Goal: Information Seeking & Learning: Learn about a topic

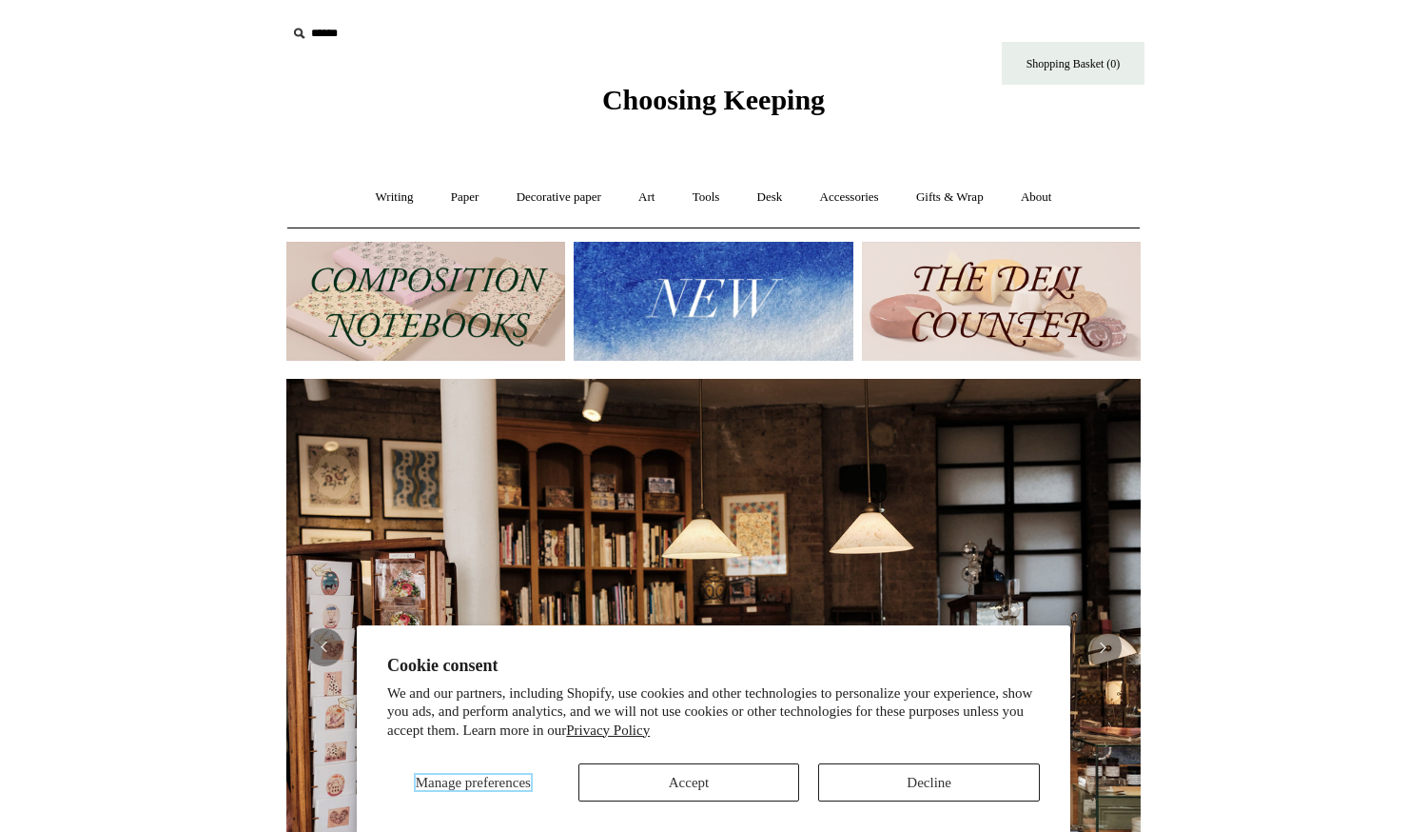
click at [458, 775] on span "Manage preferences" at bounding box center [473, 782] width 115 height 15
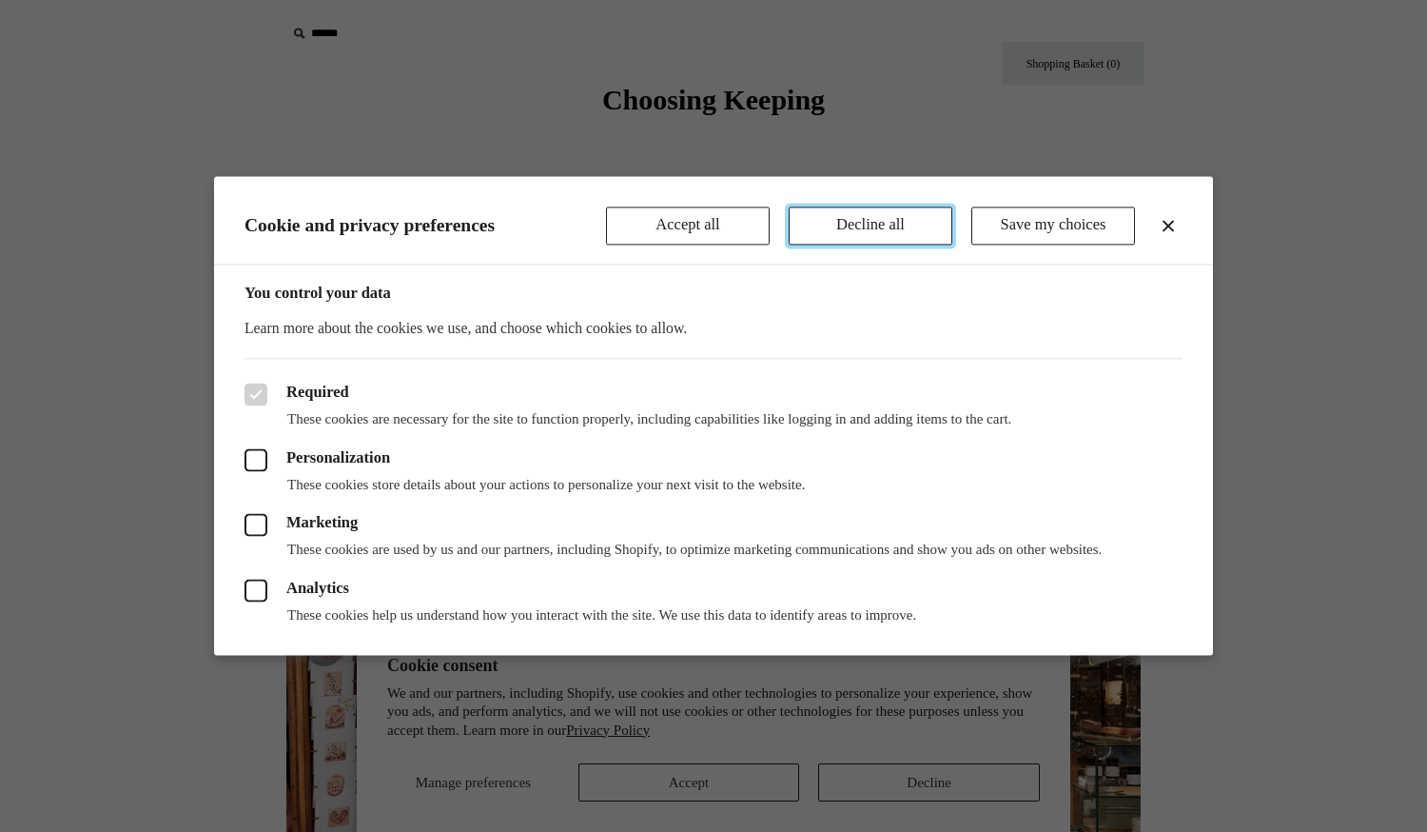
click at [875, 225] on button "Decline all" at bounding box center [871, 225] width 164 height 38
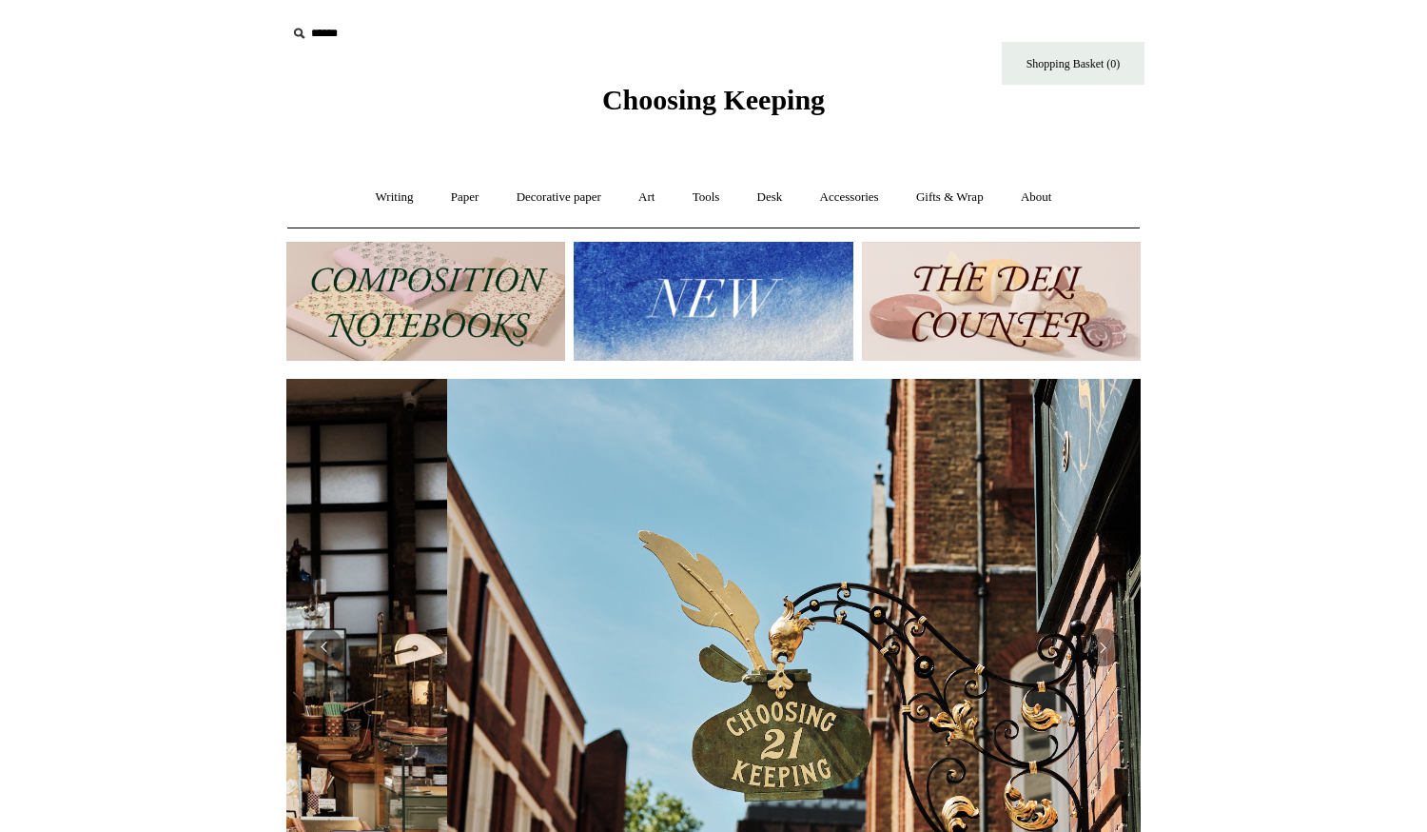
scroll to position [0, 855]
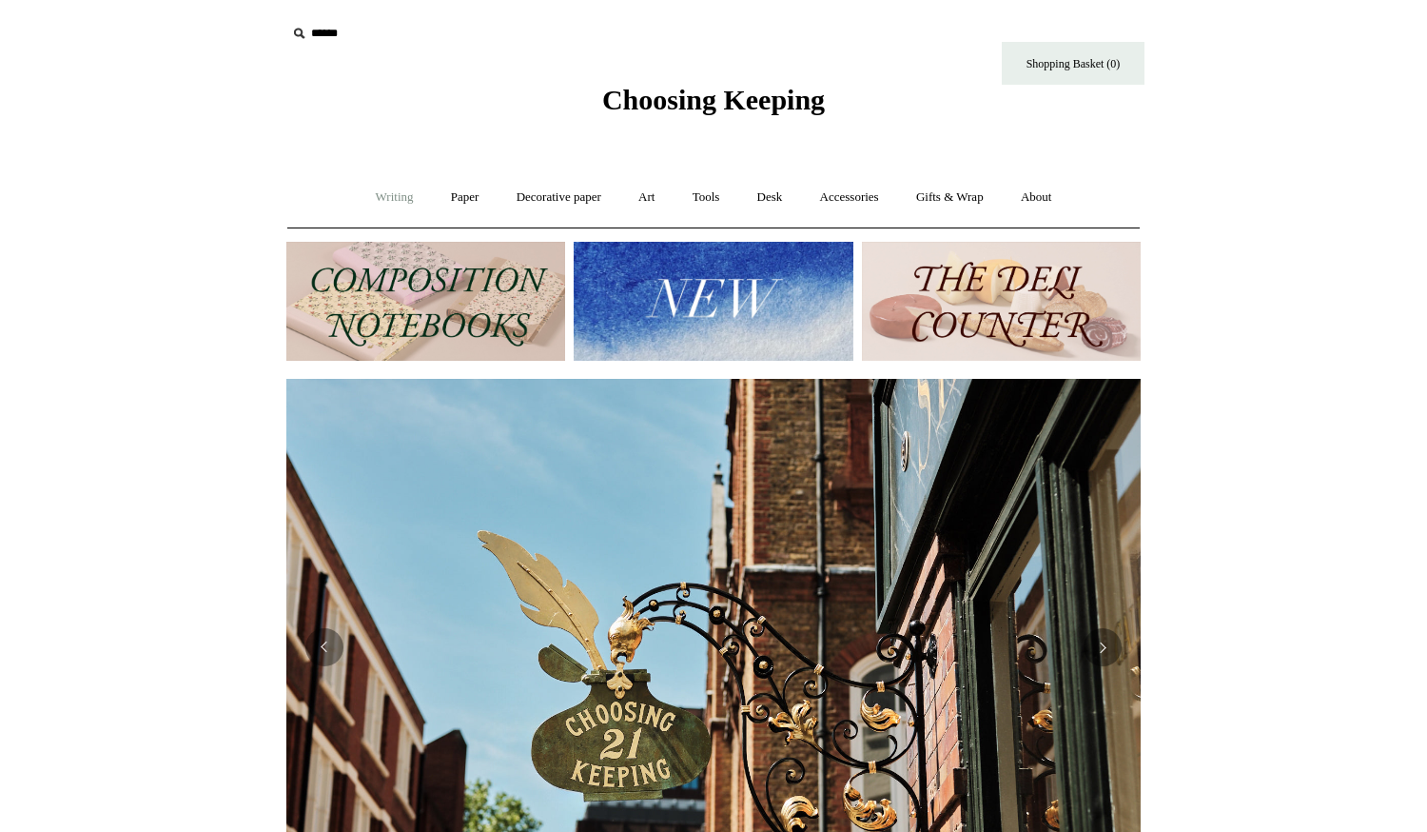
click at [379, 191] on link "Writing +" at bounding box center [395, 197] width 72 height 50
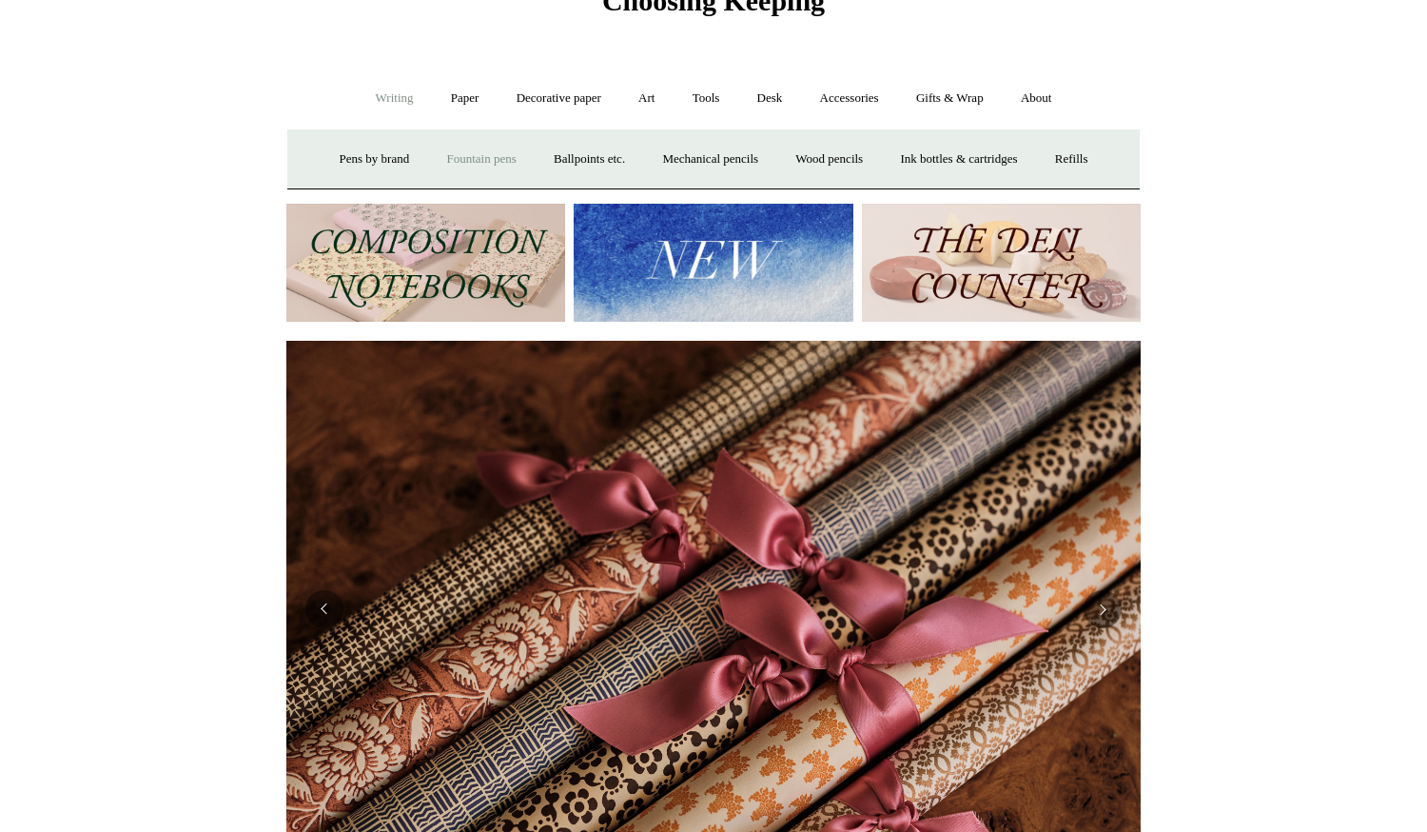
scroll to position [97, 0]
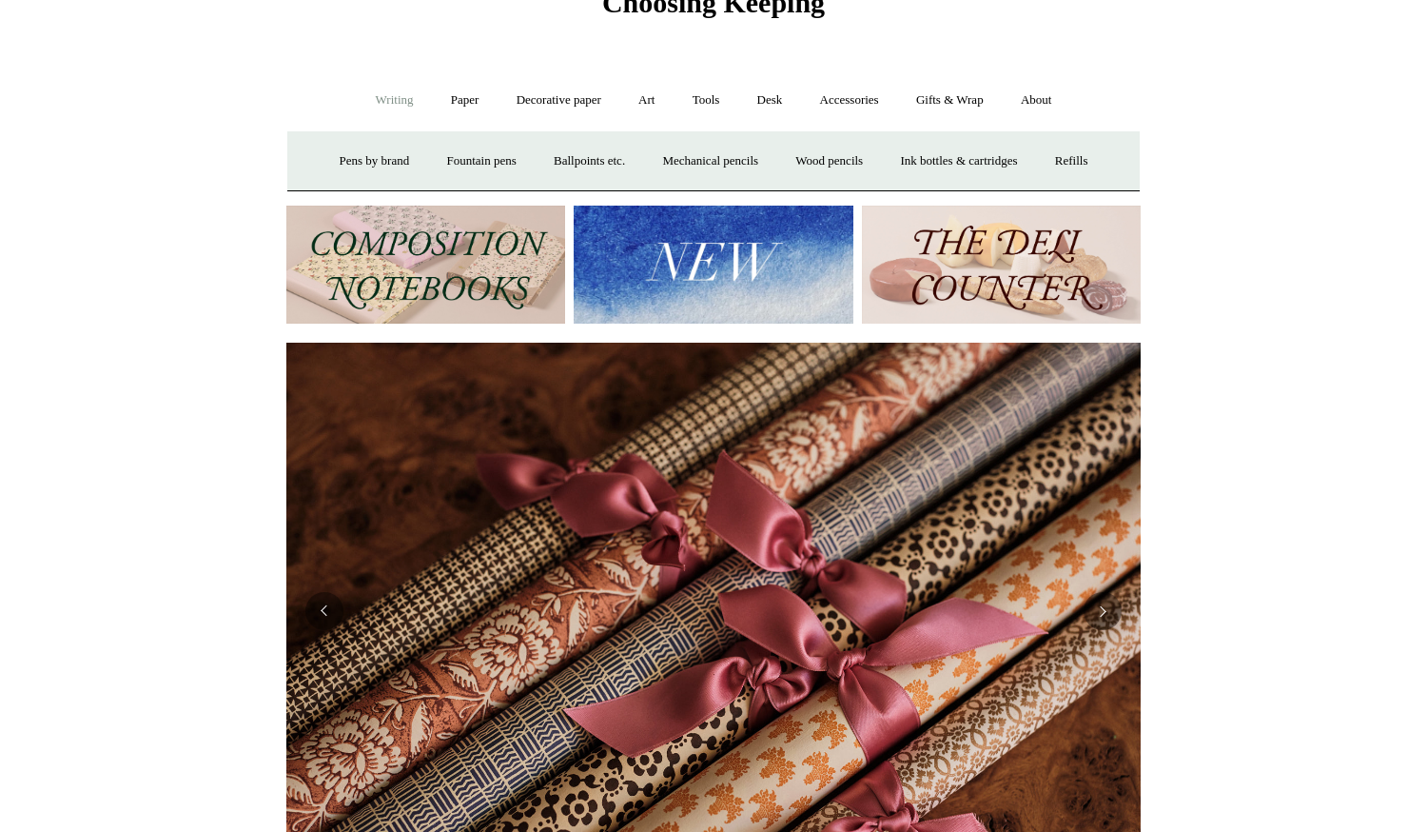
click at [926, 235] on img at bounding box center [1001, 265] width 279 height 119
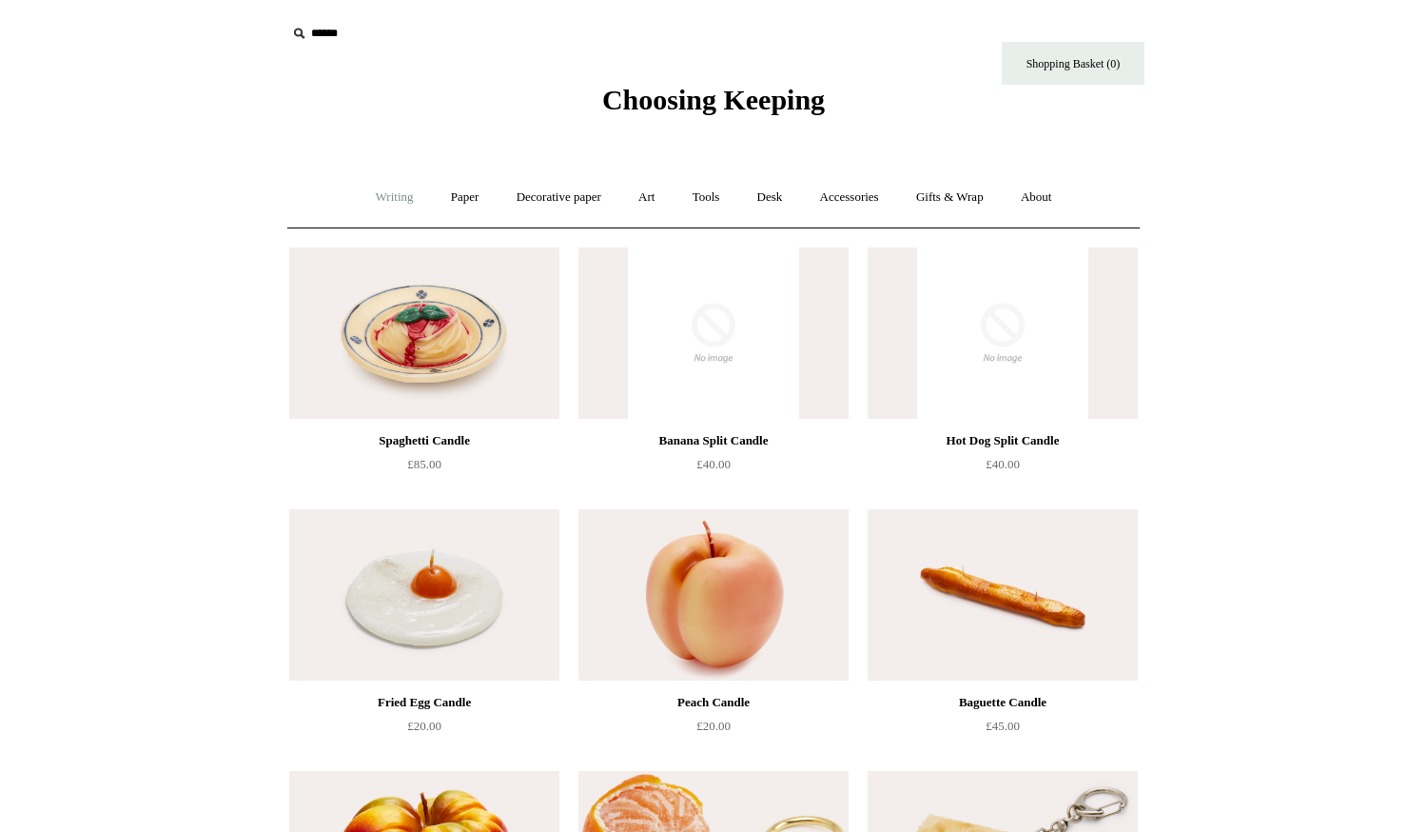
click at [392, 200] on link "Writing +" at bounding box center [395, 197] width 72 height 50
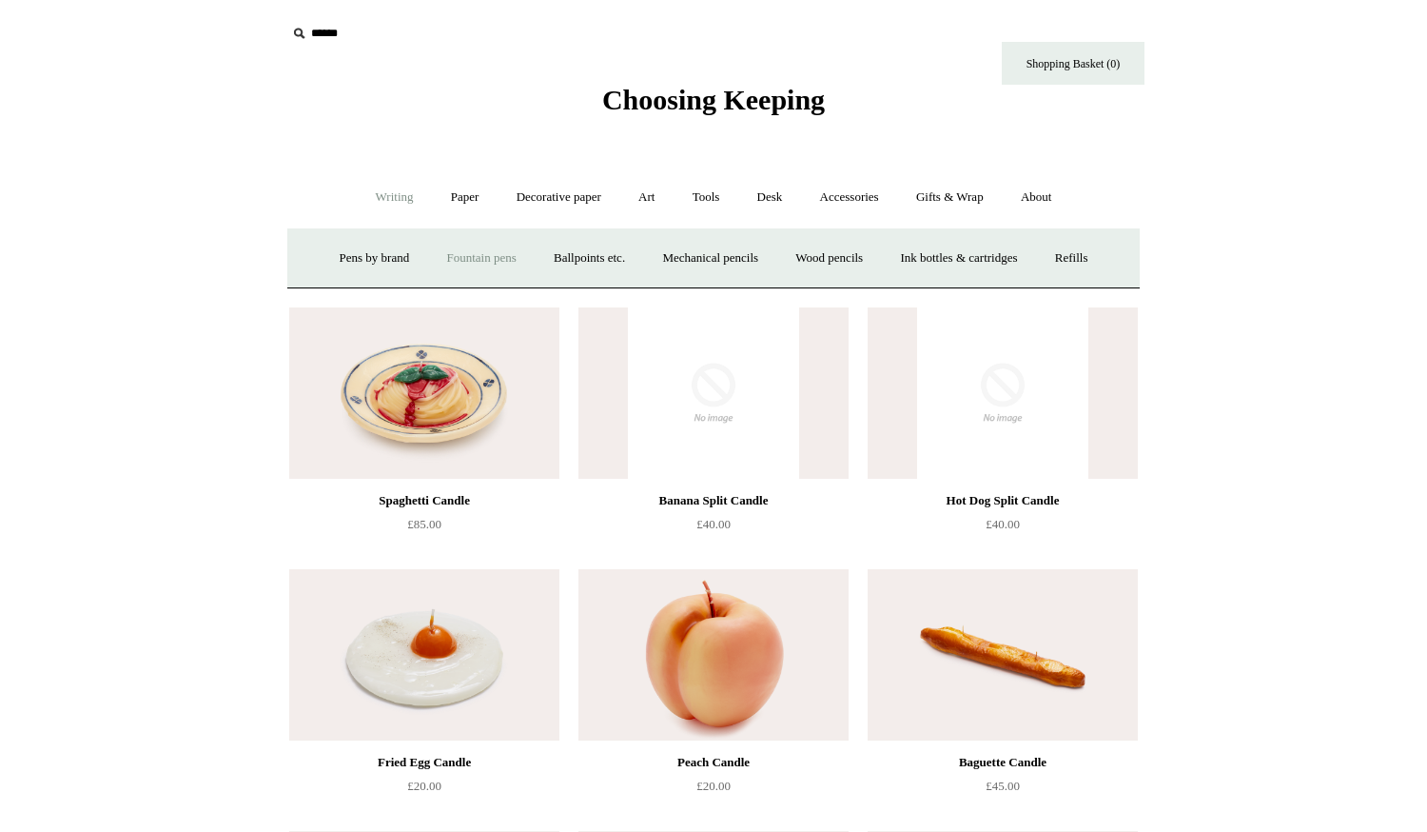
click at [480, 262] on link "Fountain pens +" at bounding box center [481, 258] width 104 height 50
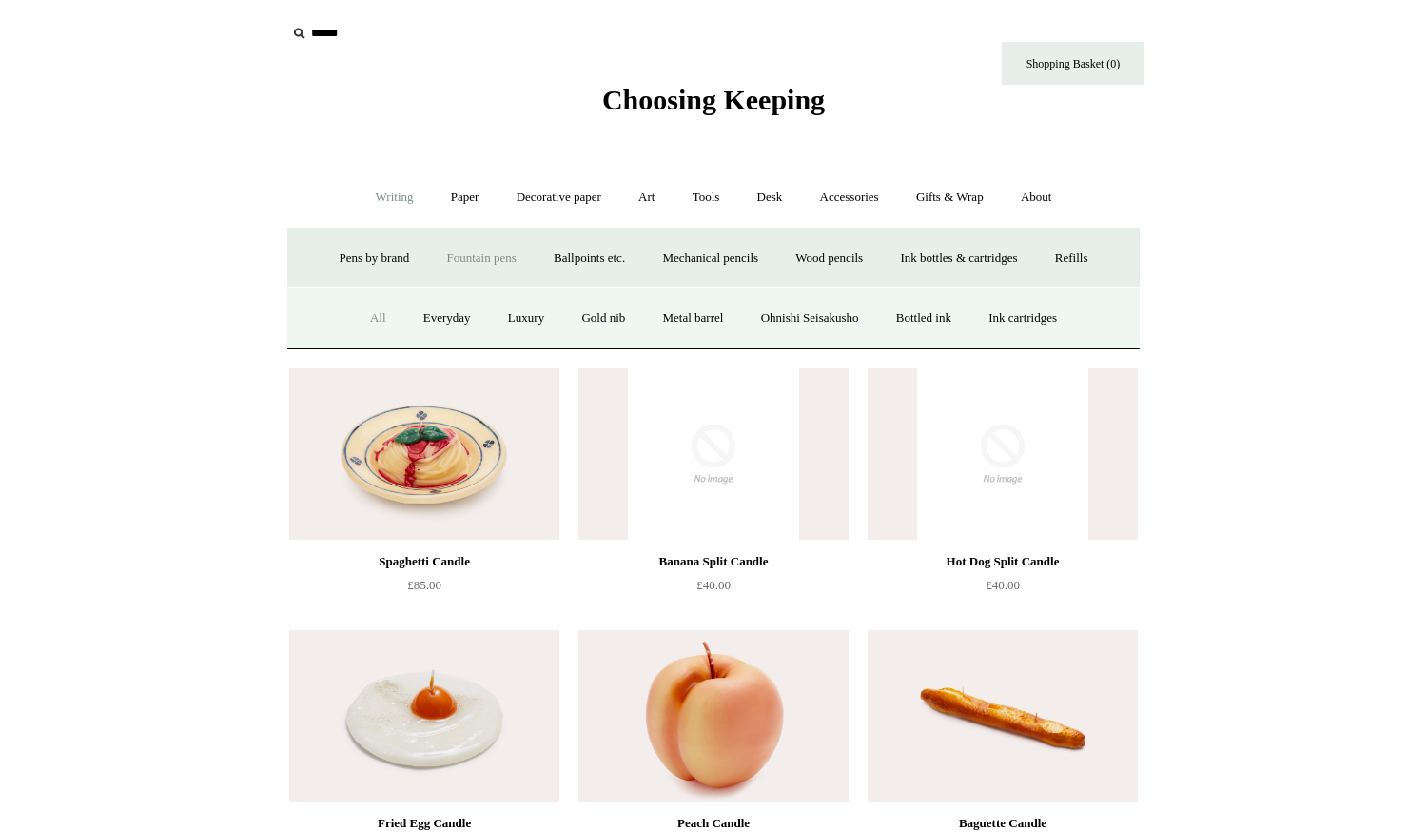
click at [385, 316] on link "All" at bounding box center [378, 318] width 50 height 50
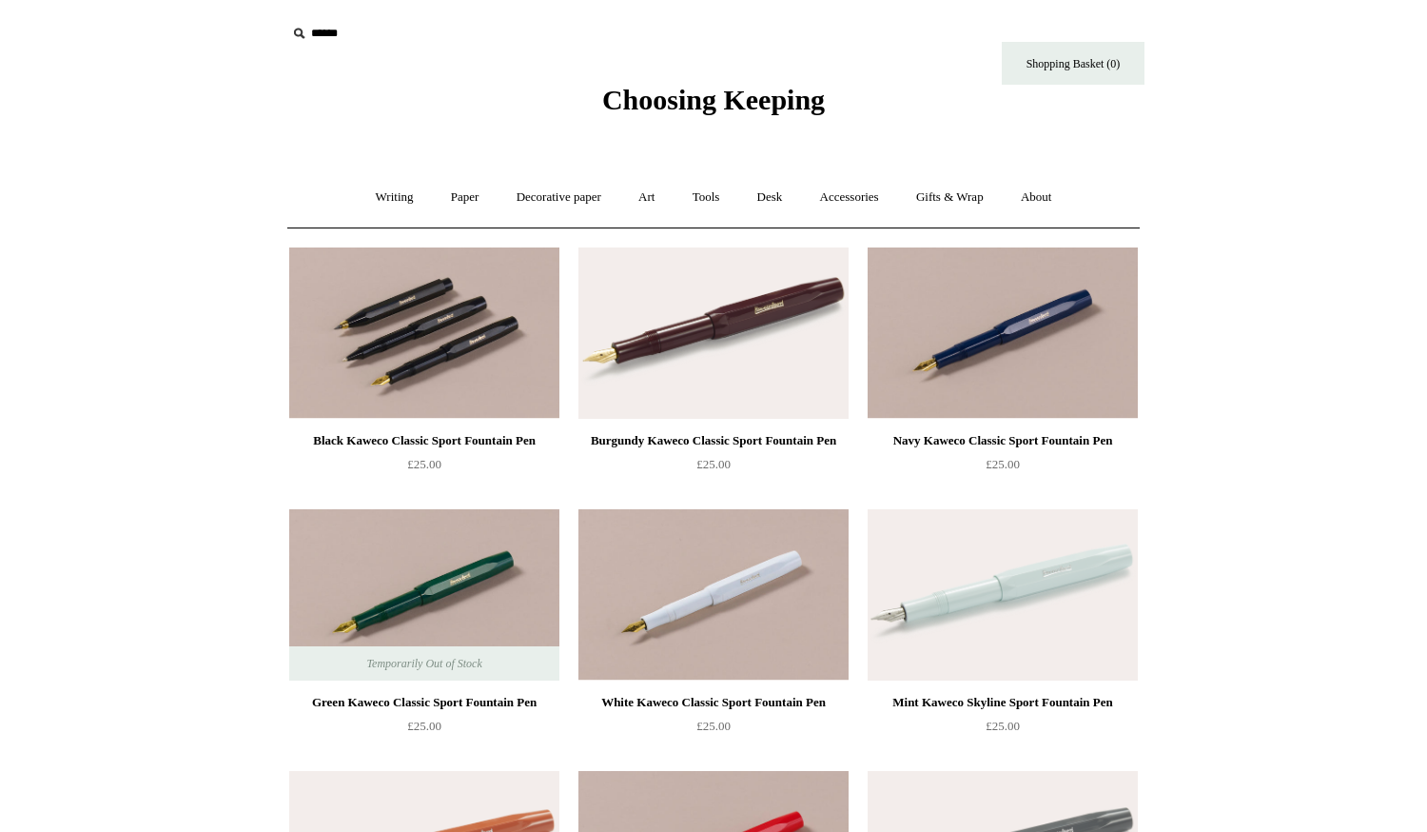
click at [503, 396] on img at bounding box center [424, 332] width 270 height 171
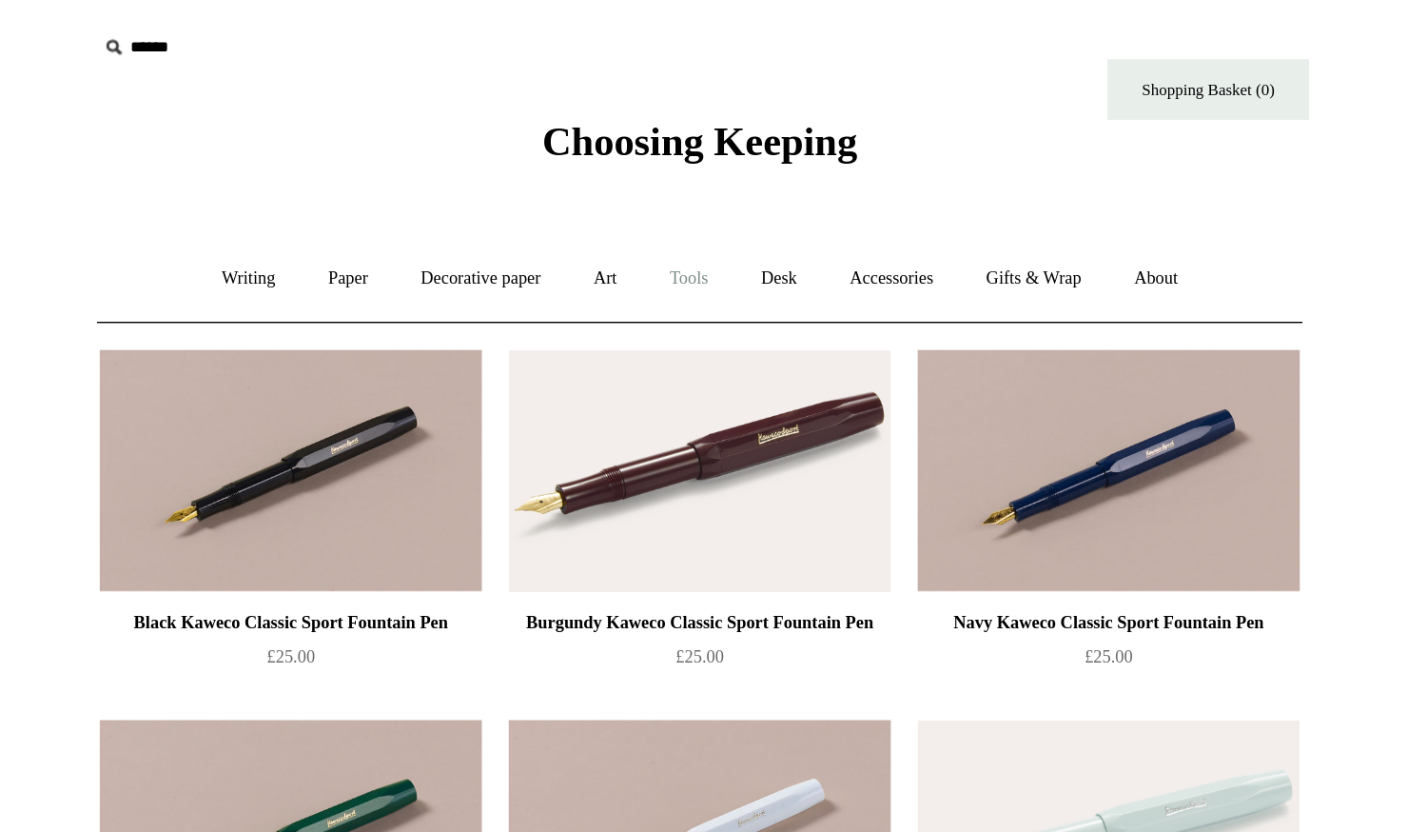
click at [702, 202] on link "Tools +" at bounding box center [707, 197] width 62 height 50
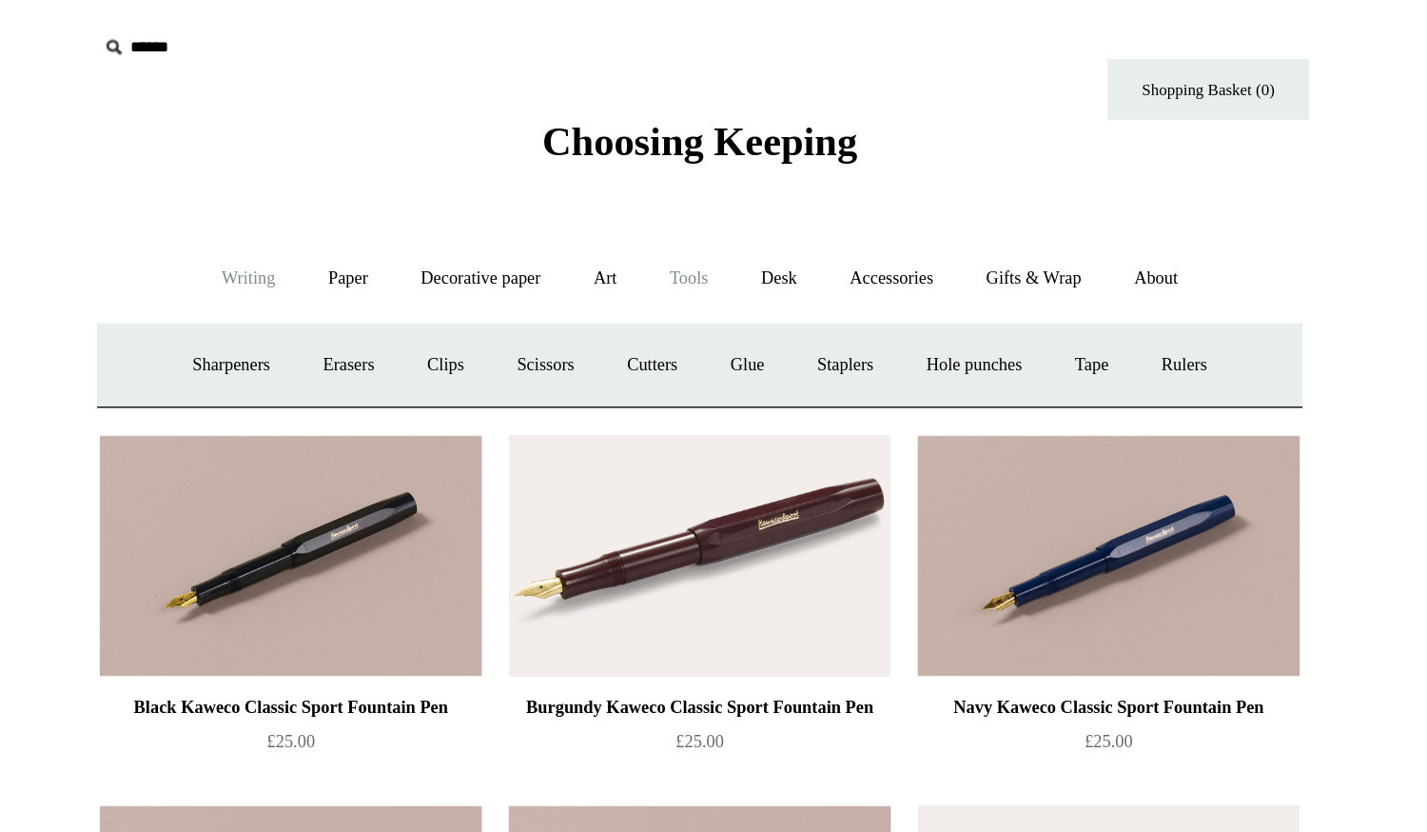
click at [392, 201] on link "Writing +" at bounding box center [395, 197] width 72 height 50
click at [485, 272] on link "Fountain pens +" at bounding box center [481, 258] width 104 height 50
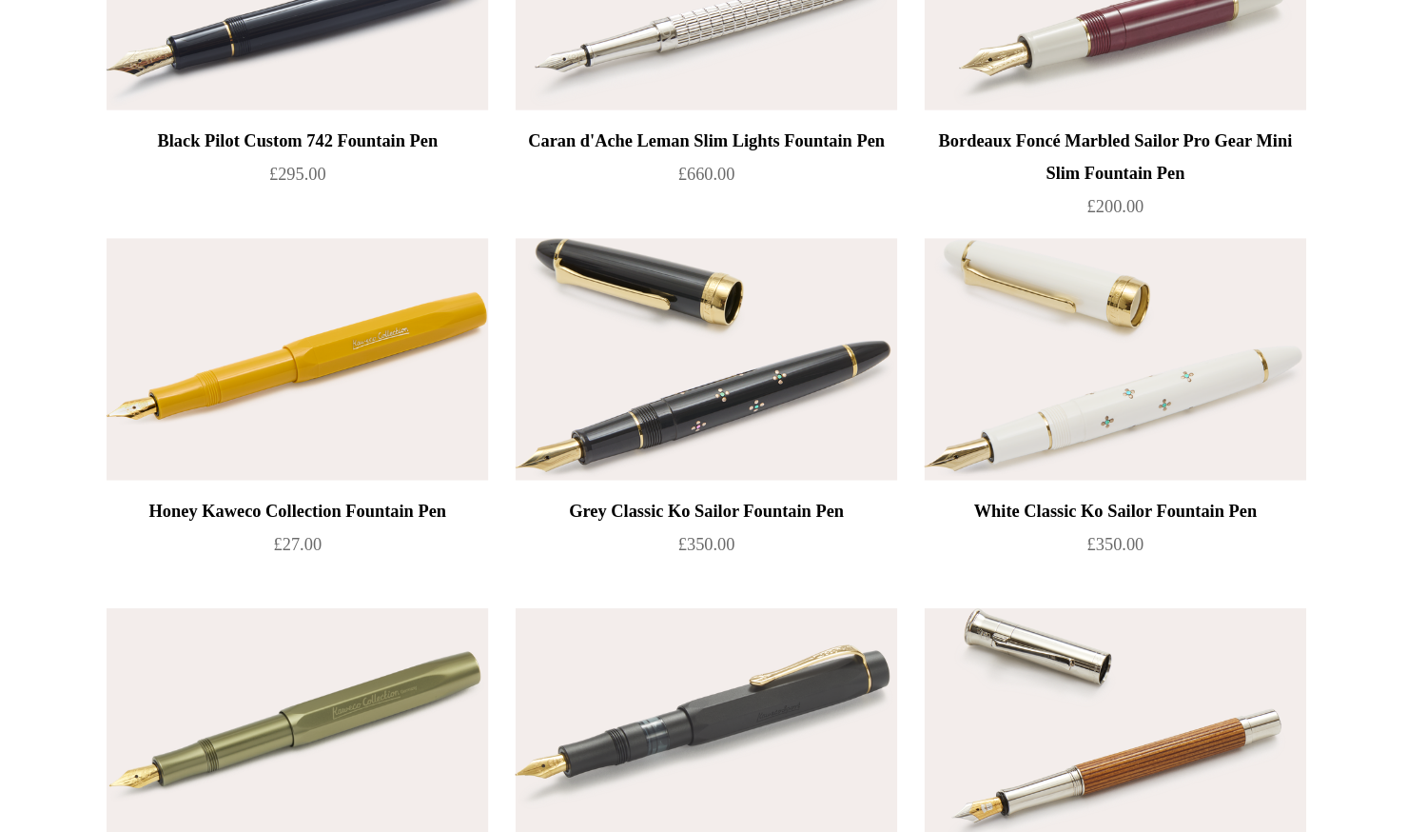
scroll to position [8311, 0]
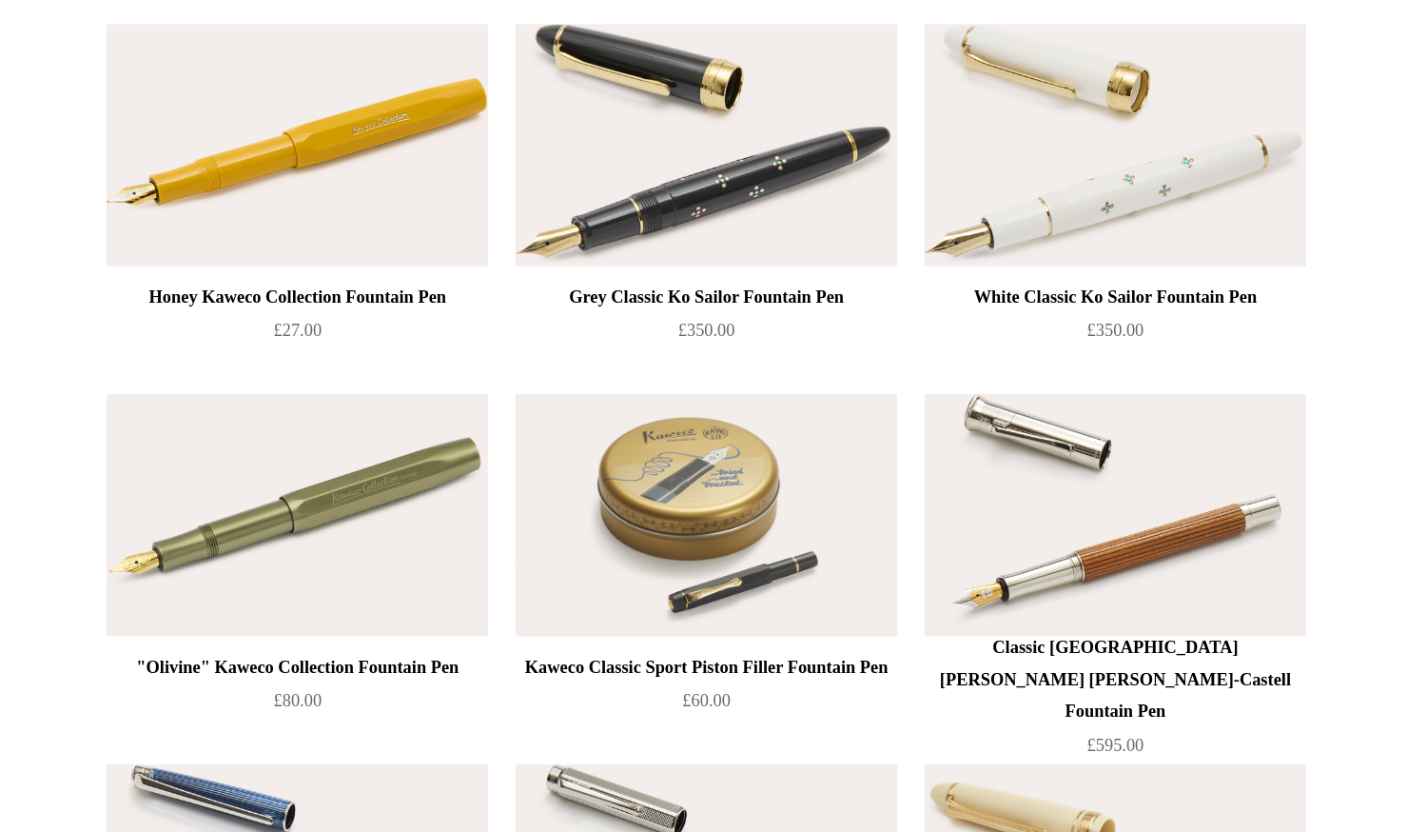
click at [665, 534] on img at bounding box center [714, 516] width 270 height 171
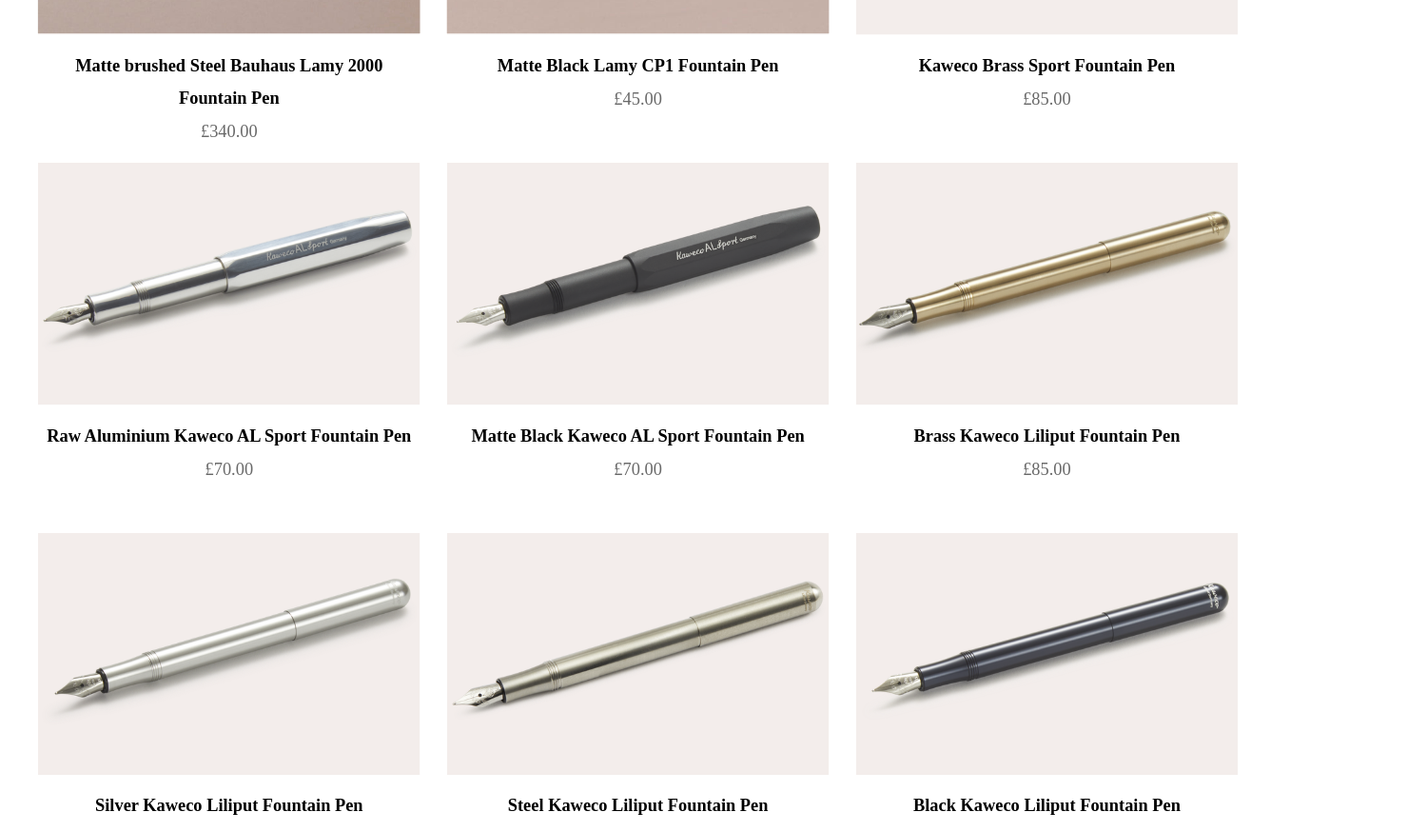
scroll to position [3126, 0]
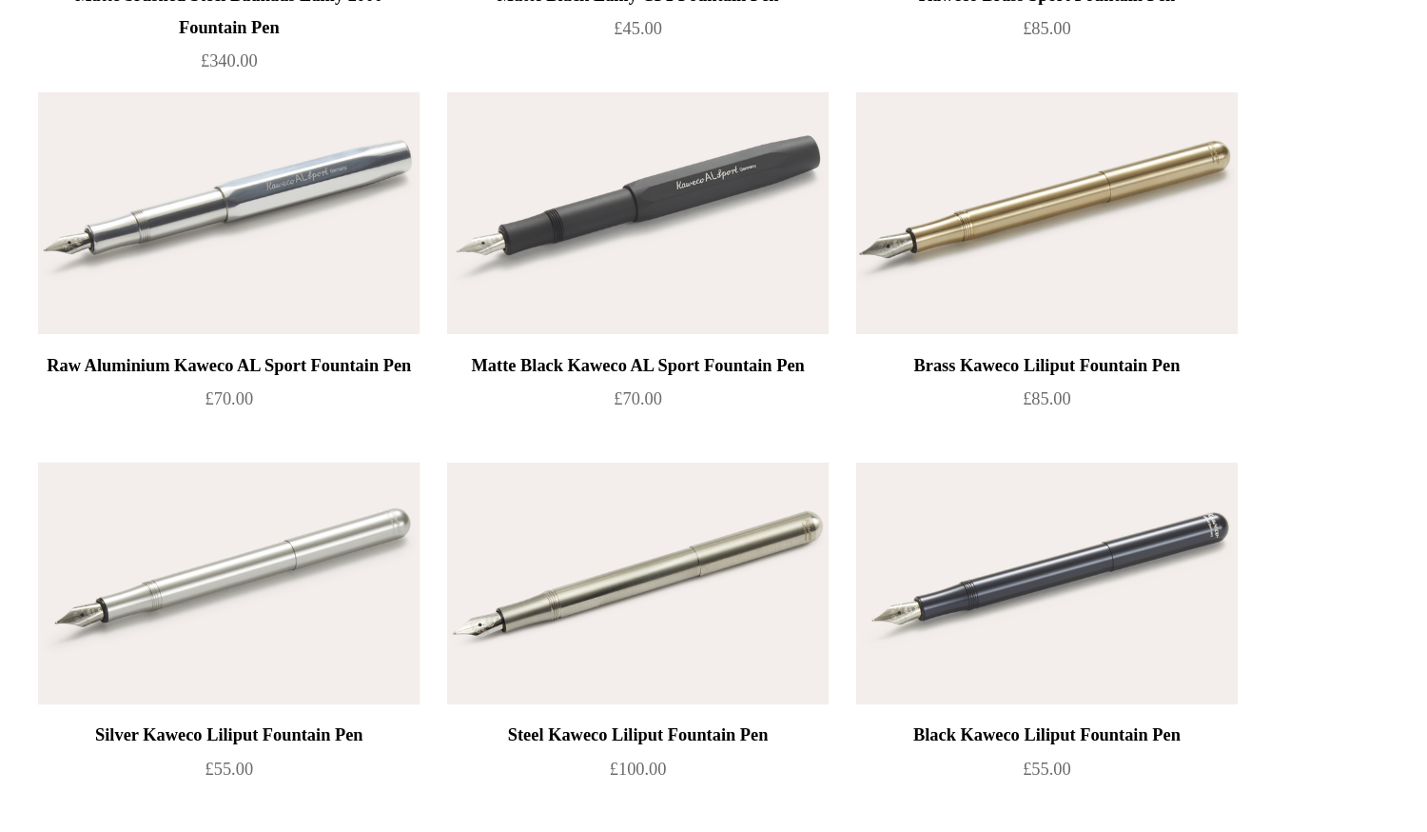
click at [439, 453] on img at bounding box center [424, 468] width 270 height 171
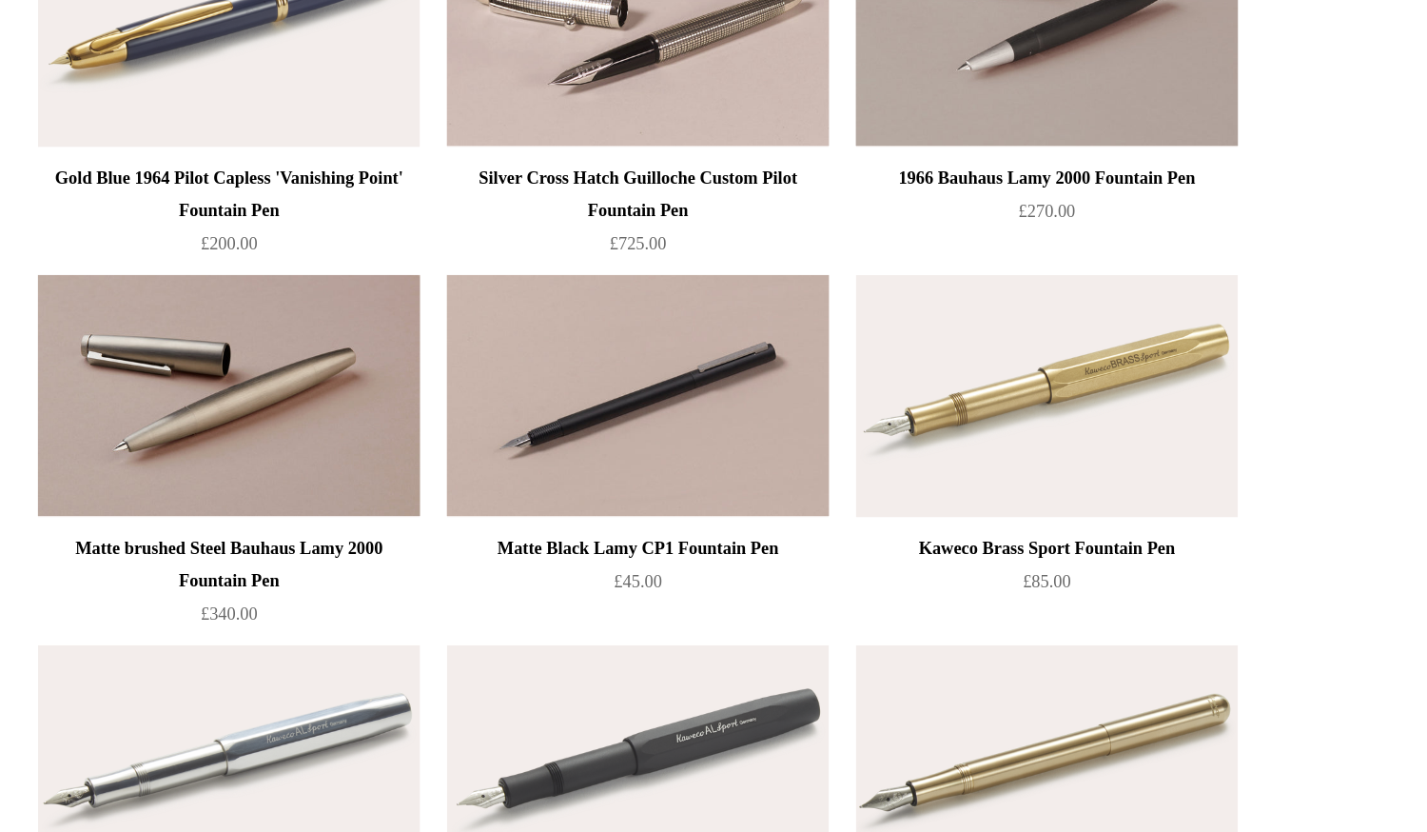
scroll to position [2788, 0]
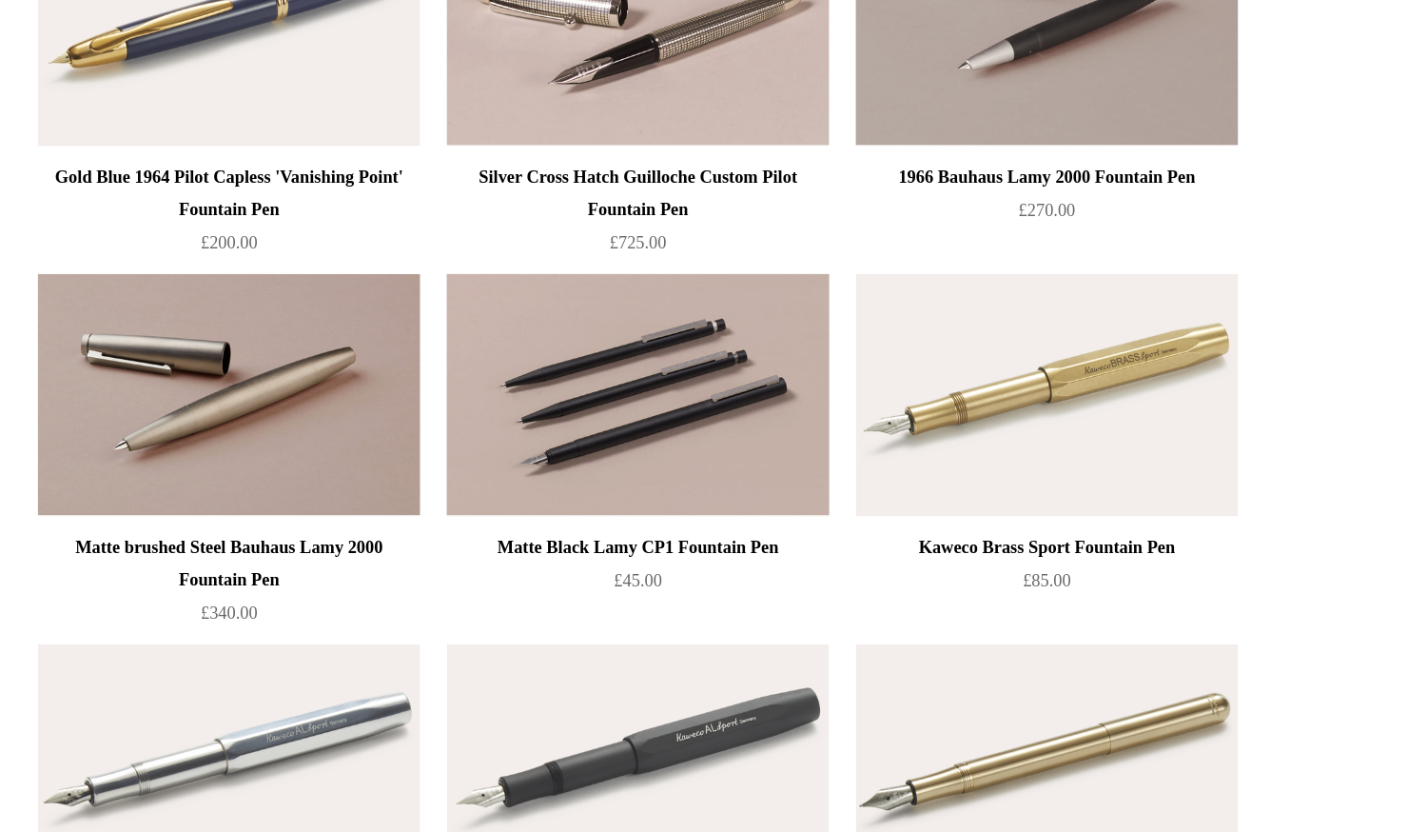
click at [641, 285] on img at bounding box center [714, 282] width 270 height 171
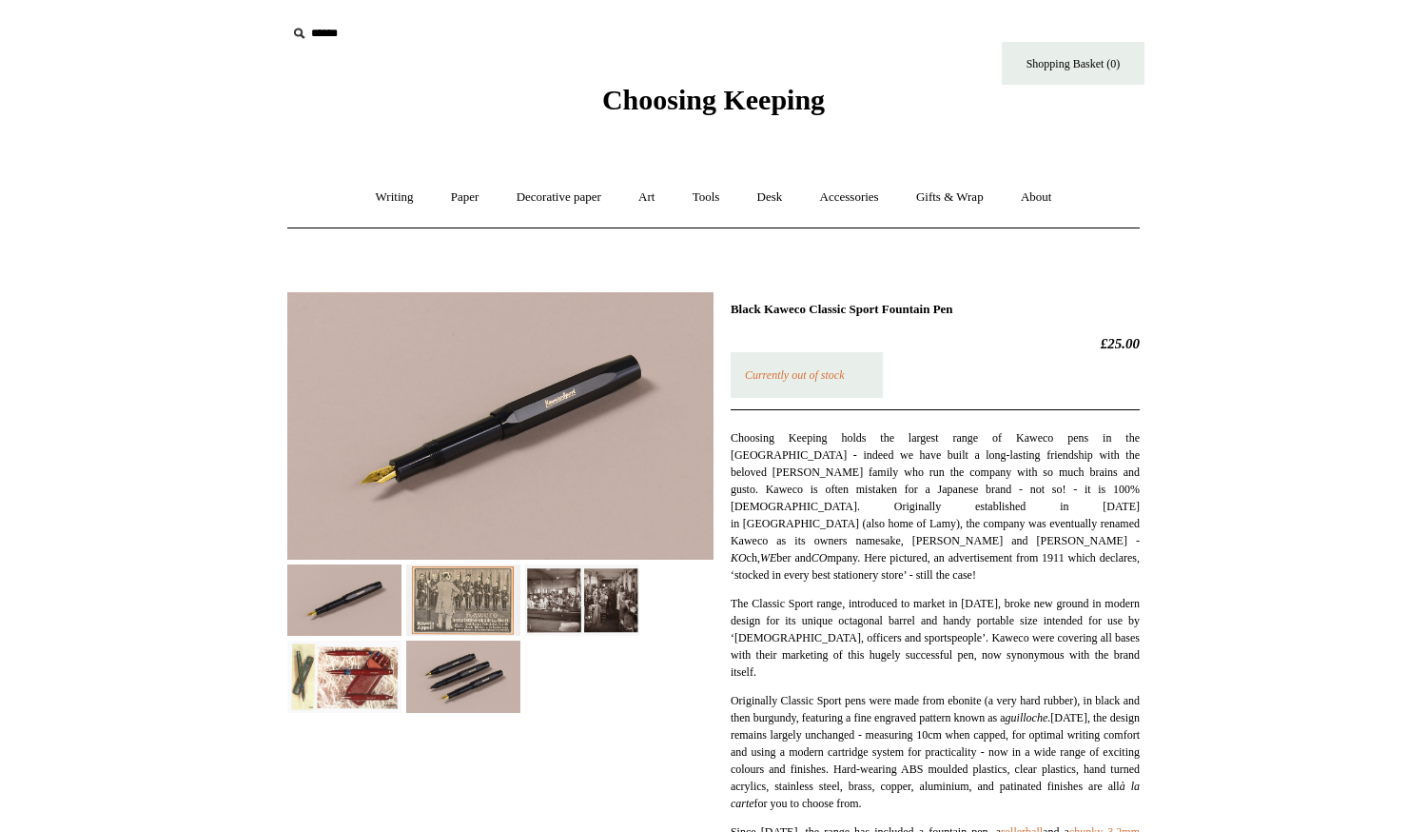
click at [463, 584] on img at bounding box center [463, 599] width 114 height 71
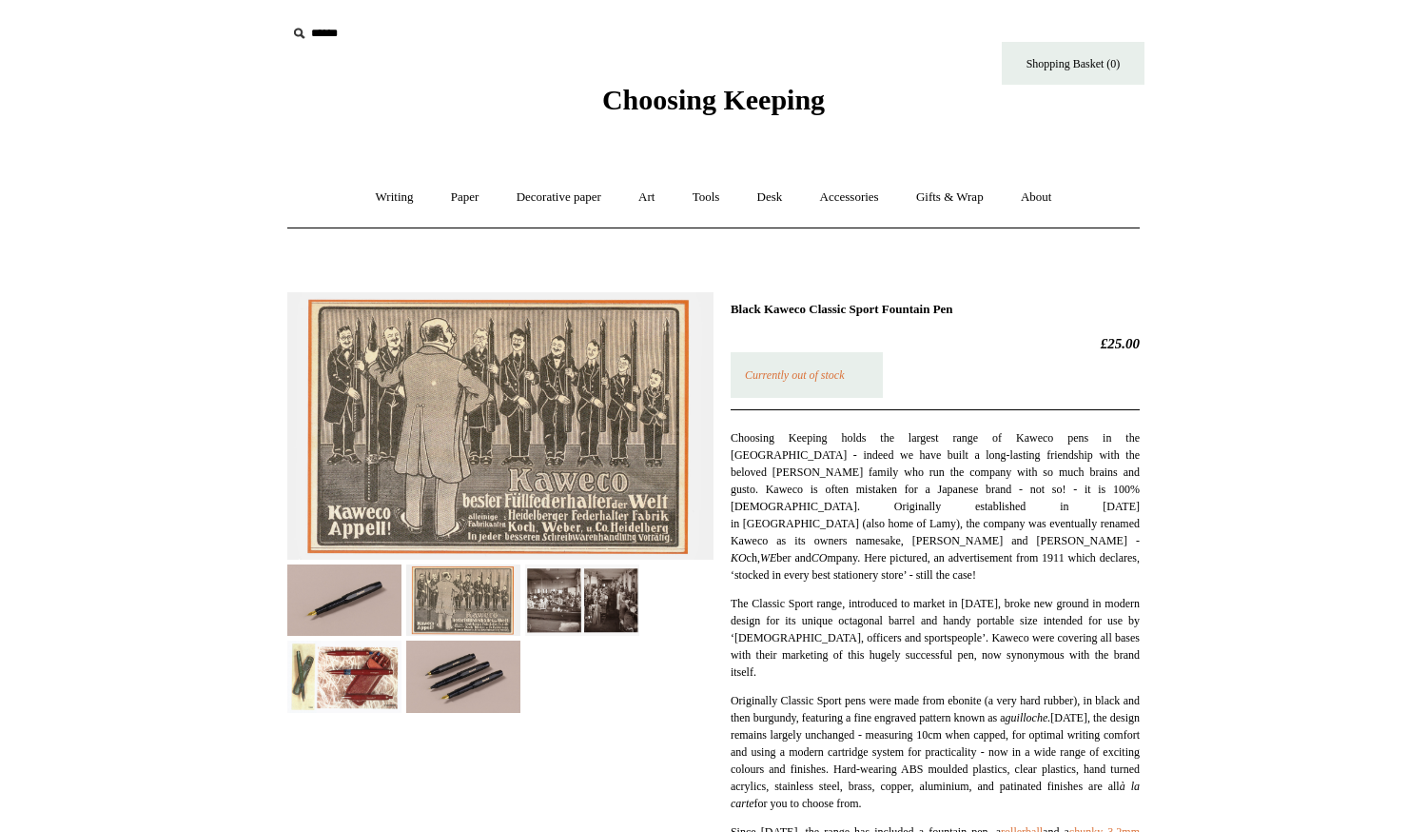
click at [606, 608] on img at bounding box center [582, 599] width 114 height 71
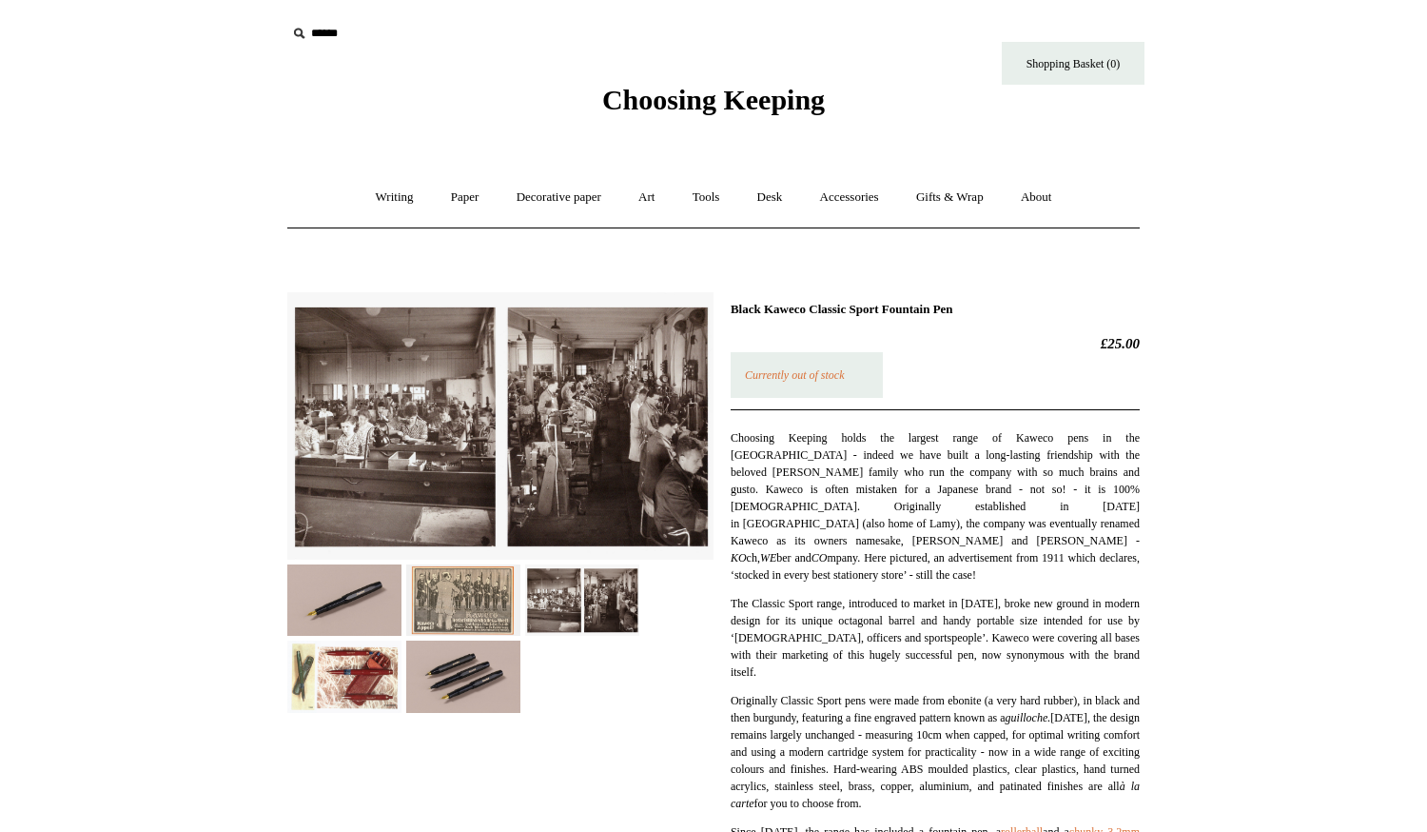
click at [487, 631] on img at bounding box center [463, 599] width 114 height 71
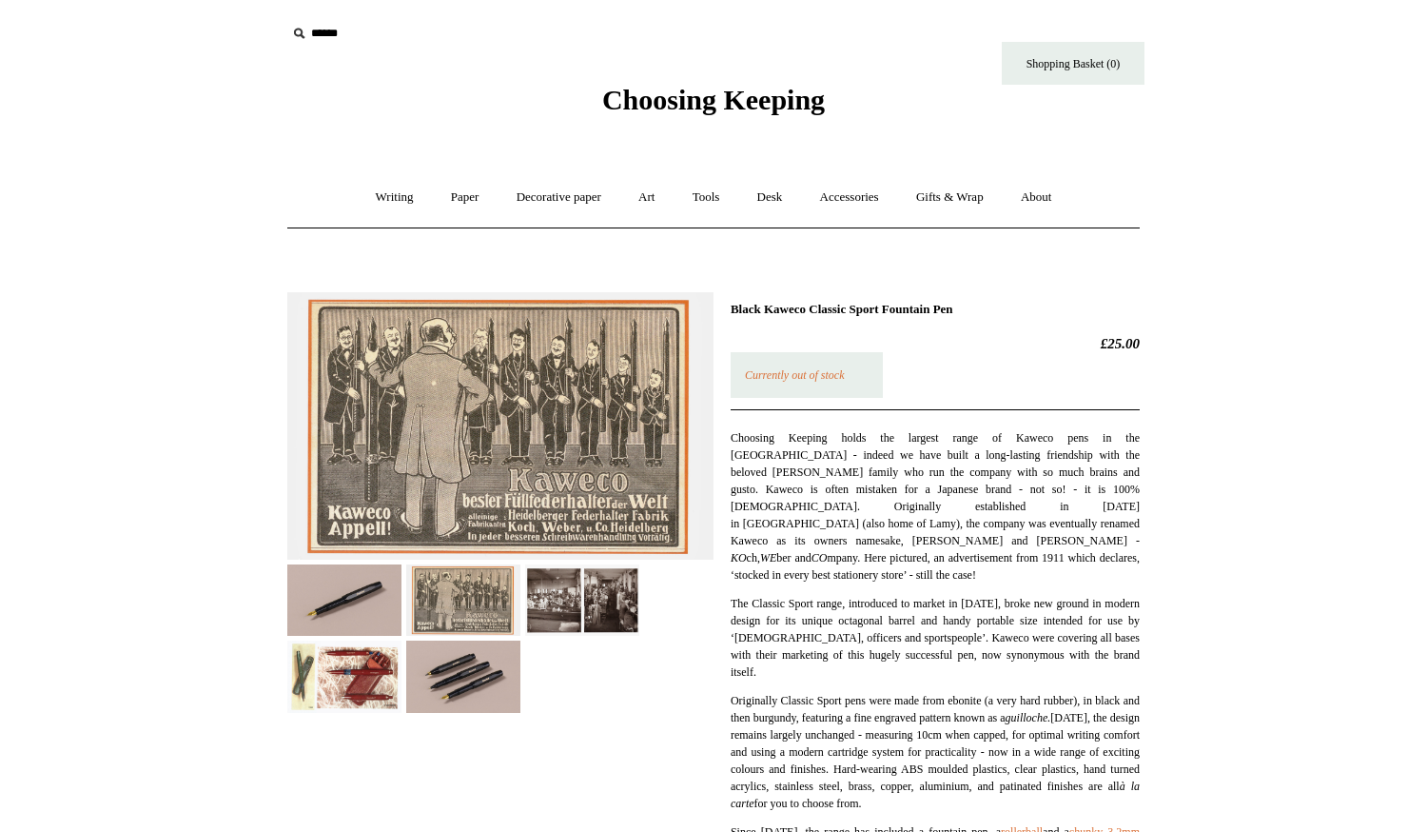
click at [480, 594] on img at bounding box center [463, 599] width 114 height 71
click at [481, 680] on img at bounding box center [463, 675] width 114 height 71
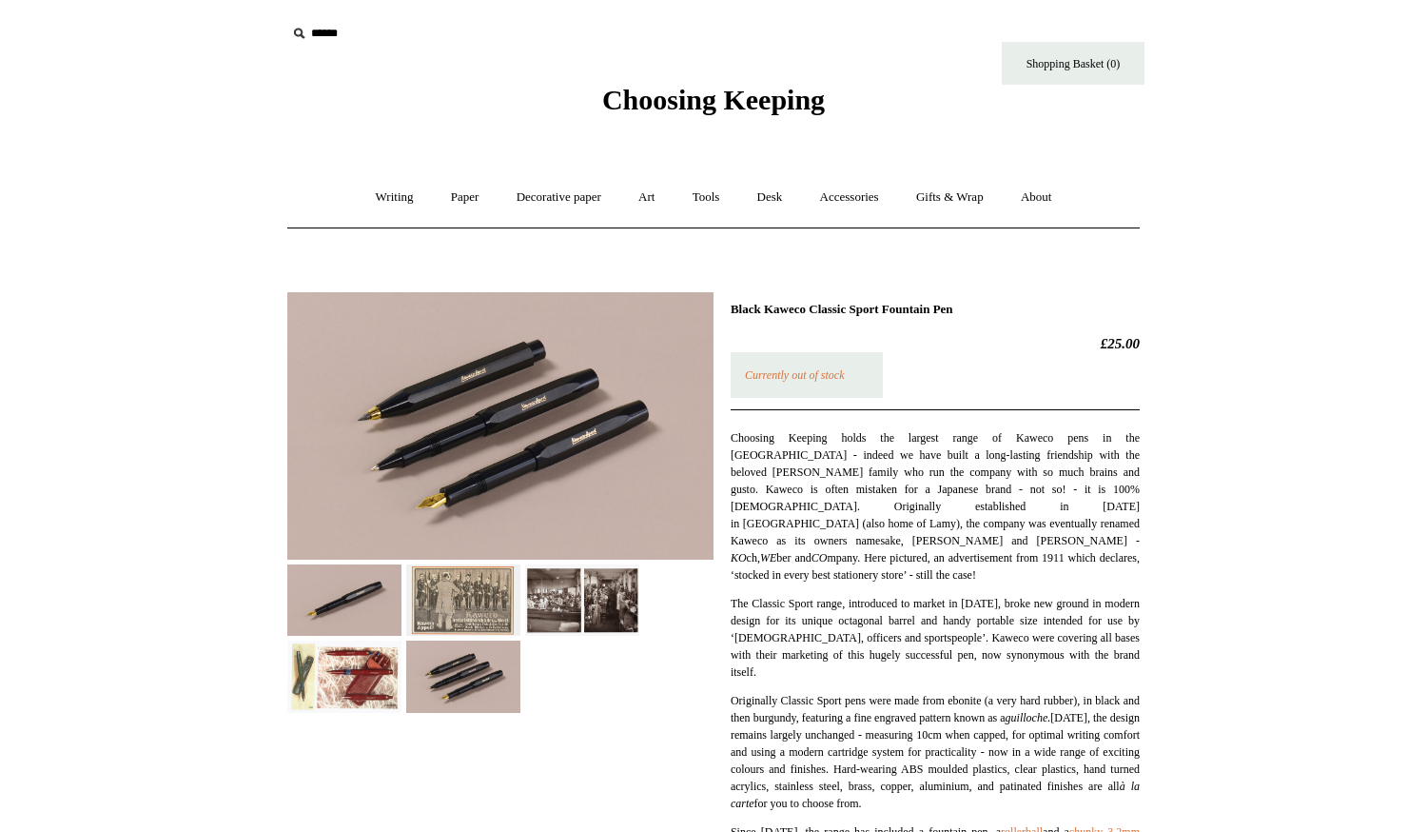
click at [362, 691] on img at bounding box center [344, 675] width 114 height 71
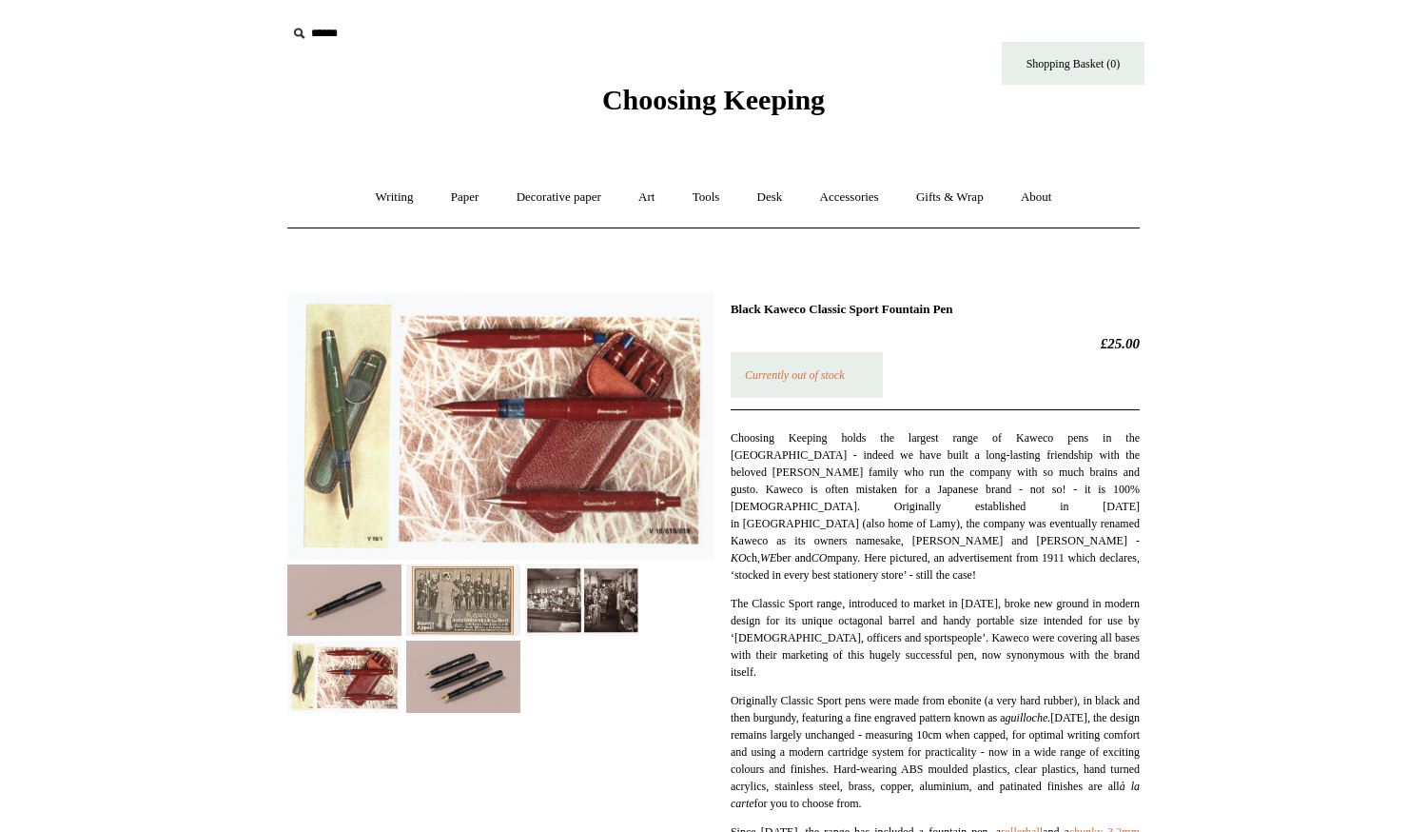
click at [355, 596] on img at bounding box center [344, 599] width 114 height 71
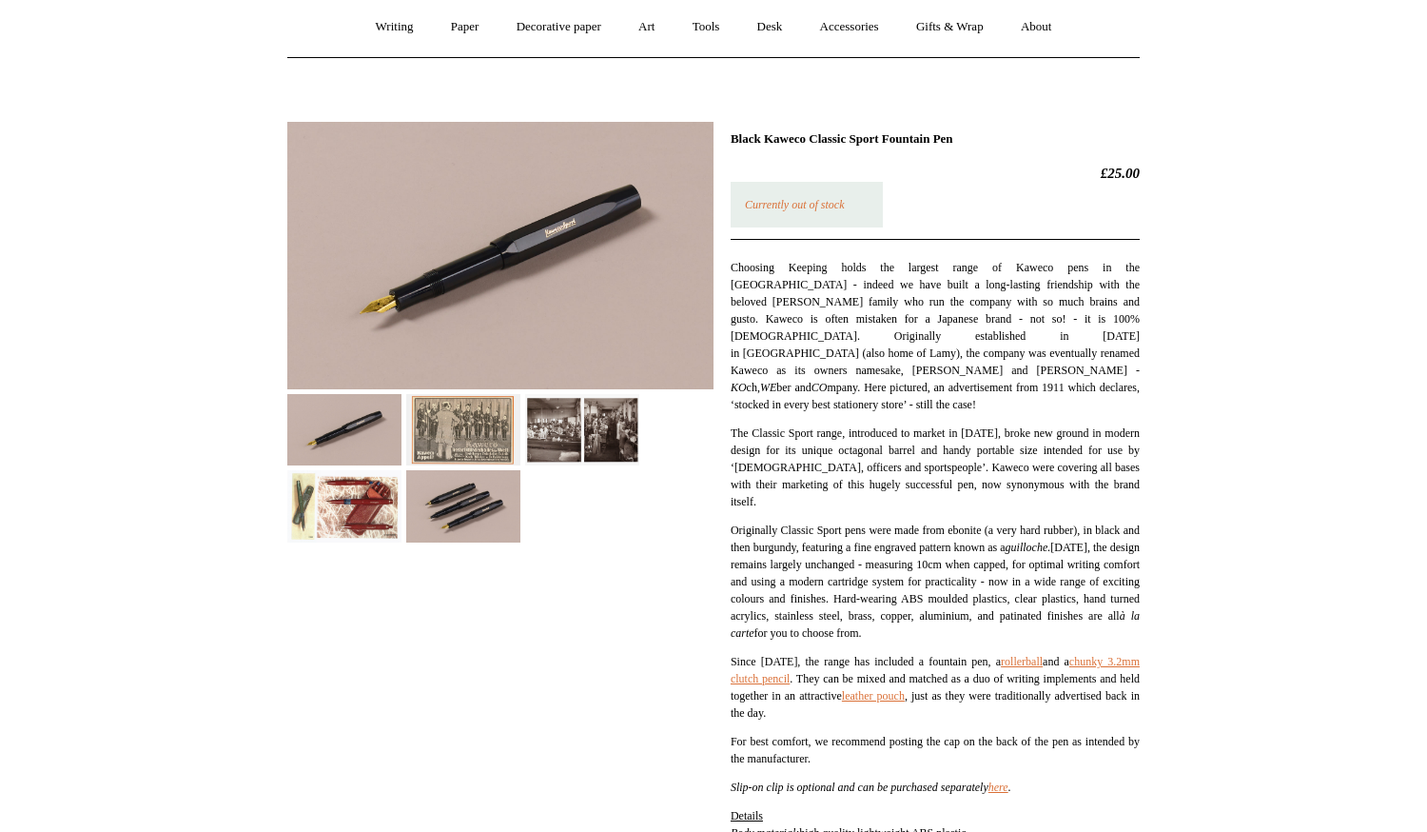
scroll to position [169, 0]
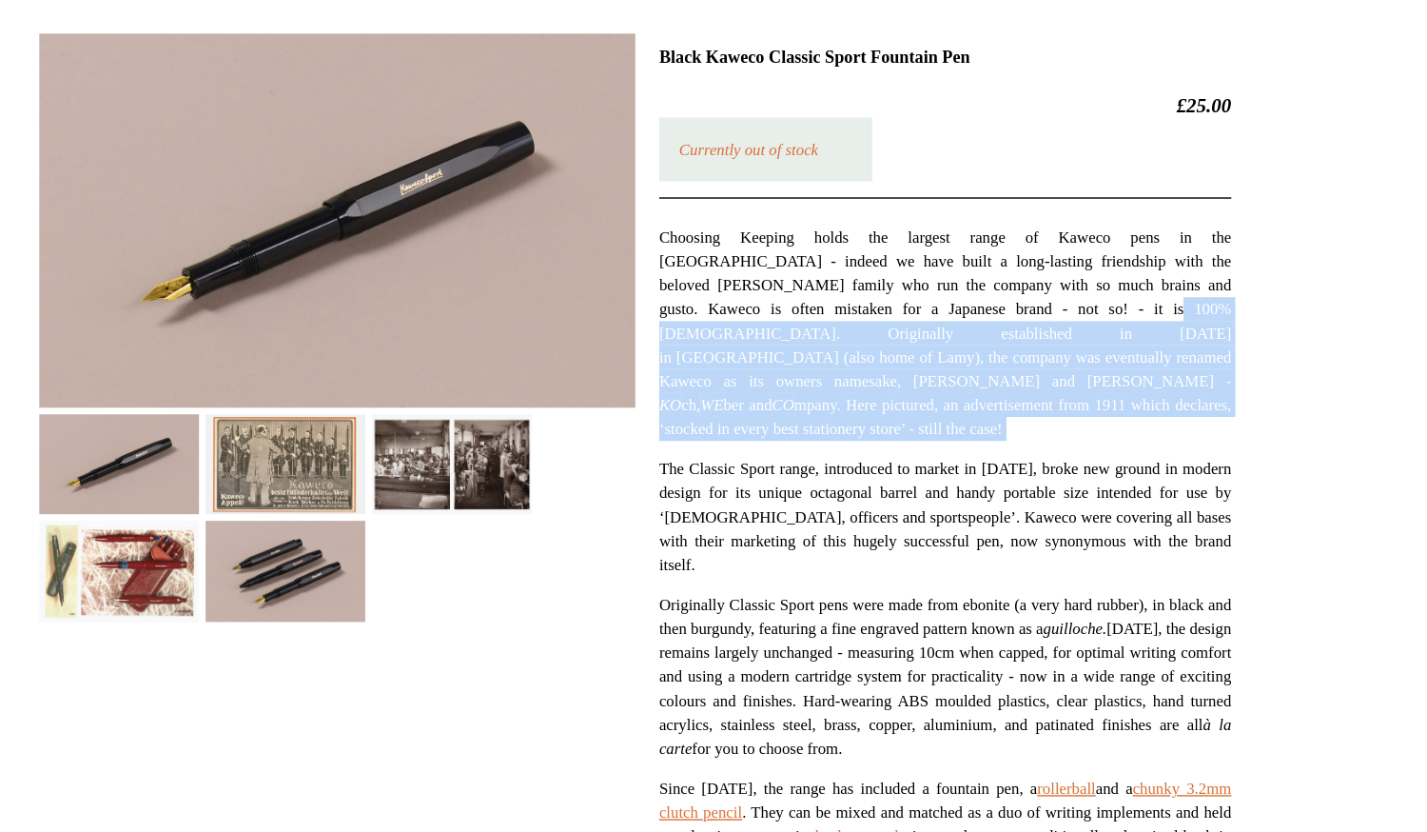
drag, startPoint x: 889, startPoint y: 386, endPoint x: 830, endPoint y: 310, distance: 96.3
click at [830, 311] on div "Choosing Keeping holds the largest range of Kaweco pens in the UK - indeed we h…" at bounding box center [935, 661] width 409 height 842
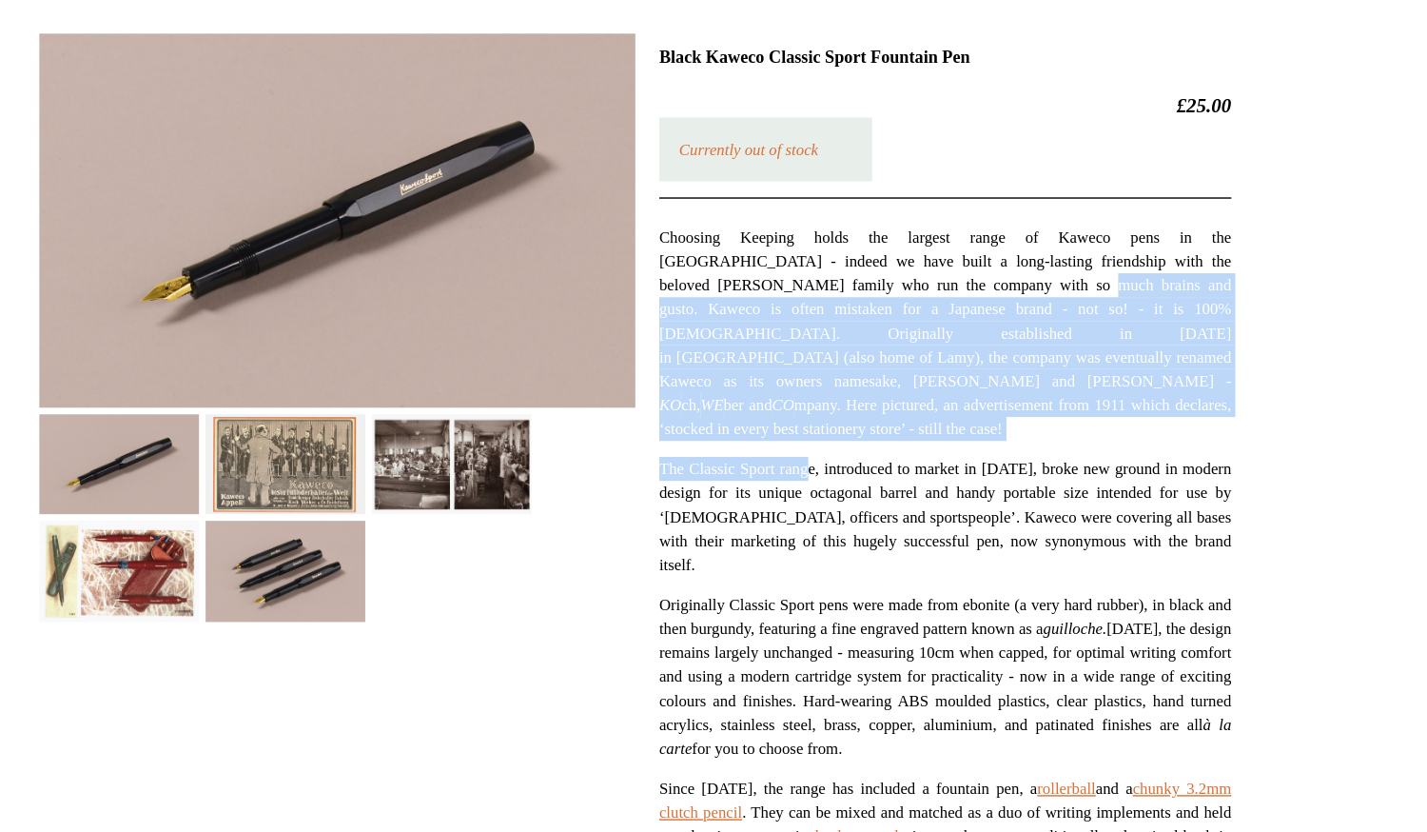
drag, startPoint x: 829, startPoint y: 309, endPoint x: 839, endPoint y: 393, distance: 84.4
click at [839, 393] on div "Choosing Keeping holds the largest range of Kaweco pens in the UK - indeed we h…" at bounding box center [935, 661] width 409 height 842
click at [839, 425] on p "The Classic Sport range, introduced to market in 1934, broke new ground in mode…" at bounding box center [935, 468] width 409 height 86
drag, startPoint x: 838, startPoint y: 392, endPoint x: 825, endPoint y: 305, distance: 88.6
click at [825, 305] on div "Choosing Keeping holds the largest range of Kaweco pens in the UK - indeed we h…" at bounding box center [935, 661] width 409 height 842
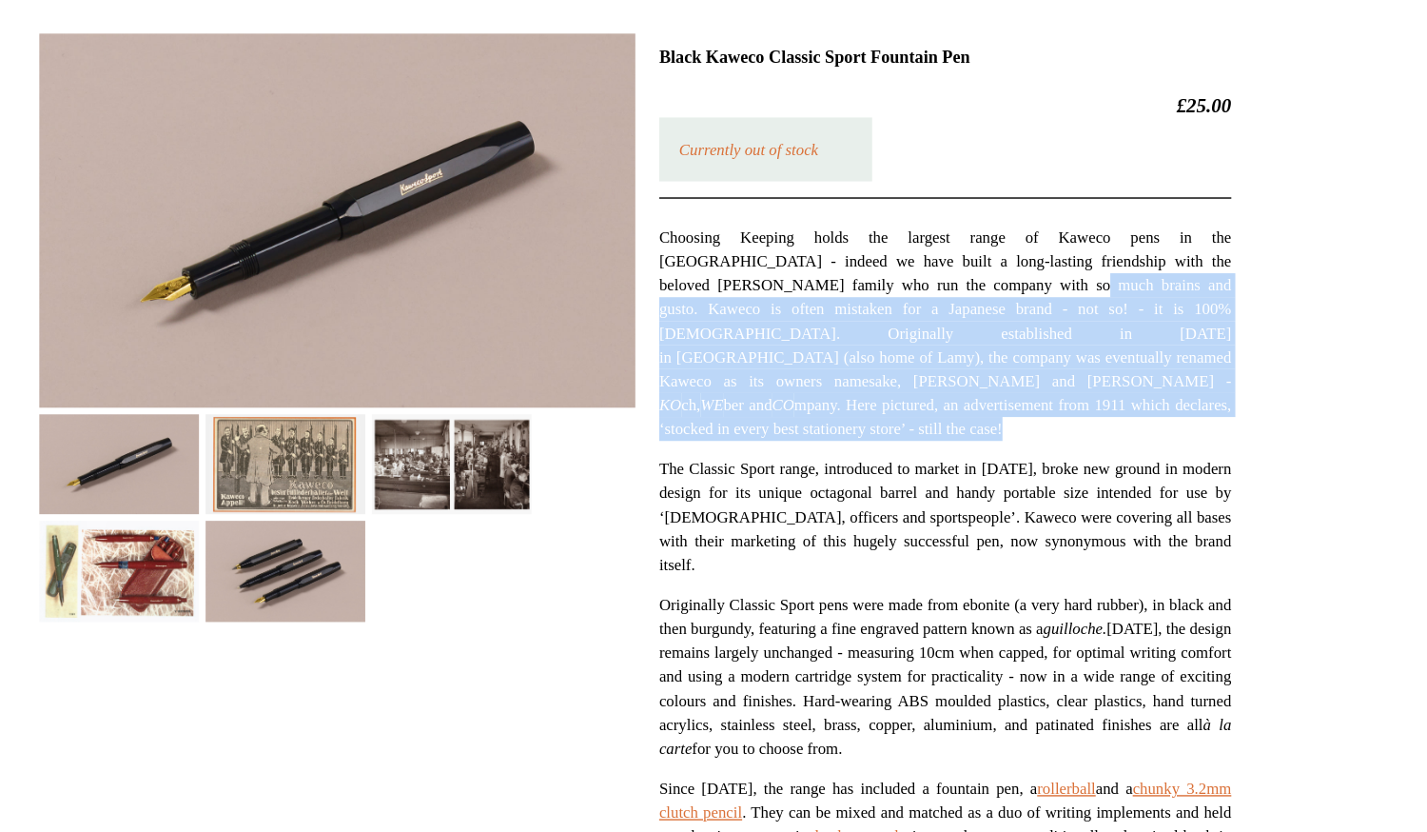
drag, startPoint x: 824, startPoint y: 307, endPoint x: 831, endPoint y: 384, distance: 77.4
click at [831, 384] on div "Choosing Keeping holds the largest range of Kaweco pens in the UK - indeed we h…" at bounding box center [935, 661] width 409 height 842
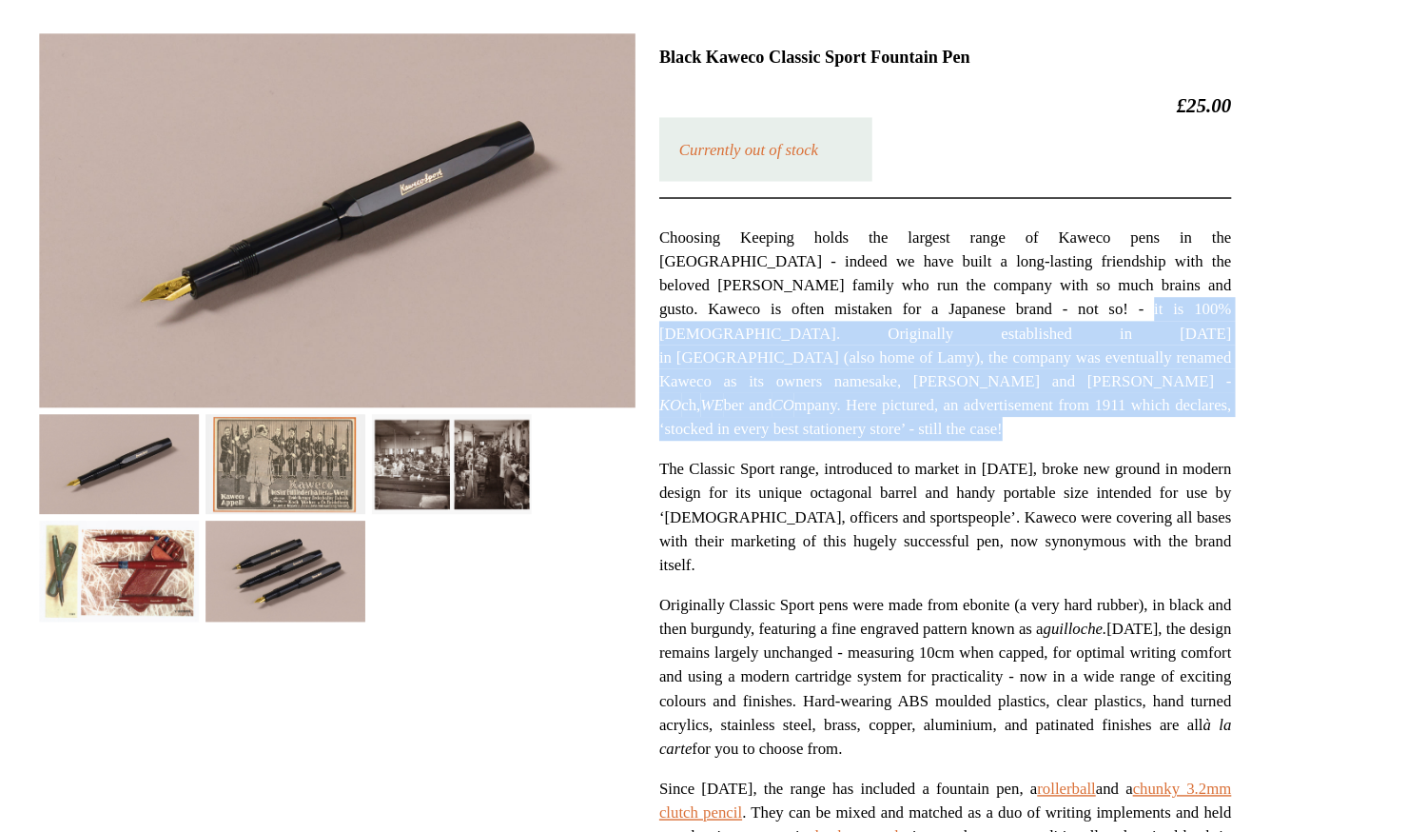
drag, startPoint x: 830, startPoint y: 384, endPoint x: 807, endPoint y: 320, distance: 68.6
click at [807, 320] on div "Choosing Keeping holds the largest range of Kaweco pens in the UK - indeed we h…" at bounding box center [935, 661] width 409 height 842
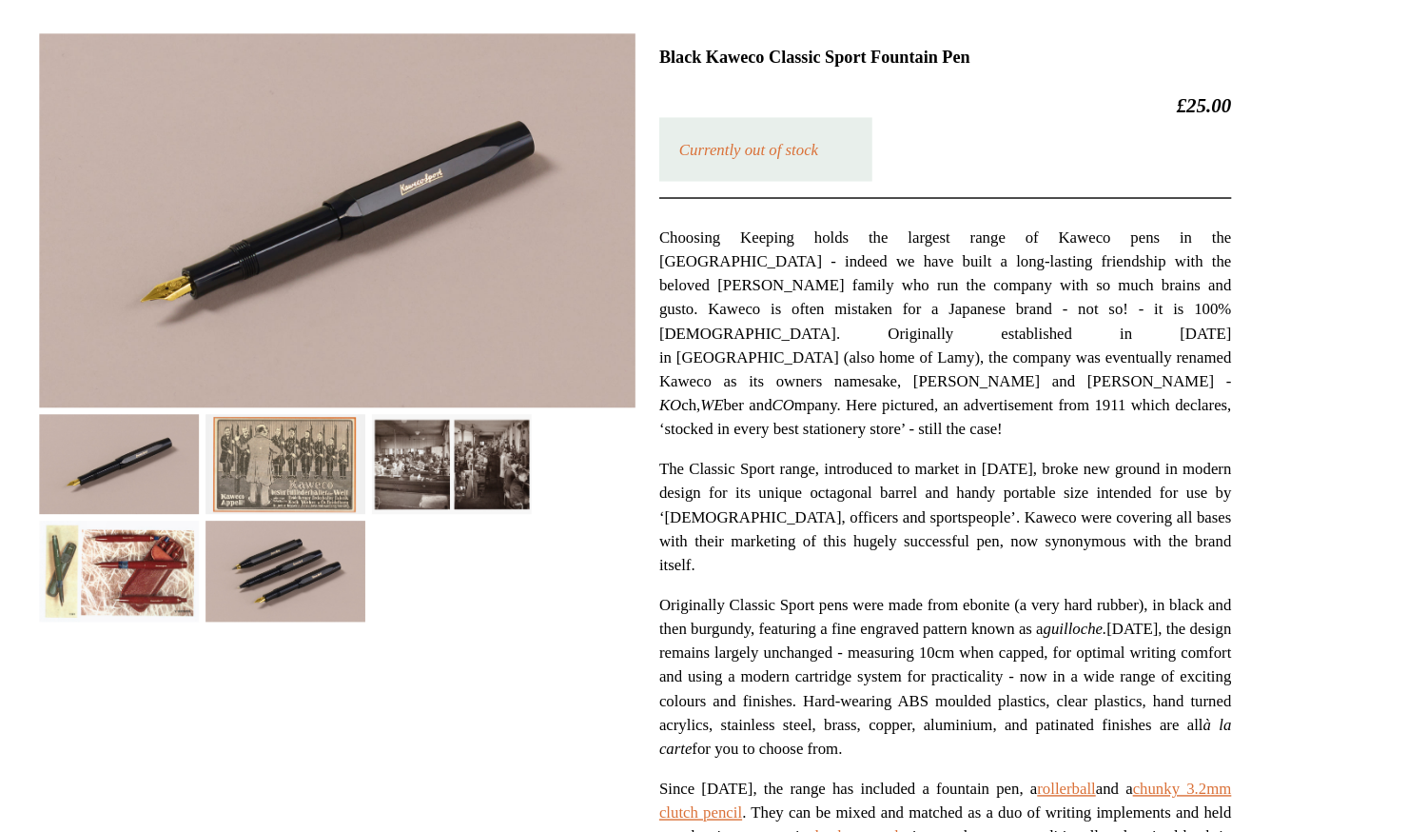
click at [807, 321] on span "Choosing Keeping holds the largest range of Kaweco pens in the UK - indeed we h…" at bounding box center [935, 337] width 409 height 150
click at [501, 435] on img at bounding box center [463, 430] width 114 height 71
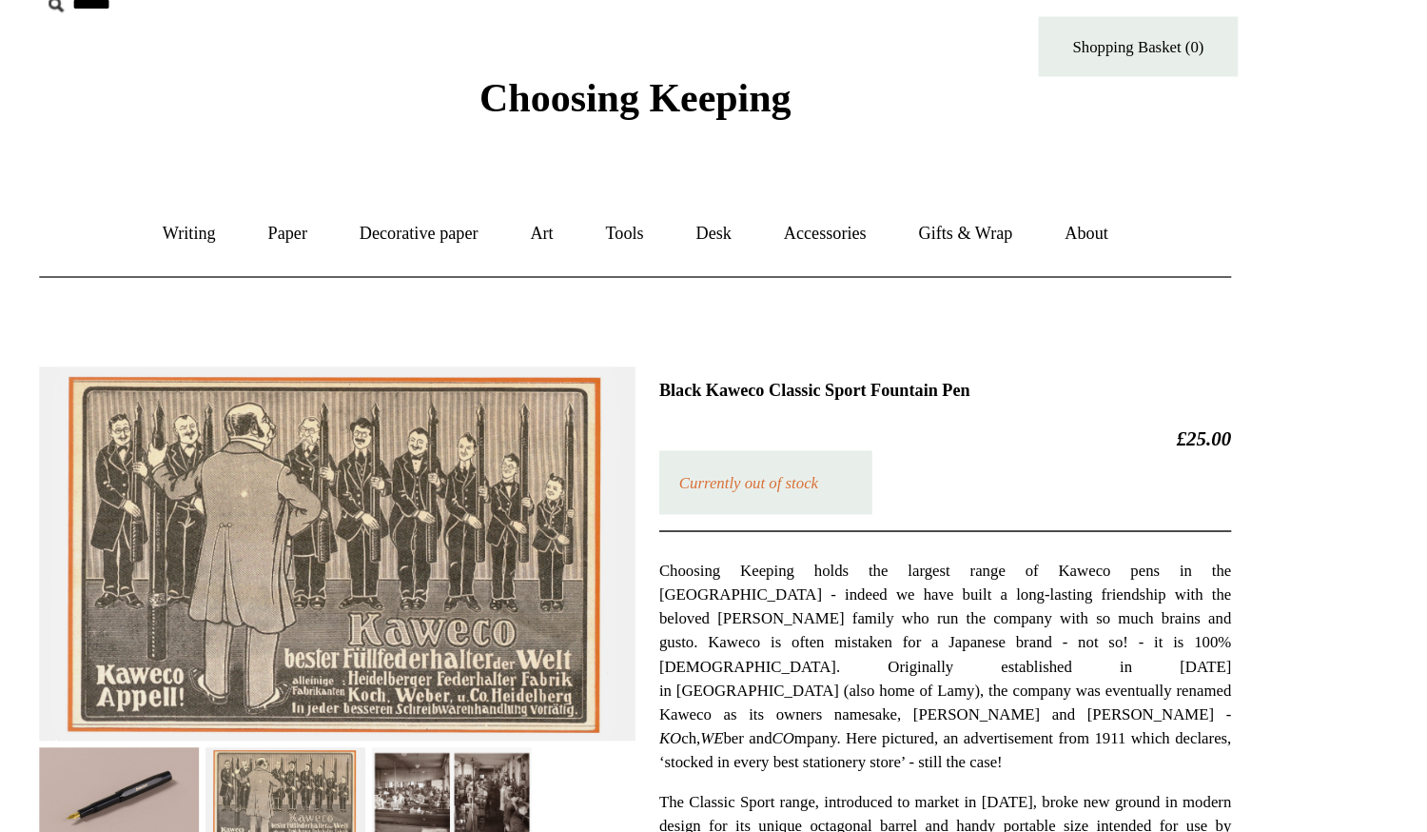
scroll to position [29, 0]
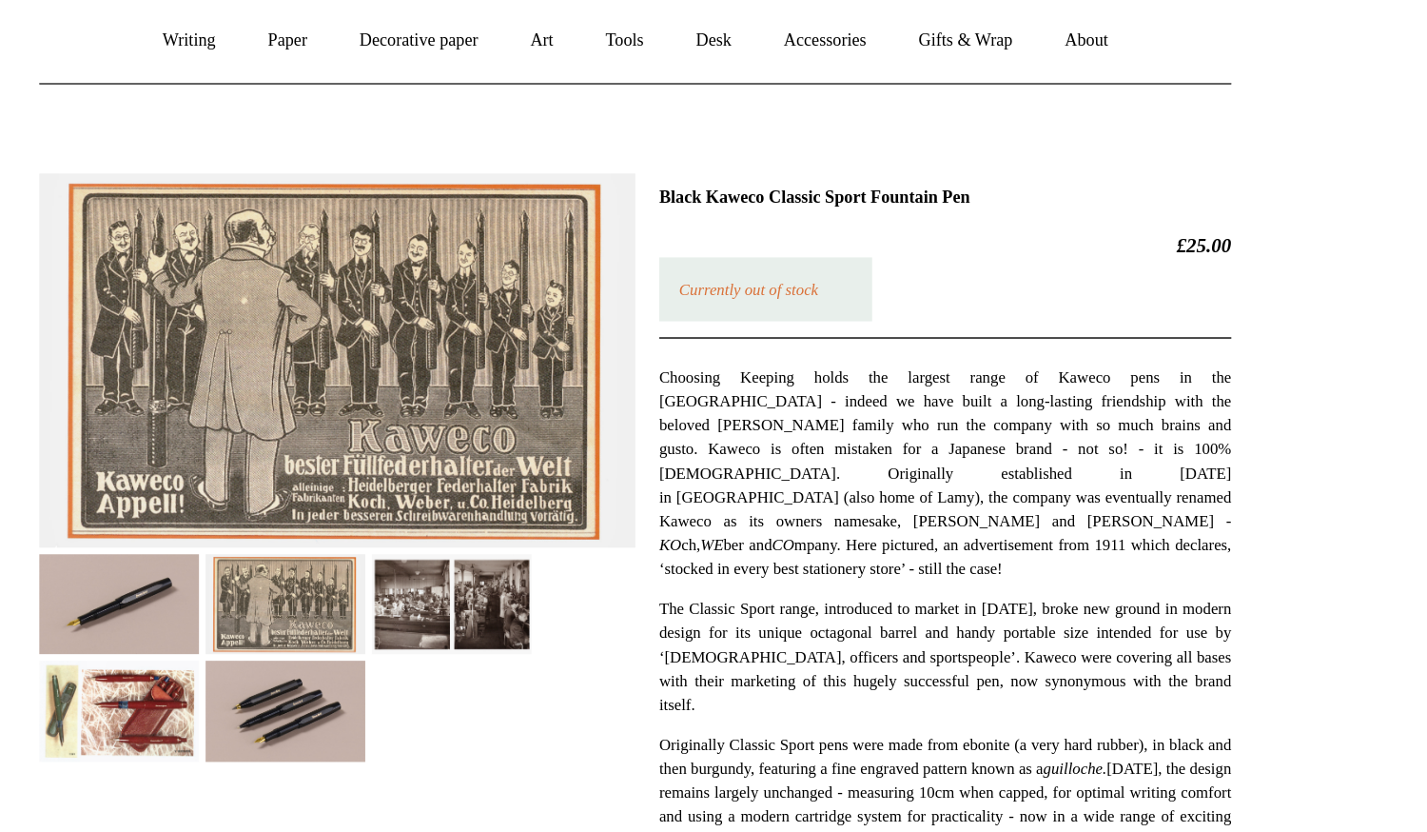
click at [383, 566] on img at bounding box center [344, 570] width 114 height 71
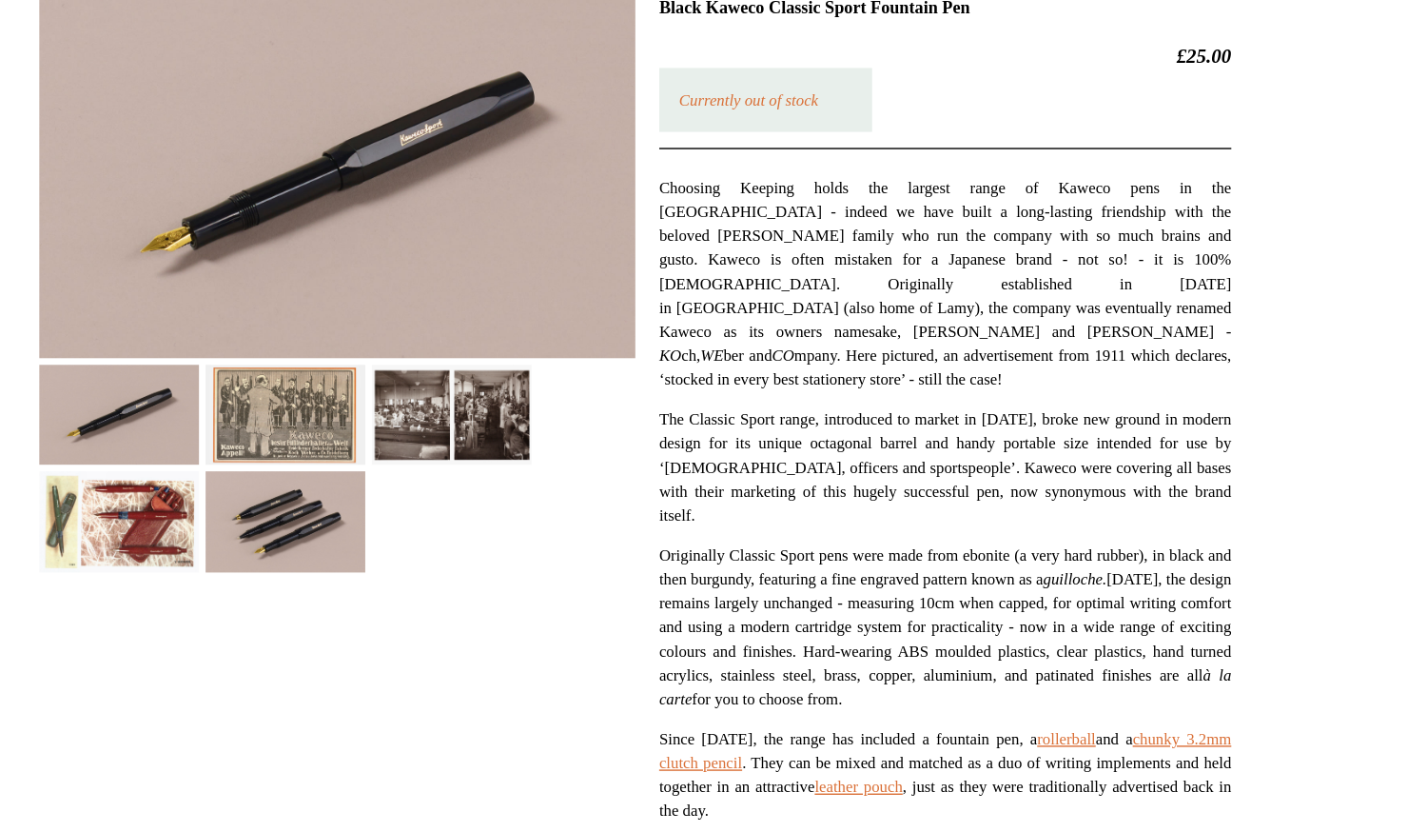
scroll to position [303, 0]
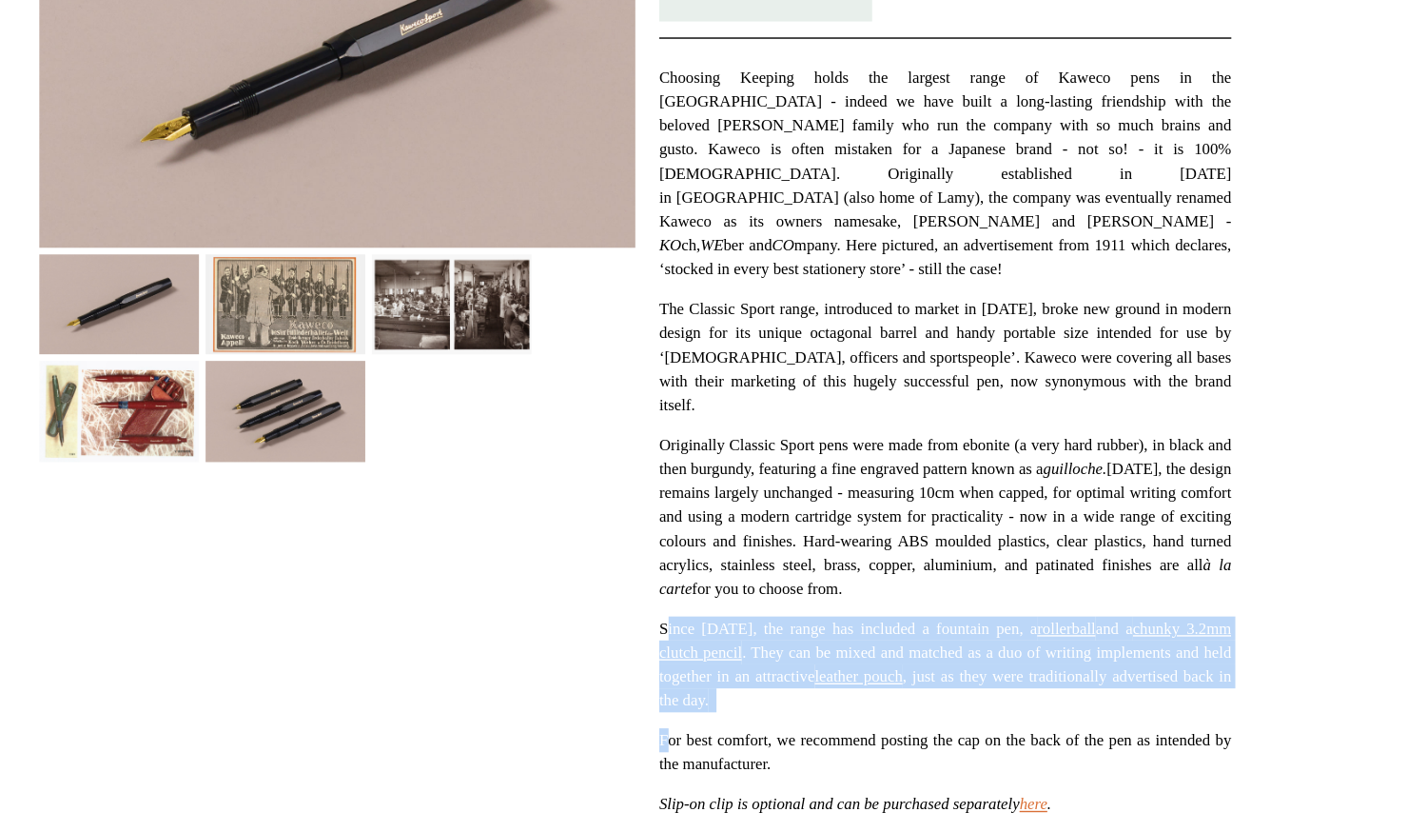
drag, startPoint x: 737, startPoint y: 478, endPoint x: 736, endPoint y: 540, distance: 61.9
click at [736, 540] on div "Choosing Keeping holds the largest range of Kaweco pens in the UK - indeed we h…" at bounding box center [935, 528] width 409 height 842
click at [736, 602] on span "For best comfort, we recommend posting the cap on the back of the pen as intend…" at bounding box center [935, 617] width 409 height 30
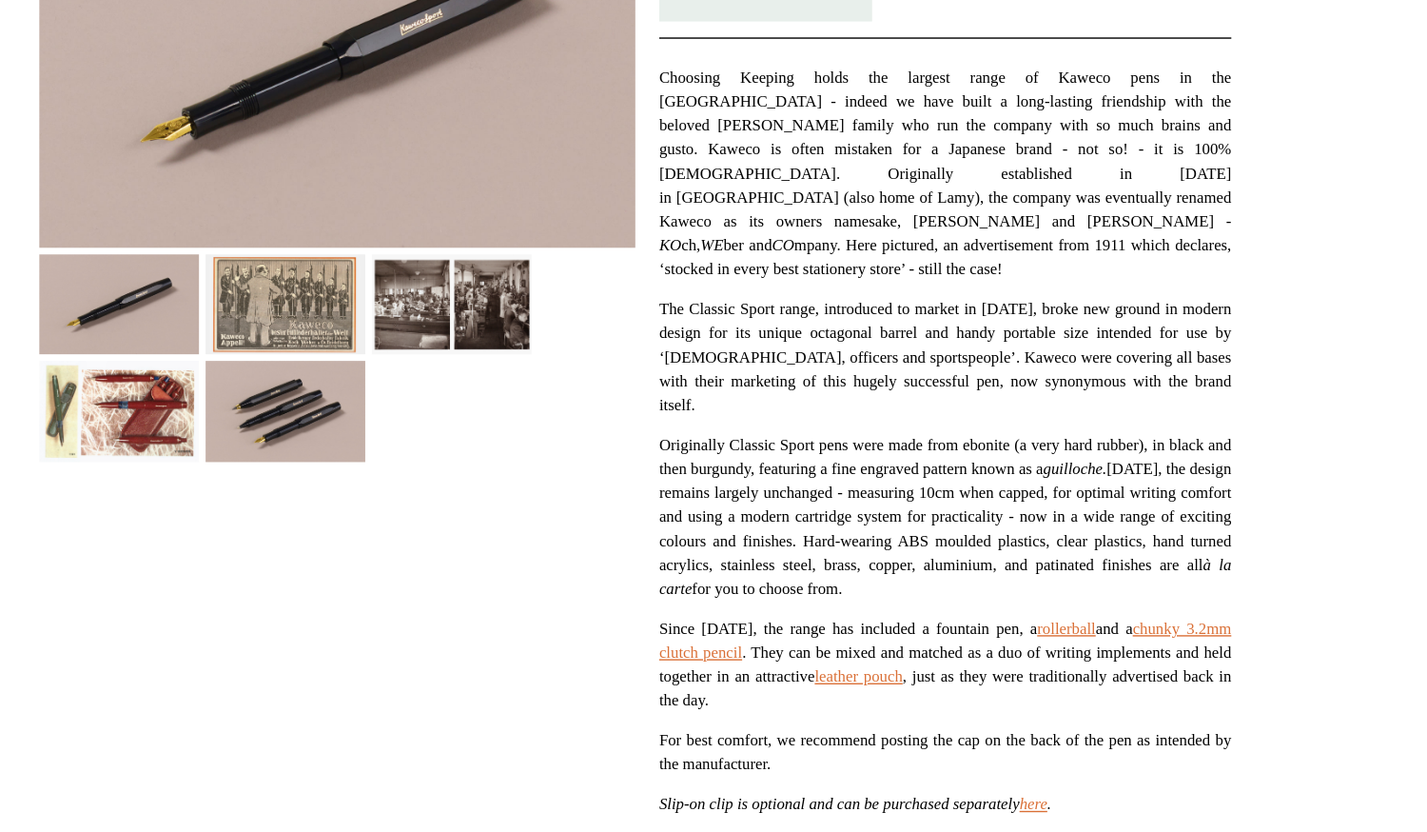
drag, startPoint x: 727, startPoint y: 545, endPoint x: 718, endPoint y: 476, distance: 70.1
click at [717, 468] on div "Black Kaweco Classic Sport Fountain Pen £25.00 Currently out of stock KO ch, WE…" at bounding box center [713, 473] width 853 height 996
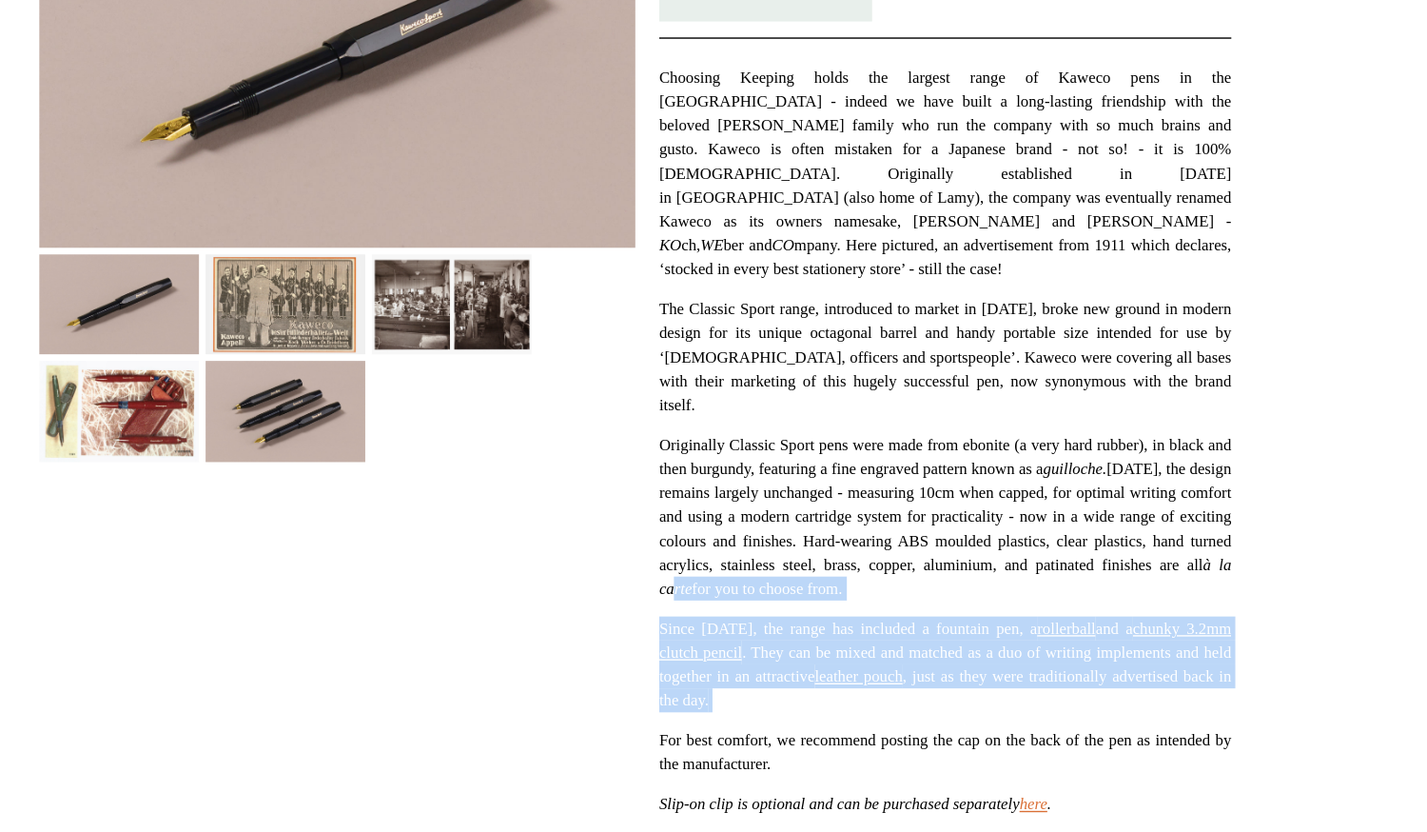
drag, startPoint x: 741, startPoint y: 453, endPoint x: 744, endPoint y: 533, distance: 80.0
click at [747, 526] on div "Choosing Keeping holds the largest range of Kaweco pens in the UK - indeed we h…" at bounding box center [935, 528] width 409 height 842
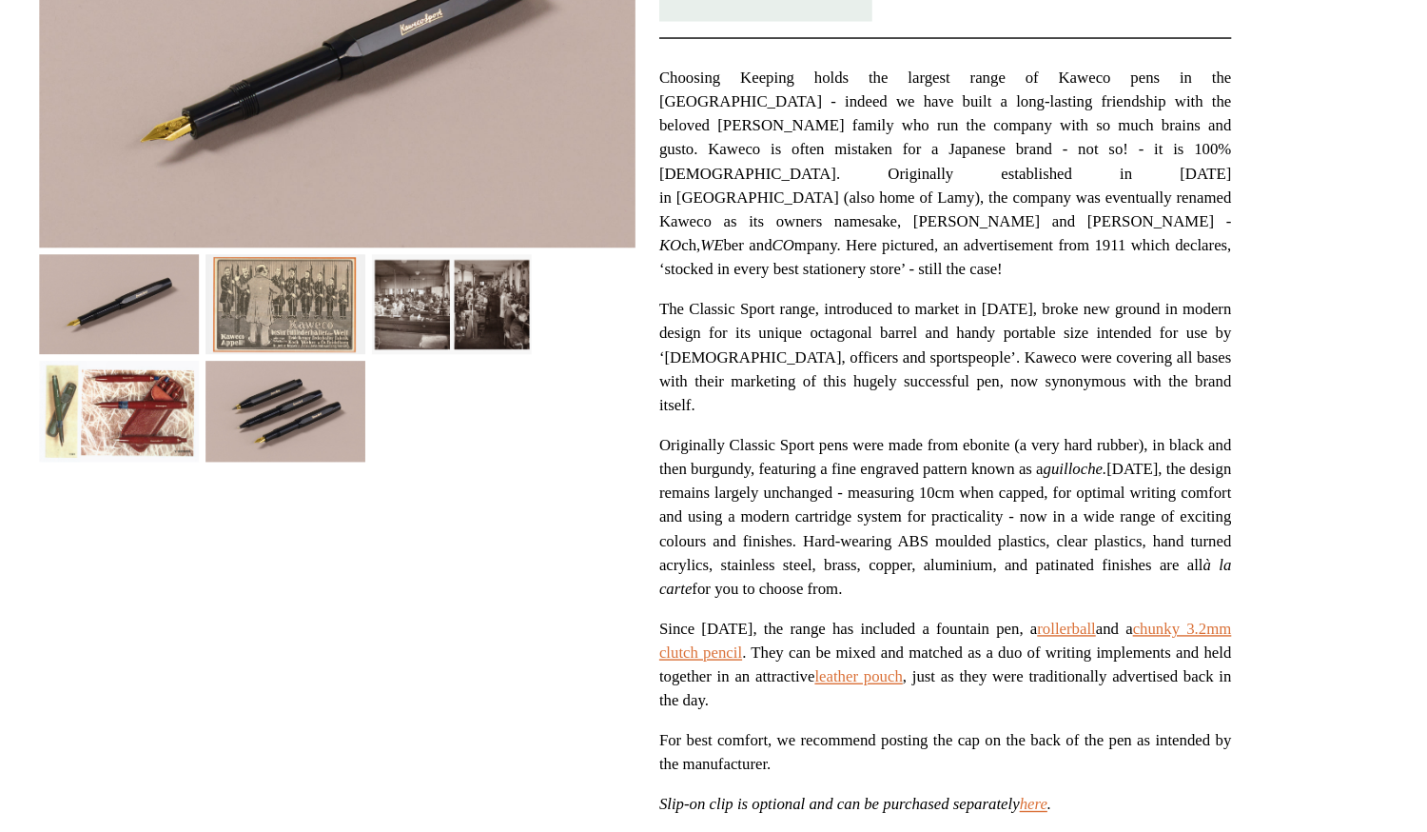
click at [744, 600] on p "For best comfort, we recommend posting the cap on the back of the pen as intend…" at bounding box center [935, 617] width 409 height 34
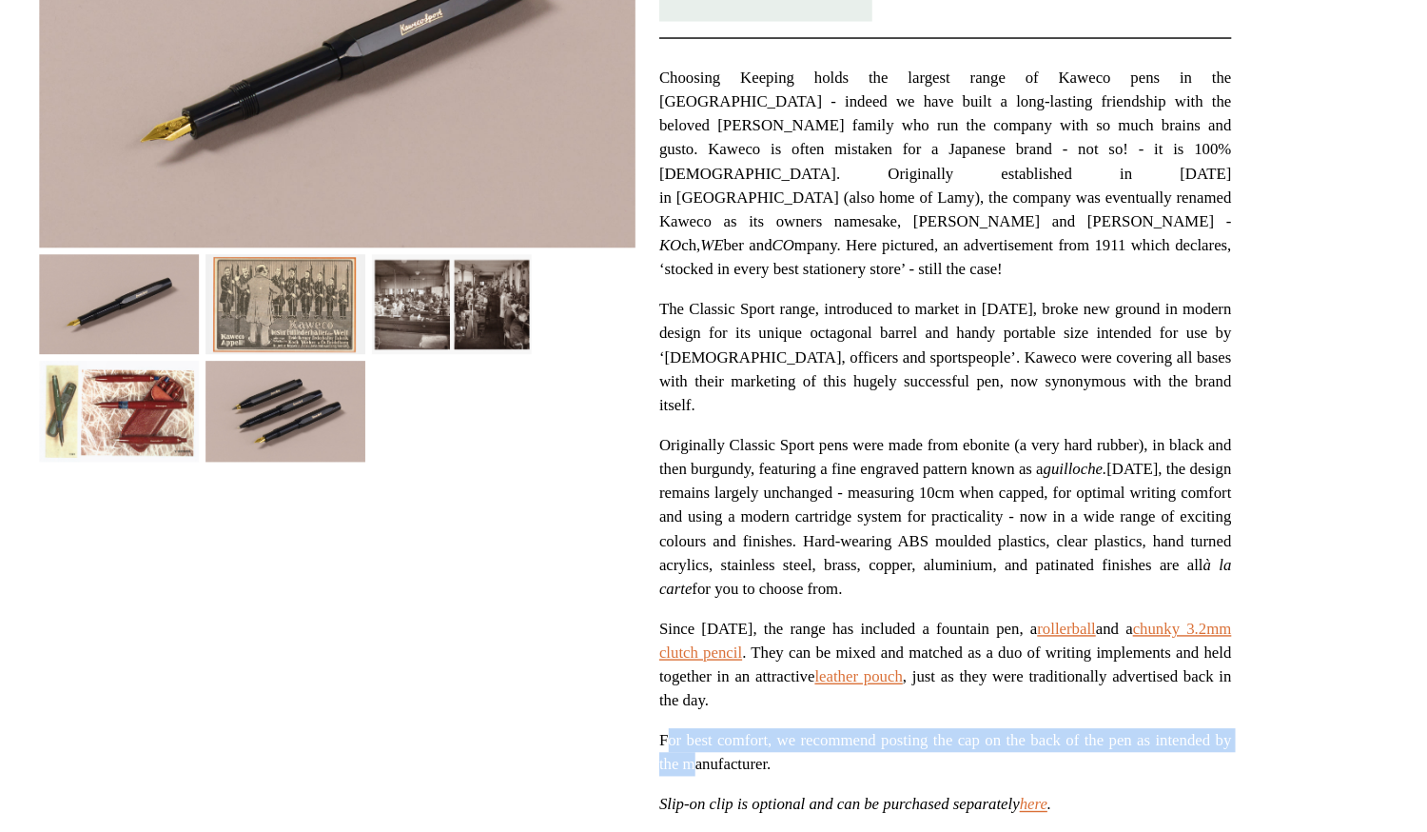
drag, startPoint x: 737, startPoint y: 533, endPoint x: 737, endPoint y: 575, distance: 41.9
click at [740, 570] on div "Choosing Keeping holds the largest range of Kaweco pens in the UK - indeed we h…" at bounding box center [935, 528] width 409 height 842
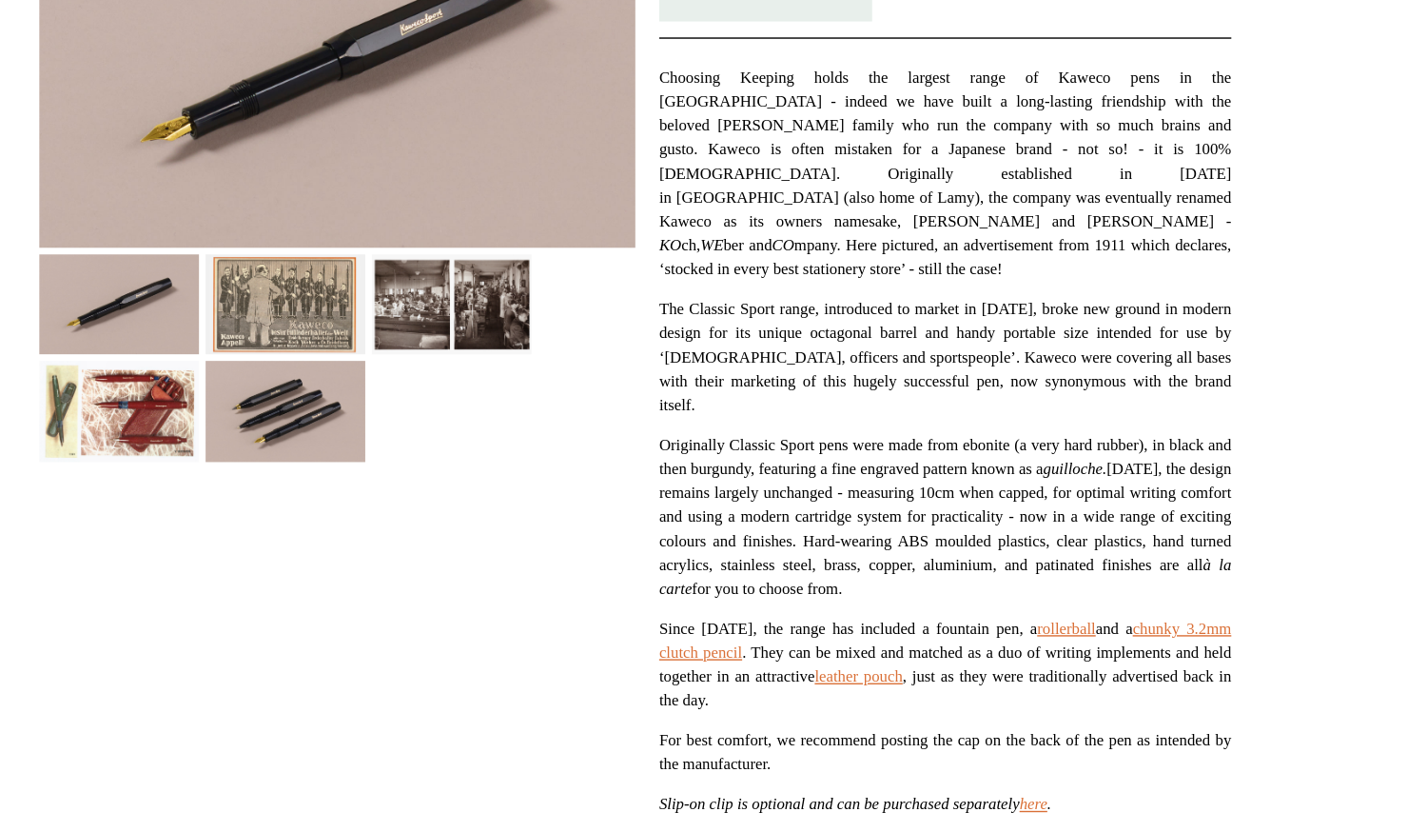
click at [737, 575] on div "Choosing Keeping holds the largest range of Kaweco pens in the UK - indeed we h…" at bounding box center [935, 528] width 409 height 842
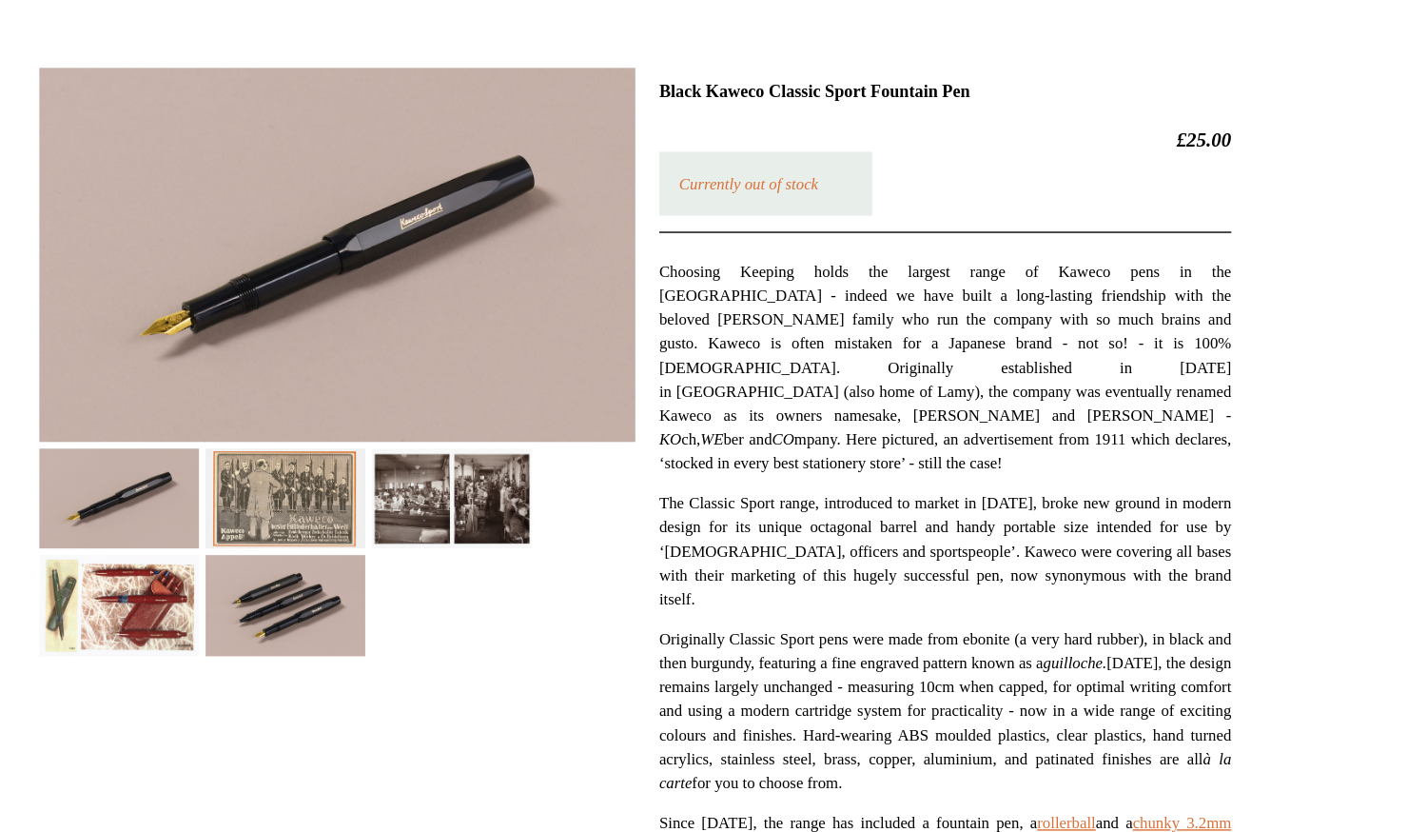
scroll to position [0, 0]
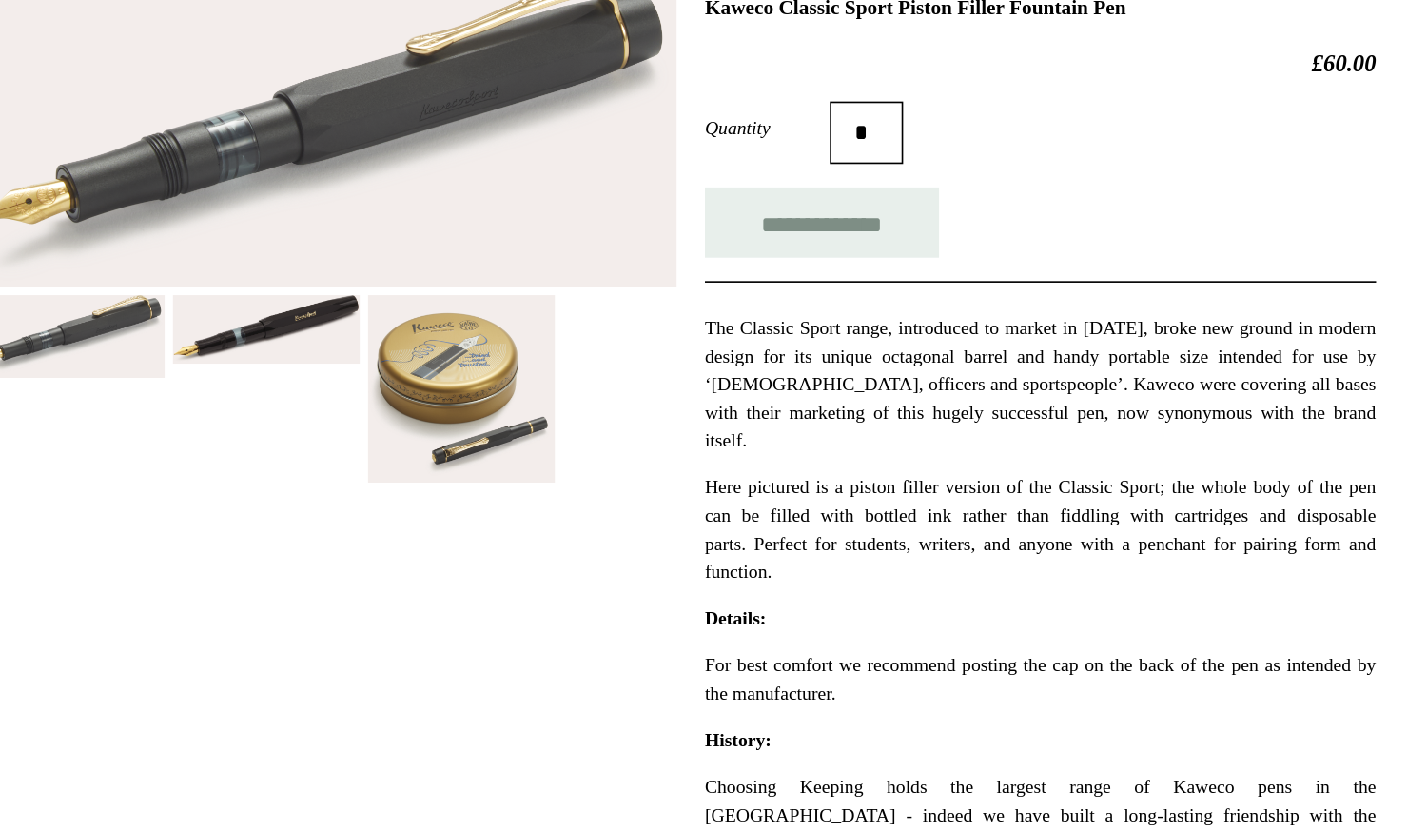
click at [606, 564] on img at bounding box center [582, 541] width 114 height 114
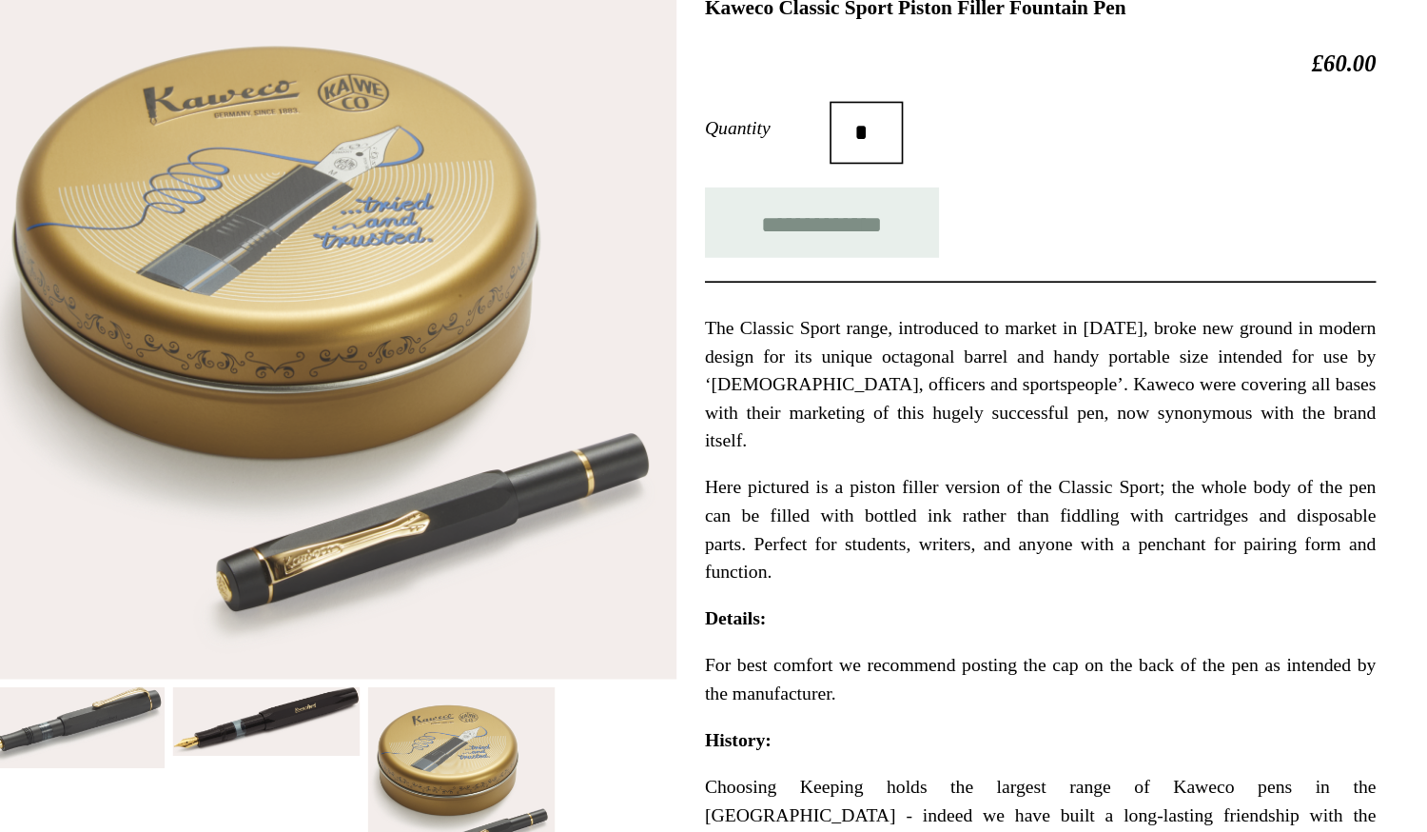
click at [483, 744] on img at bounding box center [463, 744] width 114 height 43
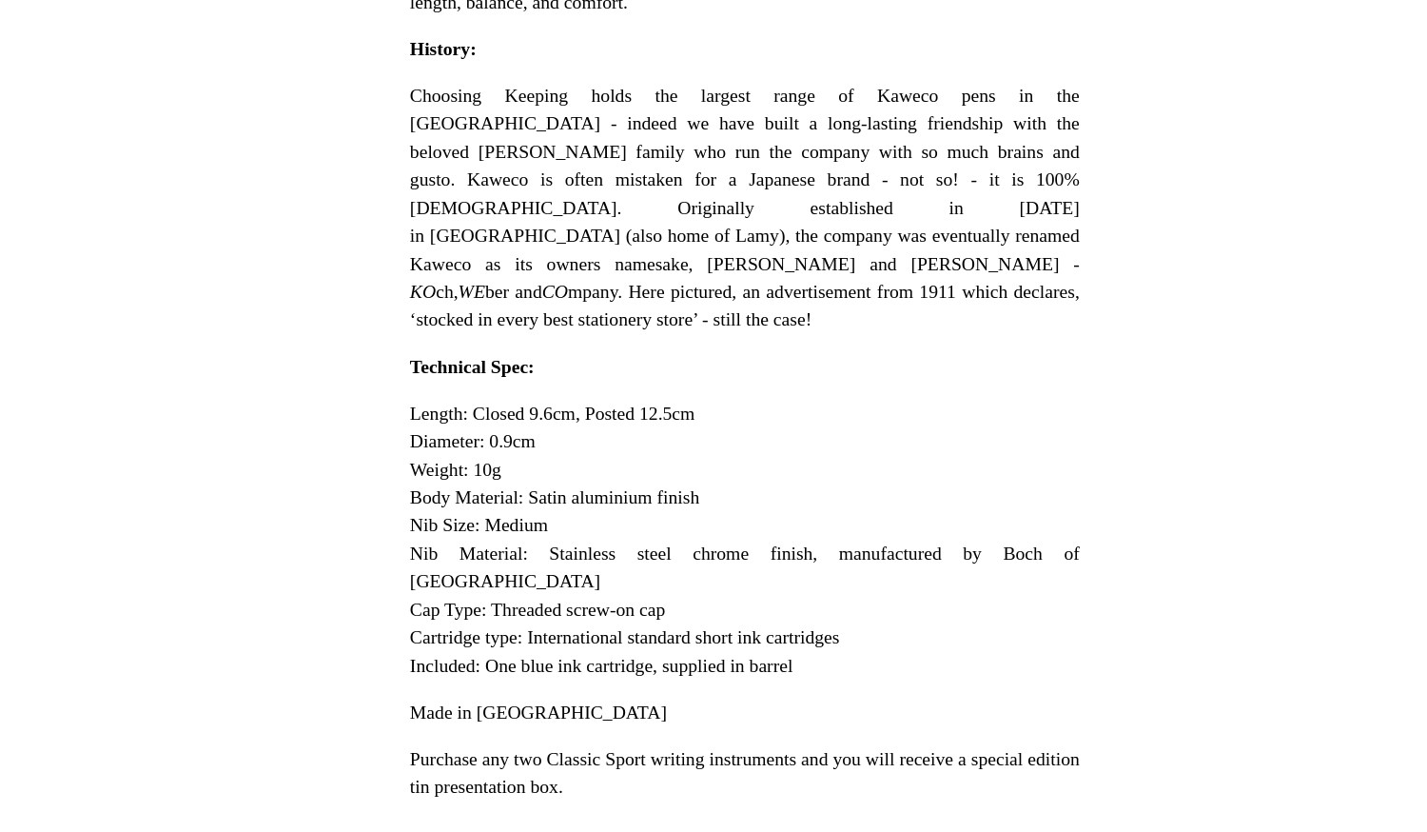
scroll to position [388, 0]
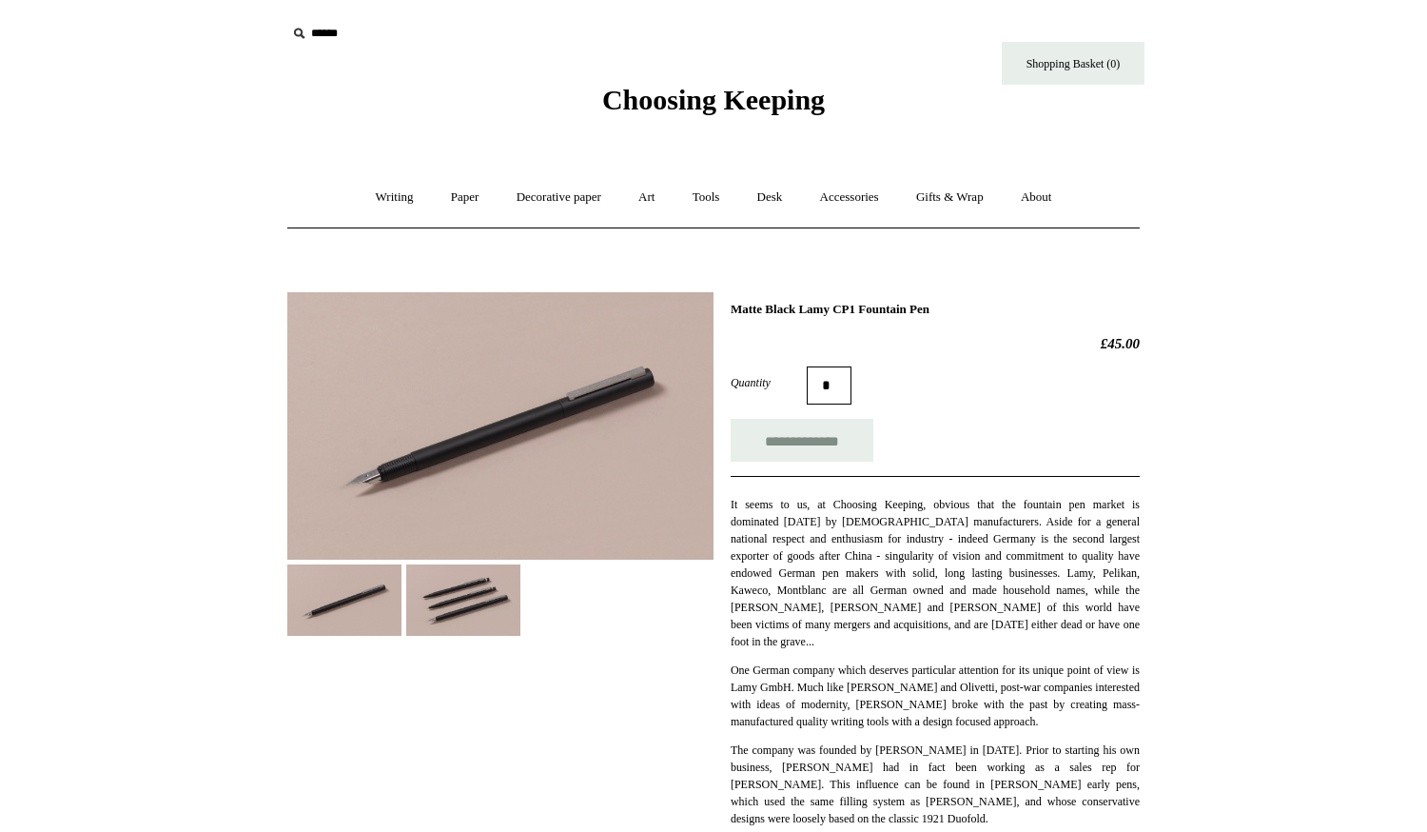
click at [467, 578] on img at bounding box center [463, 599] width 114 height 71
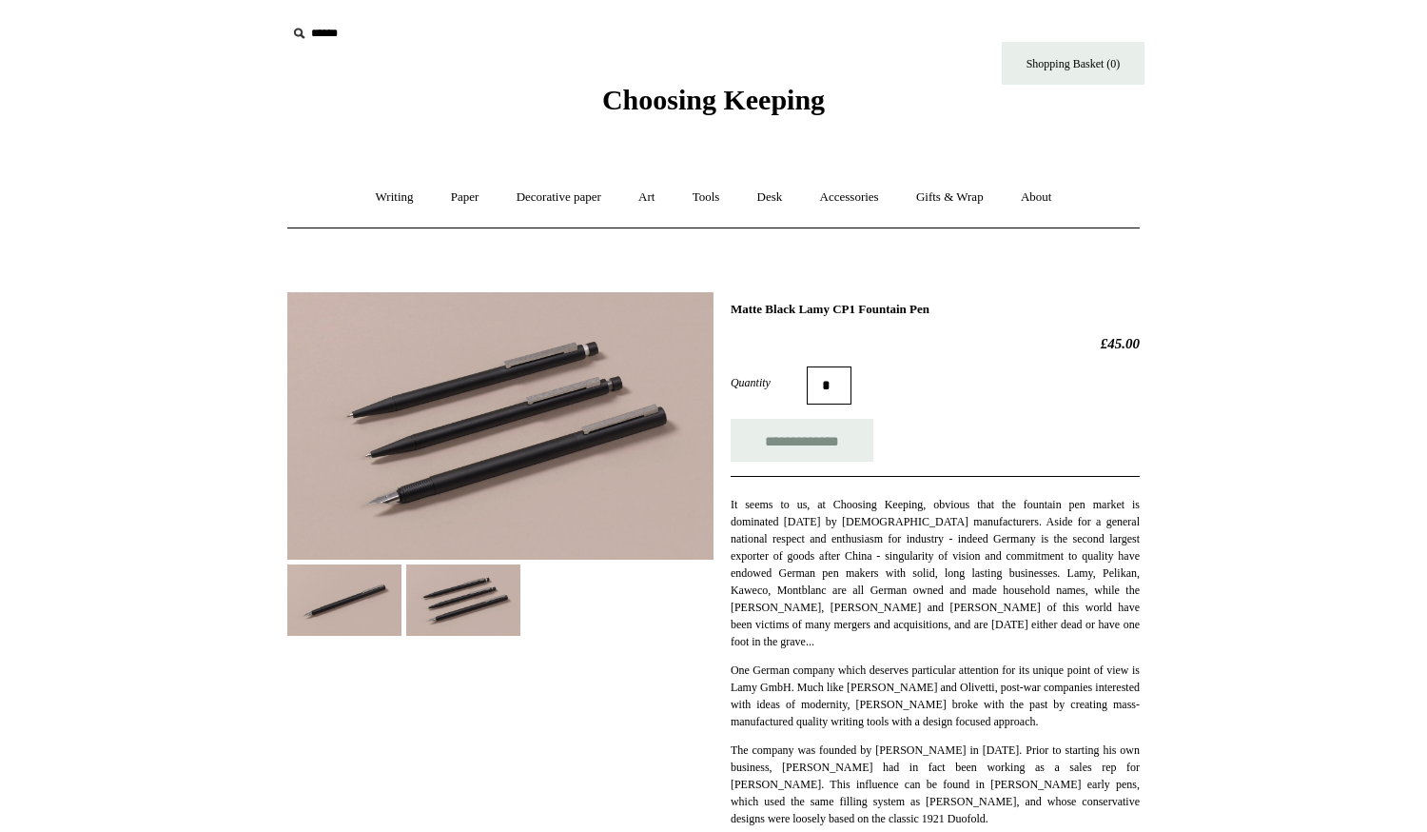
click at [371, 602] on img at bounding box center [344, 599] width 114 height 71
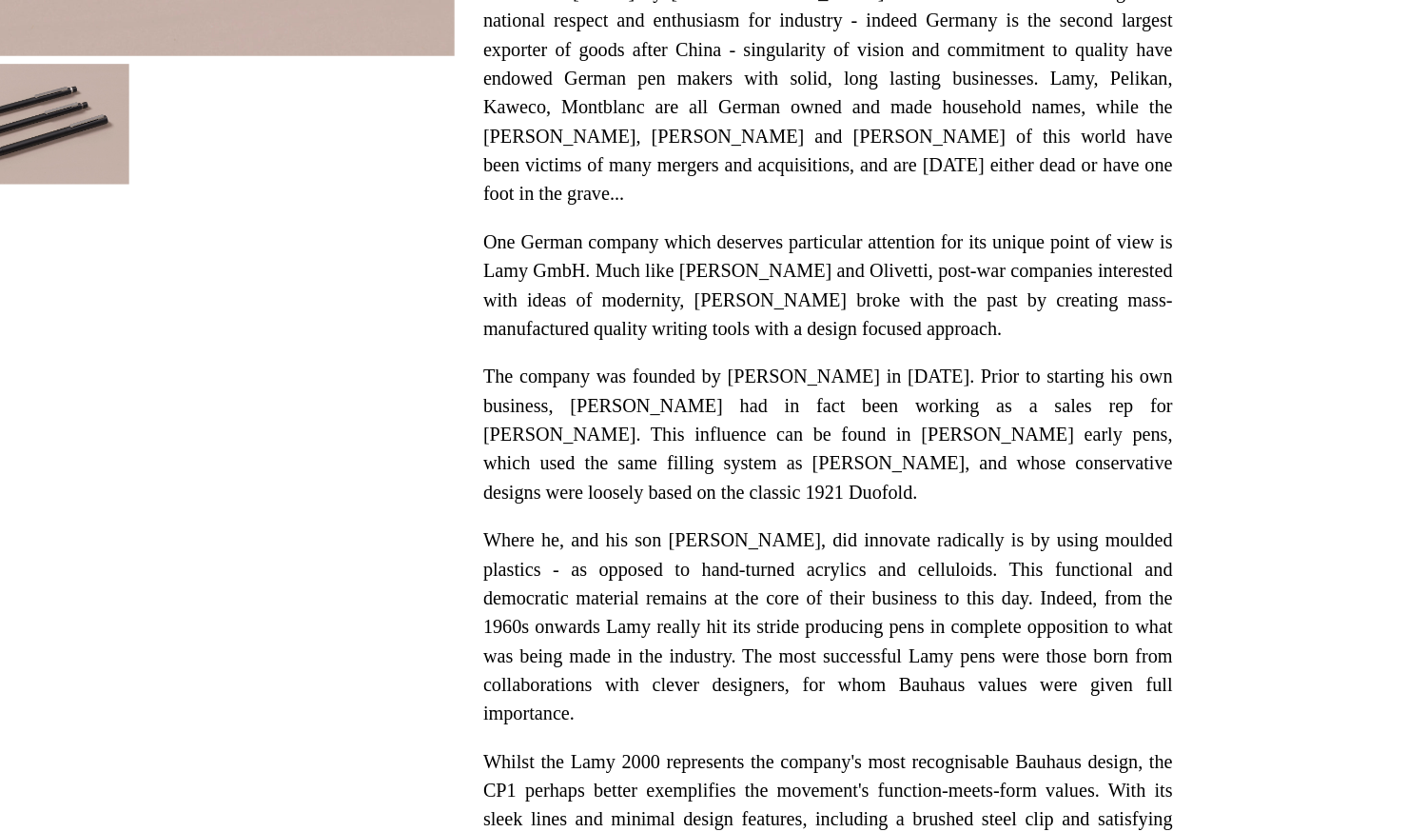
scroll to position [189, 0]
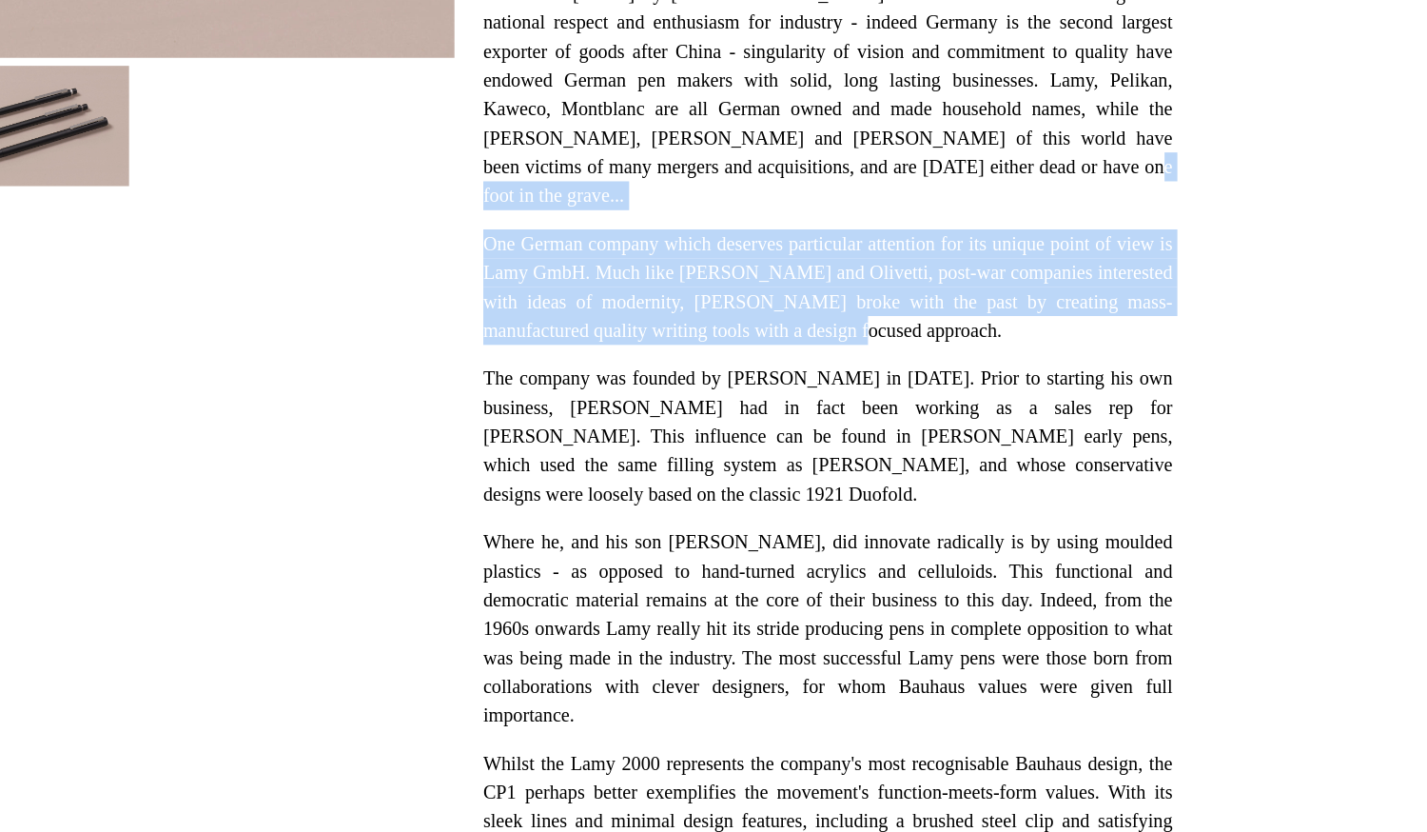
drag, startPoint x: 925, startPoint y: 520, endPoint x: 891, endPoint y: 439, distance: 87.8
click at [891, 439] on div "It seems to us, at Choosing Keeping, obvious that the fountain pen market is do…" at bounding box center [935, 758] width 409 height 945
drag, startPoint x: 891, startPoint y: 439, endPoint x: 904, endPoint y: 525, distance: 87.6
click at [904, 525] on div "It seems to us, at Choosing Keeping, obvious that the fountain pen market is do…" at bounding box center [935, 758] width 409 height 945
click at [904, 522] on p "One German company which deserves particular attention for its unique point of …" at bounding box center [935, 506] width 409 height 69
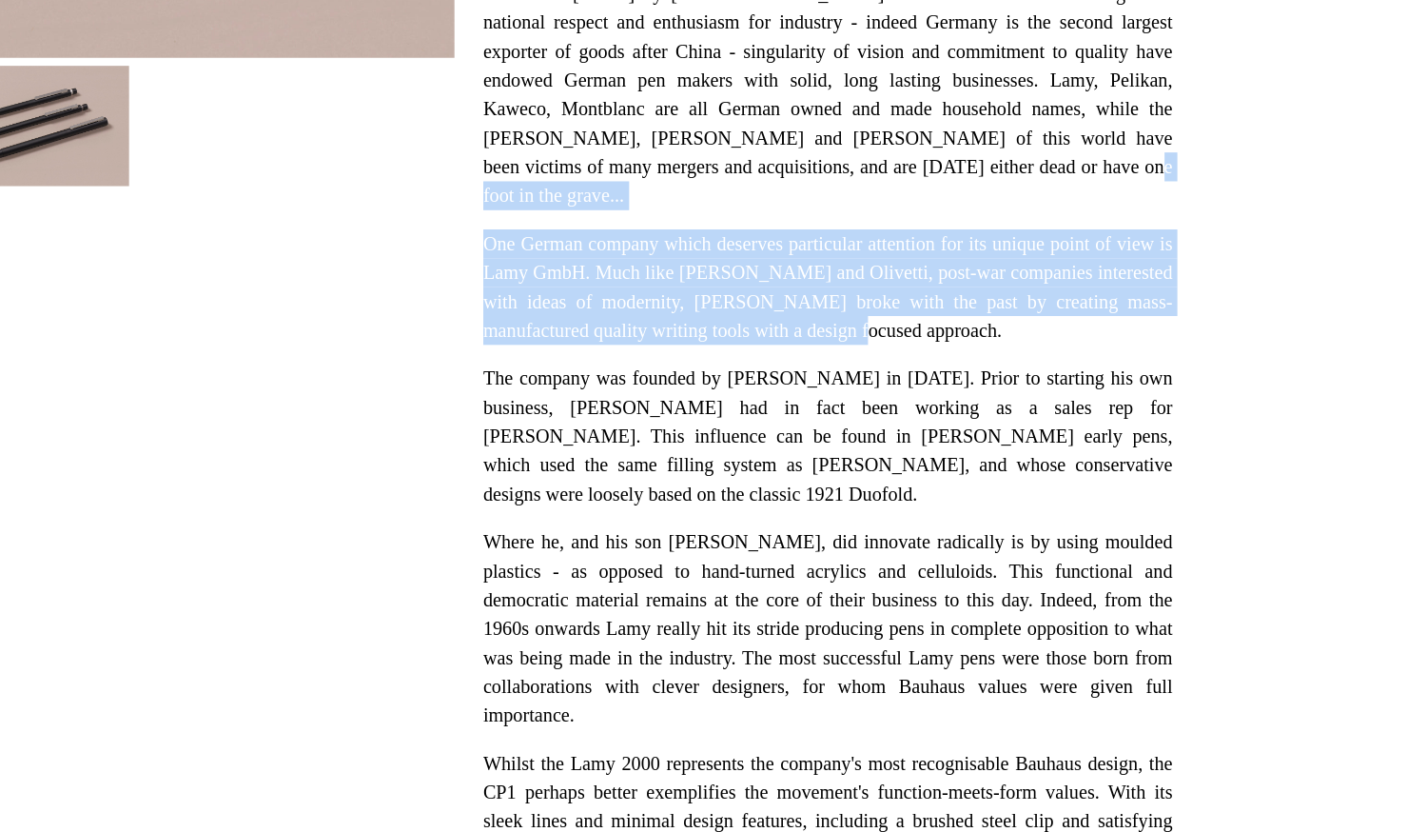
drag, startPoint x: 904, startPoint y: 522, endPoint x: 881, endPoint y: 442, distance: 83.1
click at [881, 442] on div "It seems to us, at Choosing Keeping, obvious that the fountain pen market is do…" at bounding box center [935, 758] width 409 height 945
drag, startPoint x: 881, startPoint y: 443, endPoint x: 897, endPoint y: 519, distance: 76.9
click at [897, 519] on div "It seems to us, at Choosing Keeping, obvious that the fountain pen market is do…" at bounding box center [935, 758] width 409 height 945
click at [897, 518] on p "One German company which deserves particular attention for its unique point of …" at bounding box center [935, 506] width 409 height 69
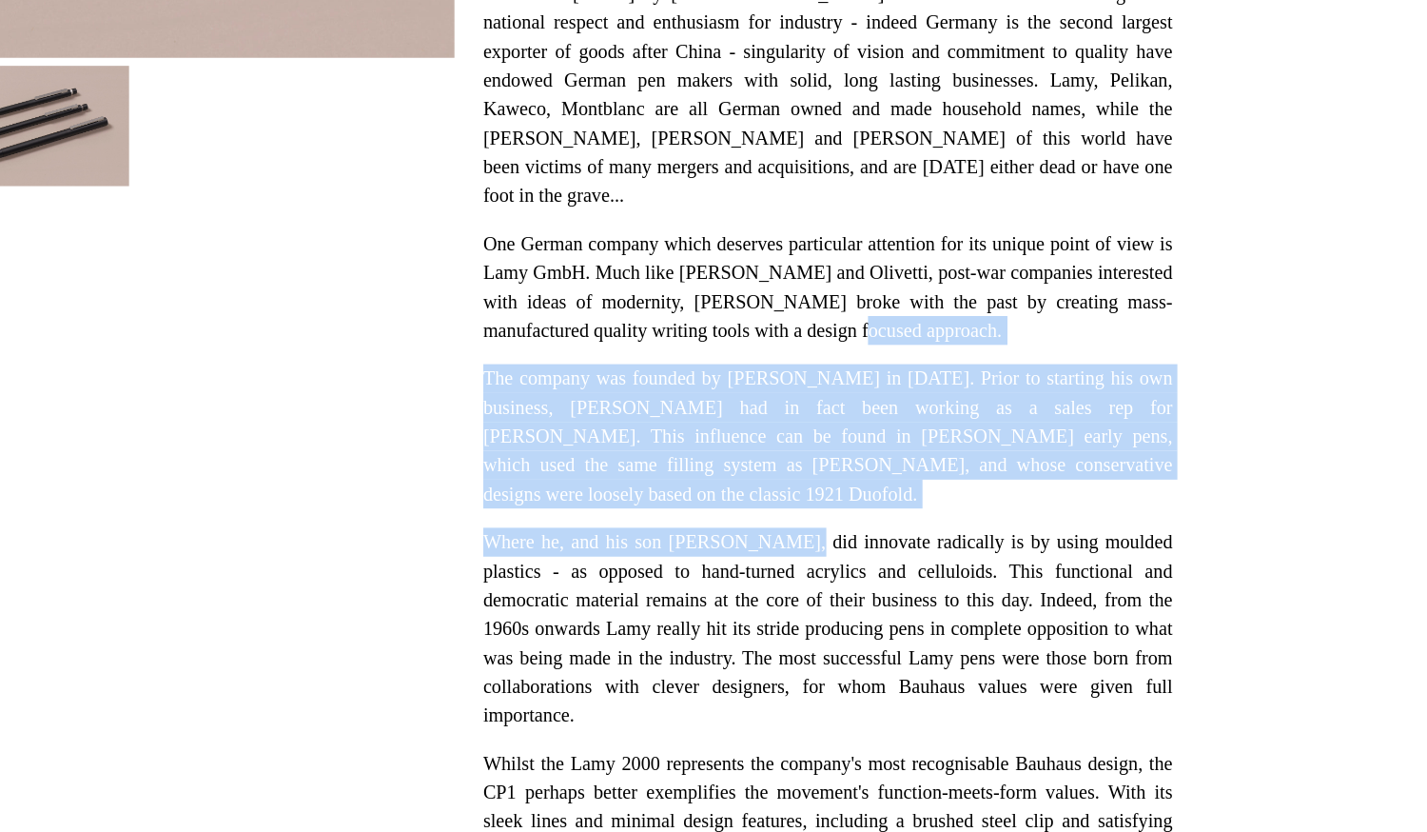
drag, startPoint x: 897, startPoint y: 518, endPoint x: 922, endPoint y: 617, distance: 102.0
click at [922, 617] on div "It seems to us, at Choosing Keeping, obvious that the fountain pen market is do…" at bounding box center [935, 758] width 409 height 945
click at [920, 615] on div "It seems to us, at Choosing Keeping, obvious that the fountain pen market is do…" at bounding box center [935, 758] width 409 height 945
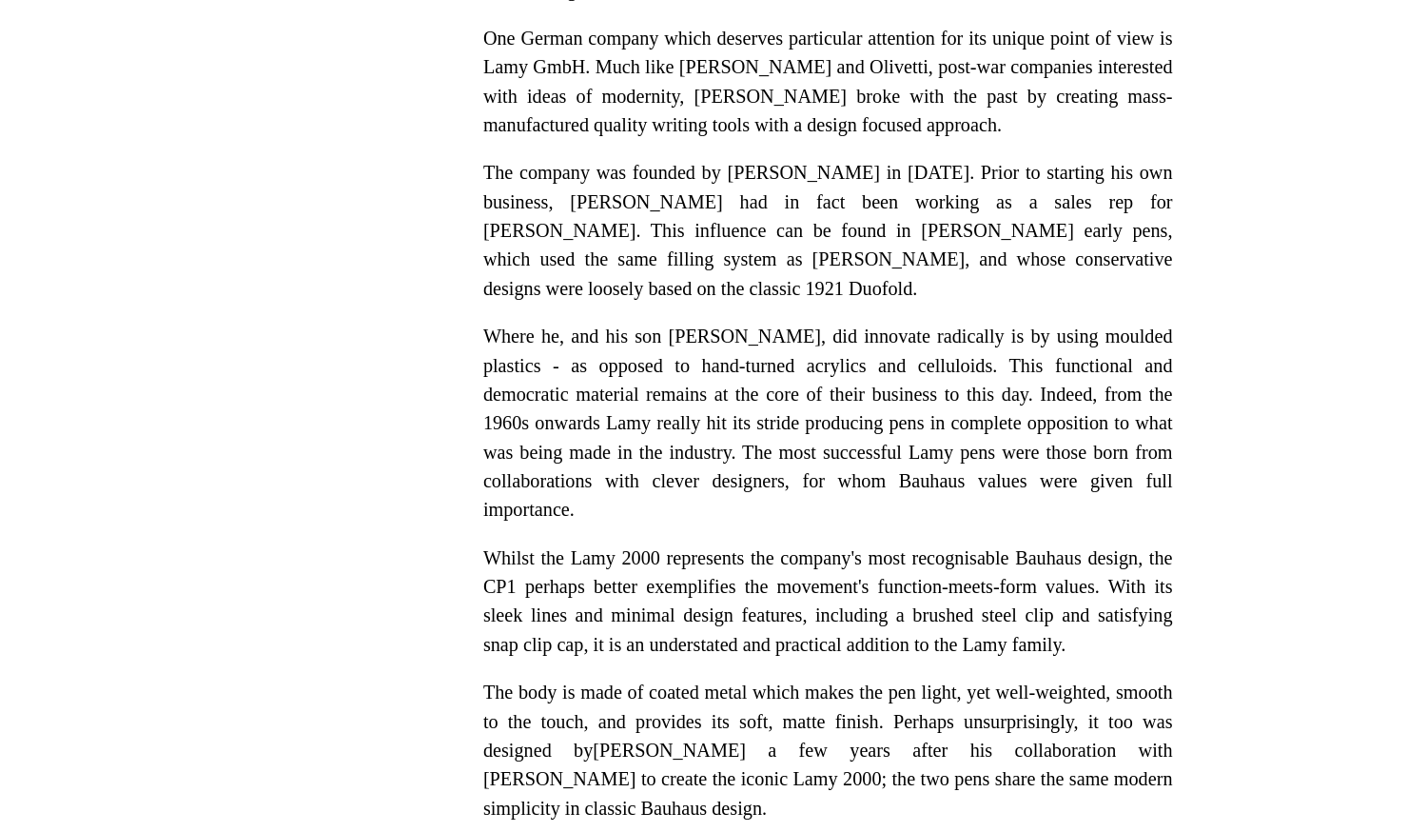
scroll to position [319, 0]
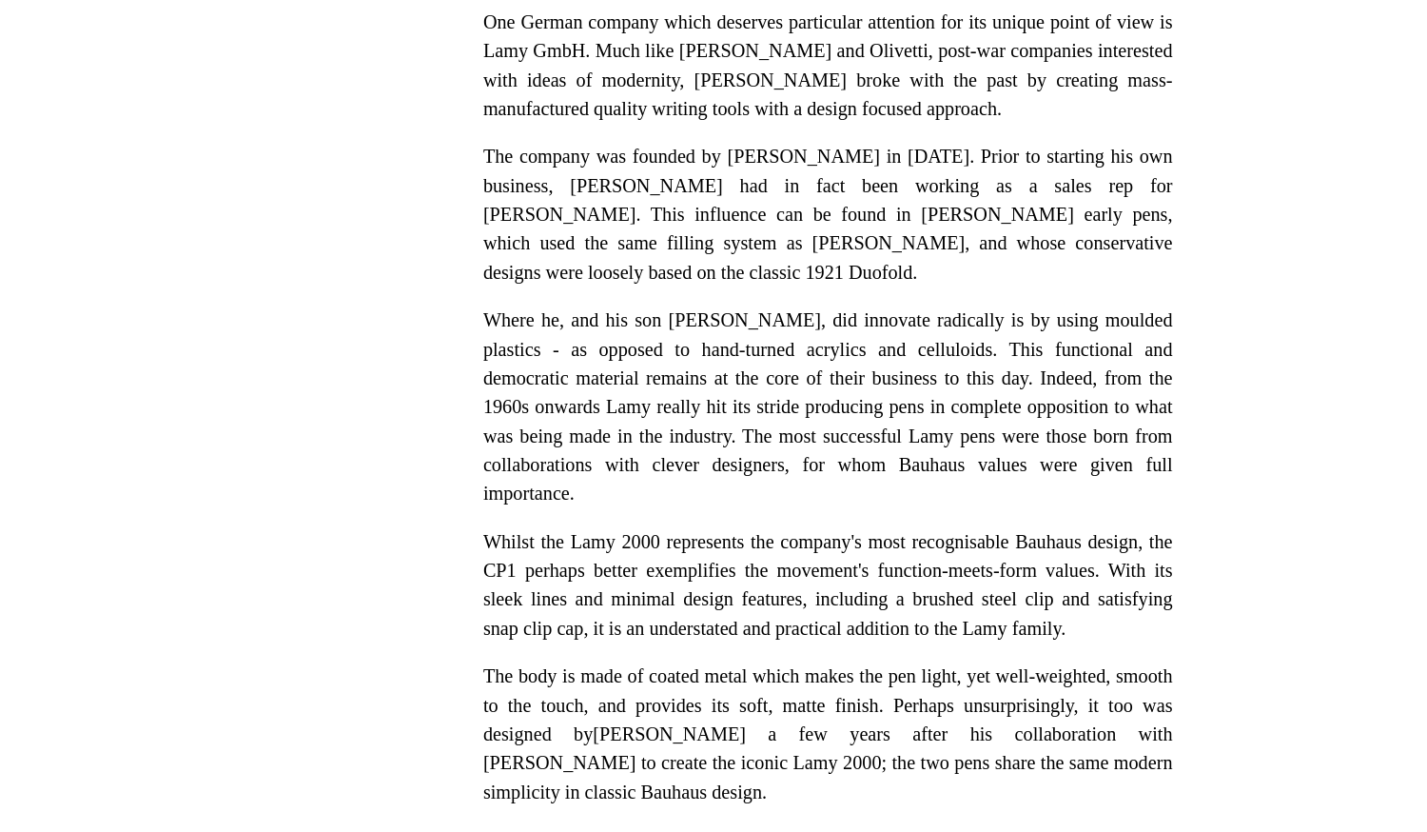
drag, startPoint x: 1101, startPoint y: 579, endPoint x: 1084, endPoint y: 482, distance: 98.6
click at [1084, 482] on div "It seems to us, at Choosing Keeping, obvious that the fountain pen market is do…" at bounding box center [935, 629] width 409 height 945
drag, startPoint x: 1083, startPoint y: 484, endPoint x: 1098, endPoint y: 580, distance: 97.3
click at [1098, 580] on div "It seems to us, at Choosing Keeping, obvious that the fountain pen market is do…" at bounding box center [935, 629] width 409 height 945
drag, startPoint x: 1098, startPoint y: 577, endPoint x: 1106, endPoint y: 659, distance: 82.2
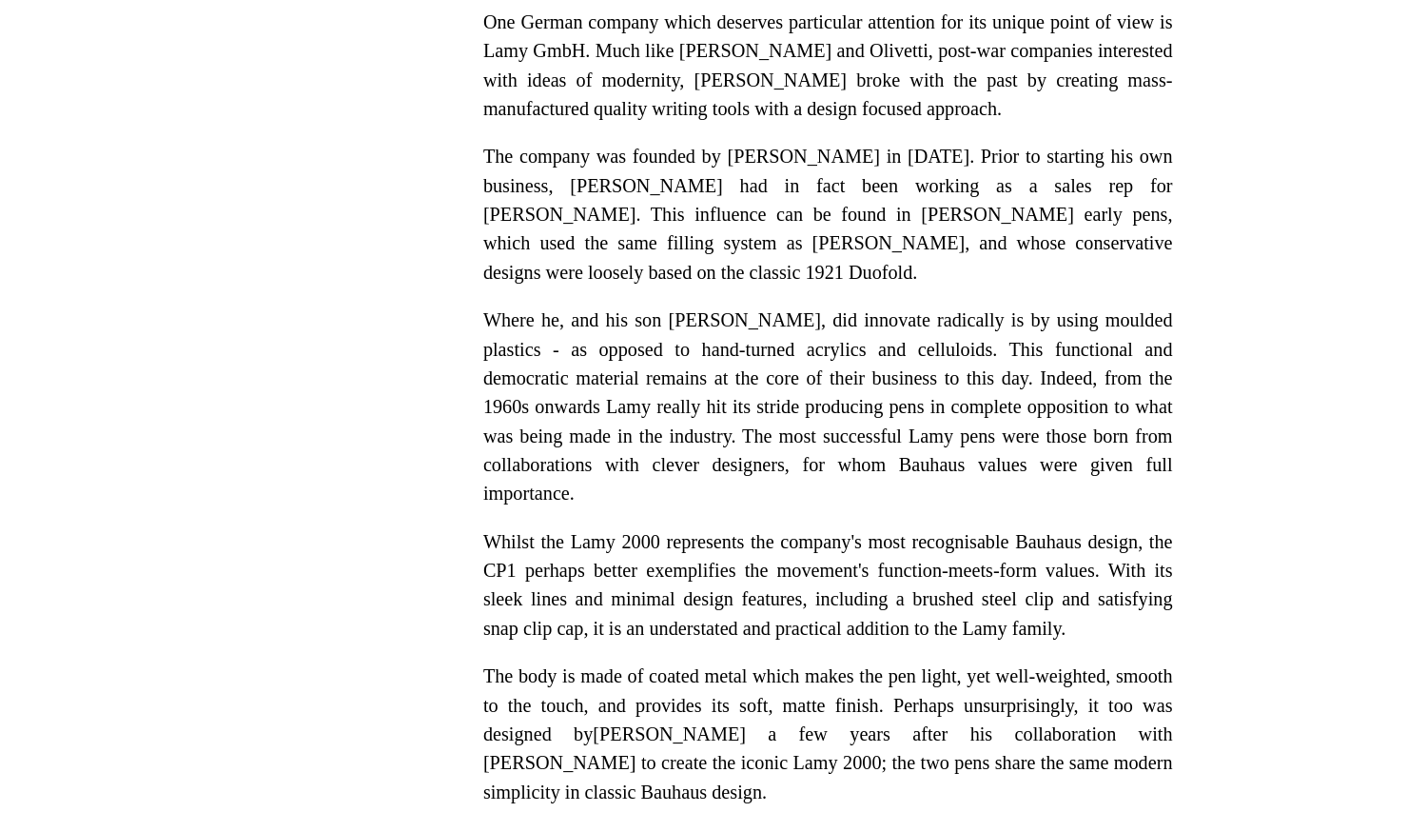
click at [1106, 659] on div "It seems to us, at Choosing Keeping, obvious that the fountain pen market is do…" at bounding box center [935, 629] width 409 height 945
click at [1106, 657] on p "Whilst the Lamy 2000 represents the company's most recognisable Bauhaus design,…" at bounding box center [935, 685] width 409 height 69
drag, startPoint x: 1106, startPoint y: 657, endPoint x: 1087, endPoint y: 584, distance: 74.8
click at [1087, 584] on div "It seems to us, at Choosing Keeping, obvious that the fountain pen market is do…" at bounding box center [935, 629] width 409 height 945
drag, startPoint x: 1087, startPoint y: 584, endPoint x: 1093, endPoint y: 657, distance: 72.6
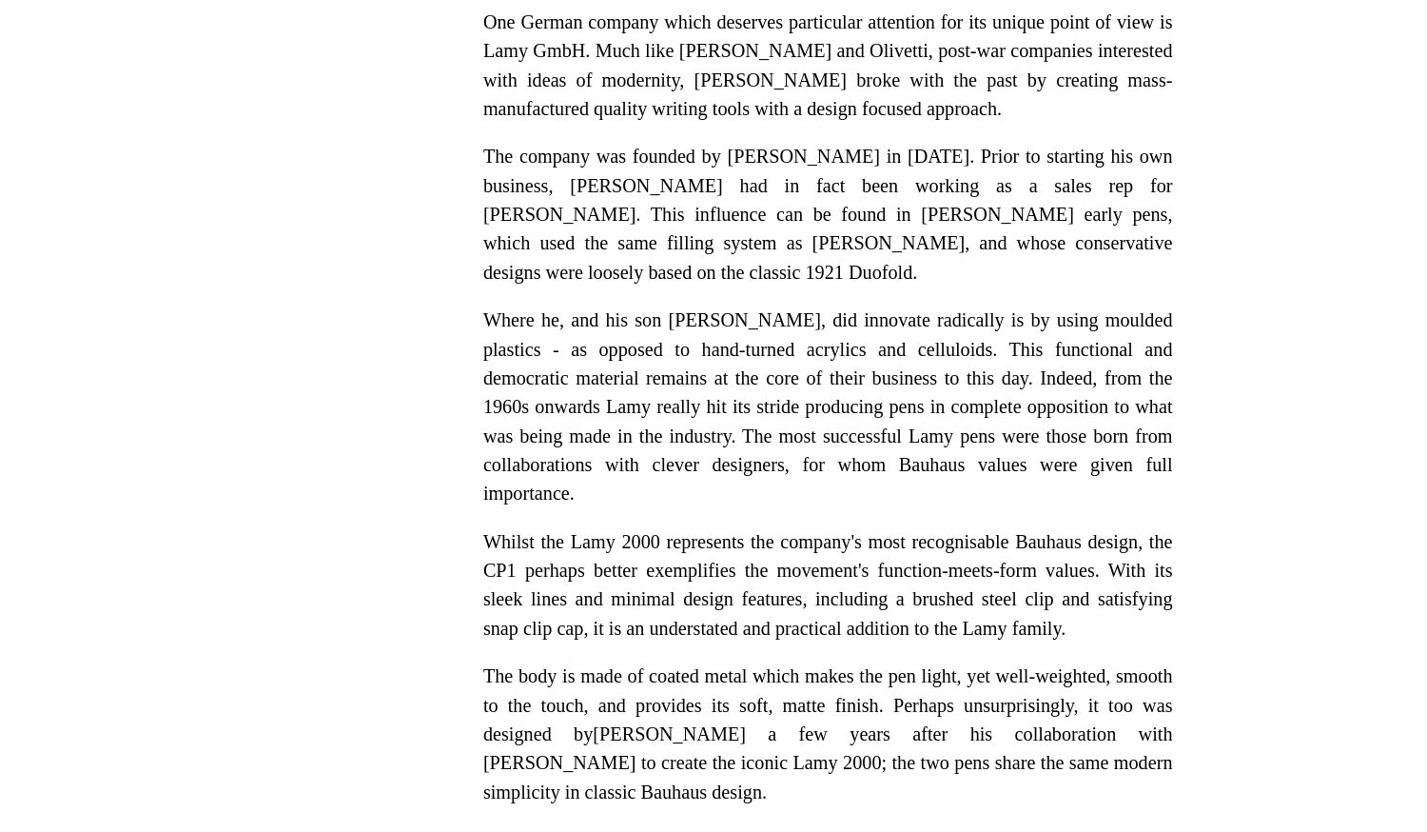
click at [1093, 657] on div "It seems to us, at Choosing Keeping, obvious that the fountain pen market is do…" at bounding box center [935, 629] width 409 height 945
click at [1093, 657] on p "Whilst the Lamy 2000 represents the company's most recognisable Bauhaus design,…" at bounding box center [935, 685] width 409 height 69
drag, startPoint x: 1093, startPoint y: 657, endPoint x: 1062, endPoint y: 475, distance: 184.4
click at [1062, 475] on div "It seems to us, at Choosing Keeping, obvious that the fountain pen market is do…" at bounding box center [935, 629] width 409 height 945
drag, startPoint x: 1062, startPoint y: 475, endPoint x: 1072, endPoint y: 664, distance: 189.6
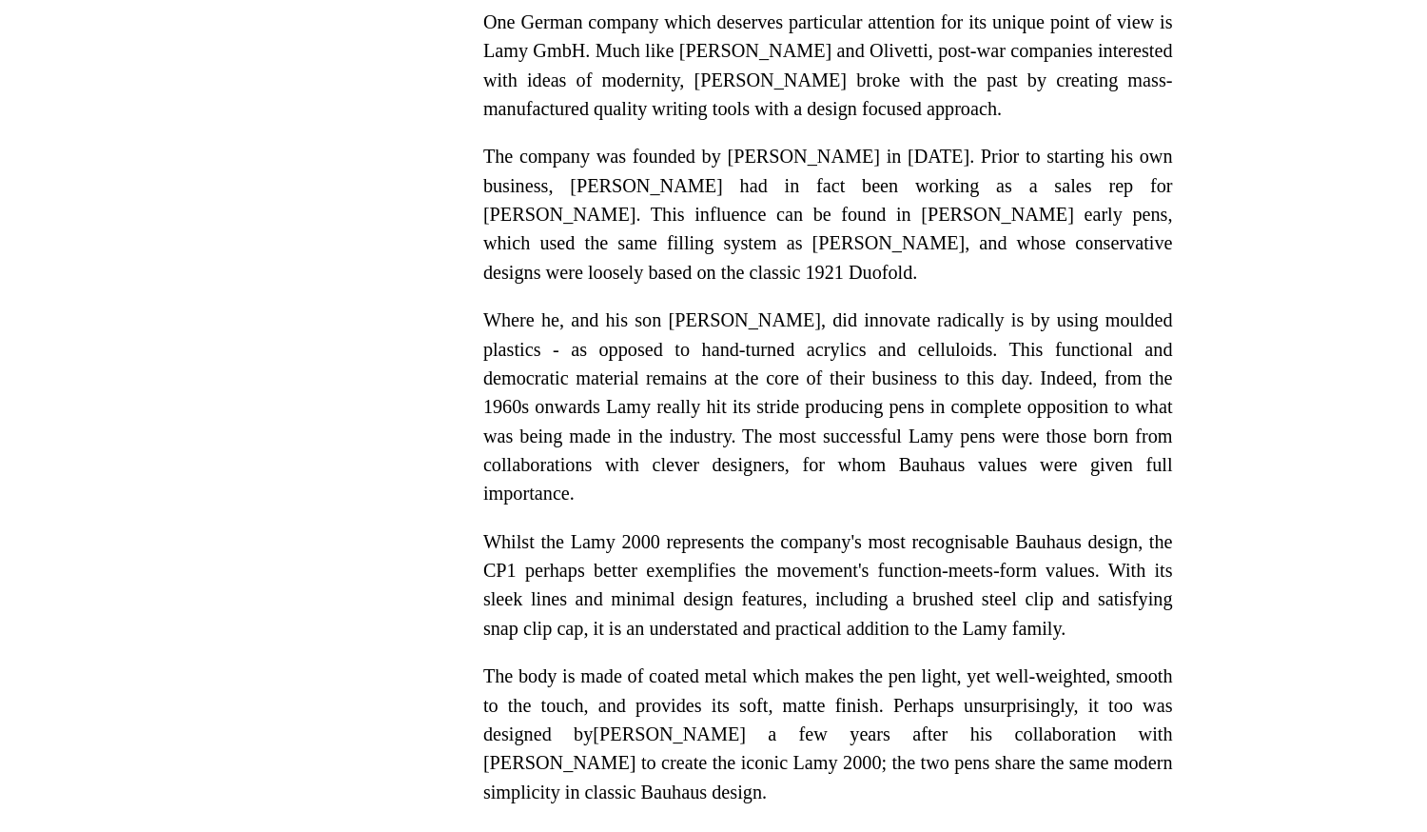
click at [1072, 664] on div "It seems to us, at Choosing Keeping, obvious that the fountain pen market is do…" at bounding box center [935, 629] width 409 height 945
click at [1072, 664] on p "Whilst the Lamy 2000 represents the company's most recognisable Bauhaus design,…" at bounding box center [935, 685] width 409 height 69
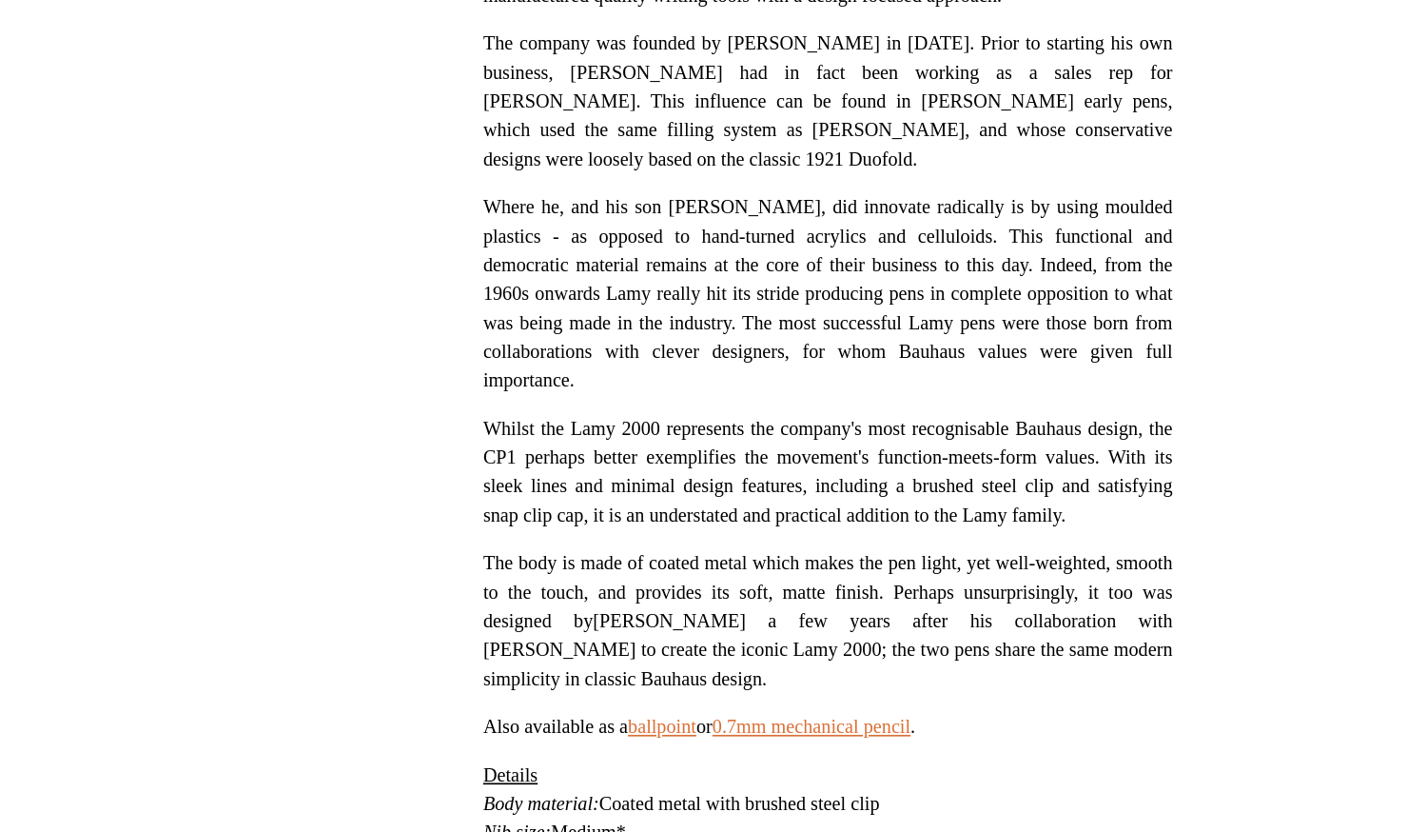
scroll to position [403, 0]
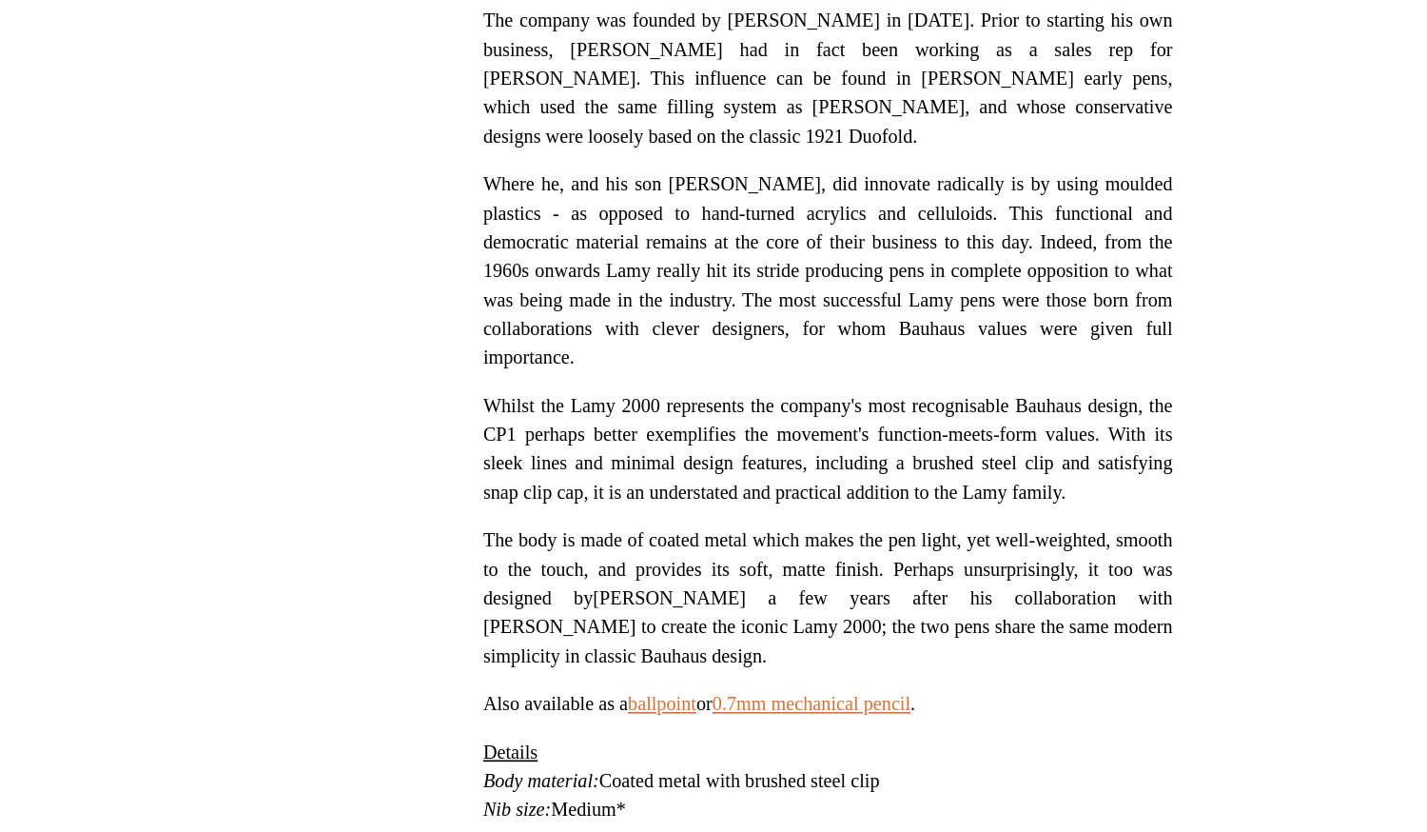
drag, startPoint x: 1123, startPoint y: 660, endPoint x: 1090, endPoint y: 585, distance: 82.2
click at [1090, 585] on div "It seems to us, at Choosing Keeping, obvious that the fountain pen market is do…" at bounding box center [935, 544] width 409 height 945
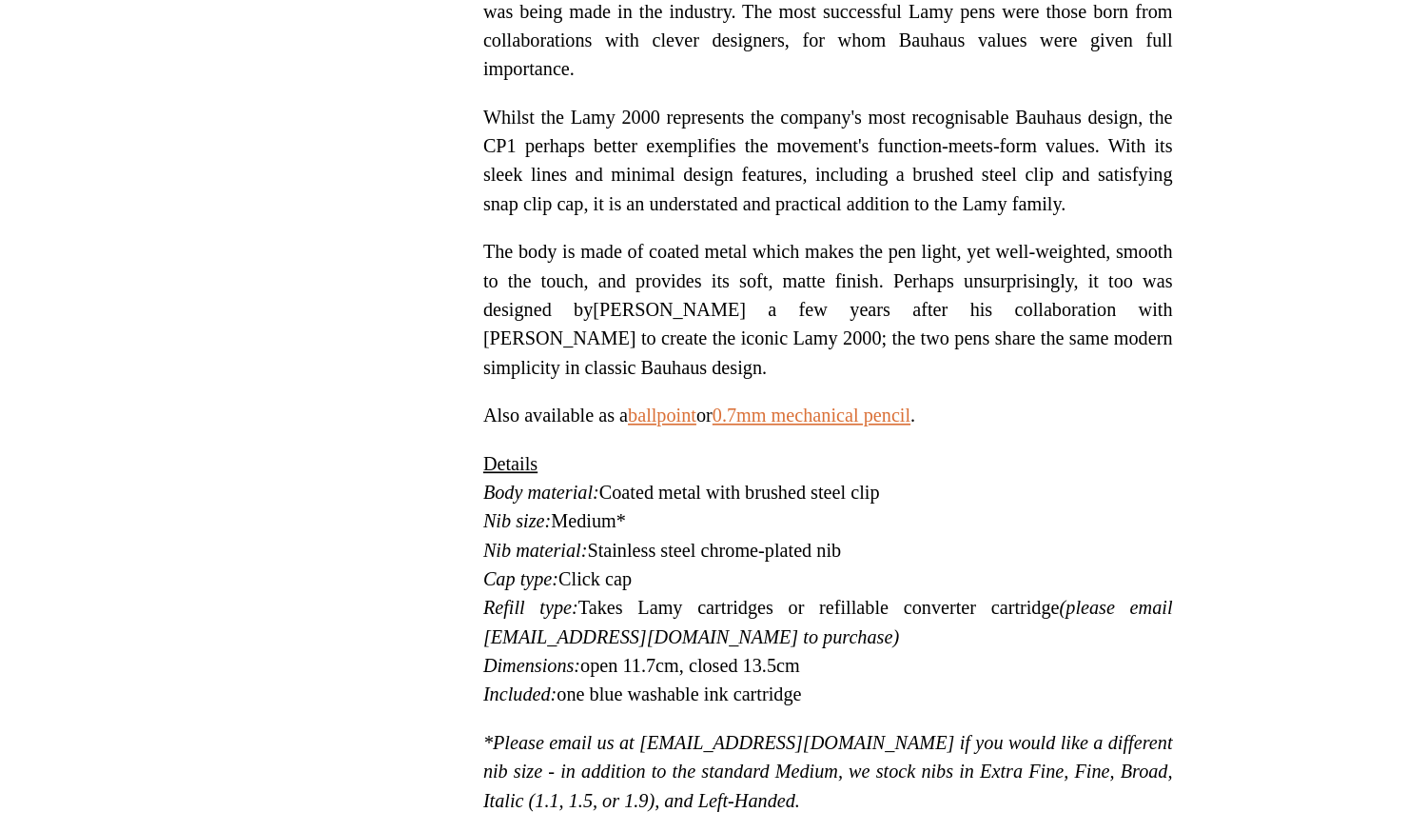
scroll to position [572, 0]
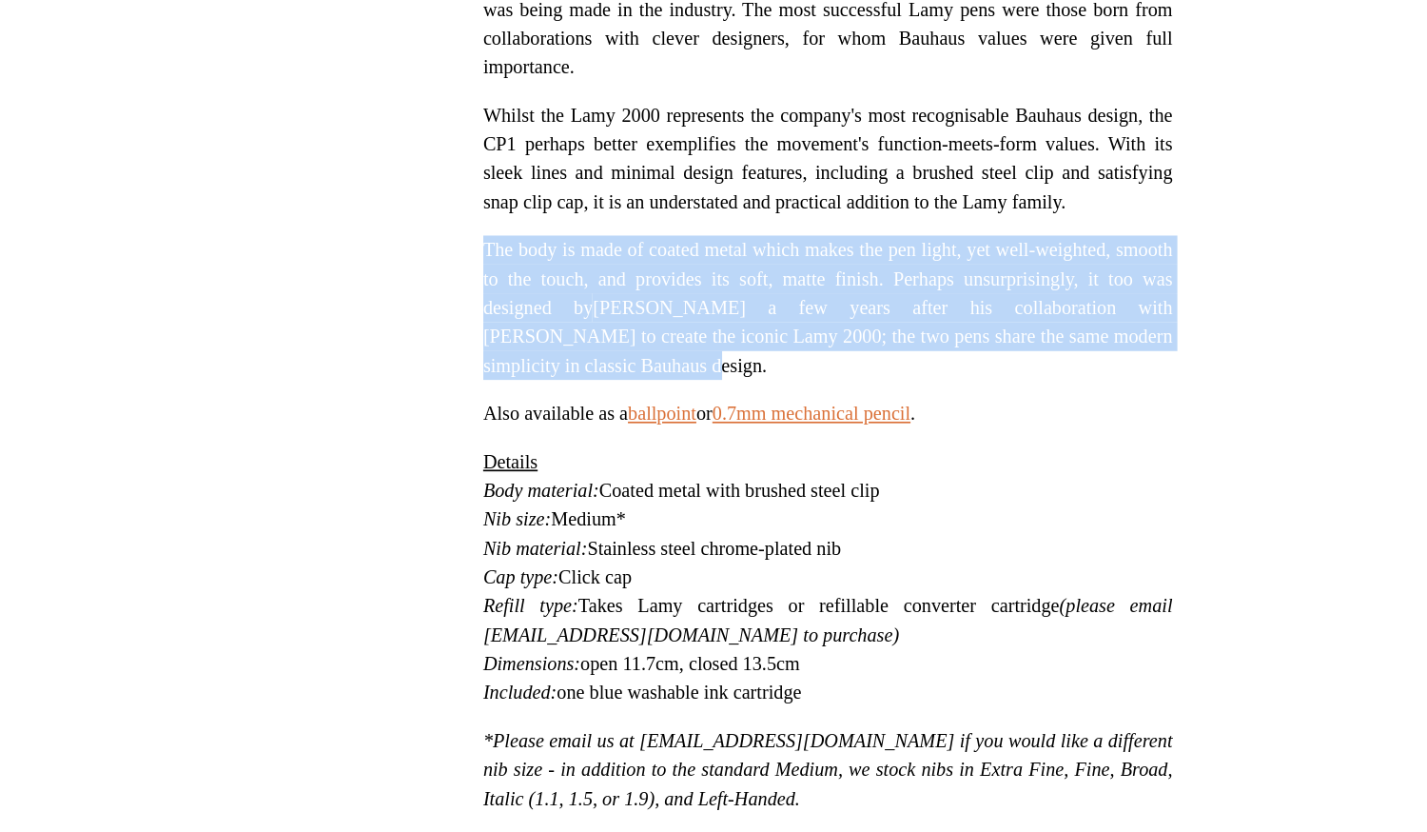
drag, startPoint x: 732, startPoint y: 442, endPoint x: 737, endPoint y: 501, distance: 60.2
click at [737, 501] on div "It seems to us, at Choosing Keeping, obvious that the fountain pen market is do…" at bounding box center [935, 376] width 409 height 945
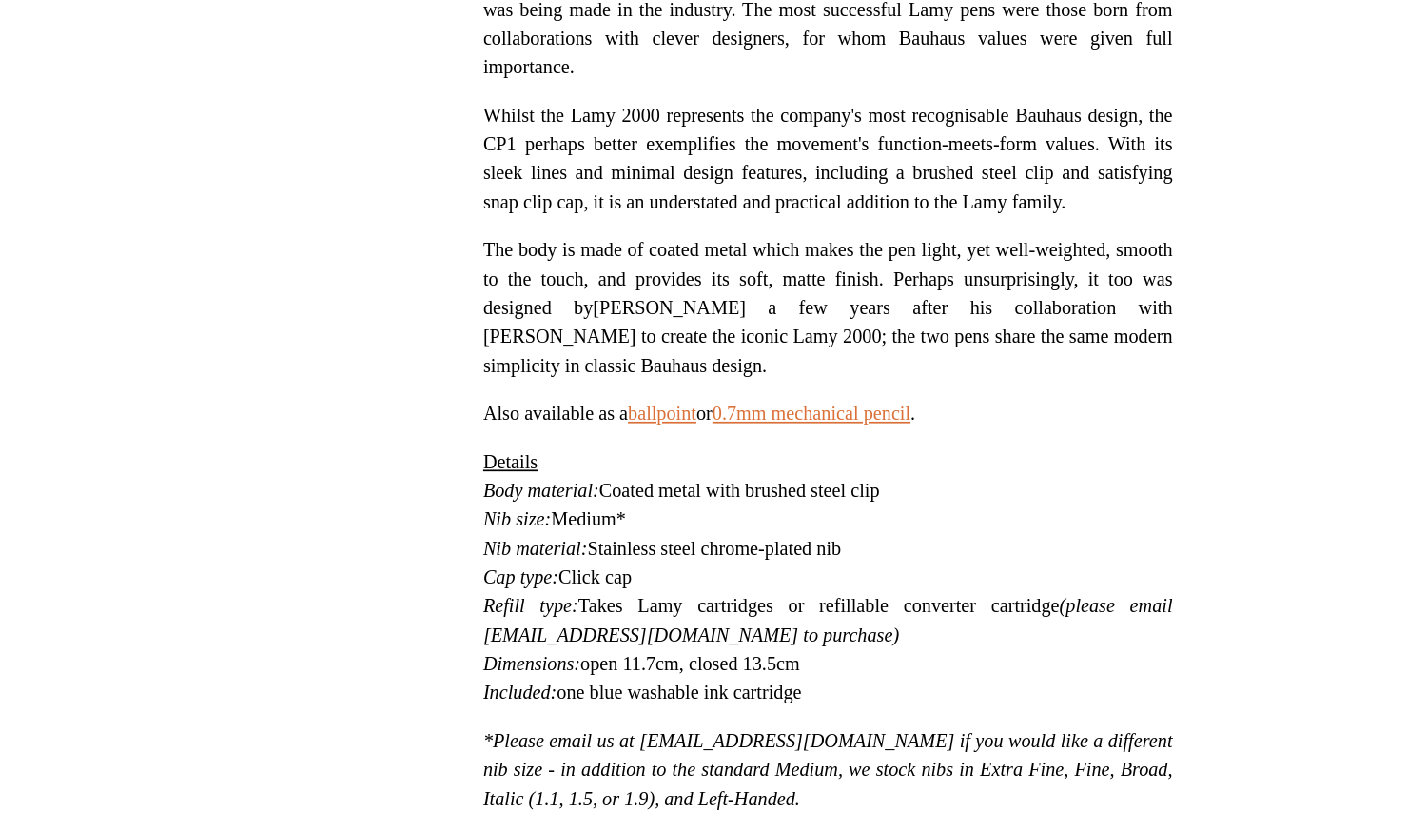
click at [718, 510] on div "**********" at bounding box center [713, 289] width 853 height 1166
drag, startPoint x: 730, startPoint y: 701, endPoint x: 734, endPoint y: 743, distance: 42.0
click at [734, 743] on div "**********" at bounding box center [713, 289] width 853 height 1166
click at [734, 771] on icon "*Please email us at orders@choosingkeeping.com if you would like a different ni…" at bounding box center [935, 795] width 409 height 48
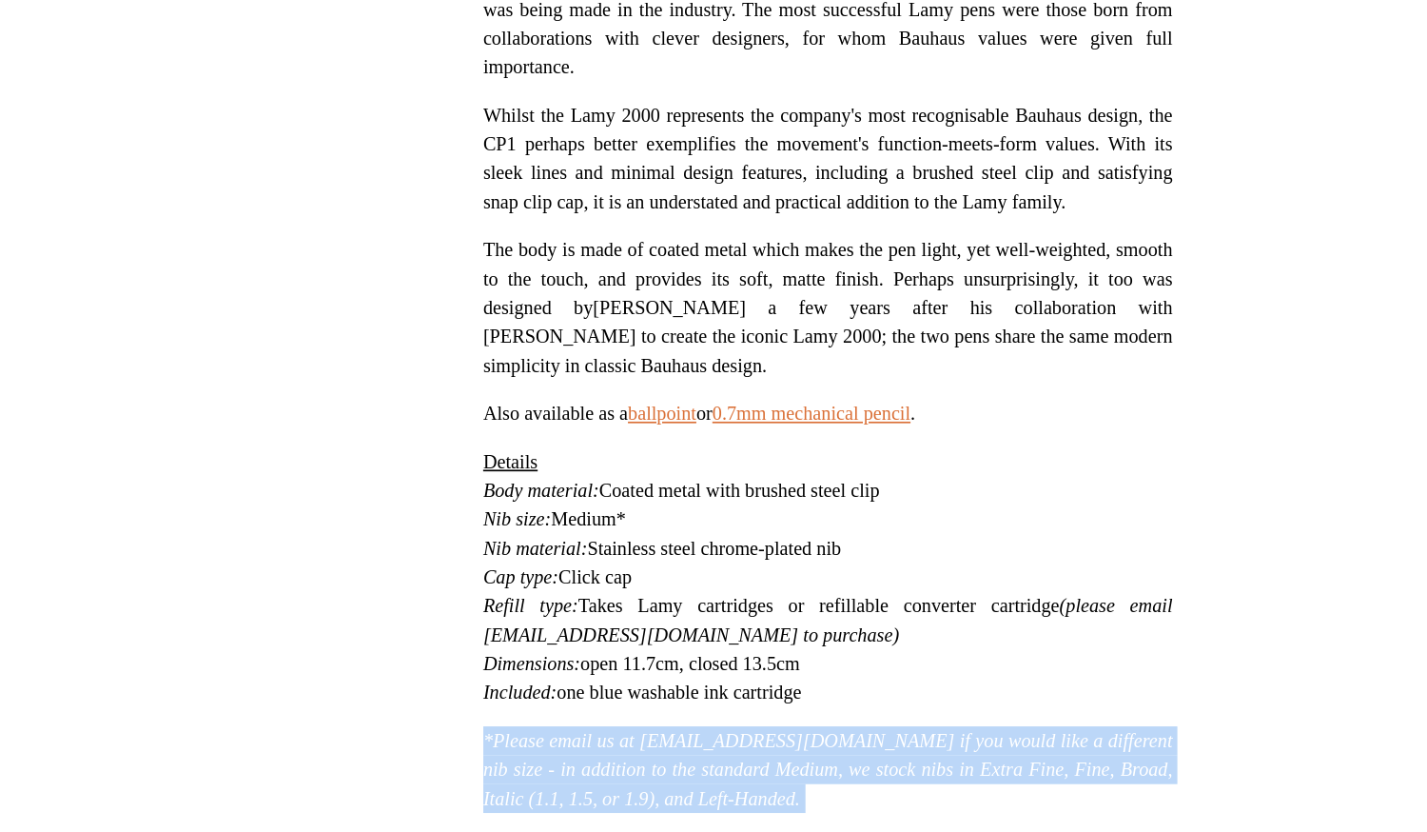
drag, startPoint x: 744, startPoint y: 695, endPoint x: 722, endPoint y: 617, distance: 81.0
click at [722, 617] on div "**********" at bounding box center [713, 289] width 853 height 1166
click at [723, 622] on div "**********" at bounding box center [713, 289] width 853 height 1166
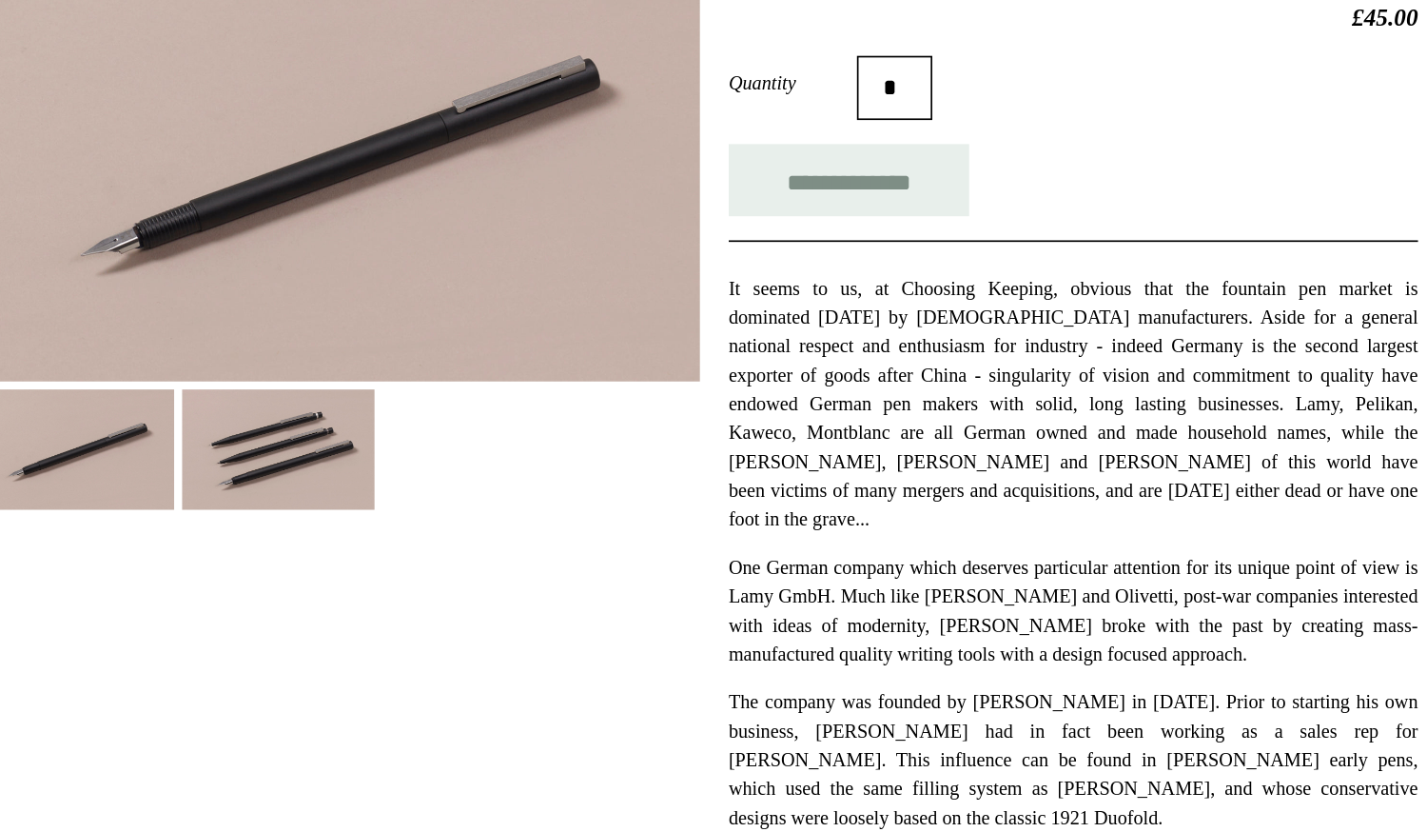
scroll to position [0, 0]
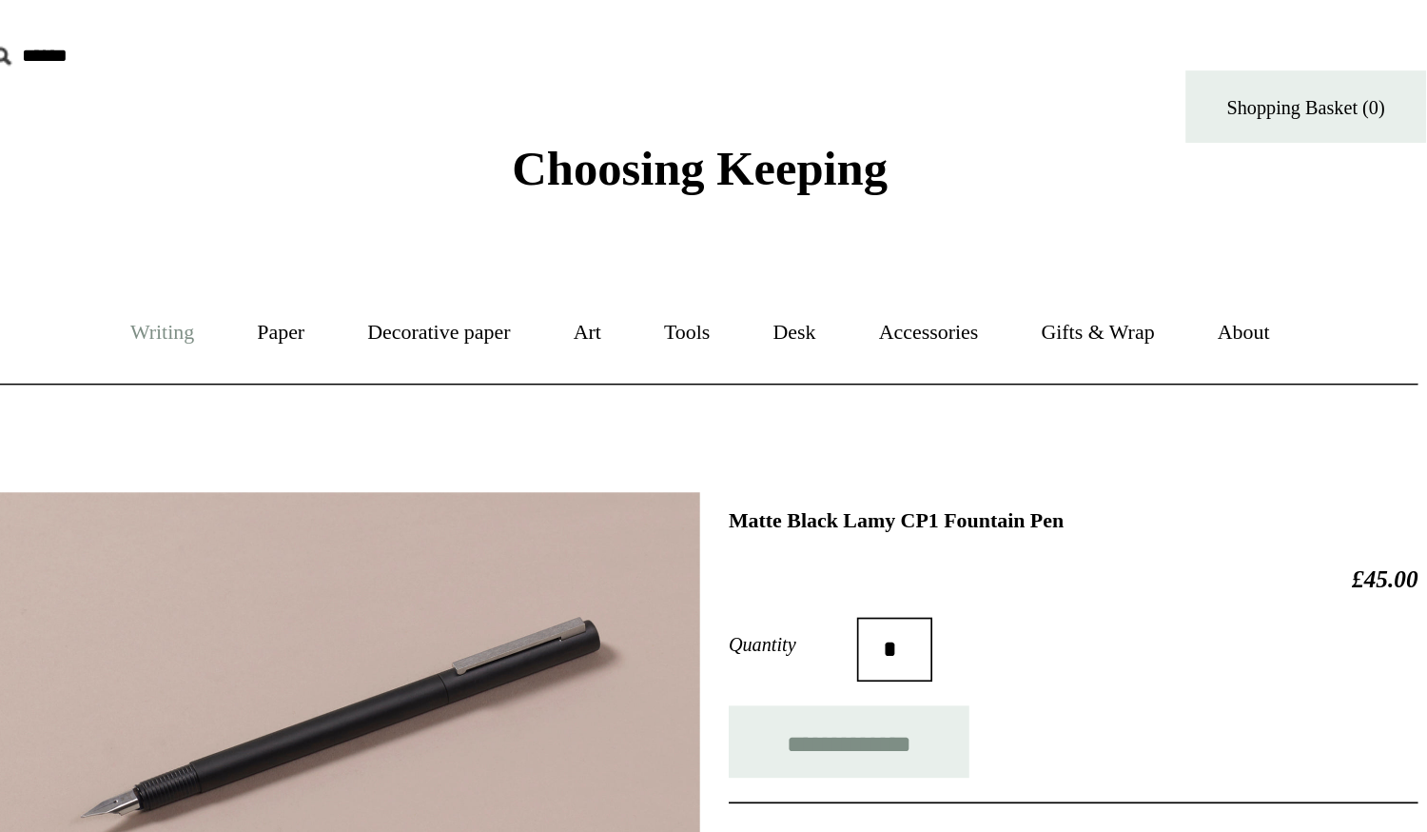
click at [407, 207] on link "Writing +" at bounding box center [395, 197] width 72 height 50
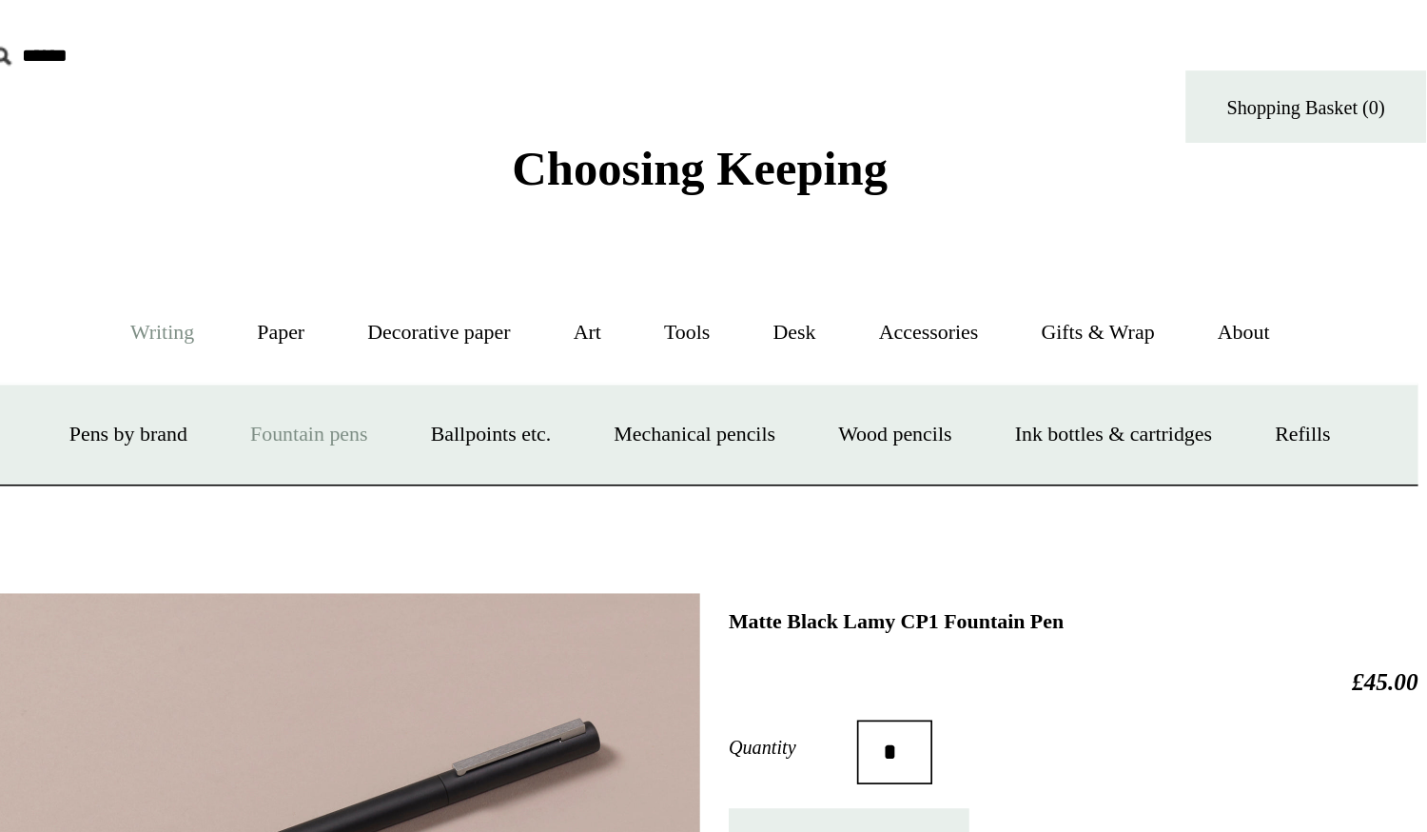
click at [488, 262] on link "Fountain pens +" at bounding box center [481, 258] width 104 height 50
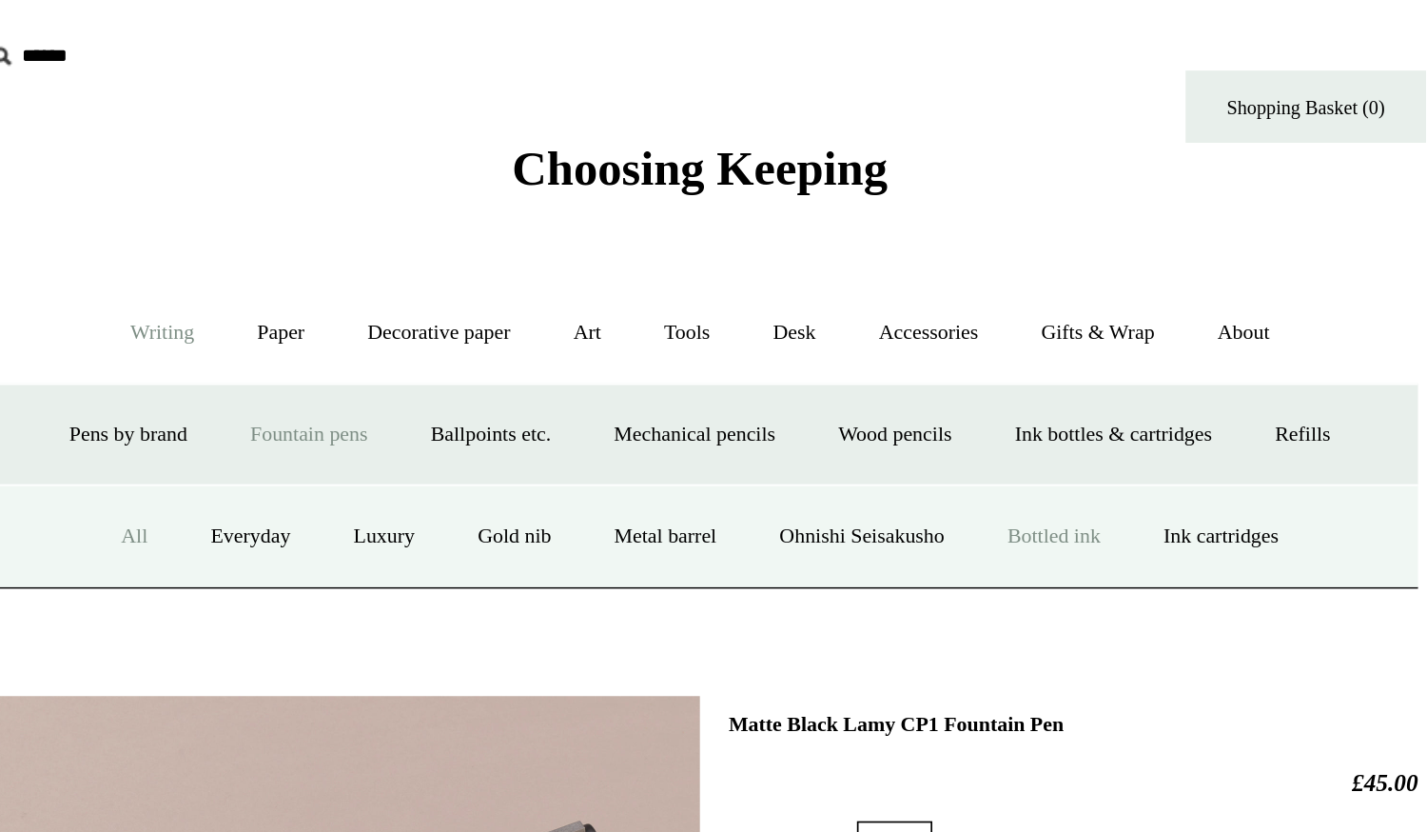
click at [929, 324] on link "Bottled ink" at bounding box center [923, 318] width 89 height 50
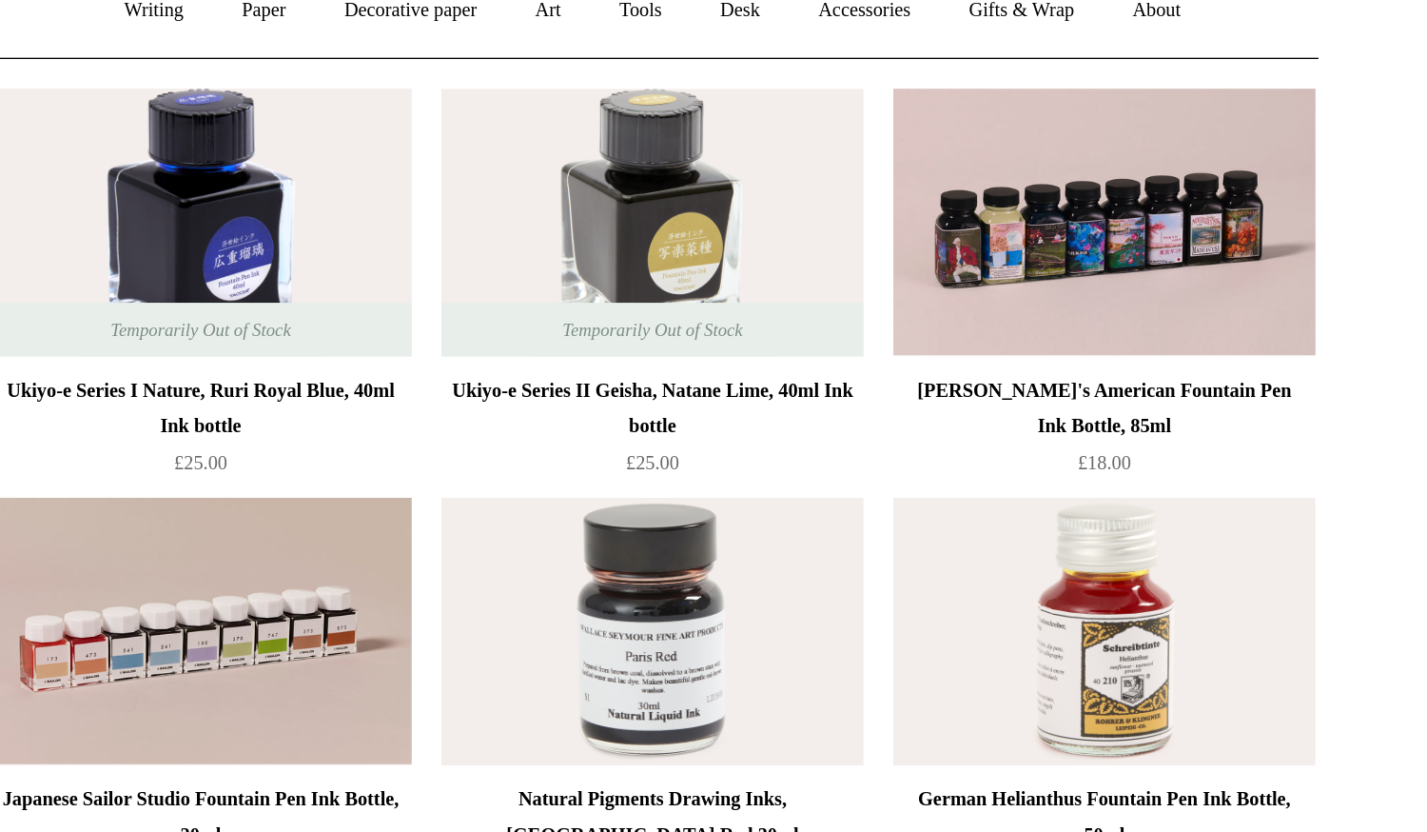
click at [502, 363] on img at bounding box center [424, 332] width 270 height 171
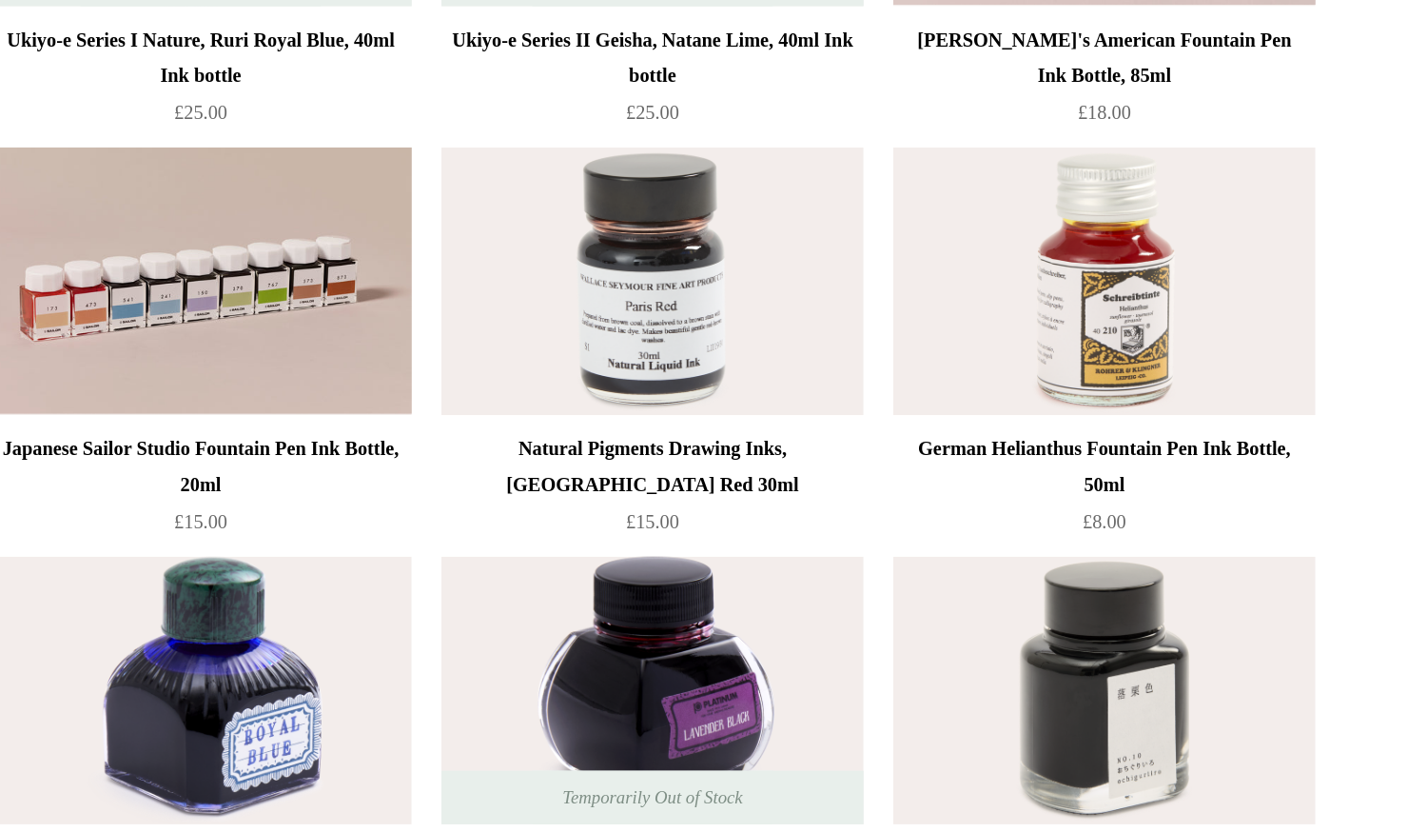
scroll to position [119, 0]
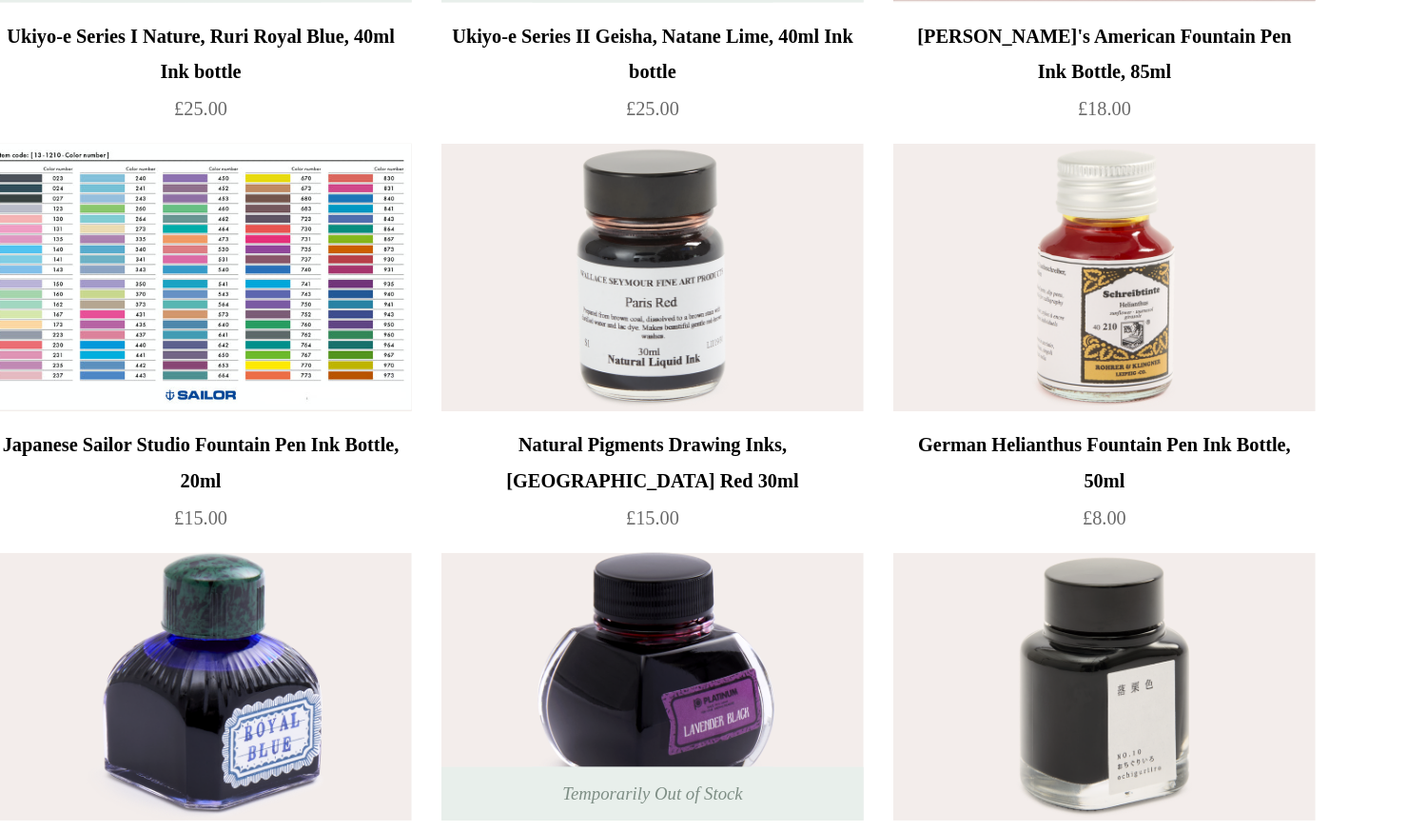
click at [512, 527] on img at bounding box center [424, 475] width 270 height 171
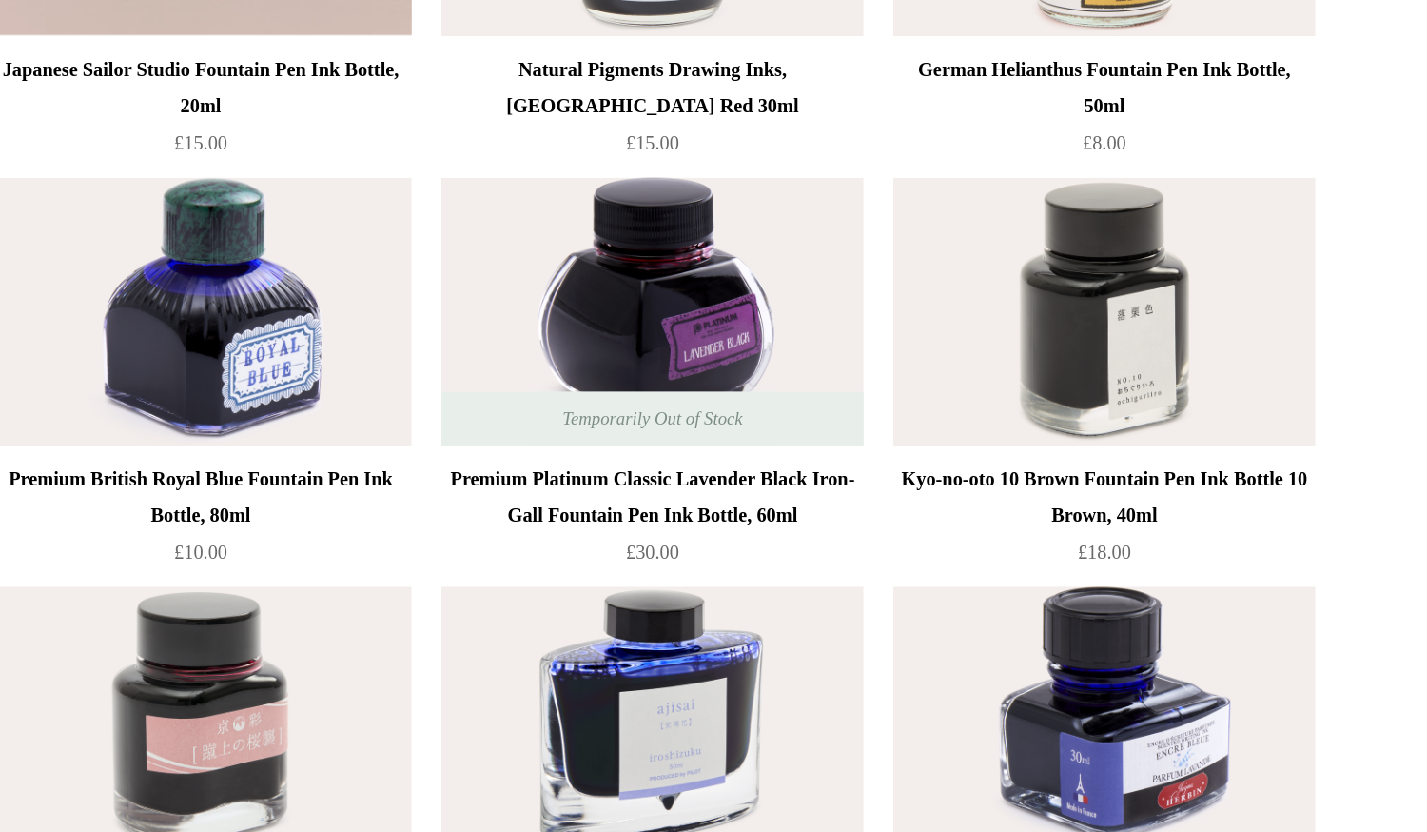
scroll to position [359, 0]
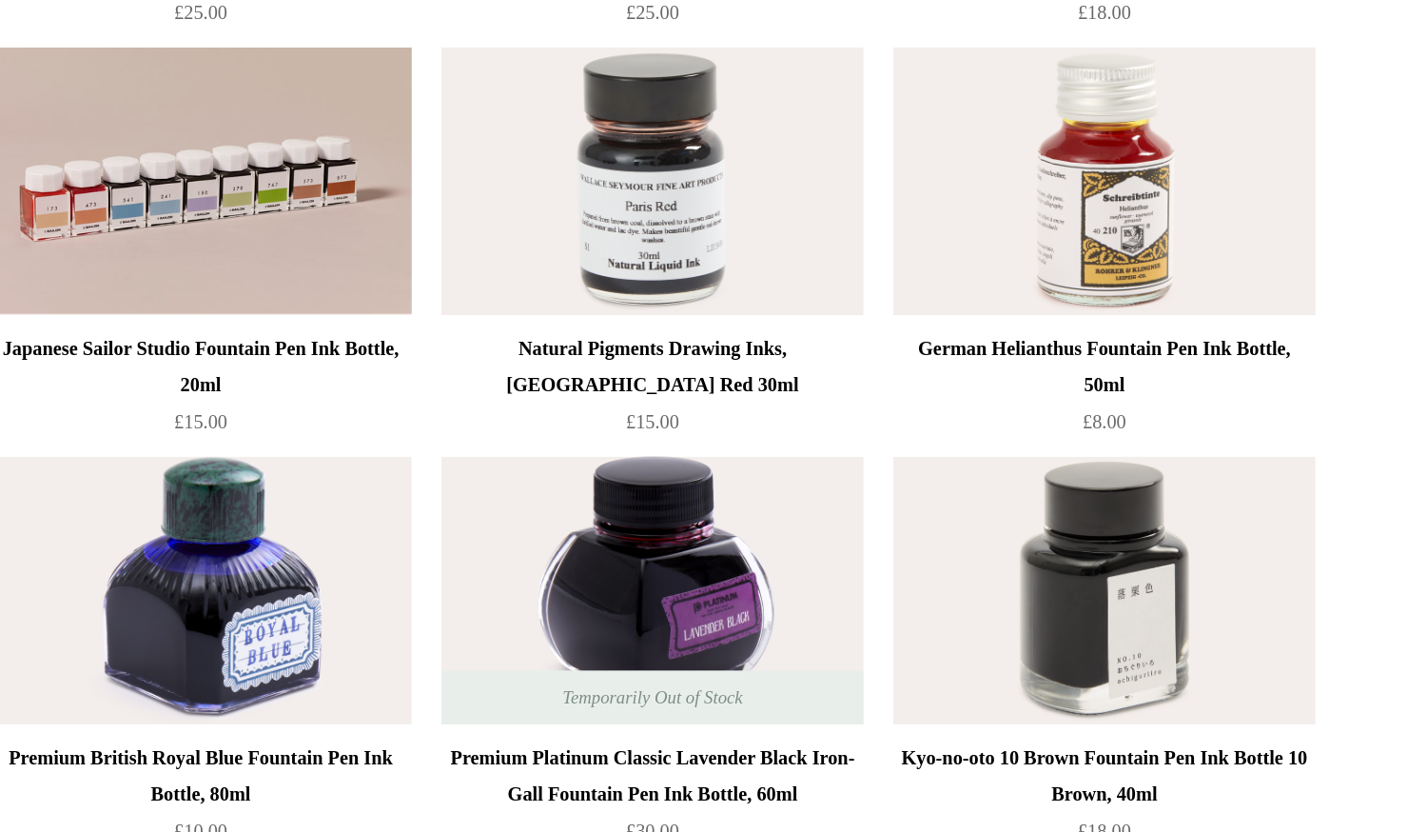
click at [939, 295] on img at bounding box center [1003, 235] width 270 height 171
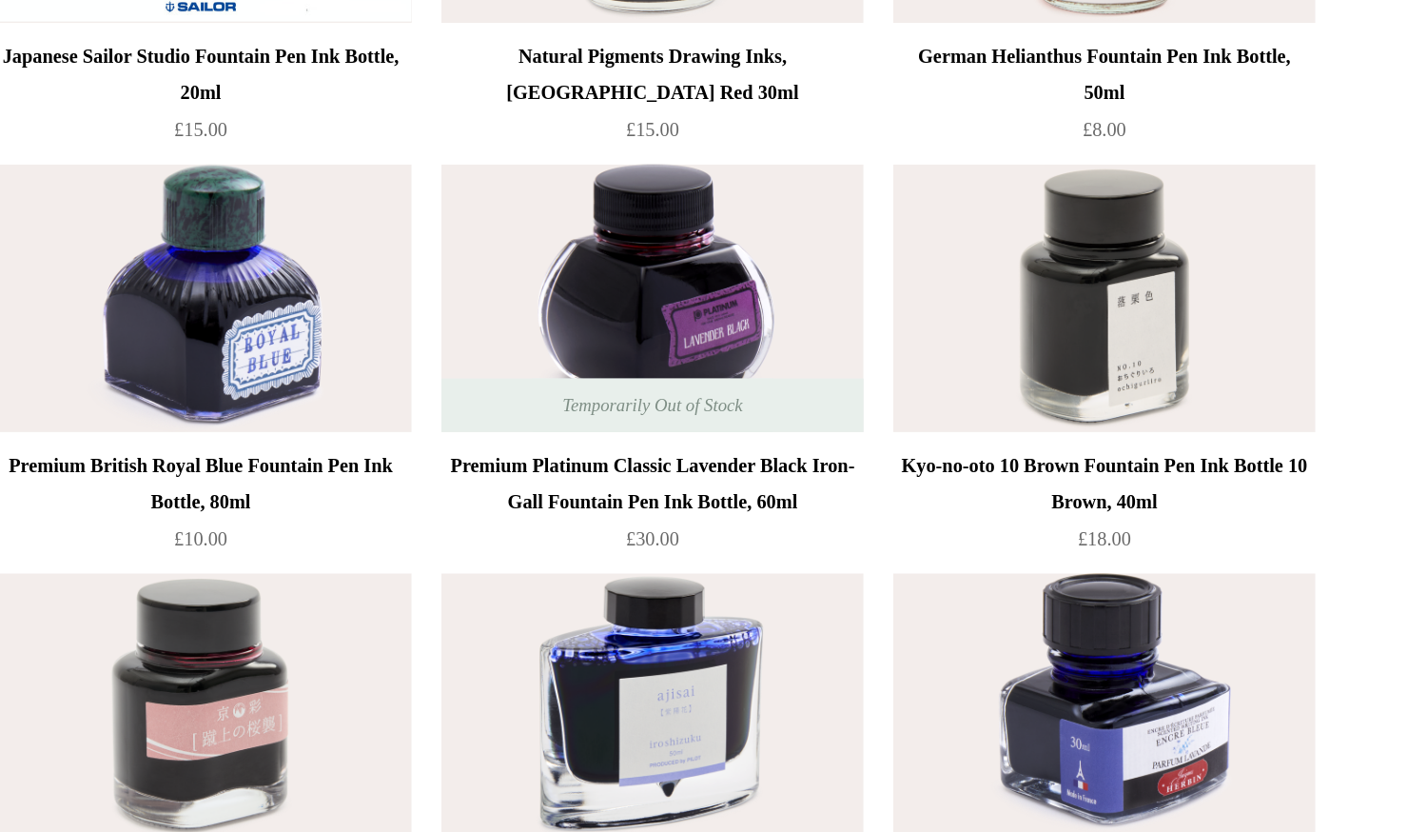
scroll to position [366, 0]
click at [407, 453] on img at bounding box center [424, 489] width 270 height 171
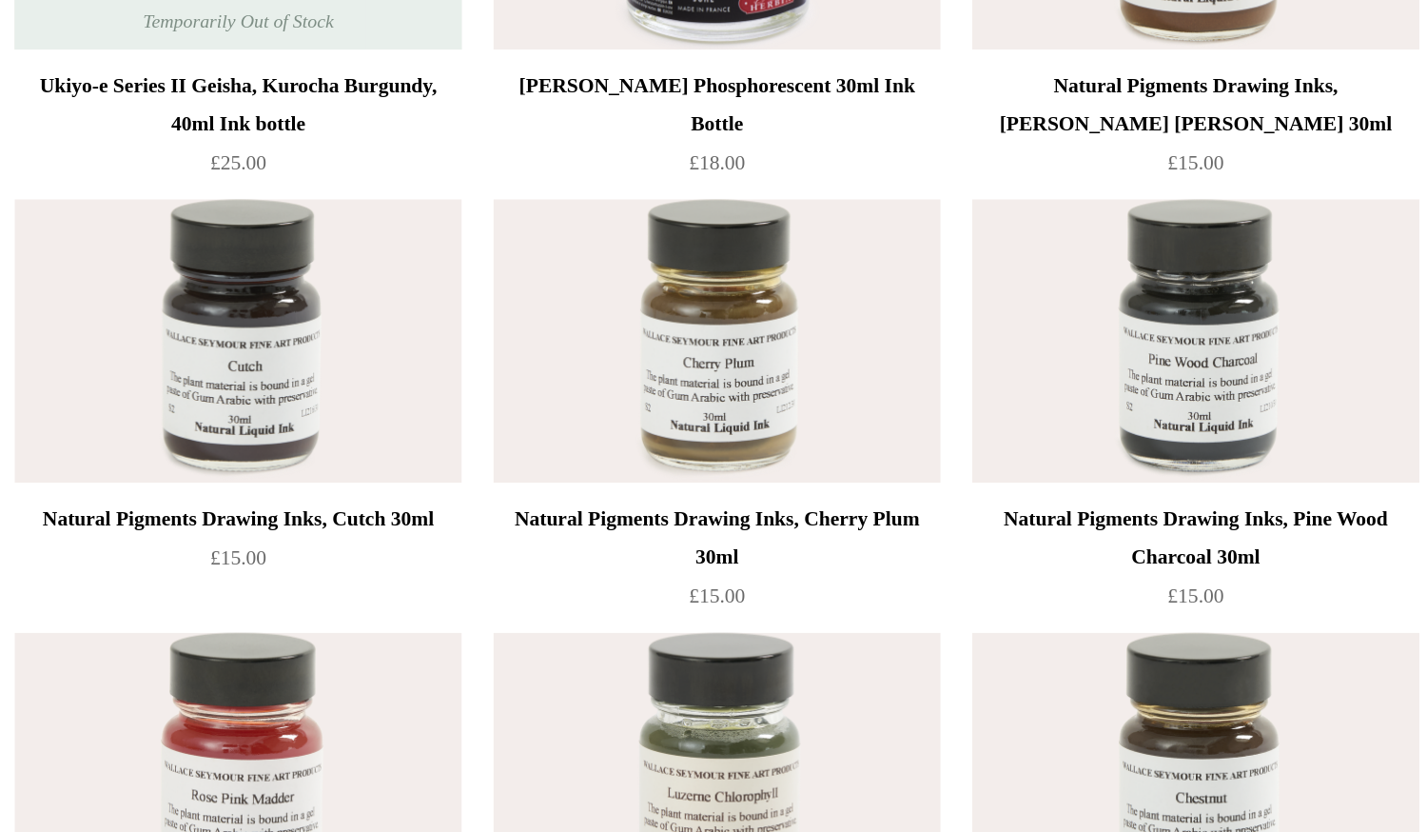
scroll to position [4511, 0]
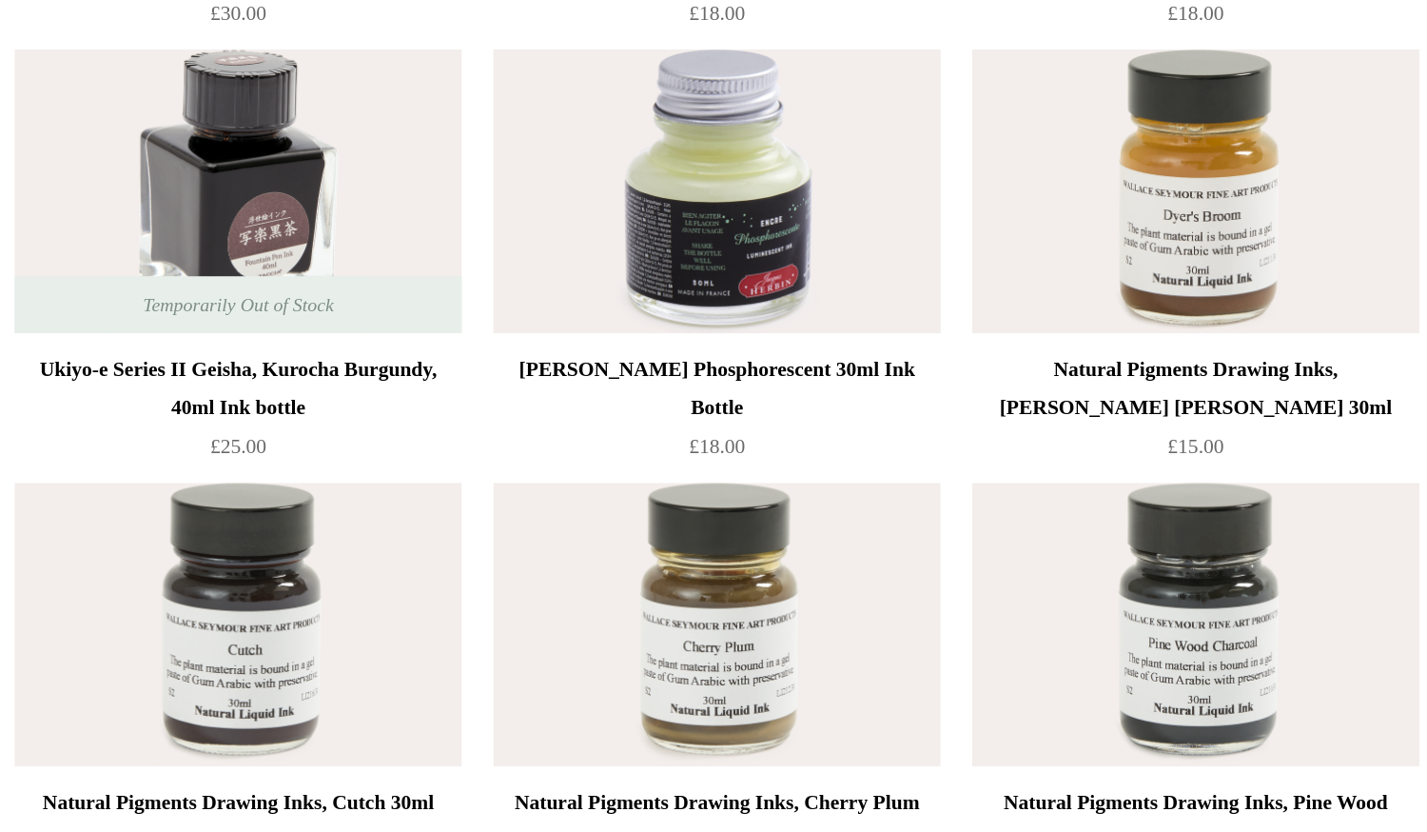
click at [616, 331] on img at bounding box center [714, 271] width 270 height 171
click at [670, 346] on img at bounding box center [714, 271] width 270 height 171
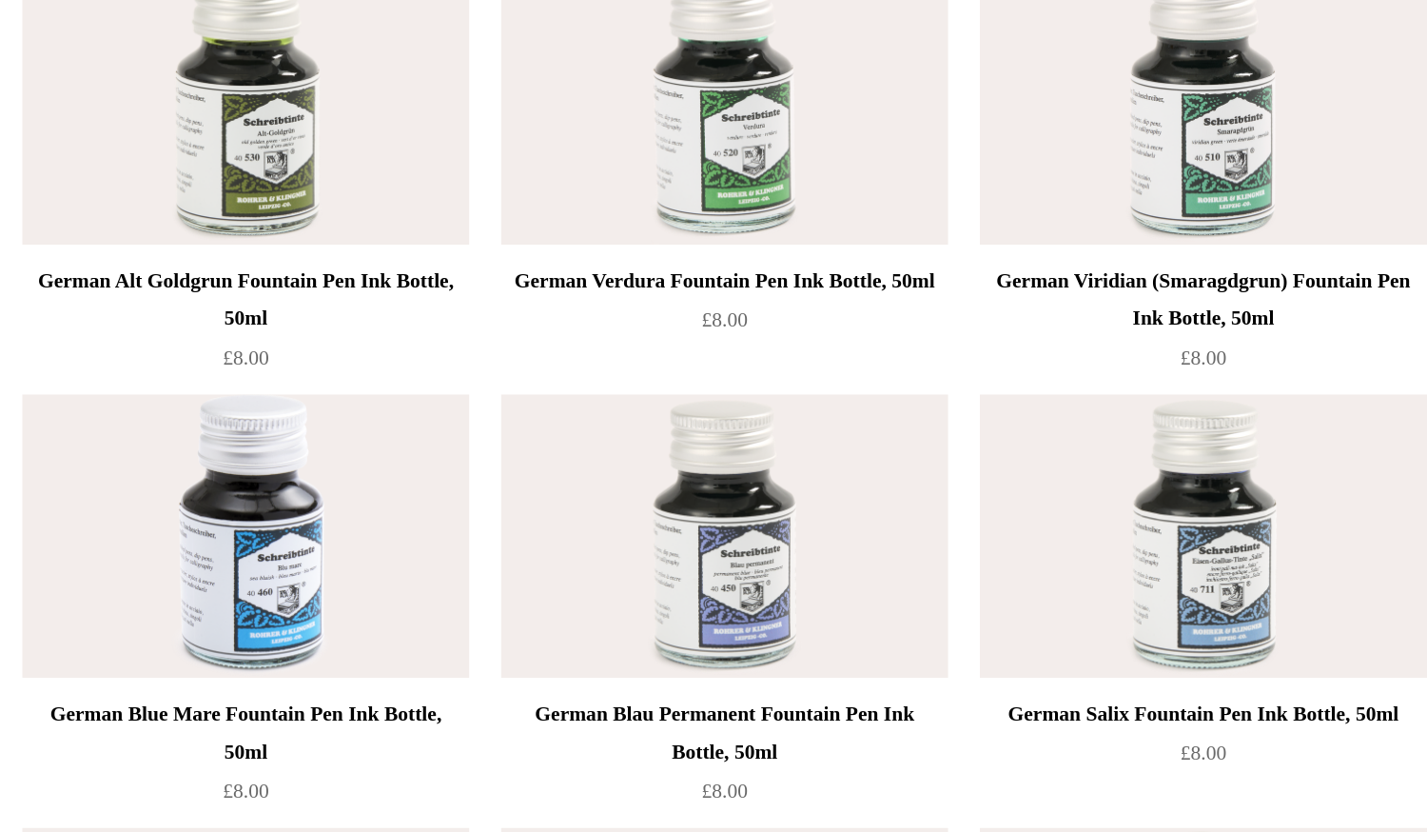
scroll to position [6224, 0]
click at [440, 633] on img at bounding box center [424, 651] width 270 height 171
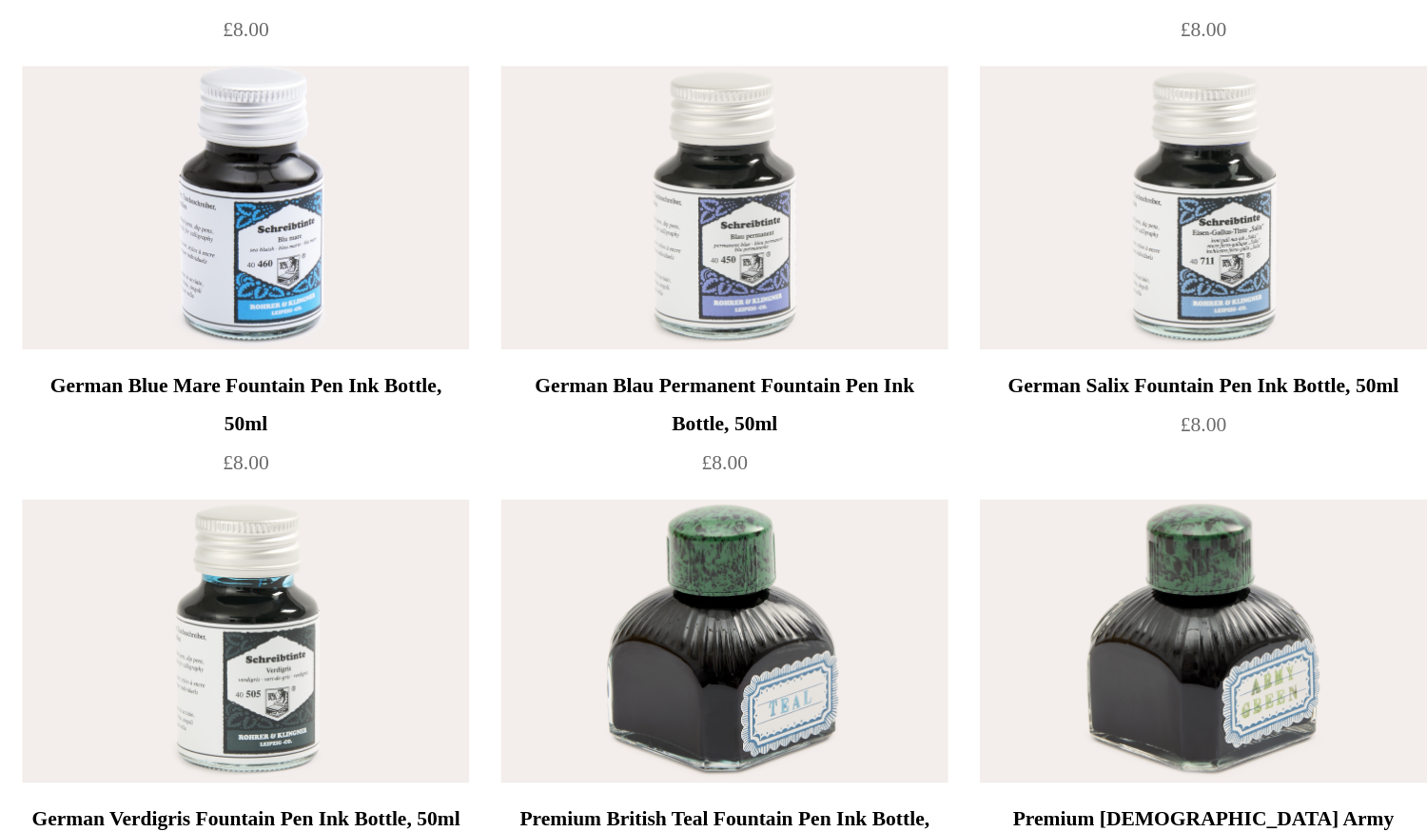
scroll to position [6421, 0]
click at [915, 505] on img at bounding box center [1003, 453] width 270 height 171
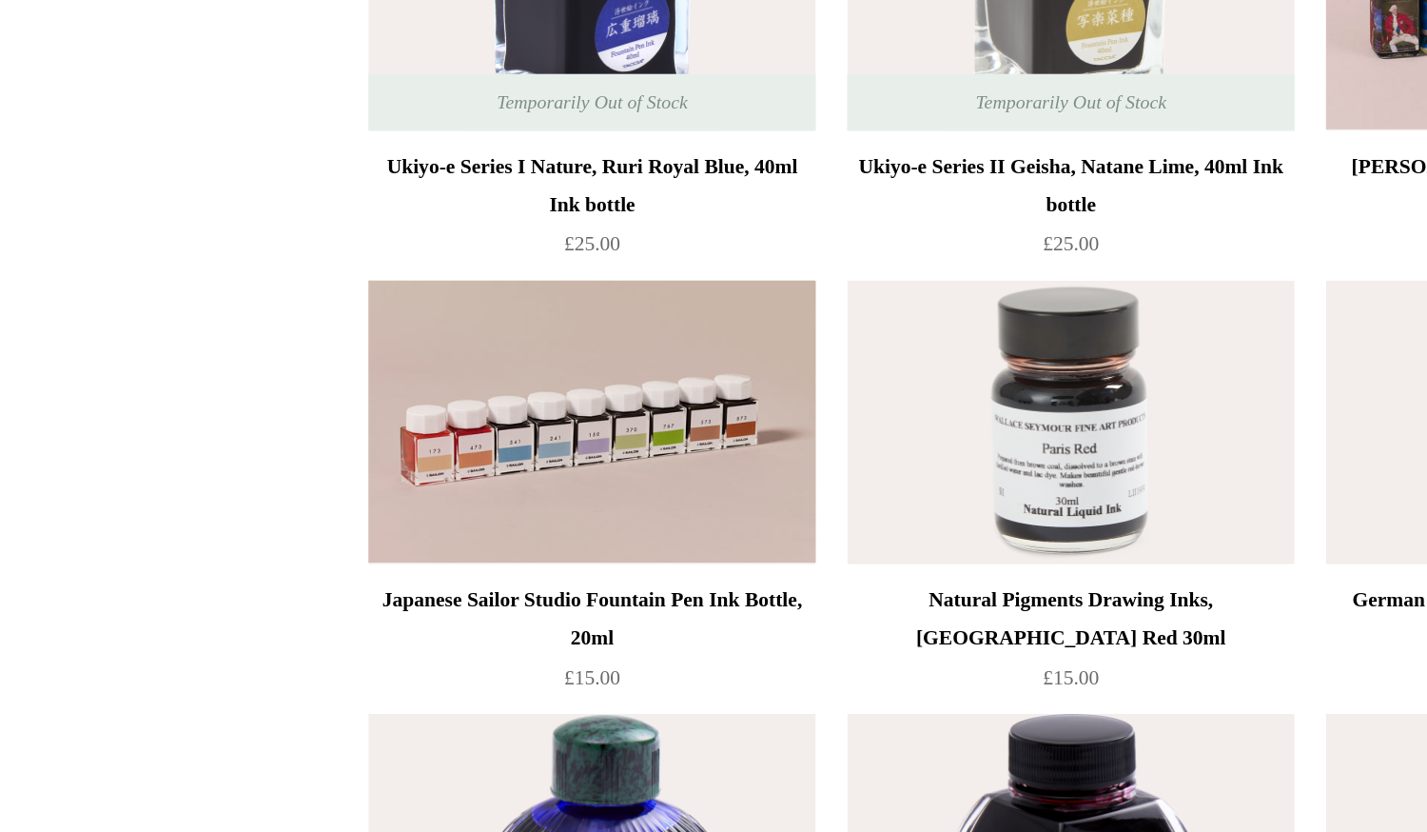
scroll to position [0, 0]
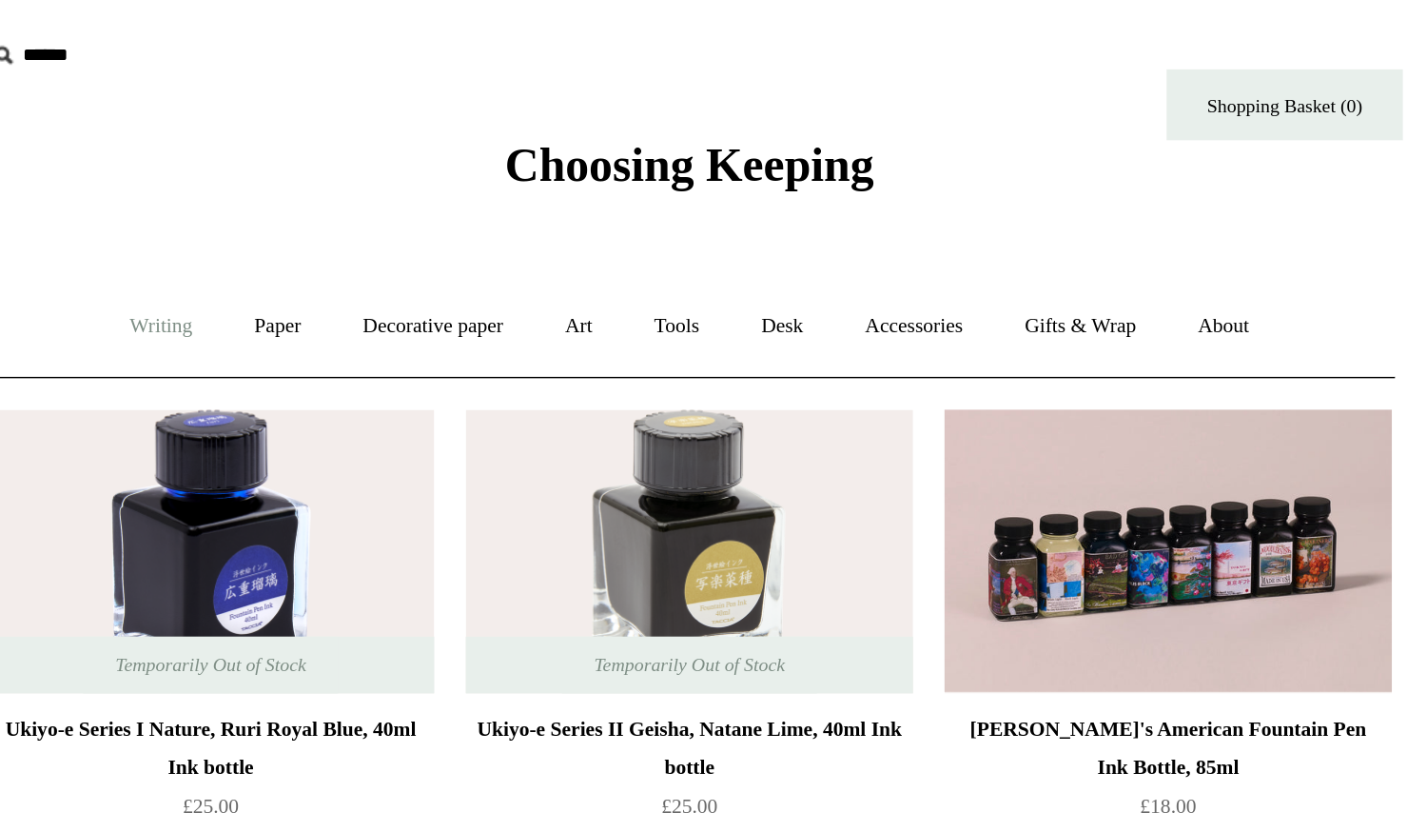
click at [421, 203] on link "Writing +" at bounding box center [395, 197] width 72 height 50
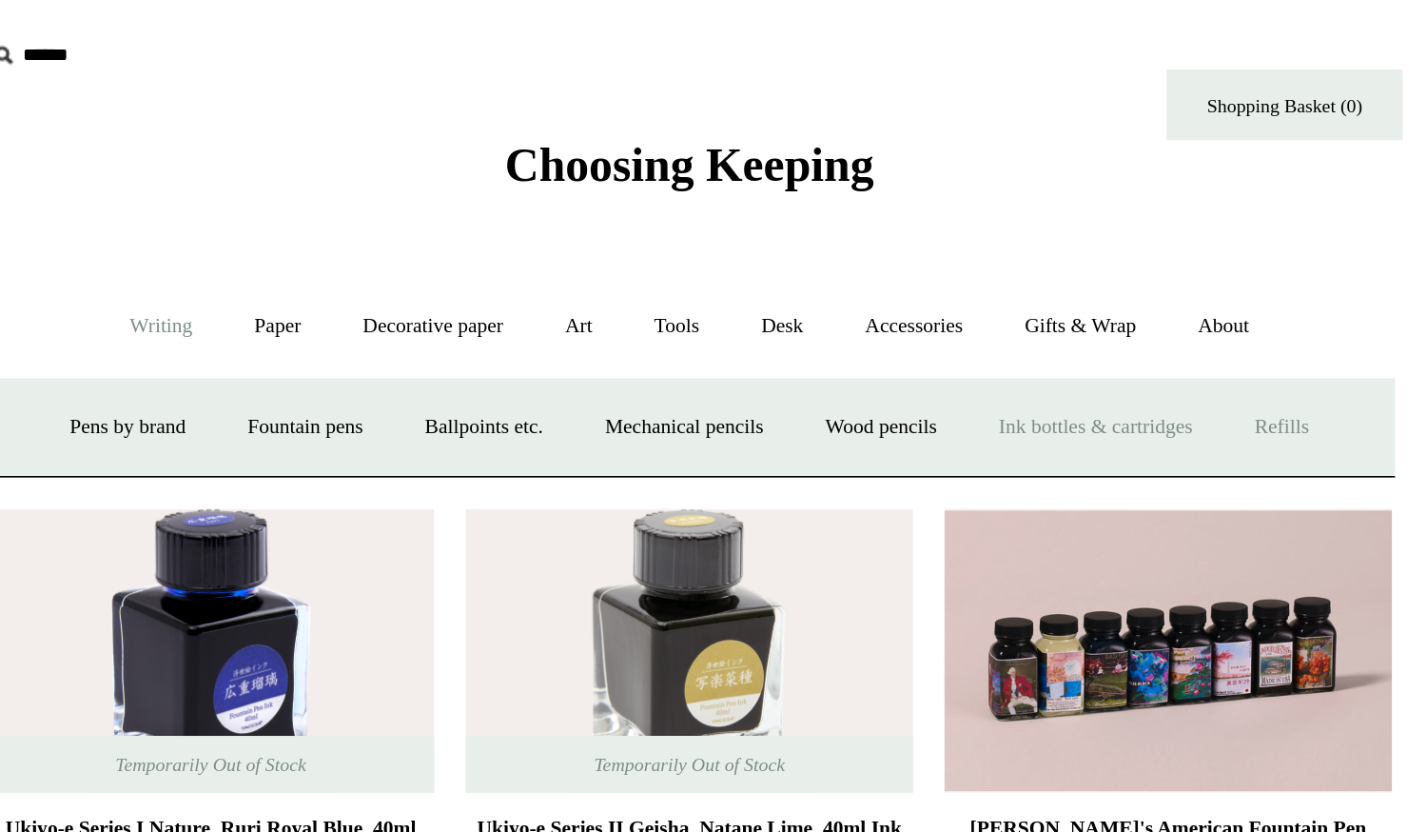
click at [1072, 250] on link "Refills +" at bounding box center [1072, 258] width 68 height 50
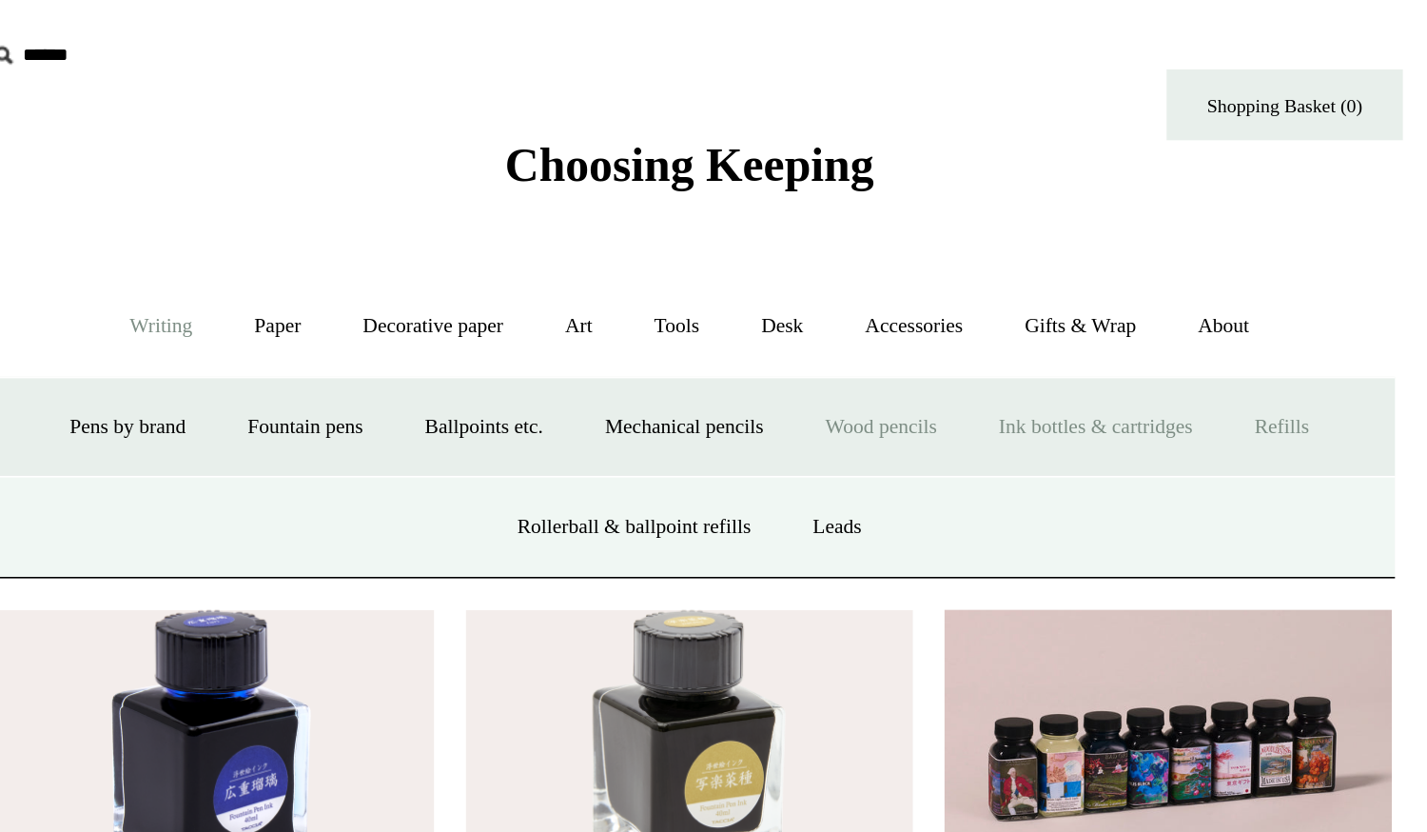
click at [837, 271] on link "Wood pencils +" at bounding box center [829, 258] width 102 height 50
click at [727, 259] on link "Mechanical pencils +" at bounding box center [710, 258] width 130 height 50
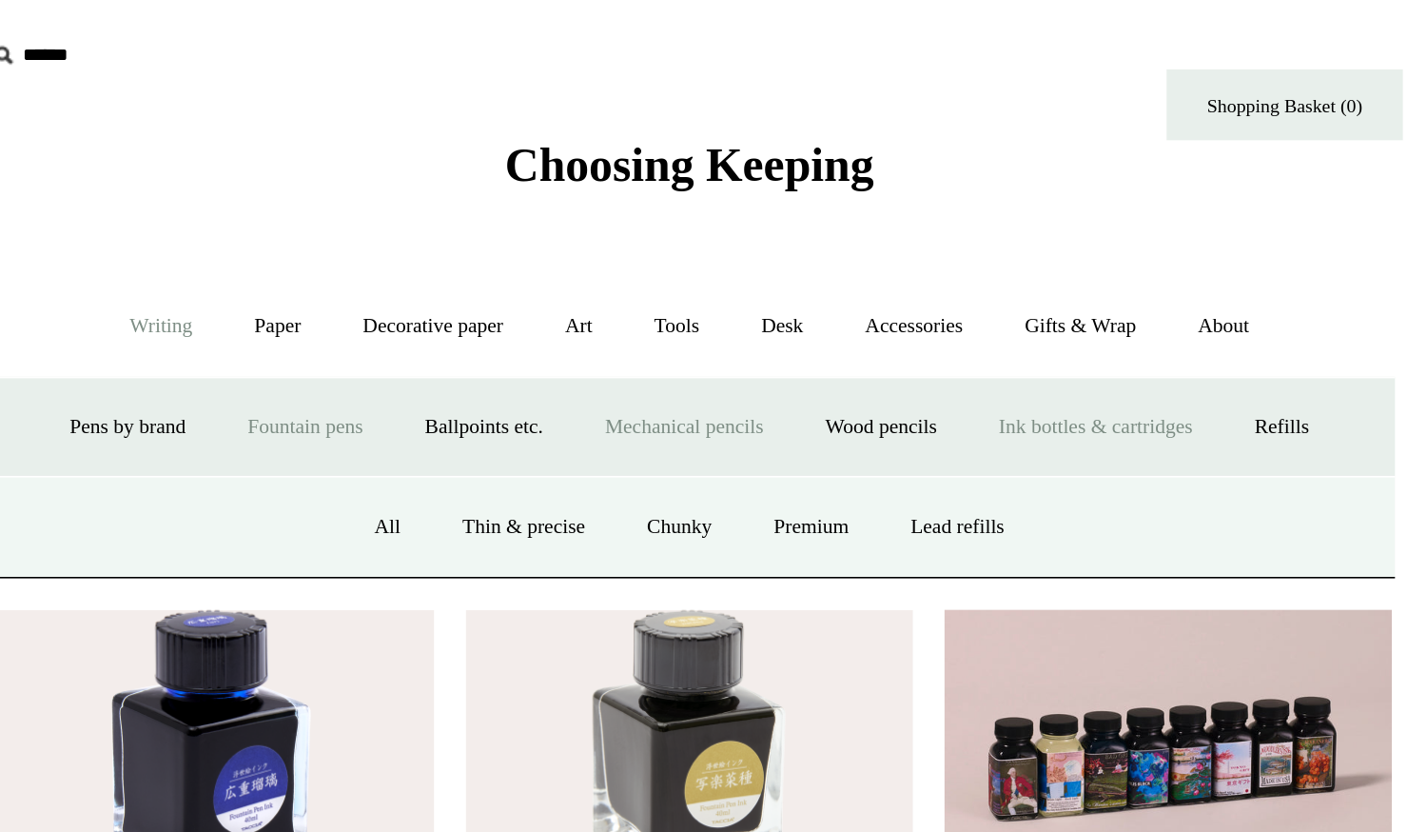
click at [494, 252] on link "Fountain pens +" at bounding box center [481, 258] width 104 height 50
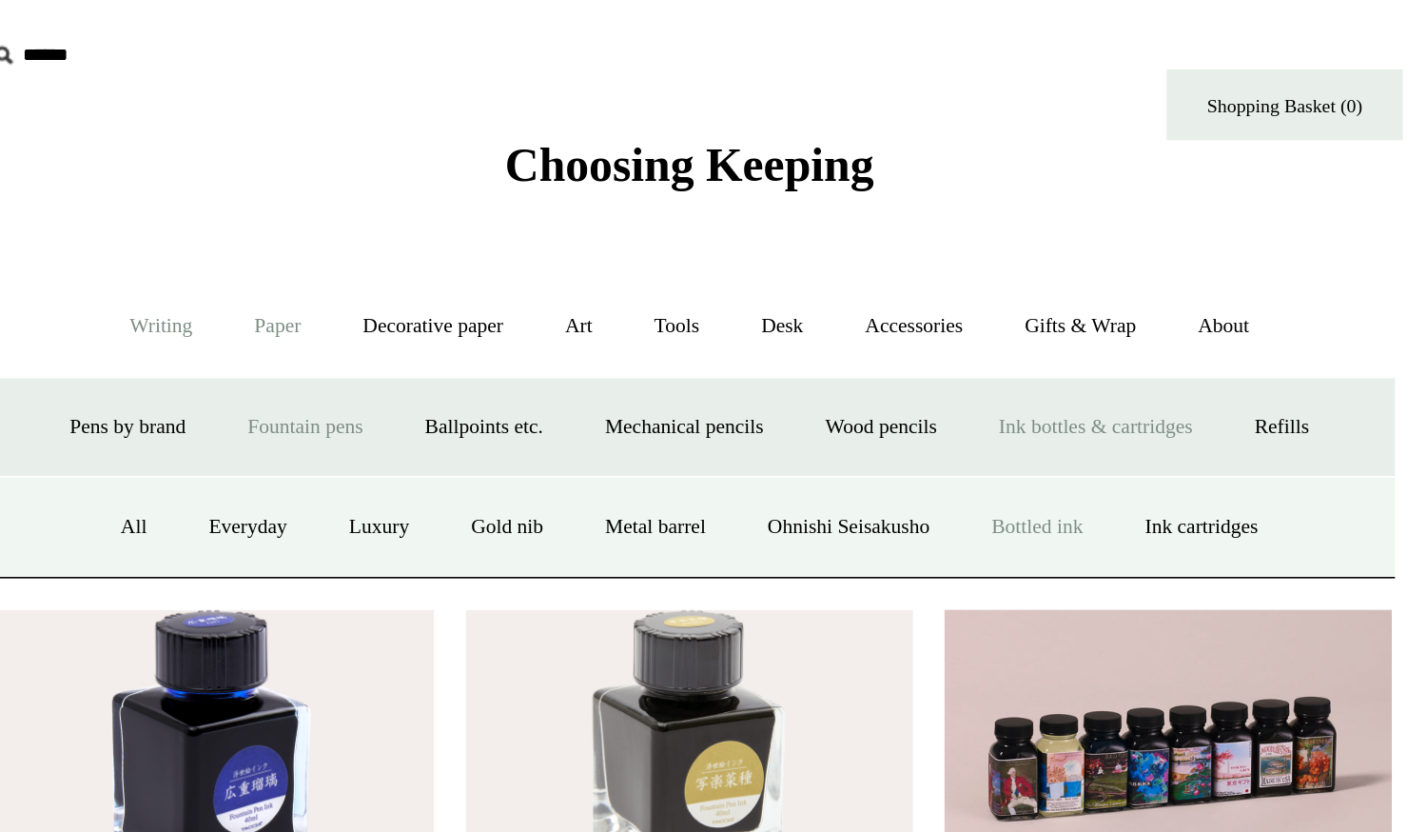
click at [480, 201] on link "Paper +" at bounding box center [465, 197] width 63 height 50
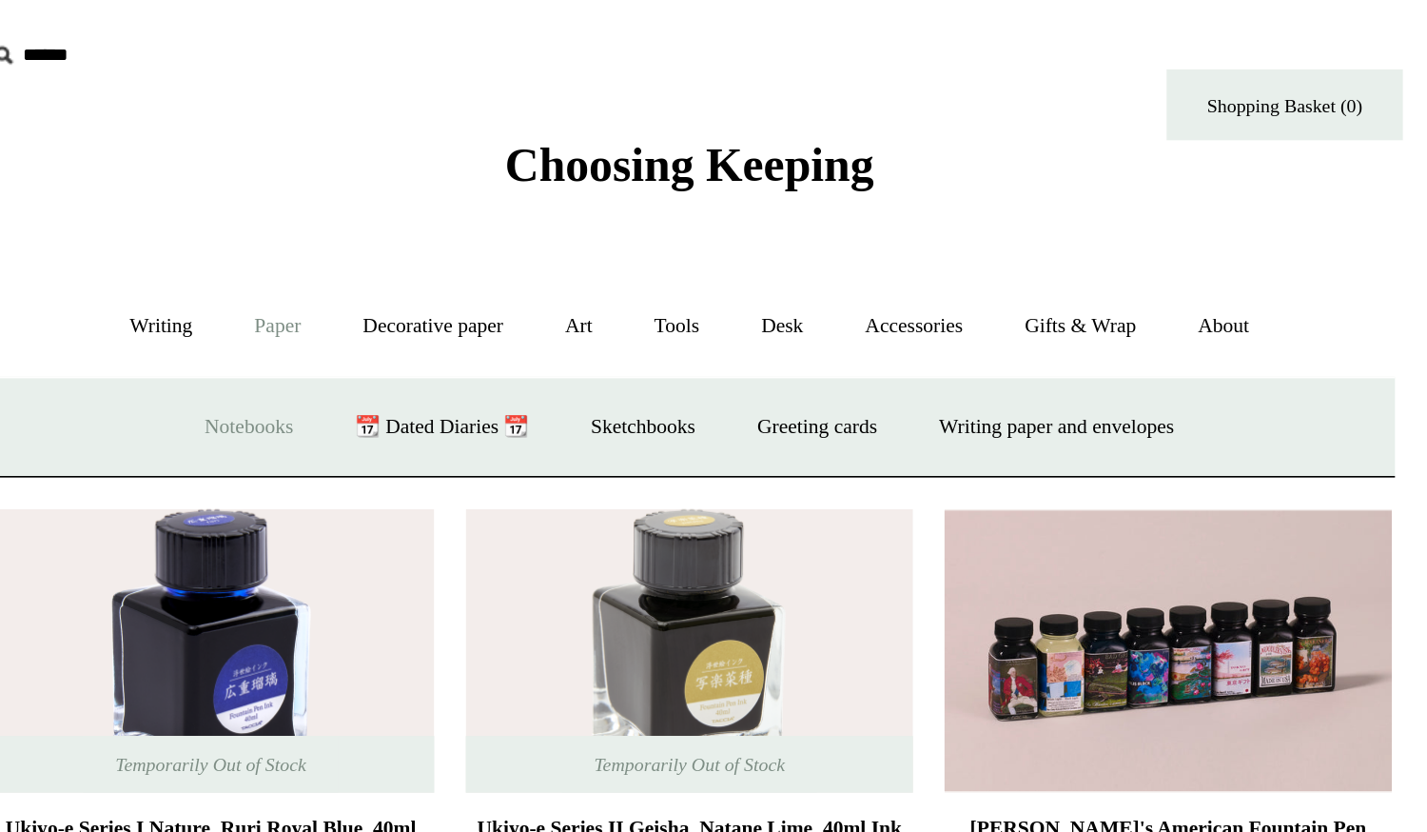
click at [469, 249] on link "Notebooks +" at bounding box center [447, 258] width 88 height 50
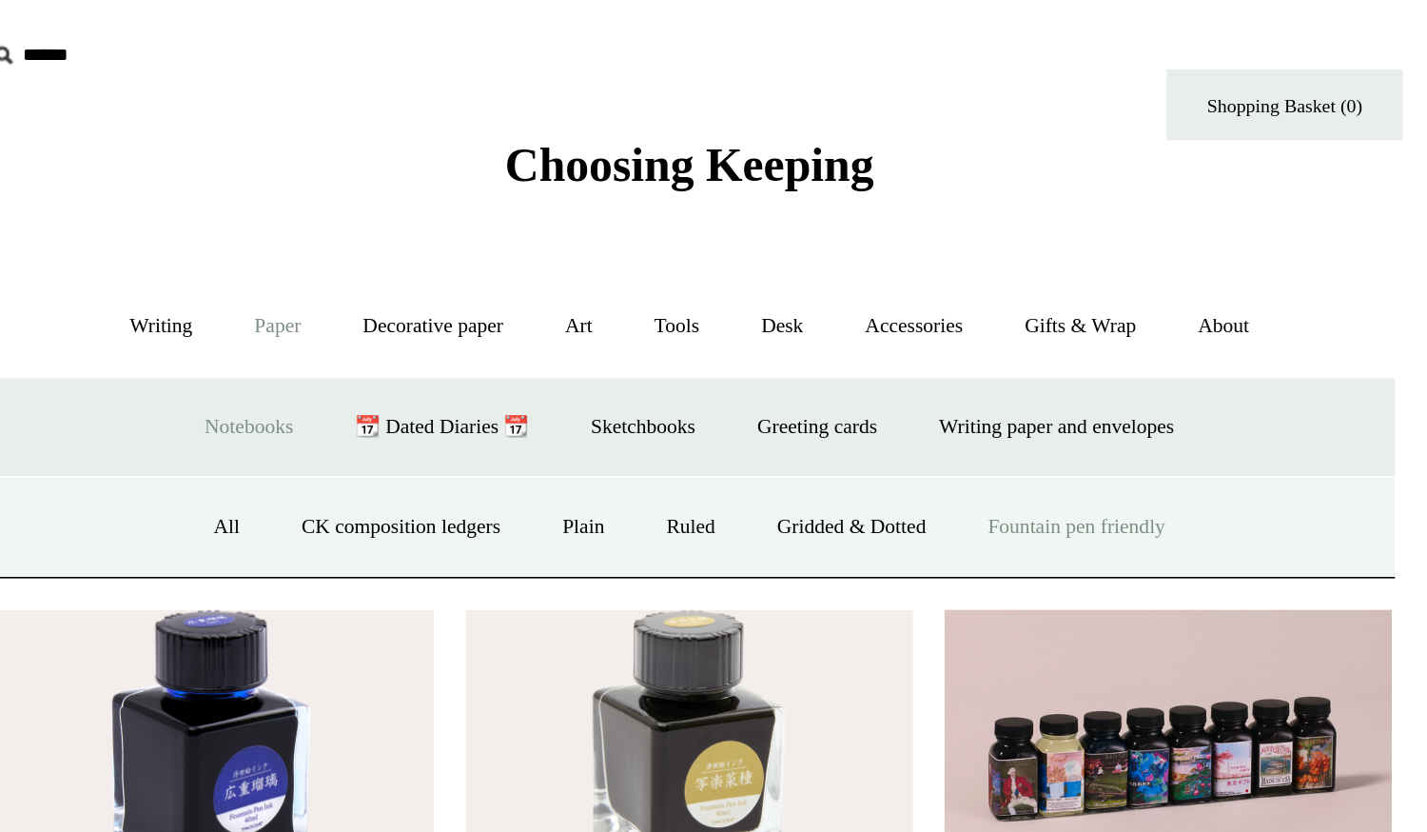
click at [907, 332] on link "Fountain pen friendly" at bounding box center [948, 318] width 142 height 50
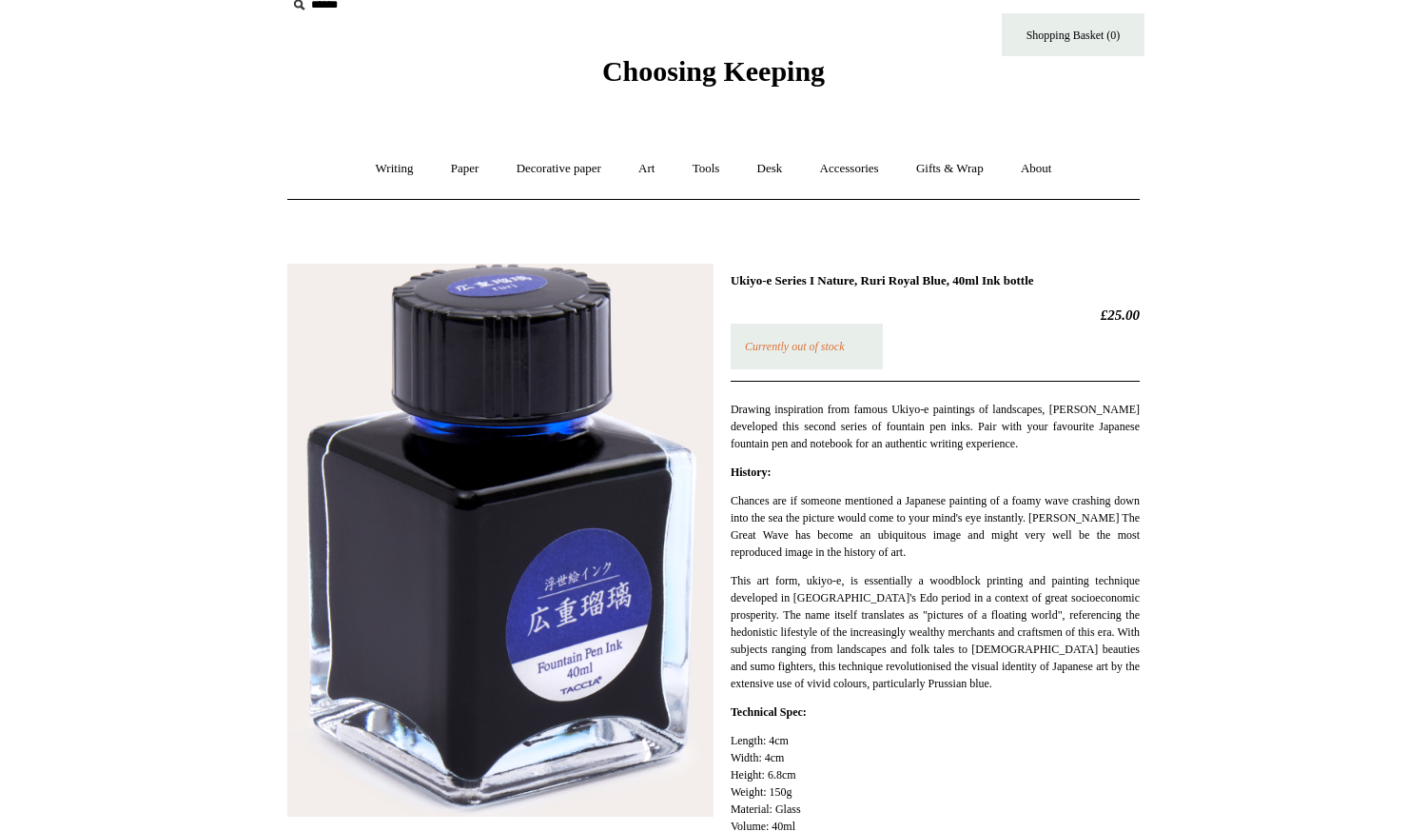
scroll to position [28, 0]
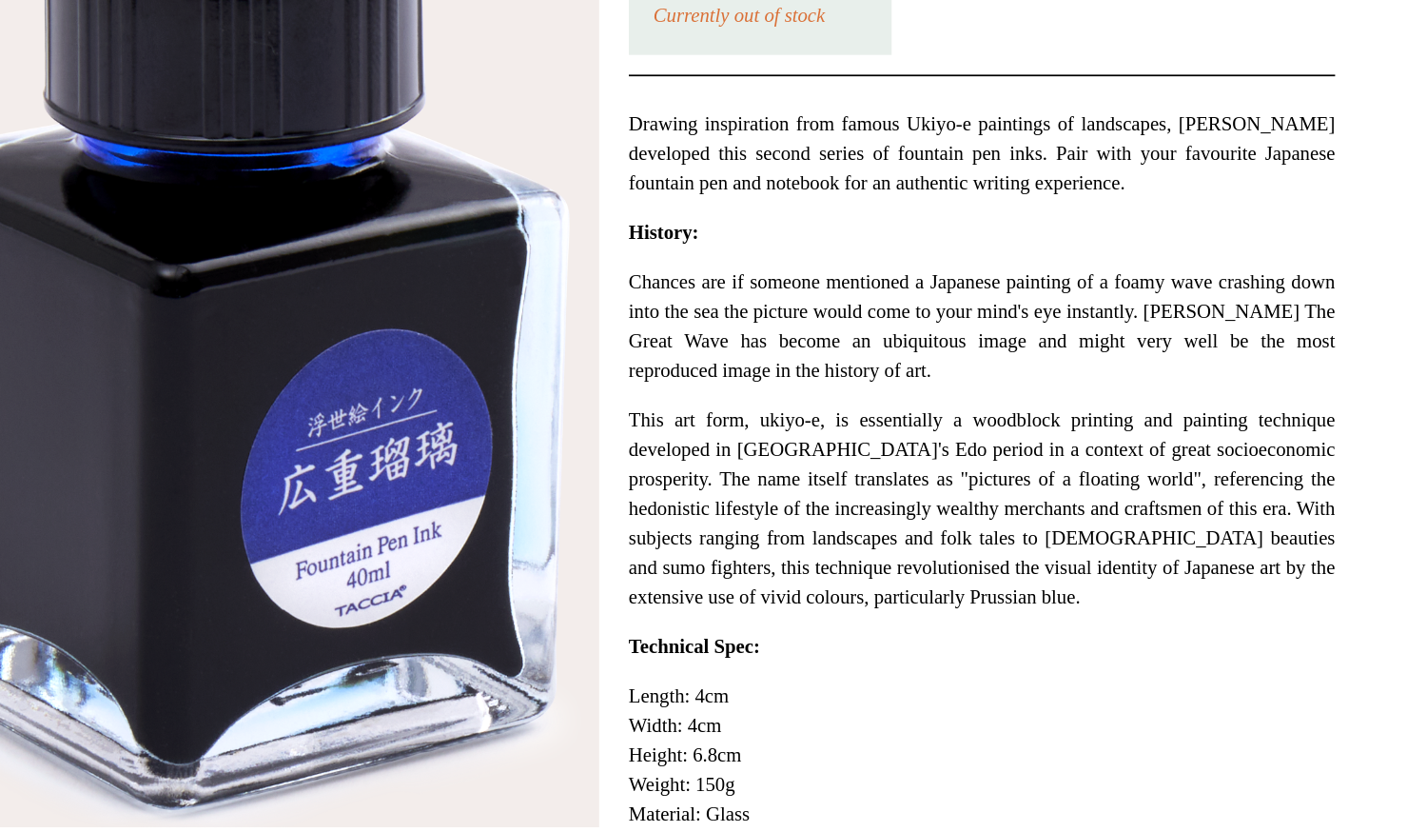
drag, startPoint x: 901, startPoint y: 550, endPoint x: 890, endPoint y: 677, distance: 127.1
click at [890, 677] on div "Chances are if someone mentioned a Japanese painting of a foamy wave crashing d…" at bounding box center [935, 593] width 409 height 200
click at [893, 691] on p "This art form, ukiyo-e, is essentially a woodblock printing and painting techni…" at bounding box center [935, 633] width 409 height 120
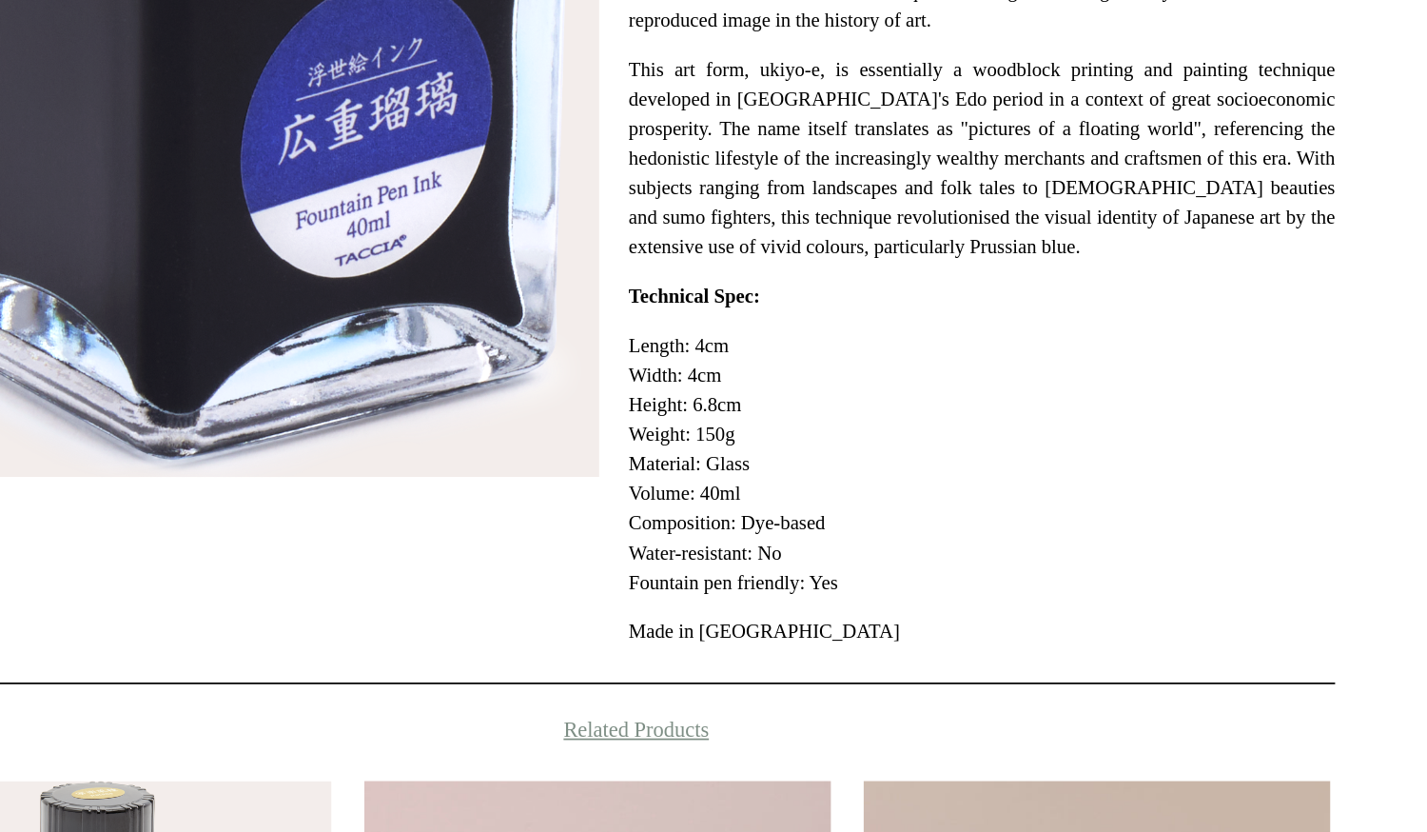
scroll to position [267, 0]
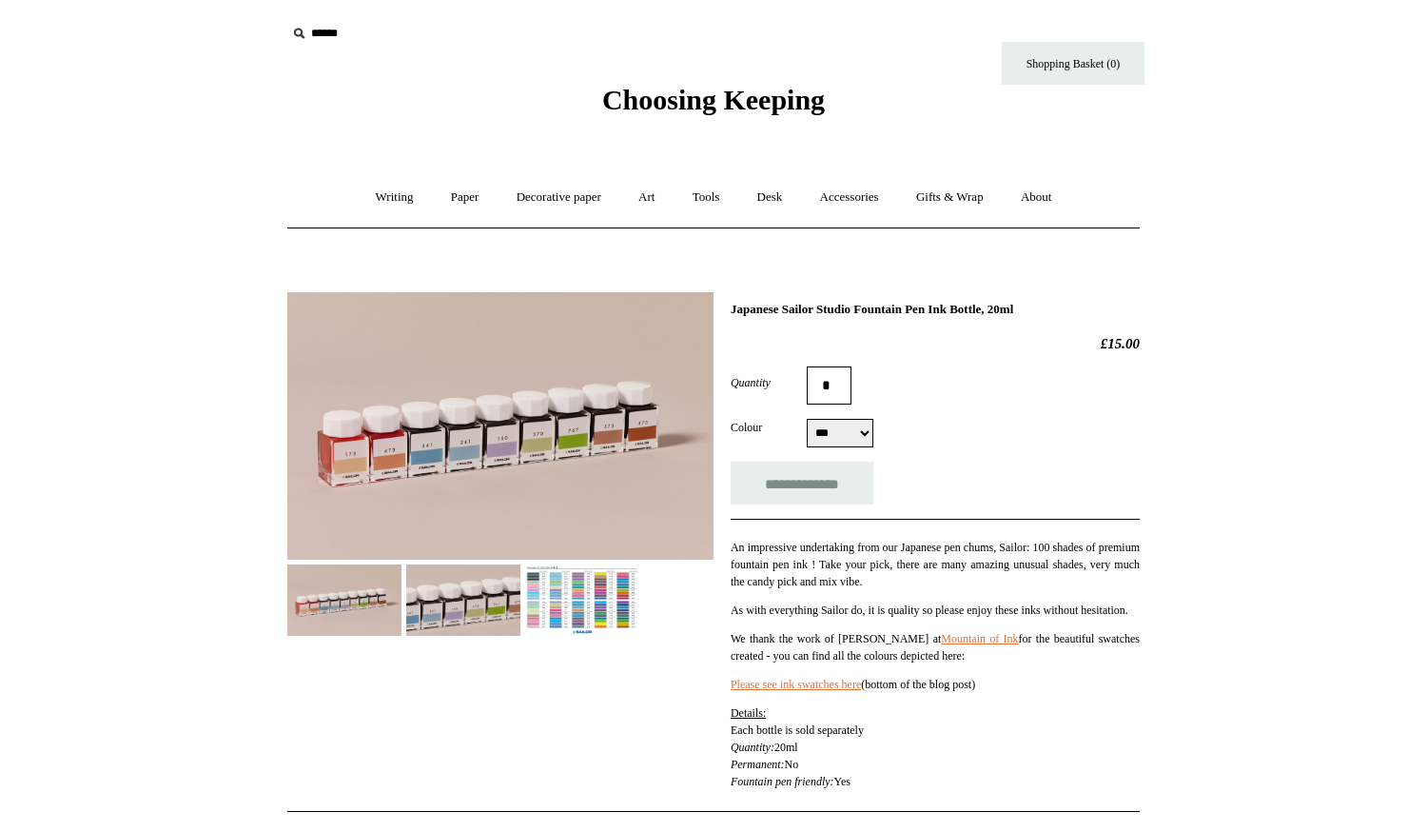
select select "***"
click at [555, 608] on div "Japanese Sailor Studio Fountain Pen Ink Bottle, 20ml £15.00 Quantity * Colour *…" at bounding box center [713, 545] width 853 height 535
click at [555, 608] on img at bounding box center [582, 599] width 114 height 71
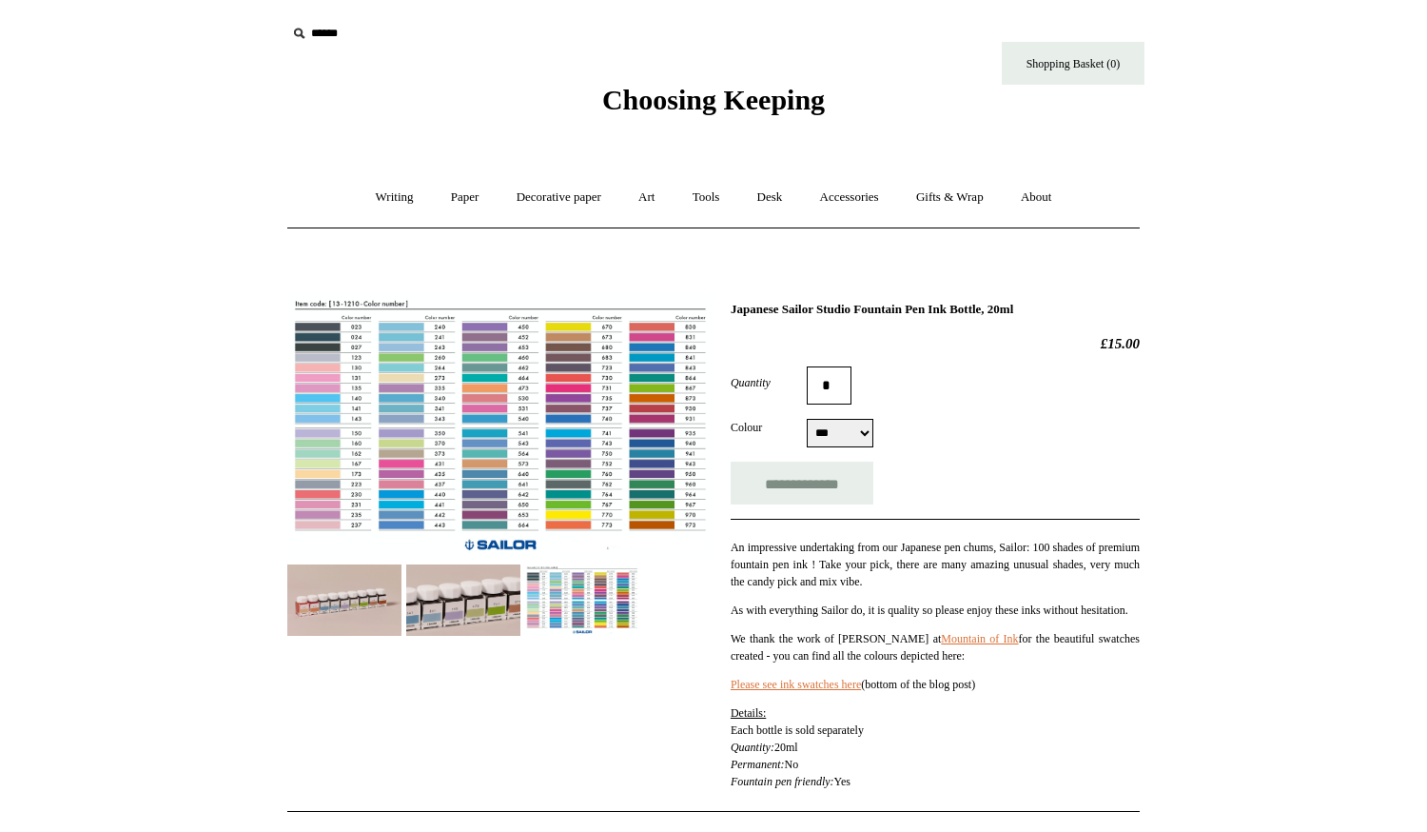
click at [511, 460] on img at bounding box center [500, 425] width 426 height 267
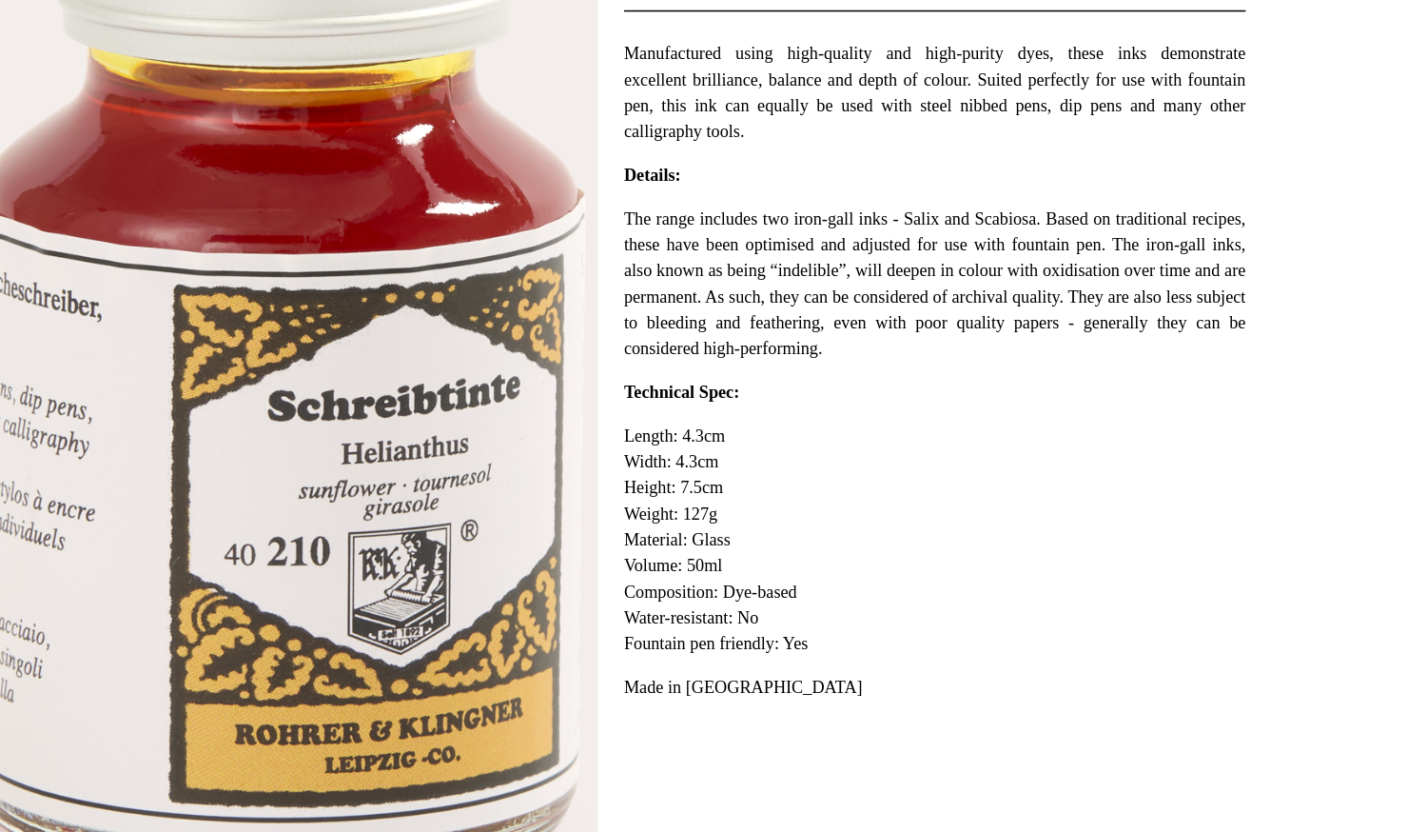
scroll to position [187, 0]
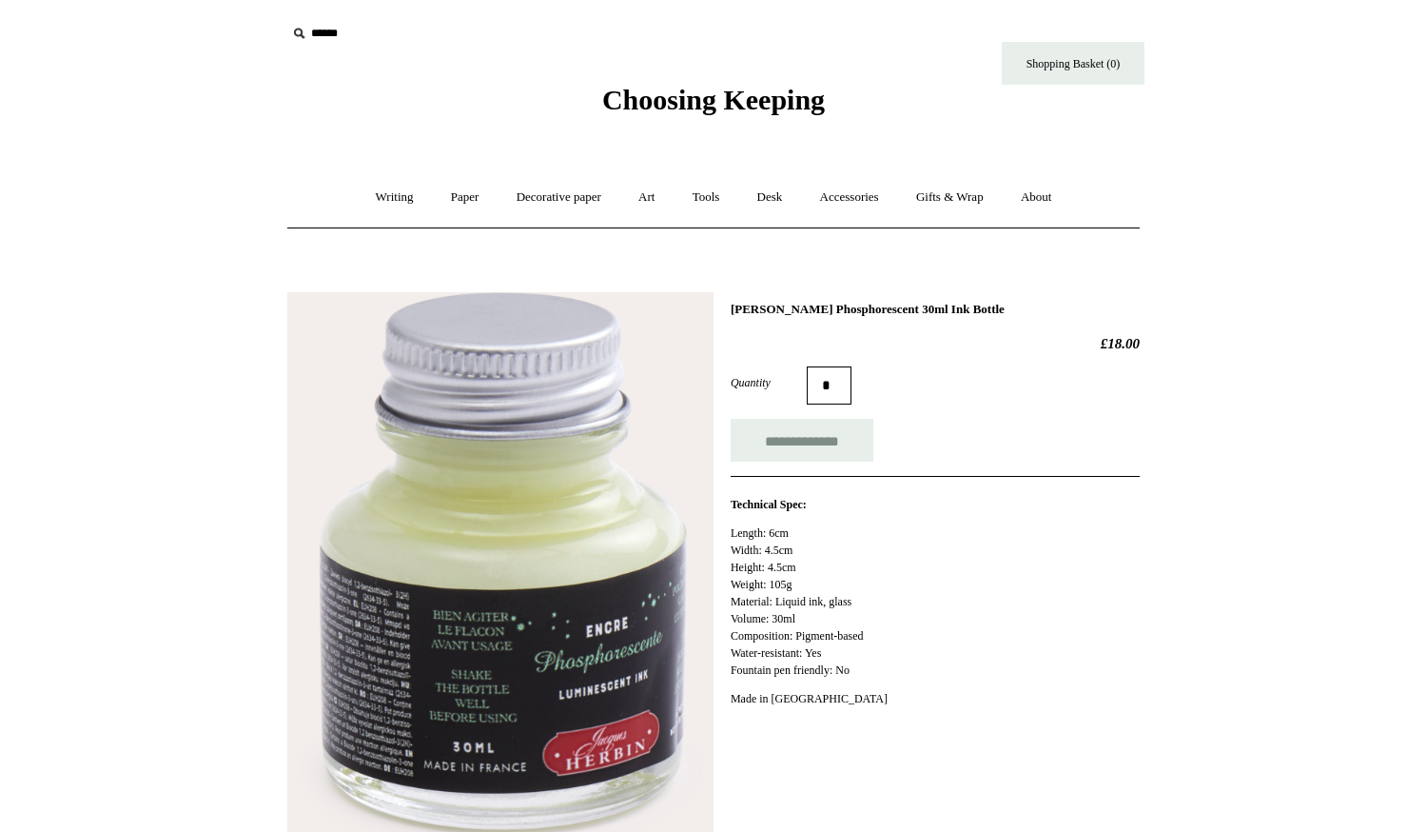
scroll to position [210, 0]
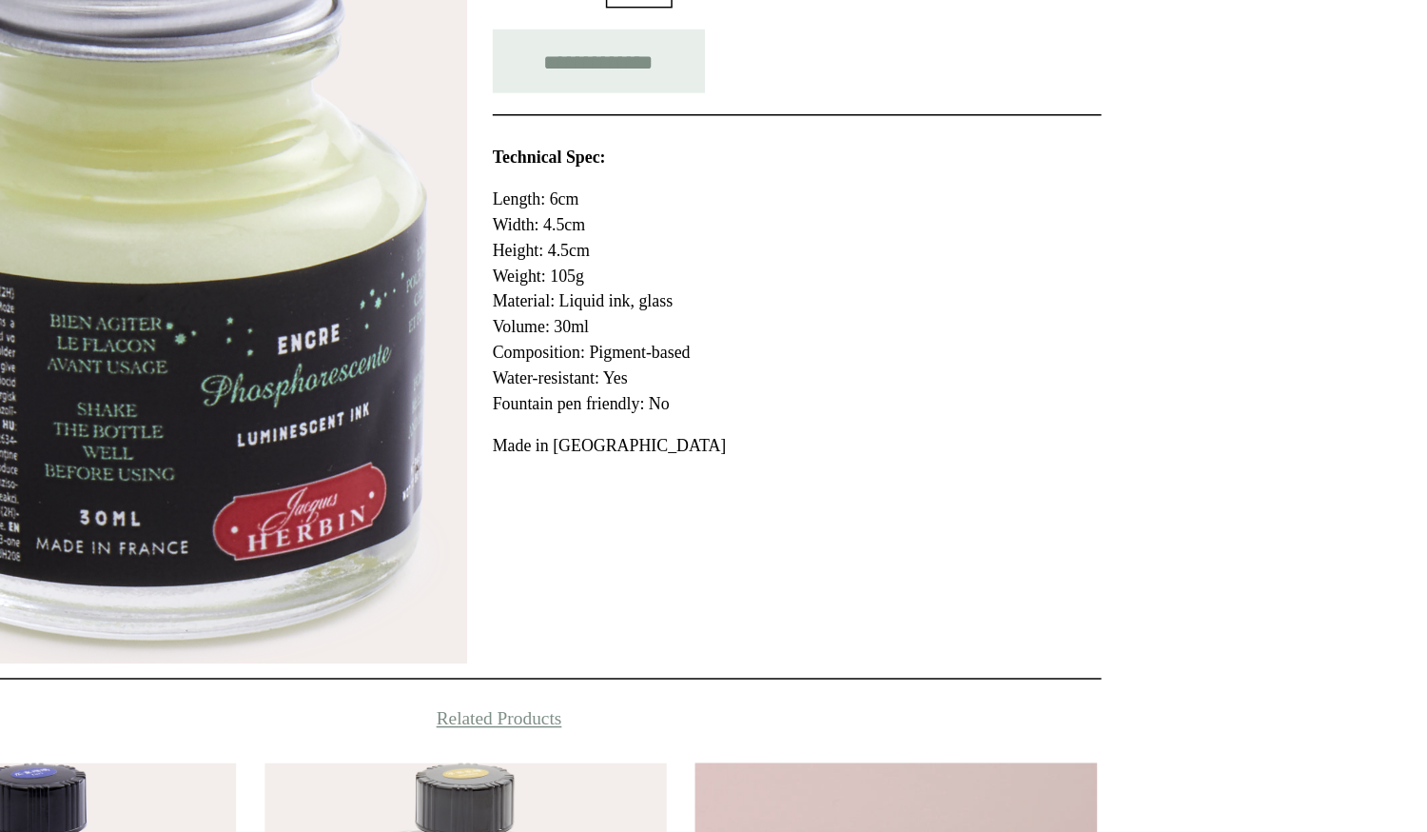
scroll to position [187, 0]
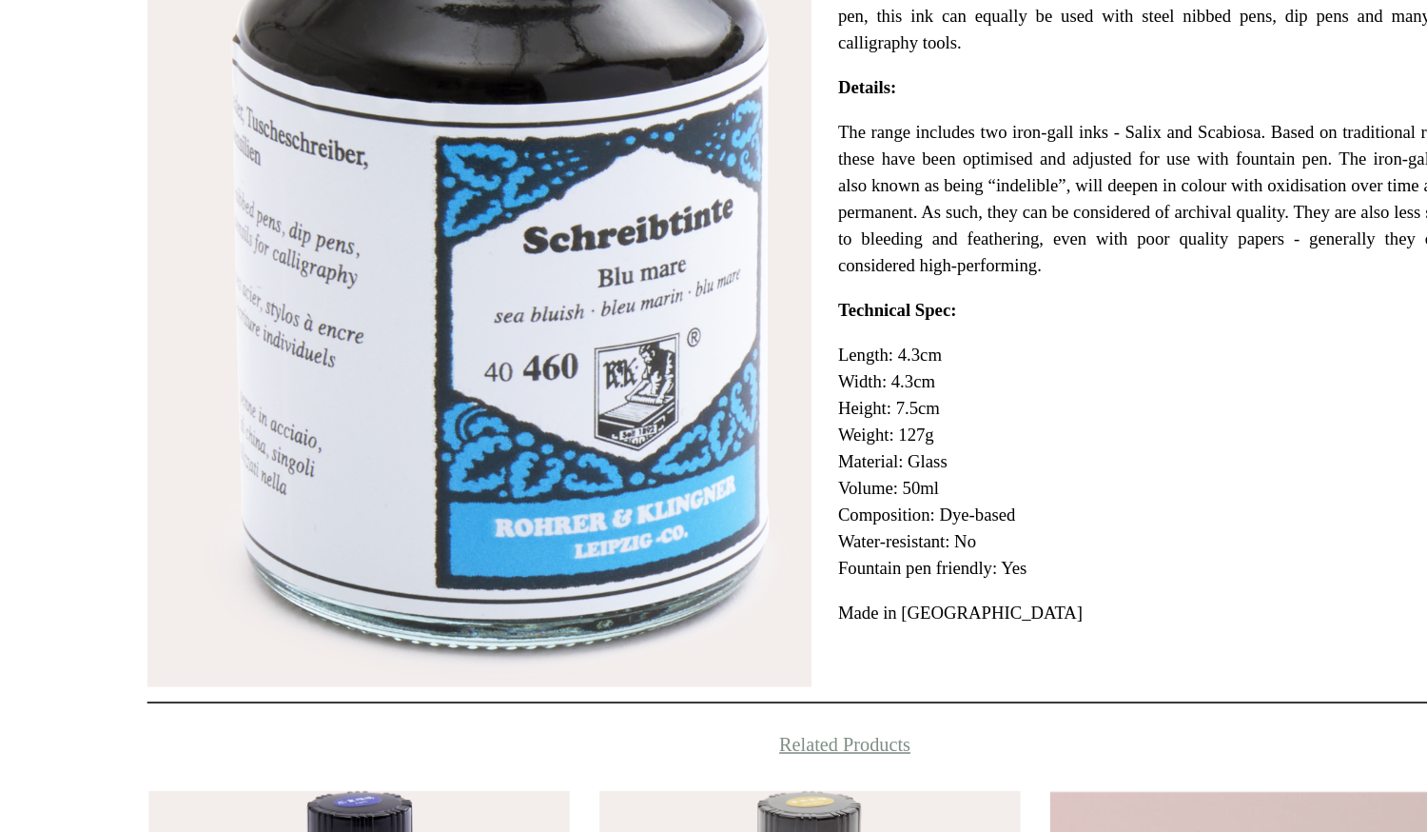
scroll to position [282, 0]
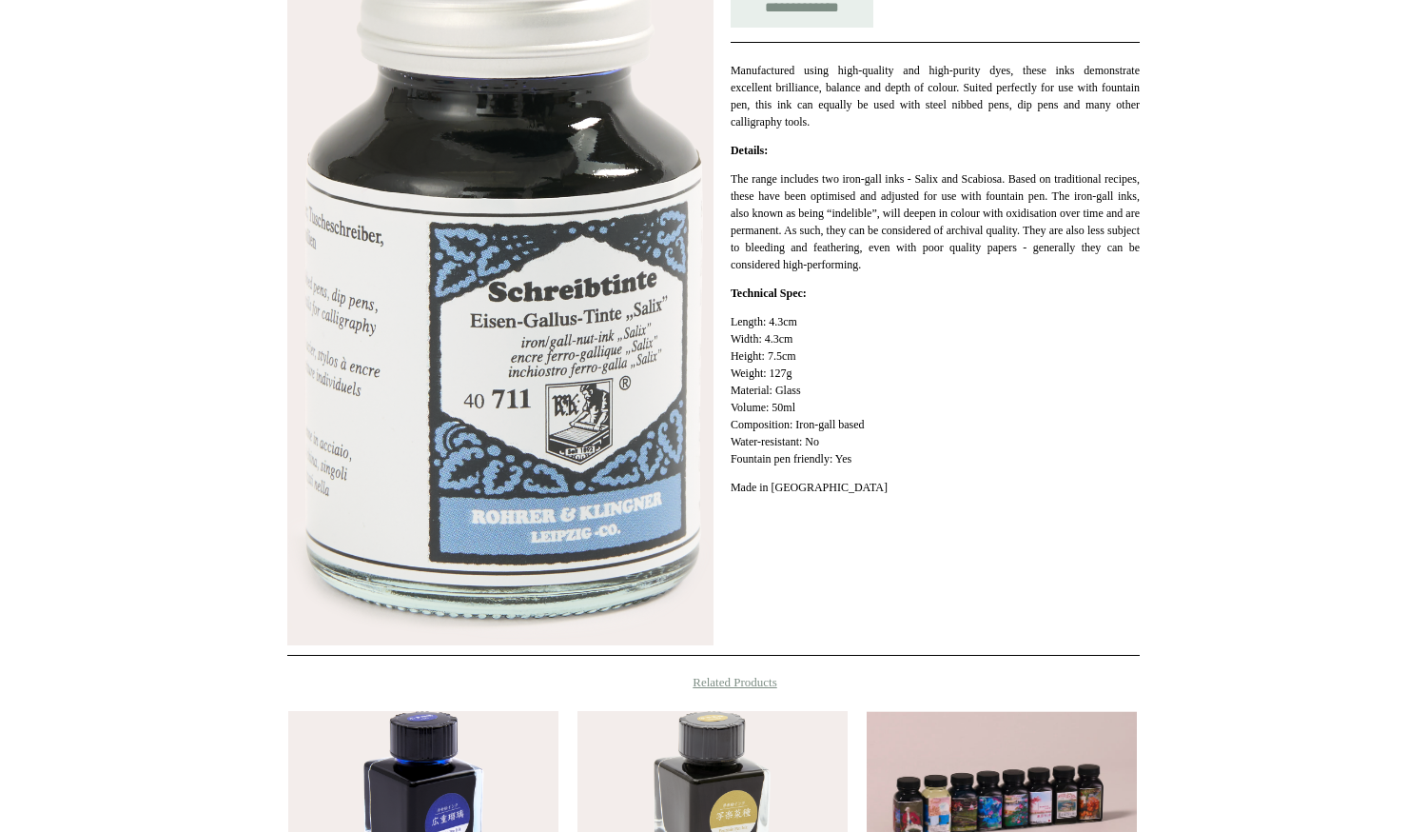
scroll to position [434, 0]
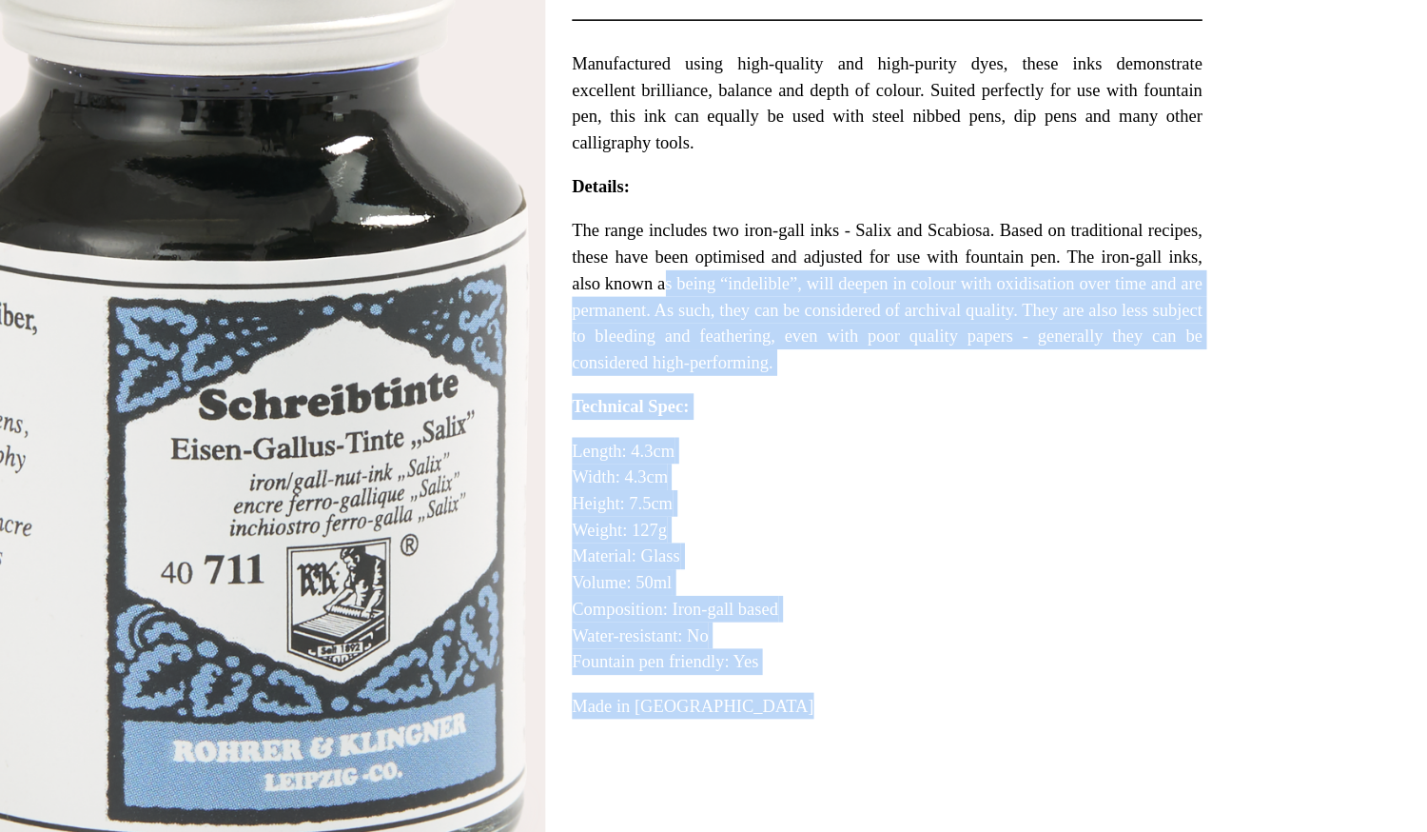
drag, startPoint x: 728, startPoint y: 206, endPoint x: 770, endPoint y: 223, distance: 45.2
click at [770, 223] on div "**********" at bounding box center [713, 250] width 853 height 812
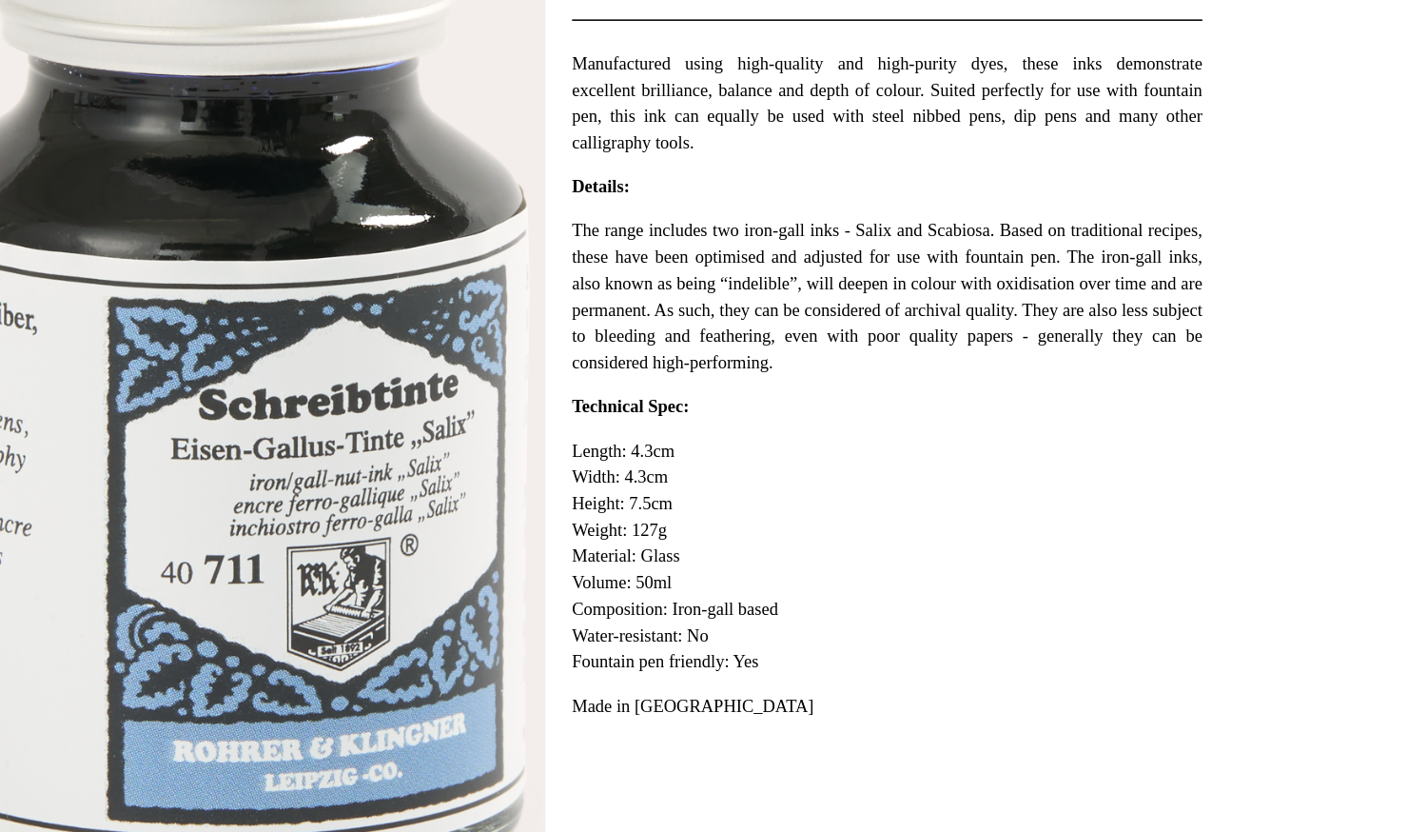
click at [770, 223] on p "The range includes two iron-gall inks - Salix and Scabiosa. Based on traditiona…" at bounding box center [935, 221] width 409 height 103
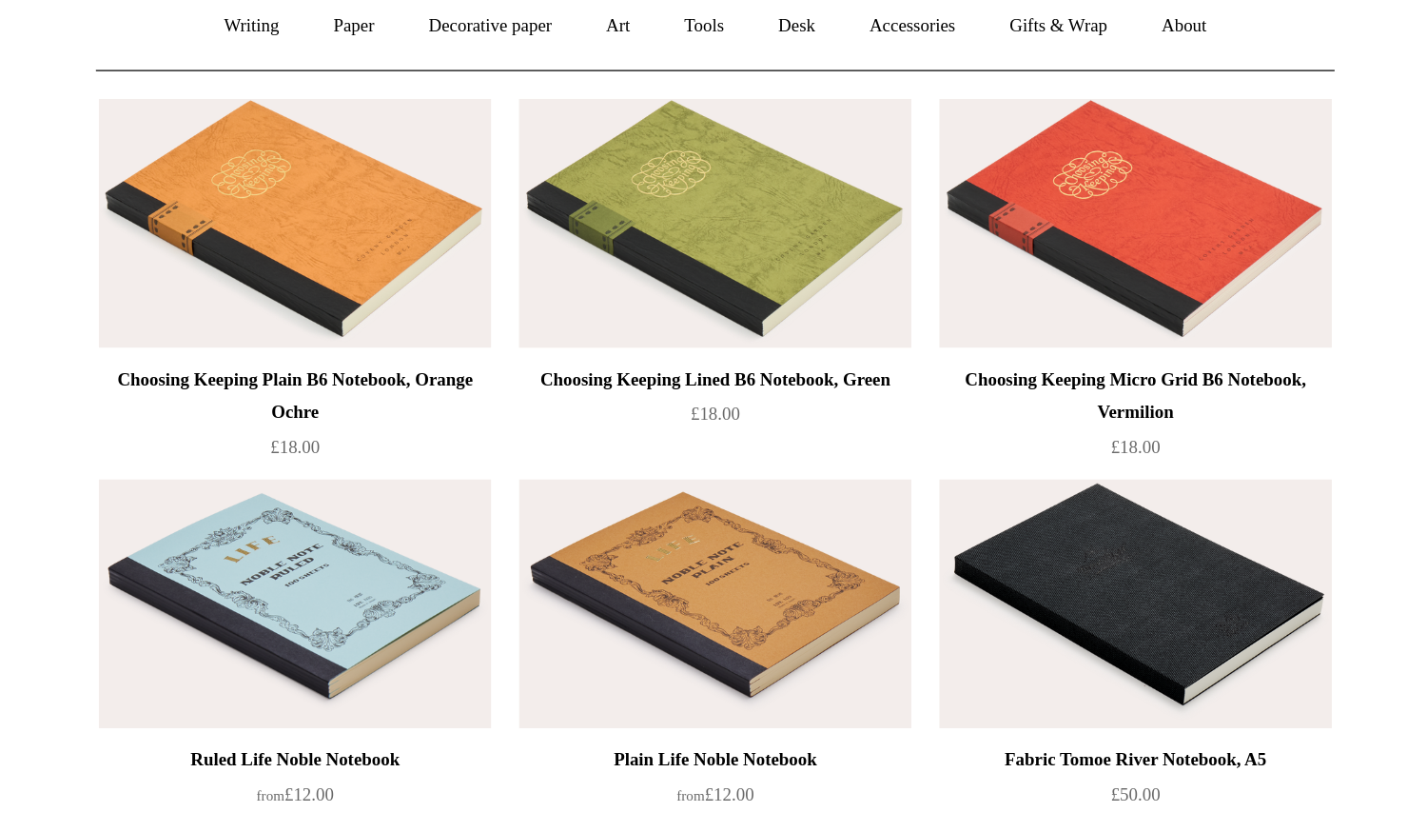
click at [717, 374] on img at bounding box center [714, 332] width 270 height 171
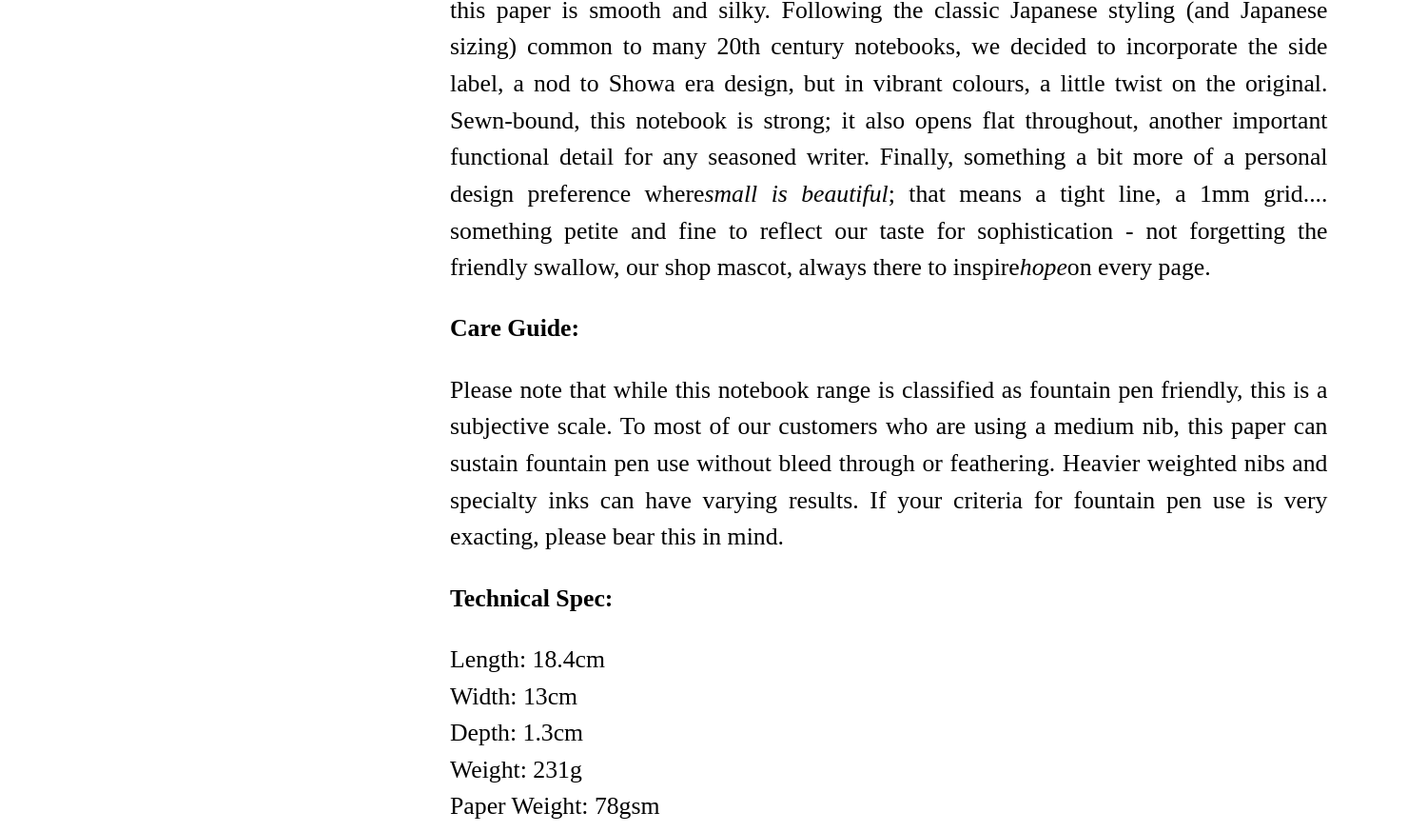
scroll to position [119, 0]
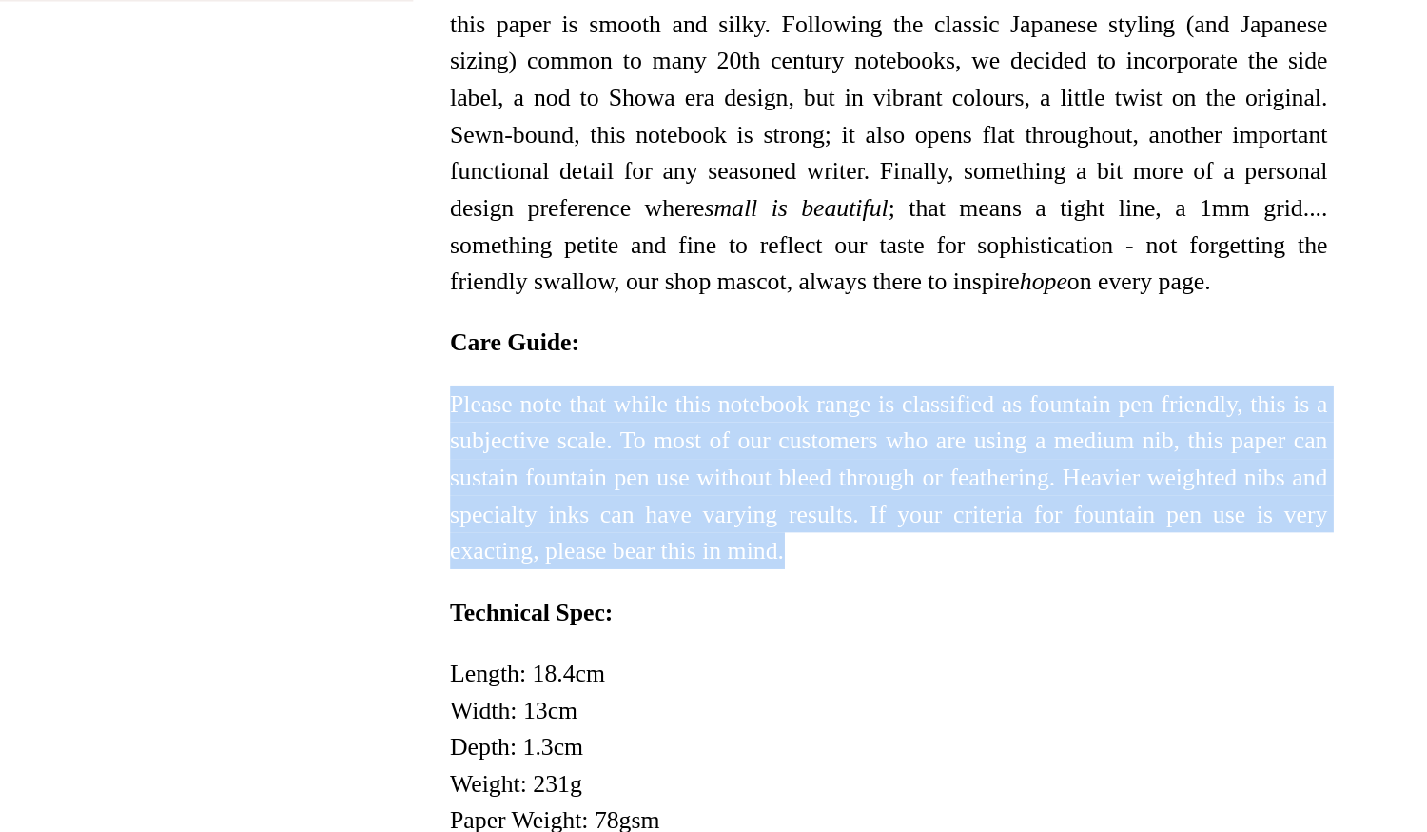
drag, startPoint x: 857, startPoint y: 683, endPoint x: 819, endPoint y: 594, distance: 97.2
click at [819, 594] on div "**********" at bounding box center [935, 586] width 409 height 806
click at [819, 595] on div "**********" at bounding box center [935, 586] width 409 height 806
drag, startPoint x: 819, startPoint y: 595, endPoint x: 866, endPoint y: 681, distance: 98.4
click at [866, 681] on div "**********" at bounding box center [935, 586] width 409 height 806
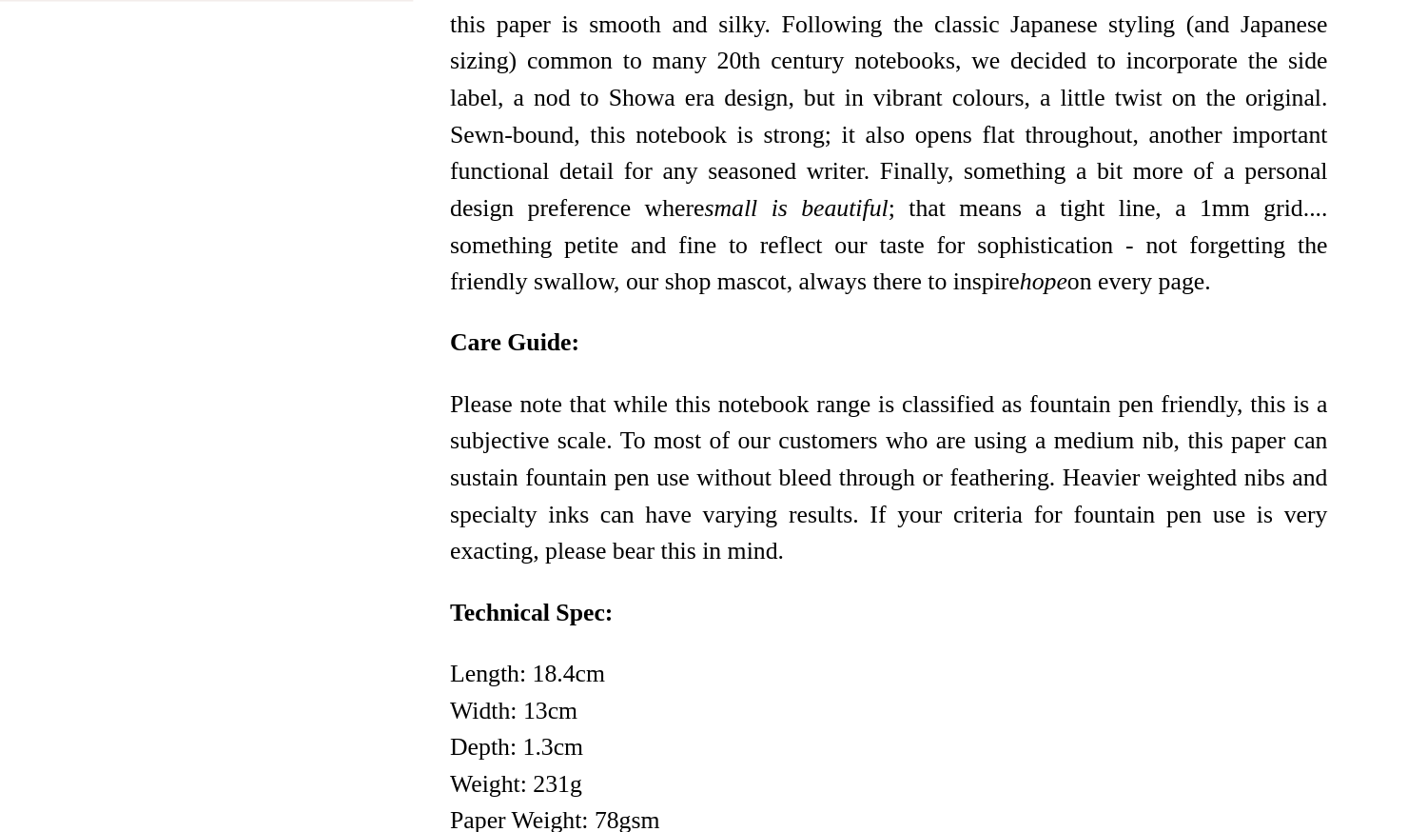
click at [866, 681] on p "Please note that while this notebook range is classified as fountain pen friend…" at bounding box center [935, 660] width 409 height 86
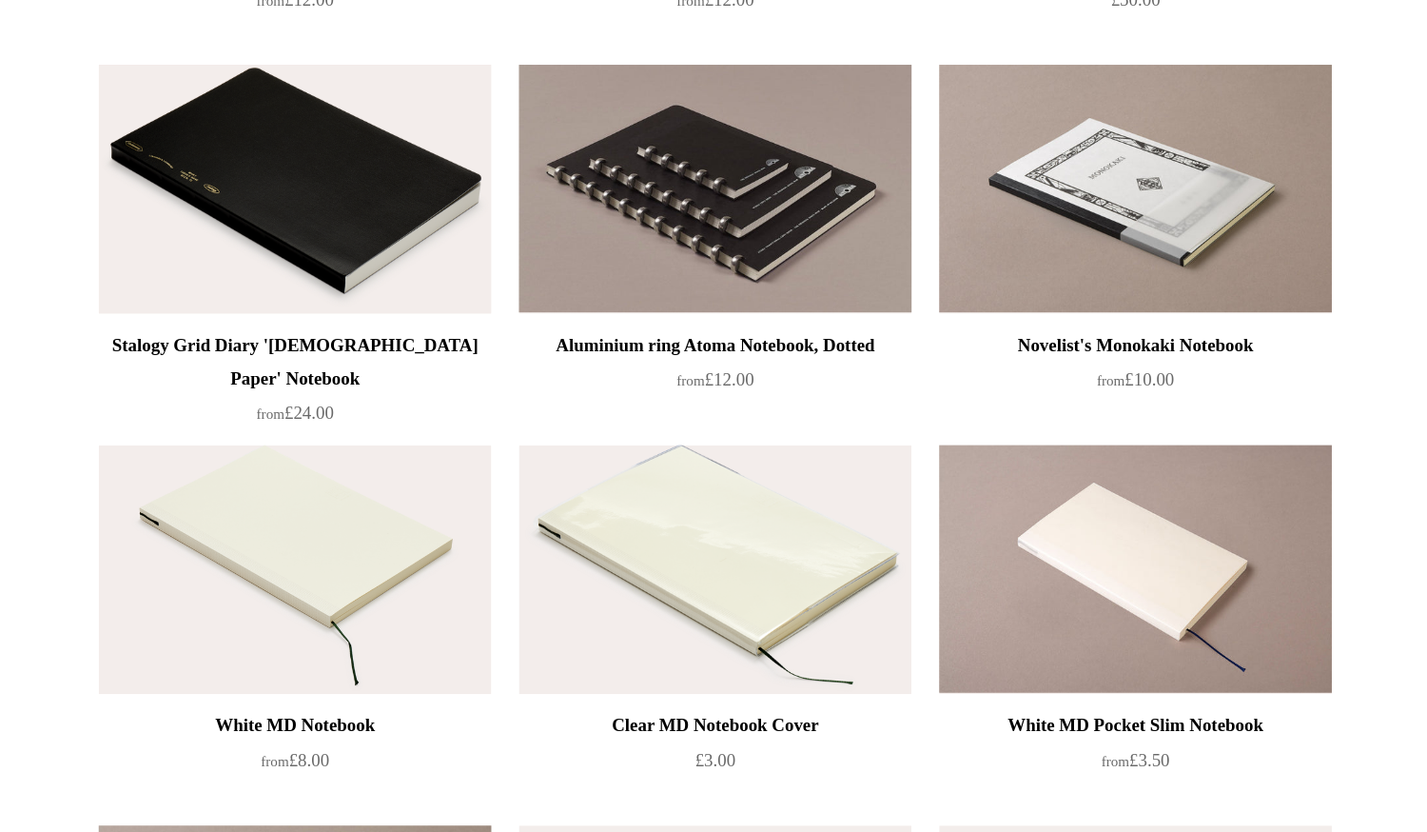
scroll to position [468, 0]
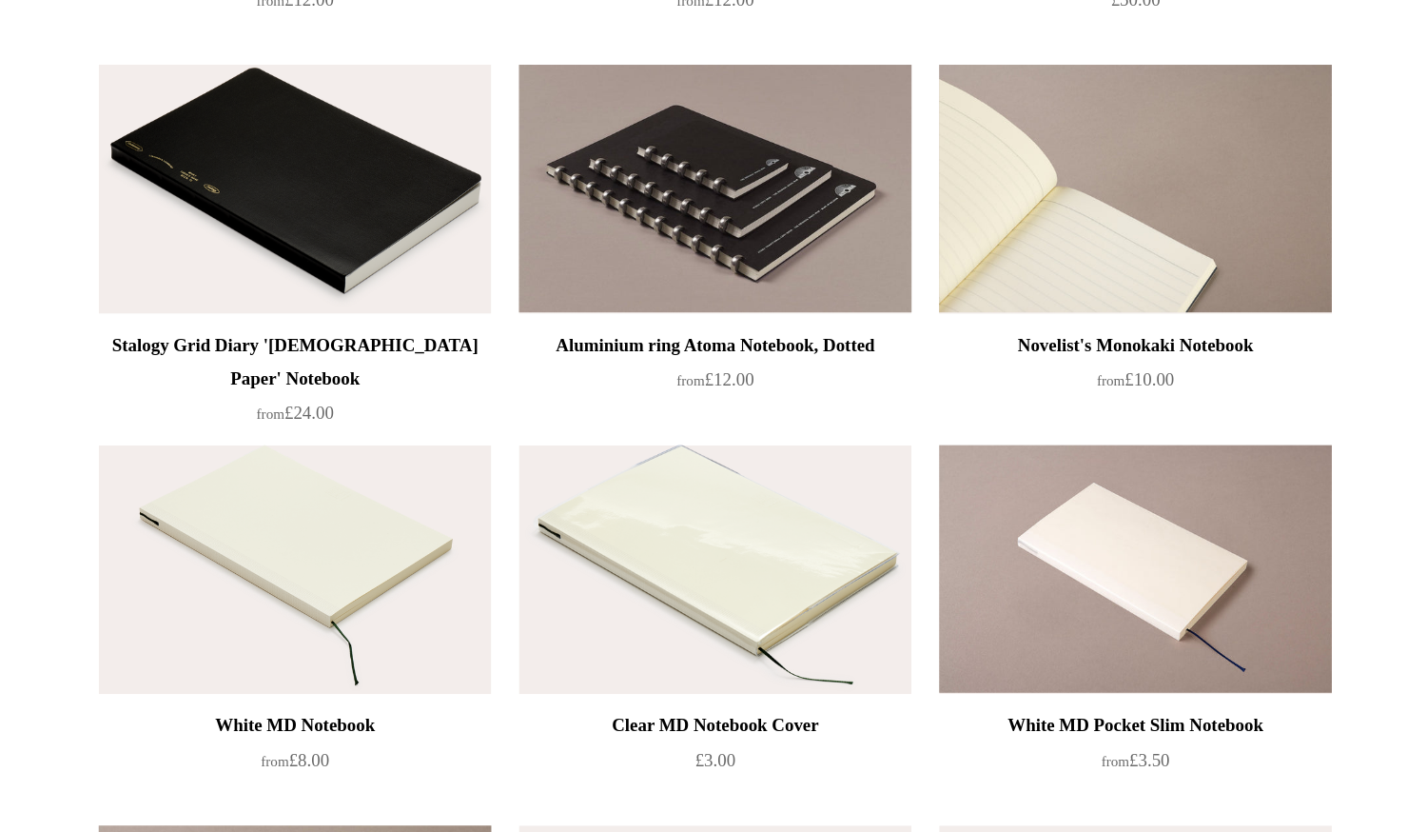
click at [934, 451] on img at bounding box center [1003, 388] width 270 height 171
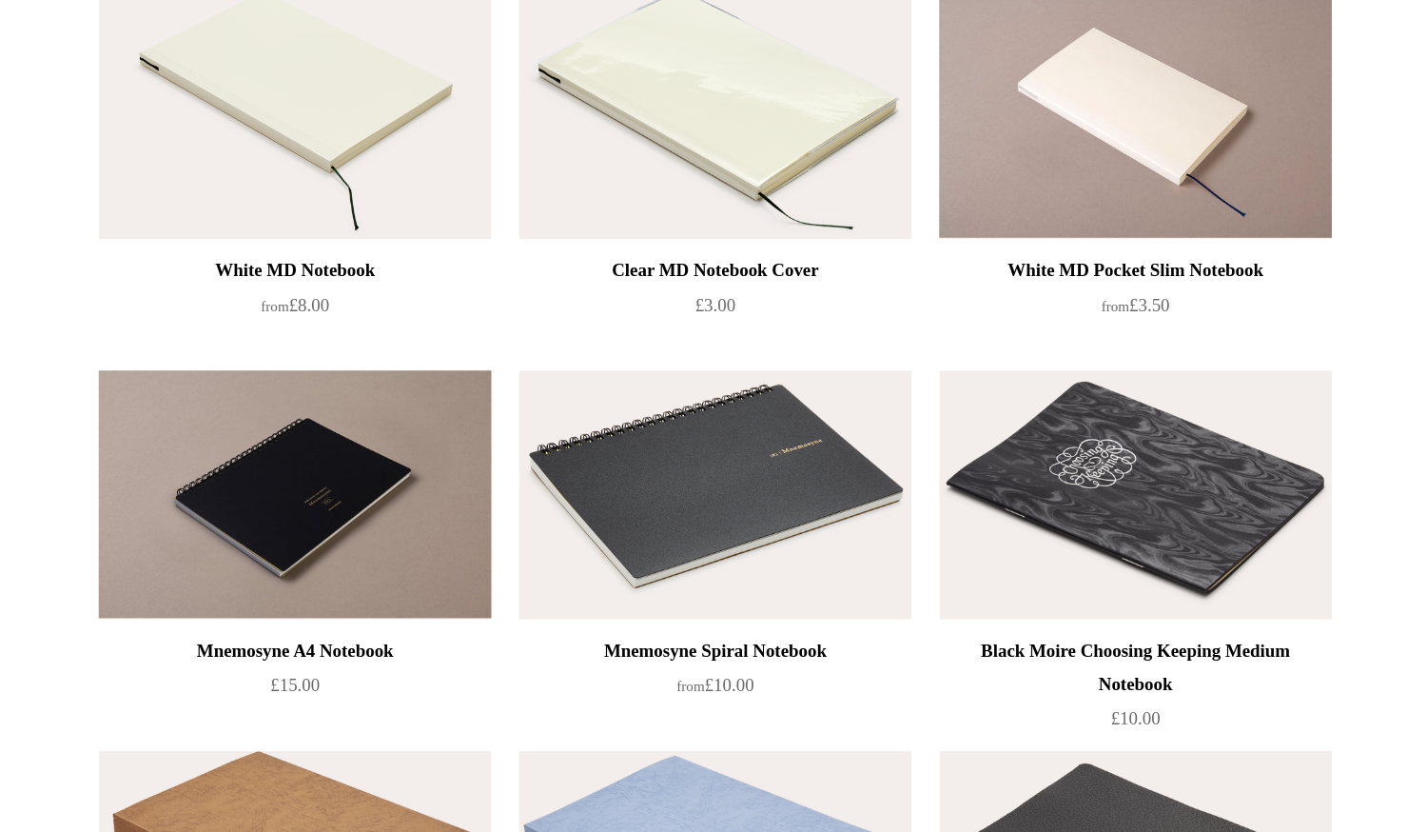
scroll to position [781, 0]
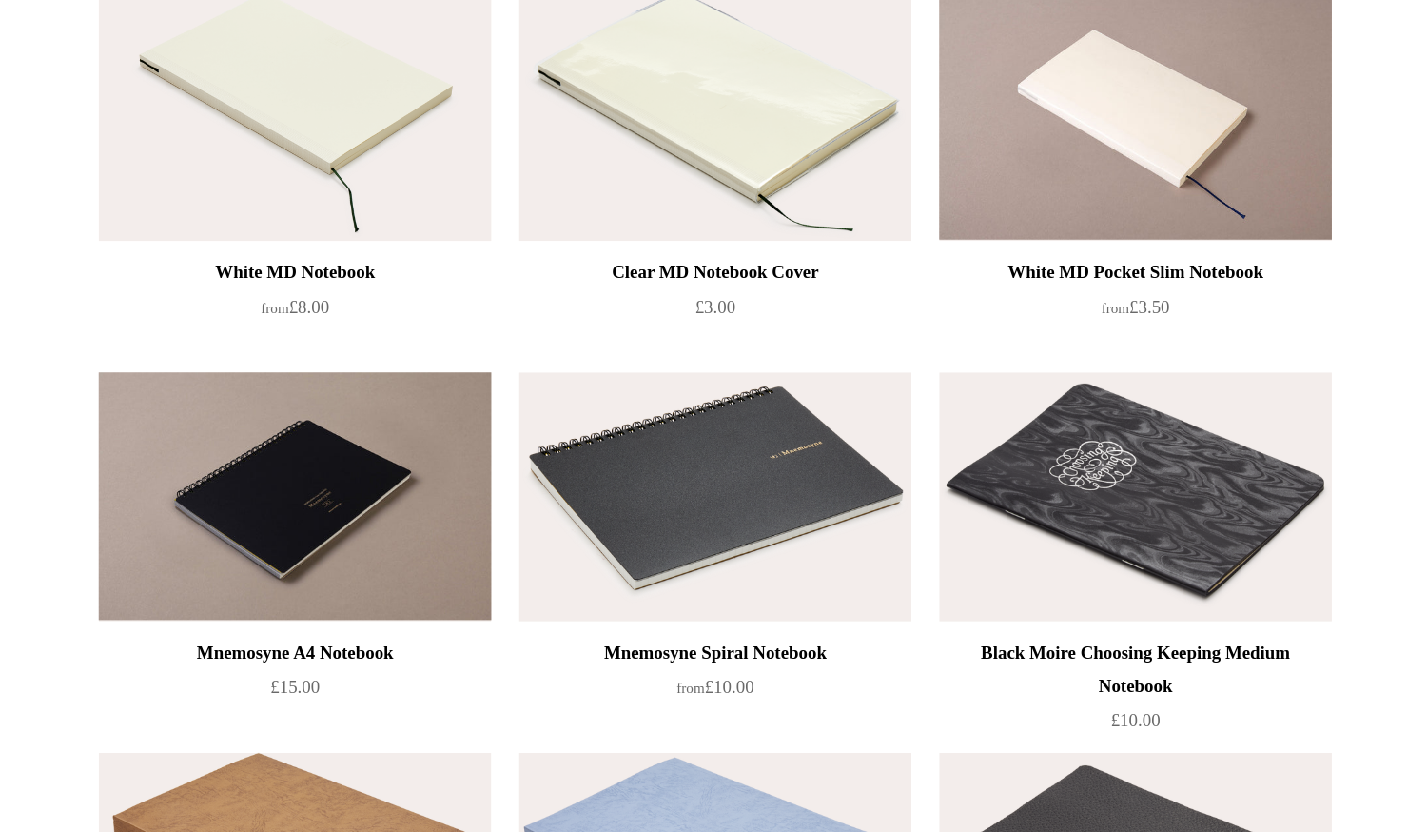
click at [393, 360] on img at bounding box center [424, 336] width 270 height 171
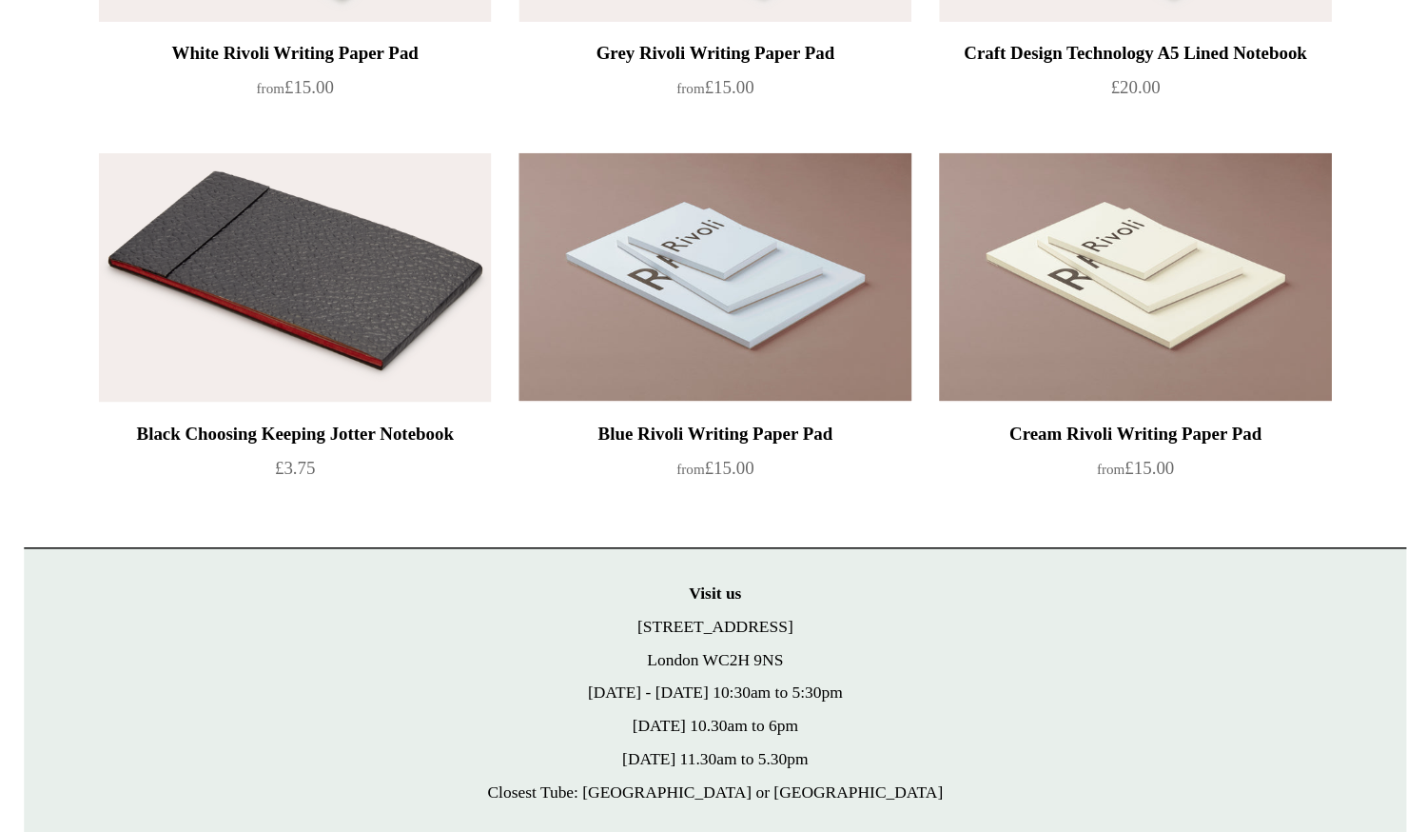
scroll to position [2530, 0]
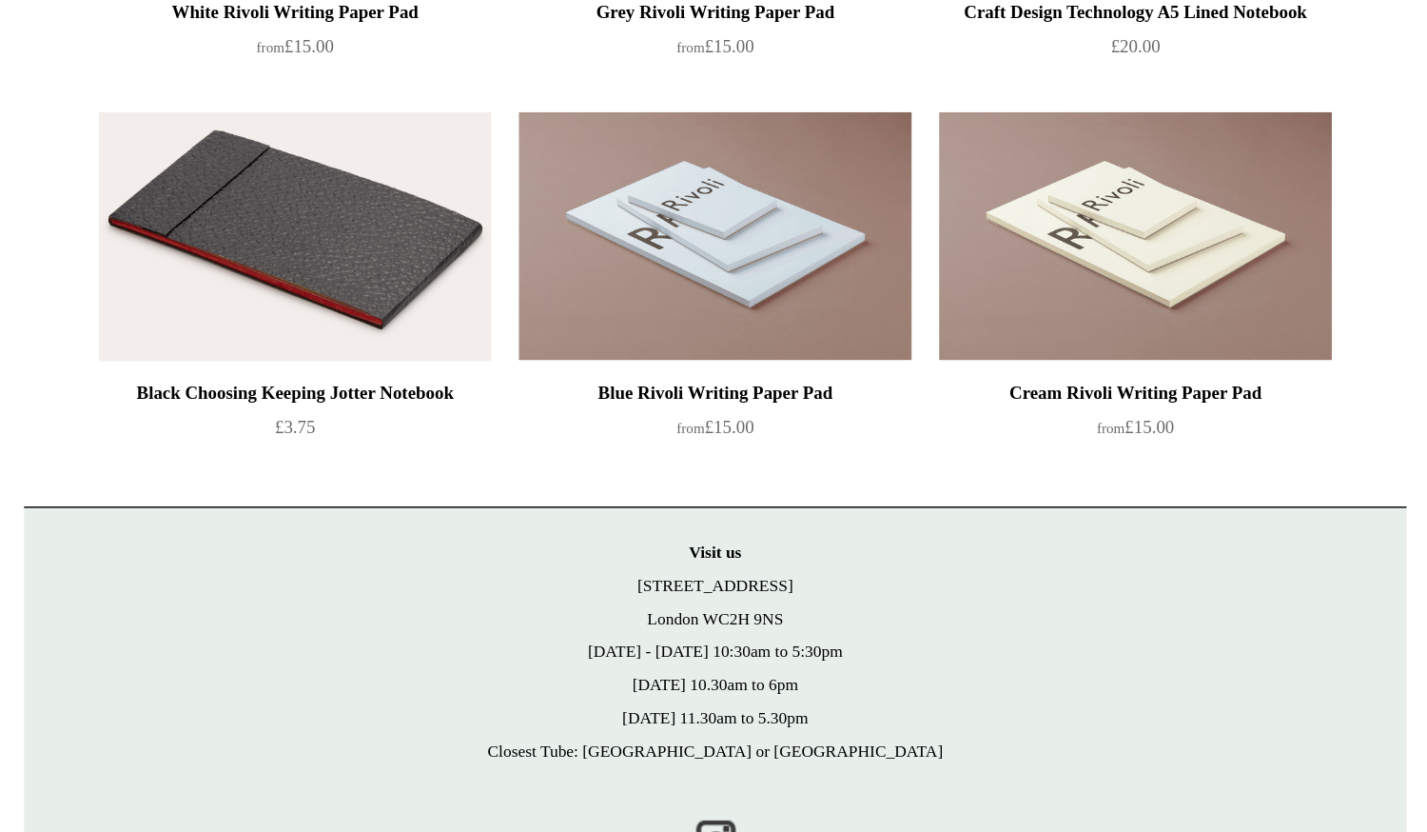
click at [437, 496] on img at bounding box center [424, 419] width 270 height 171
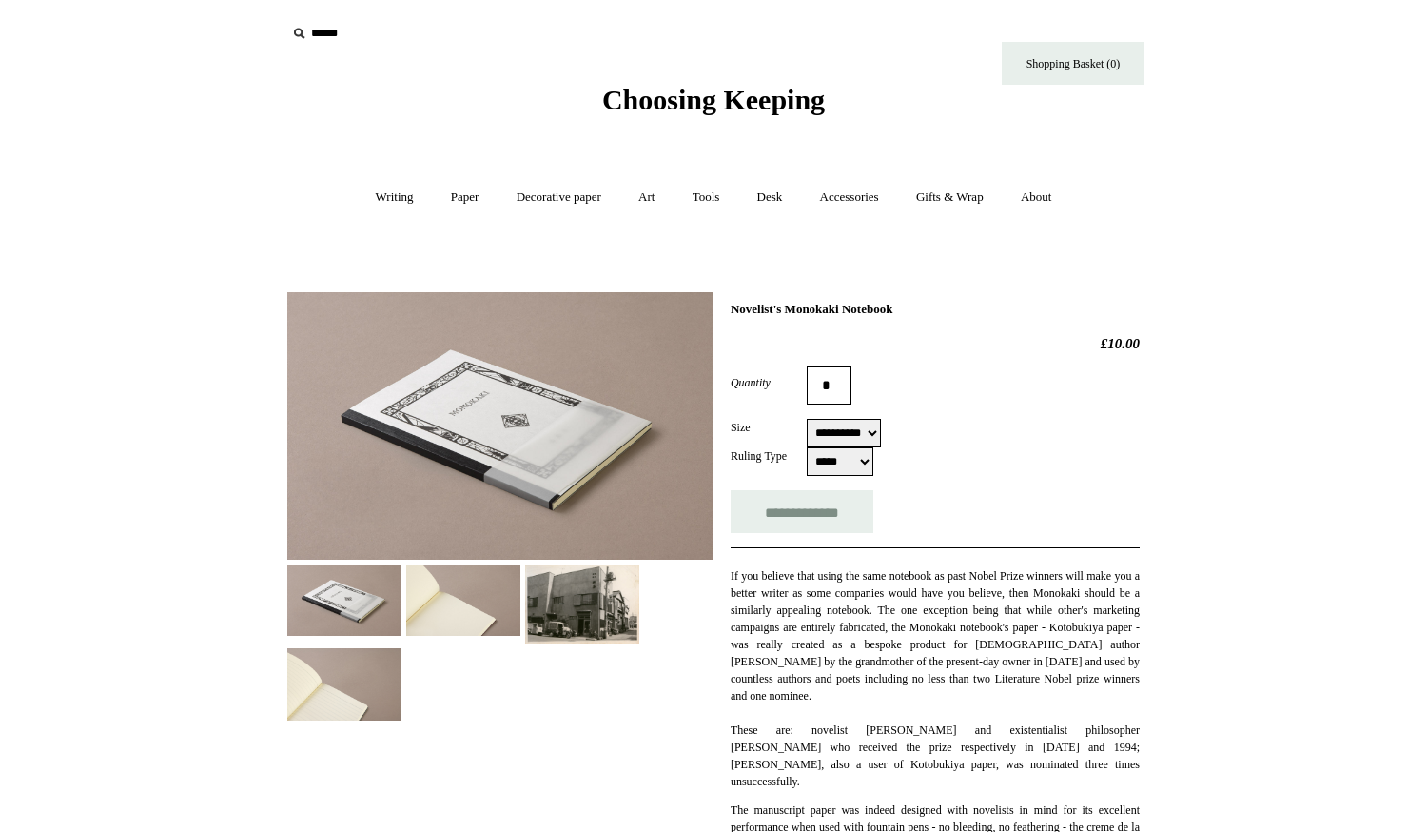
click at [473, 594] on img at bounding box center [463, 599] width 114 height 71
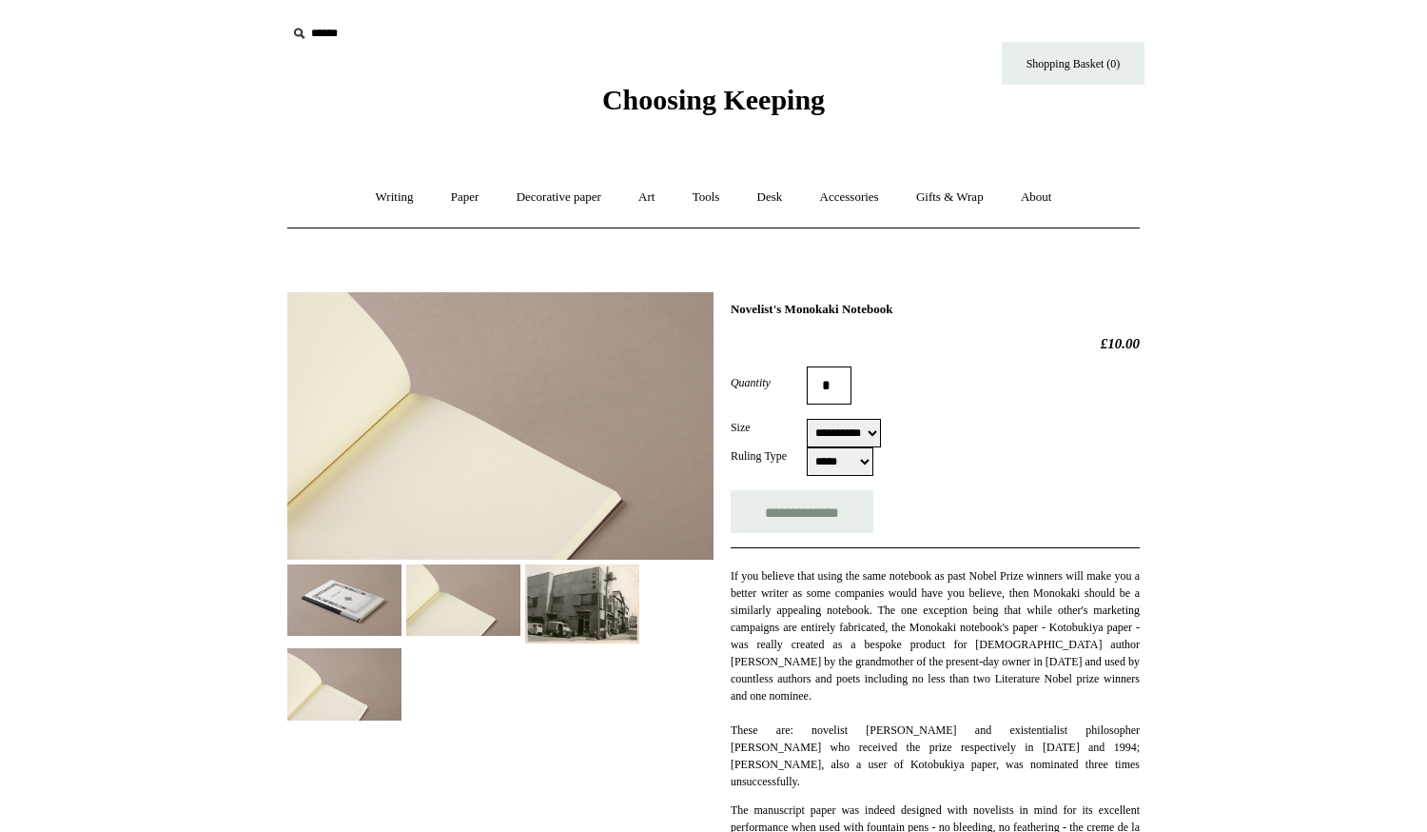
click at [469, 476] on img at bounding box center [500, 425] width 426 height 267
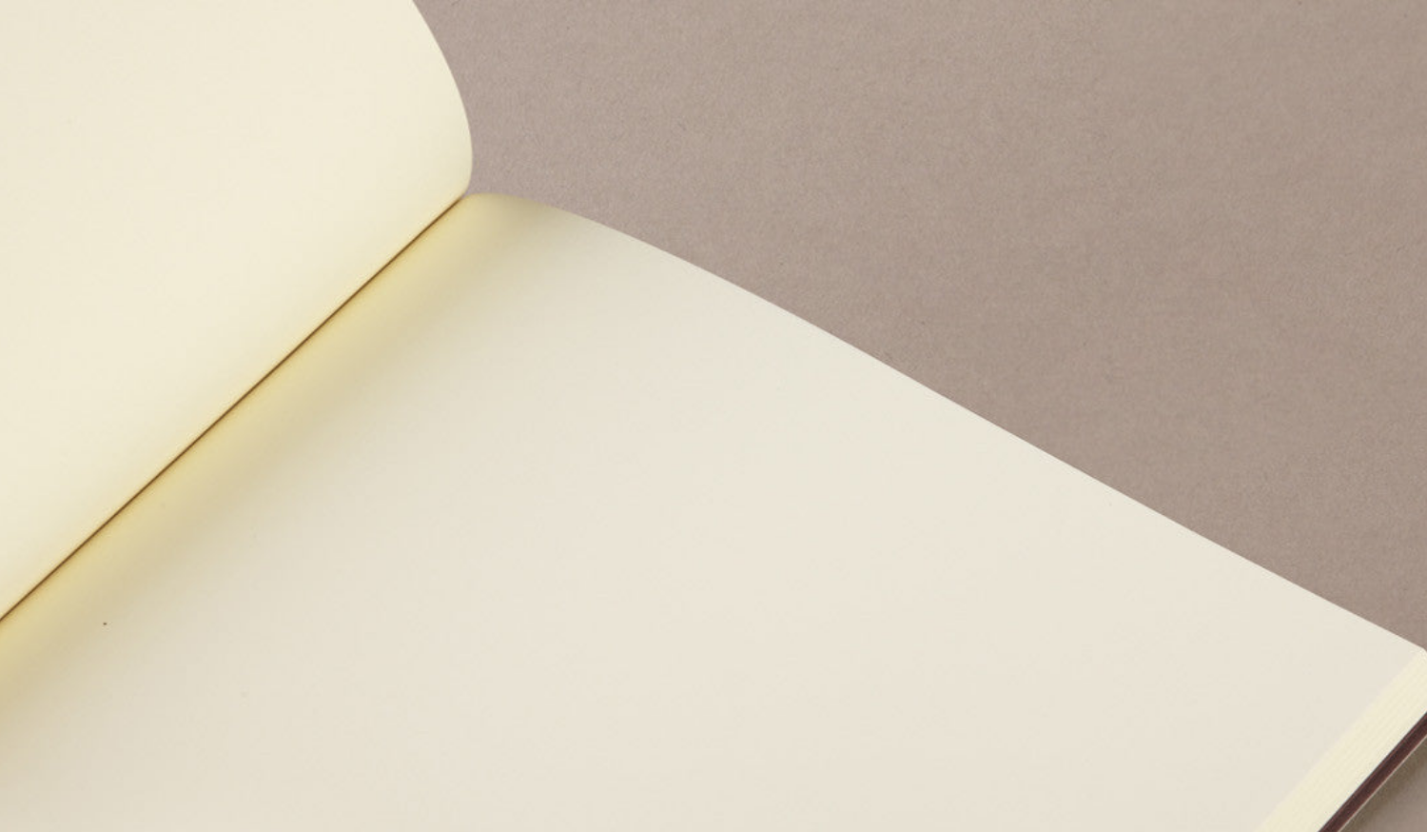
scroll to position [5, 0]
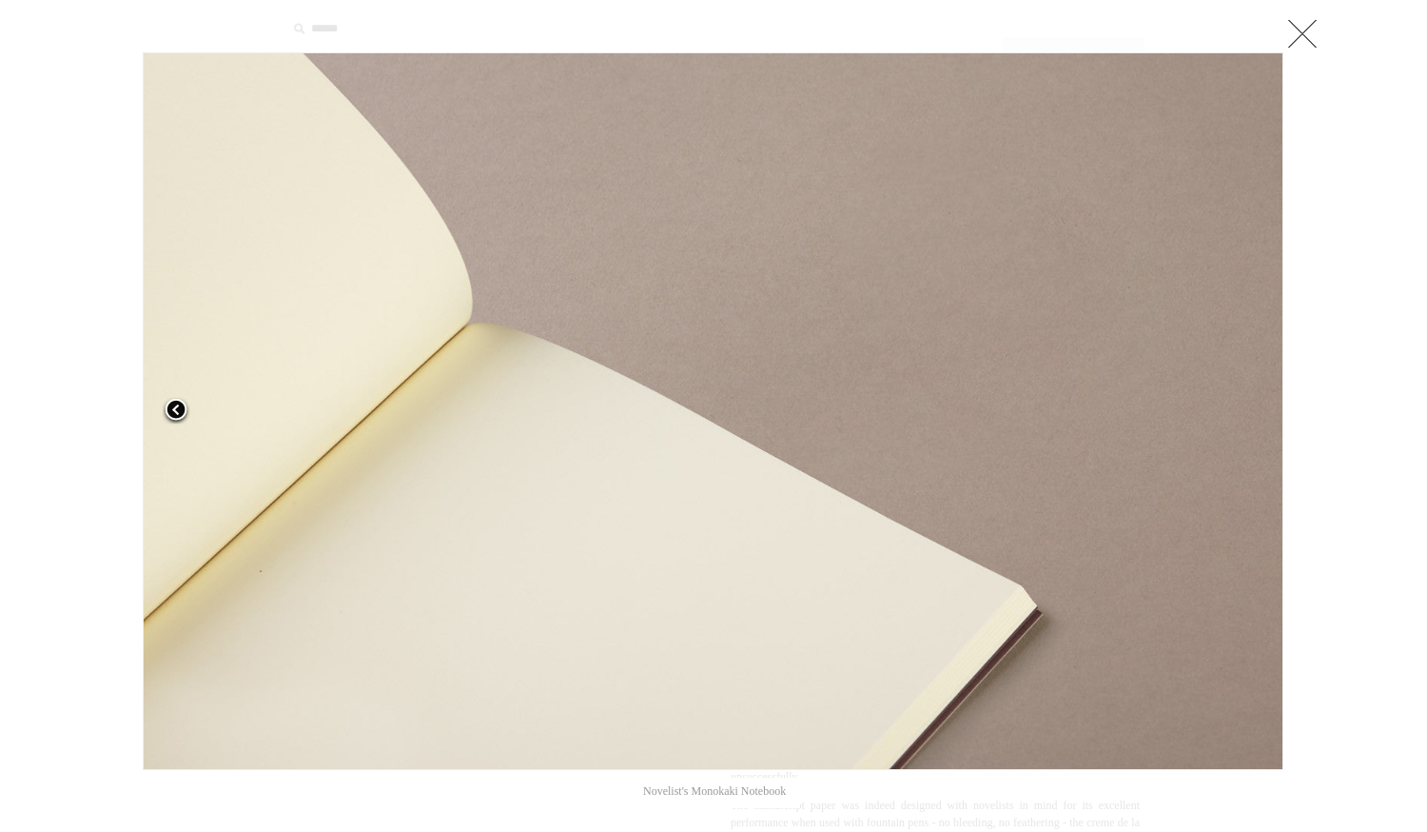
click at [171, 403] on span at bounding box center [176, 411] width 29 height 29
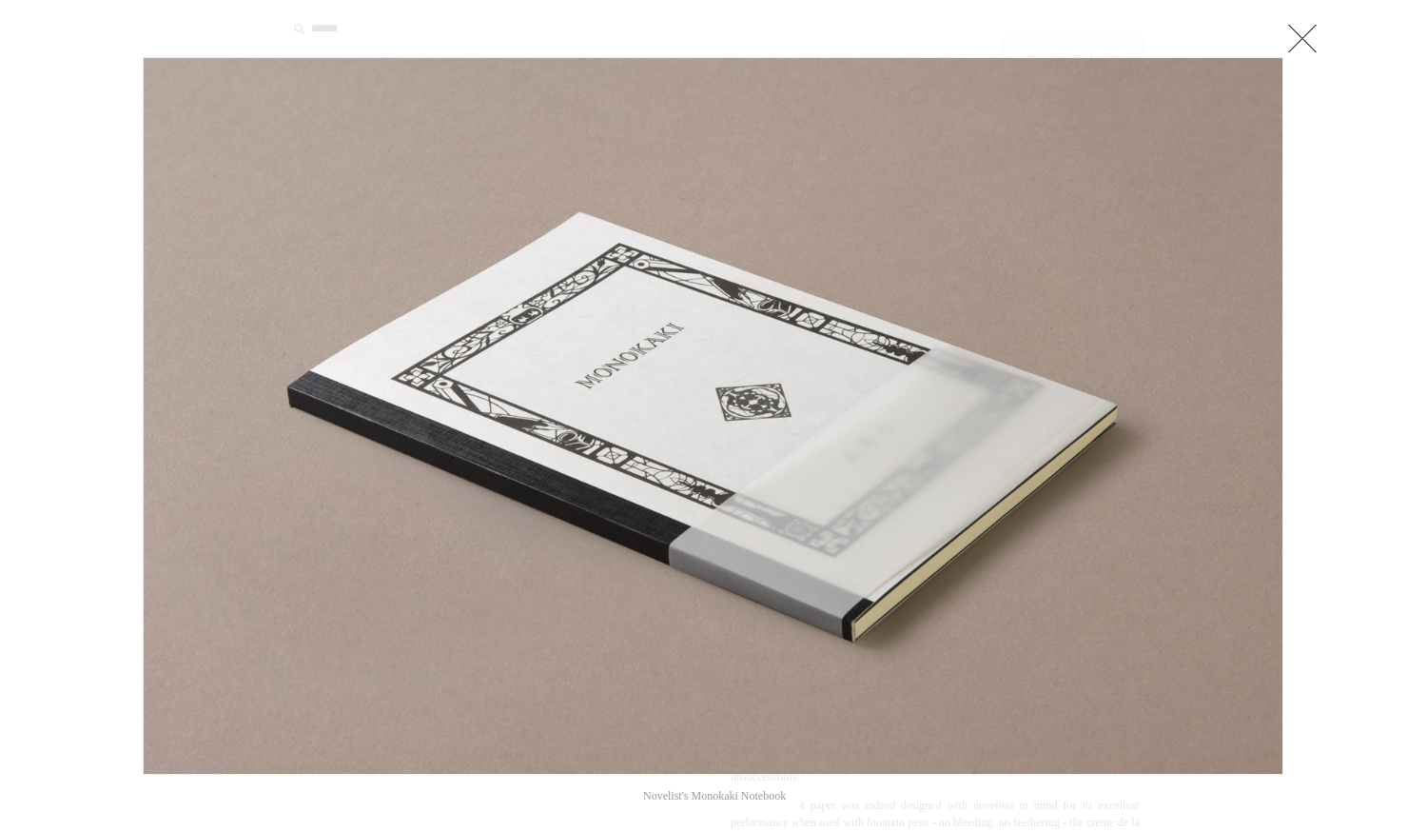
click at [1300, 26] on link at bounding box center [1303, 38] width 38 height 38
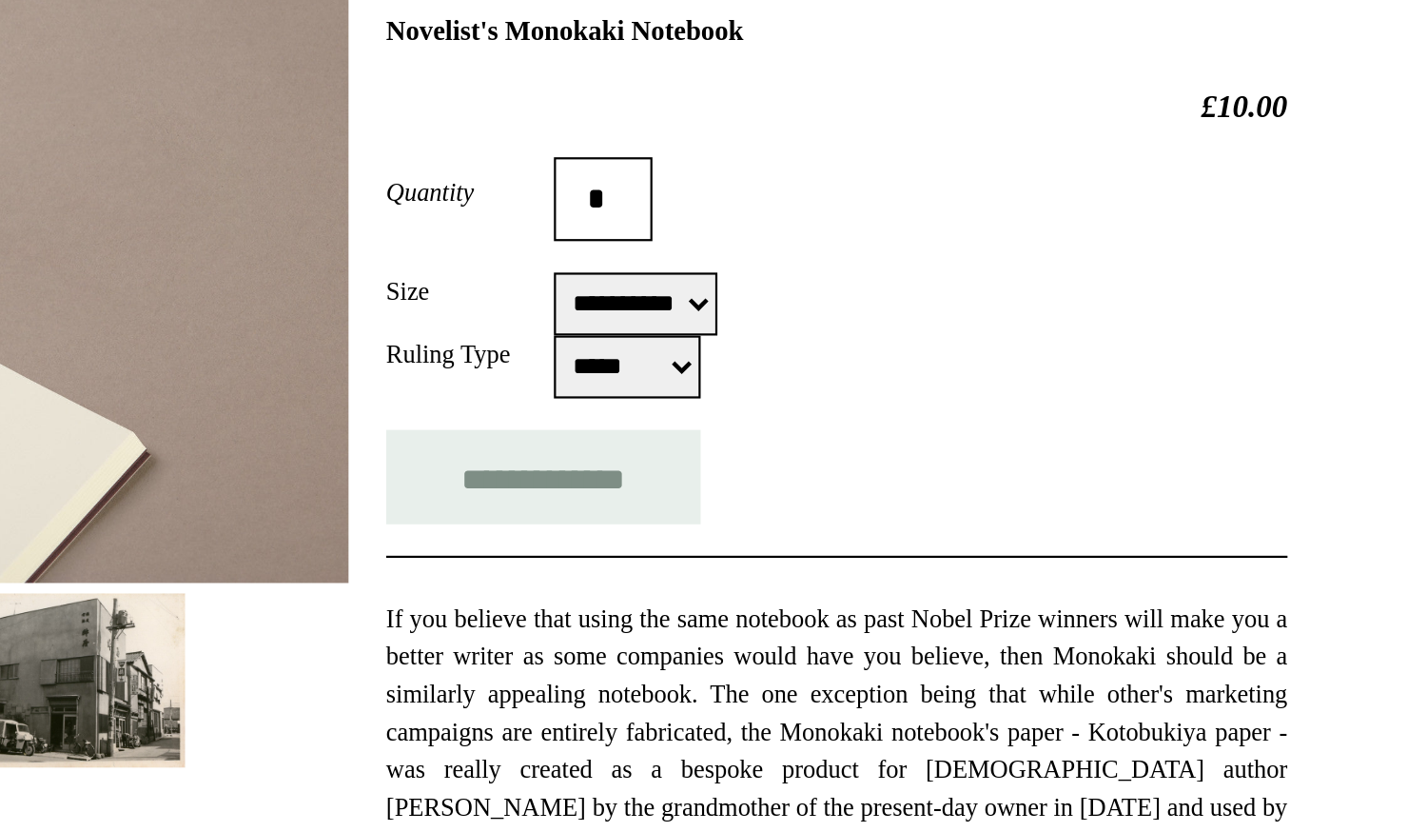
scroll to position [294, 0]
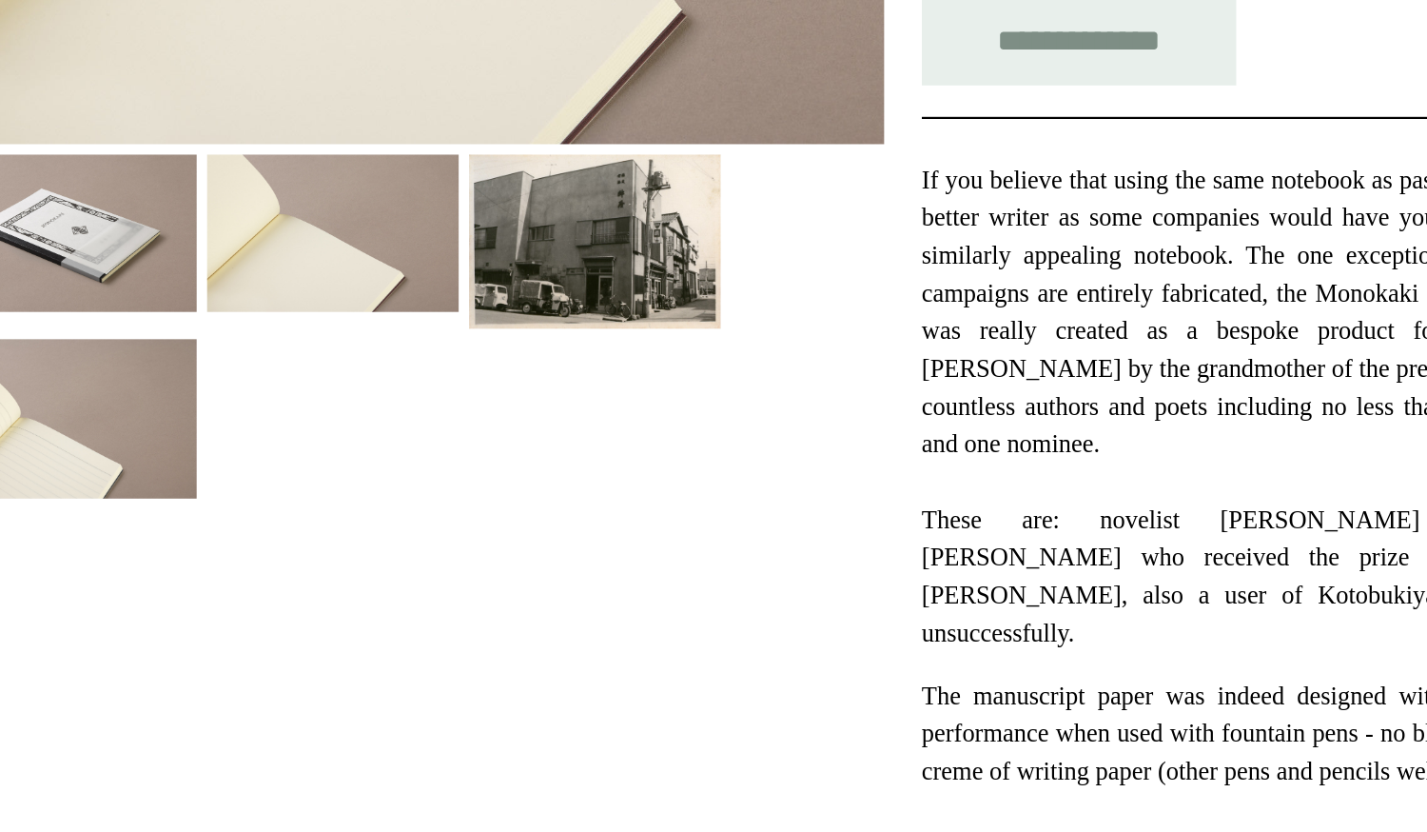
click at [614, 314] on img at bounding box center [582, 310] width 114 height 80
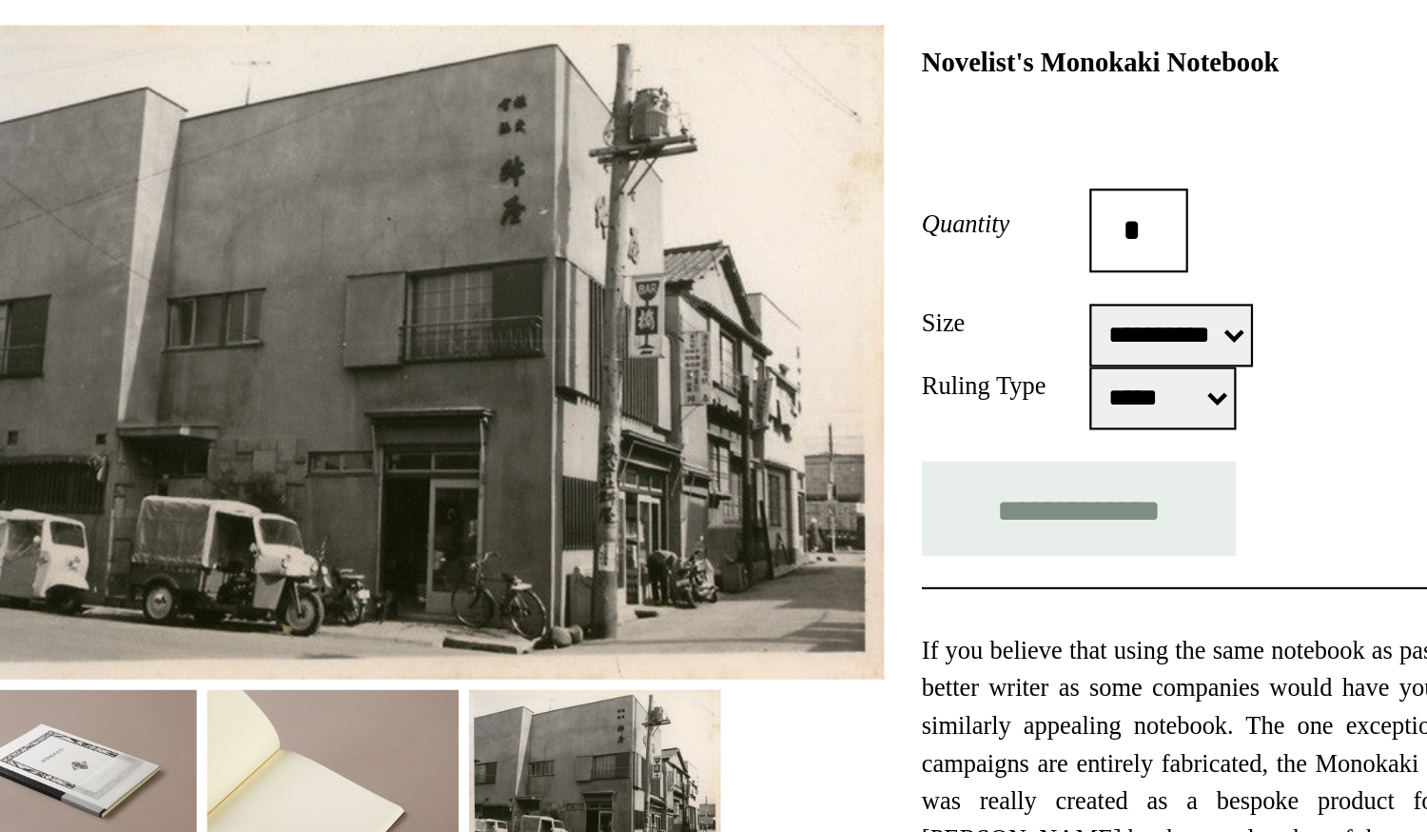
scroll to position [276, 0]
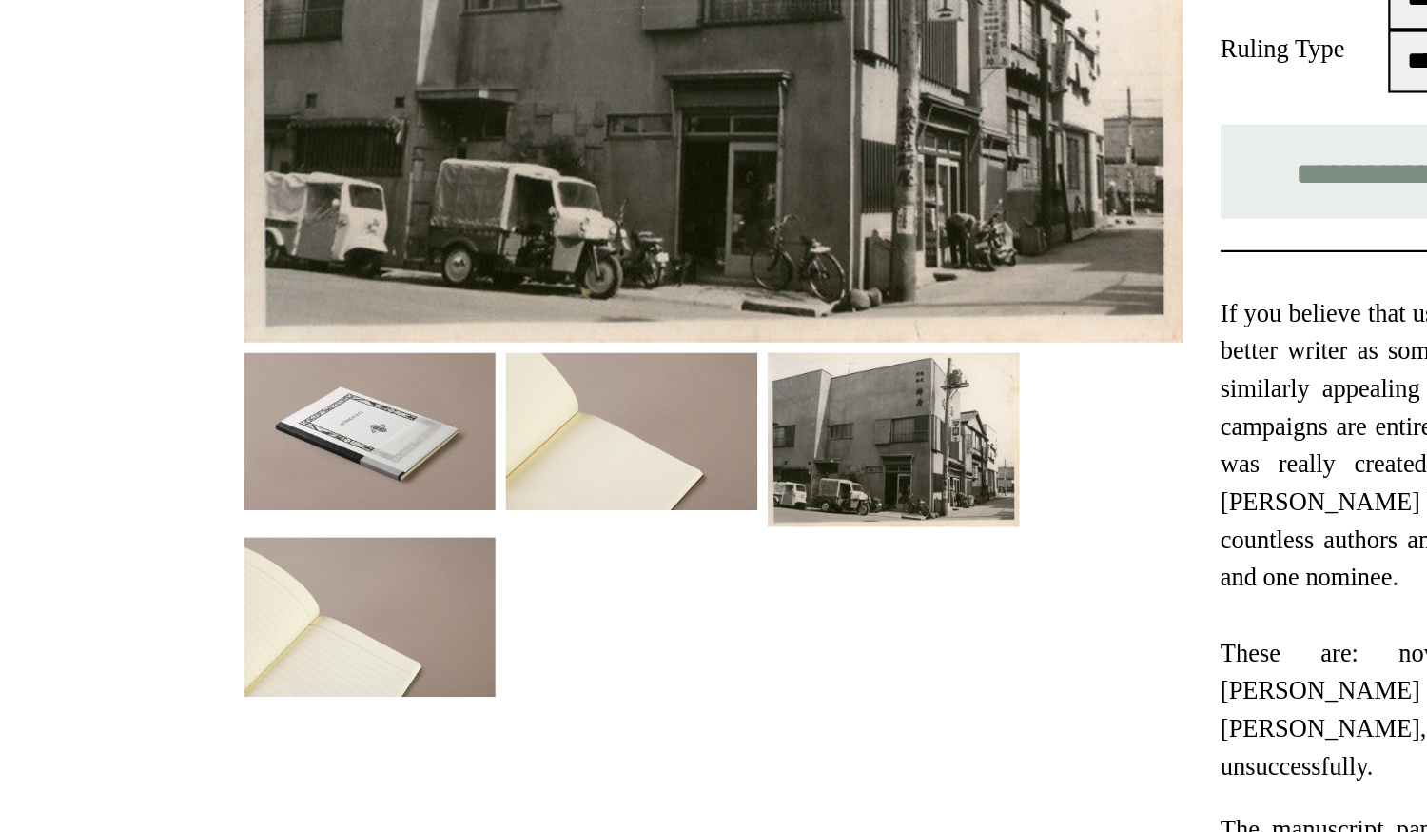
click at [365, 436] on img at bounding box center [344, 437] width 114 height 71
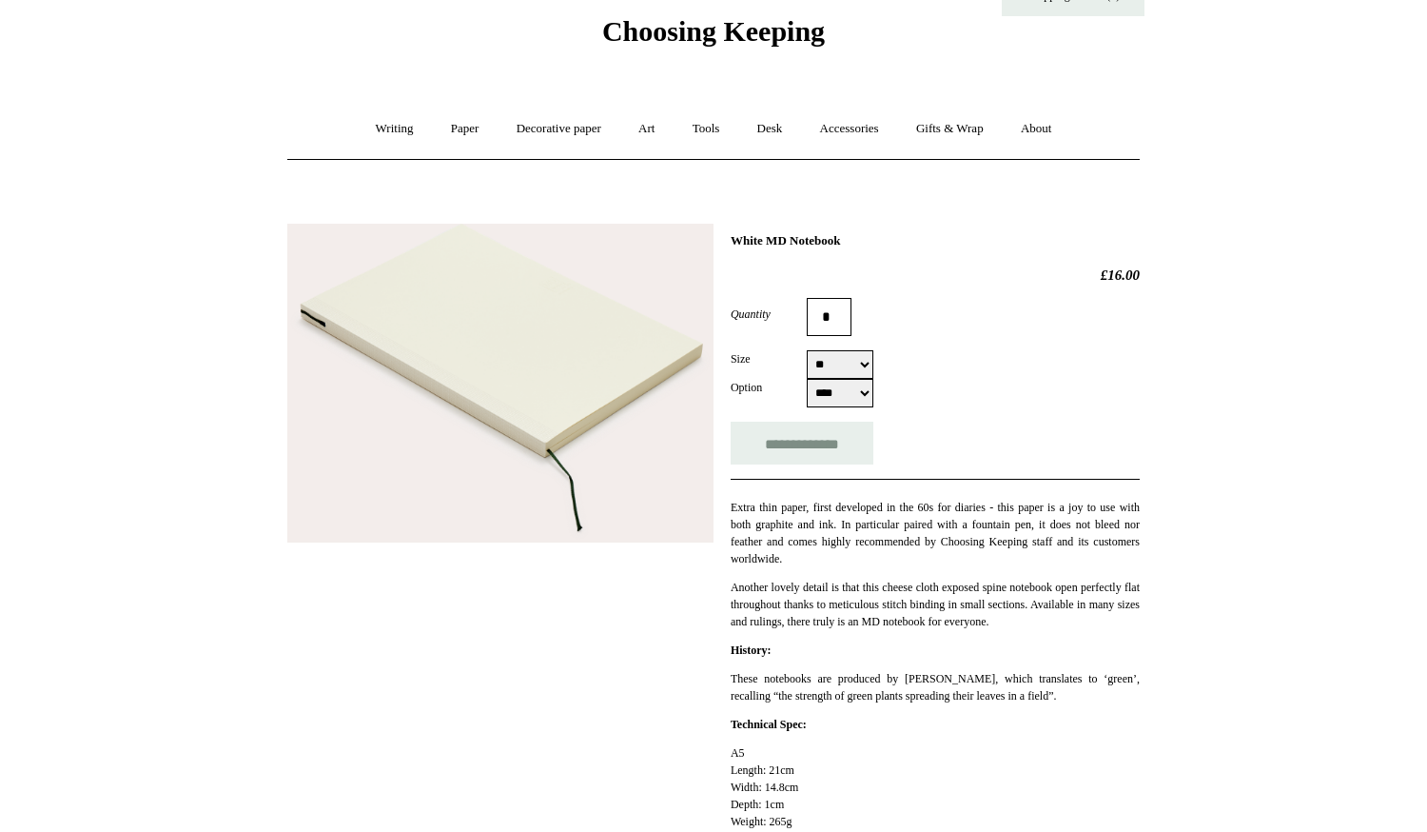
scroll to position [68, 0]
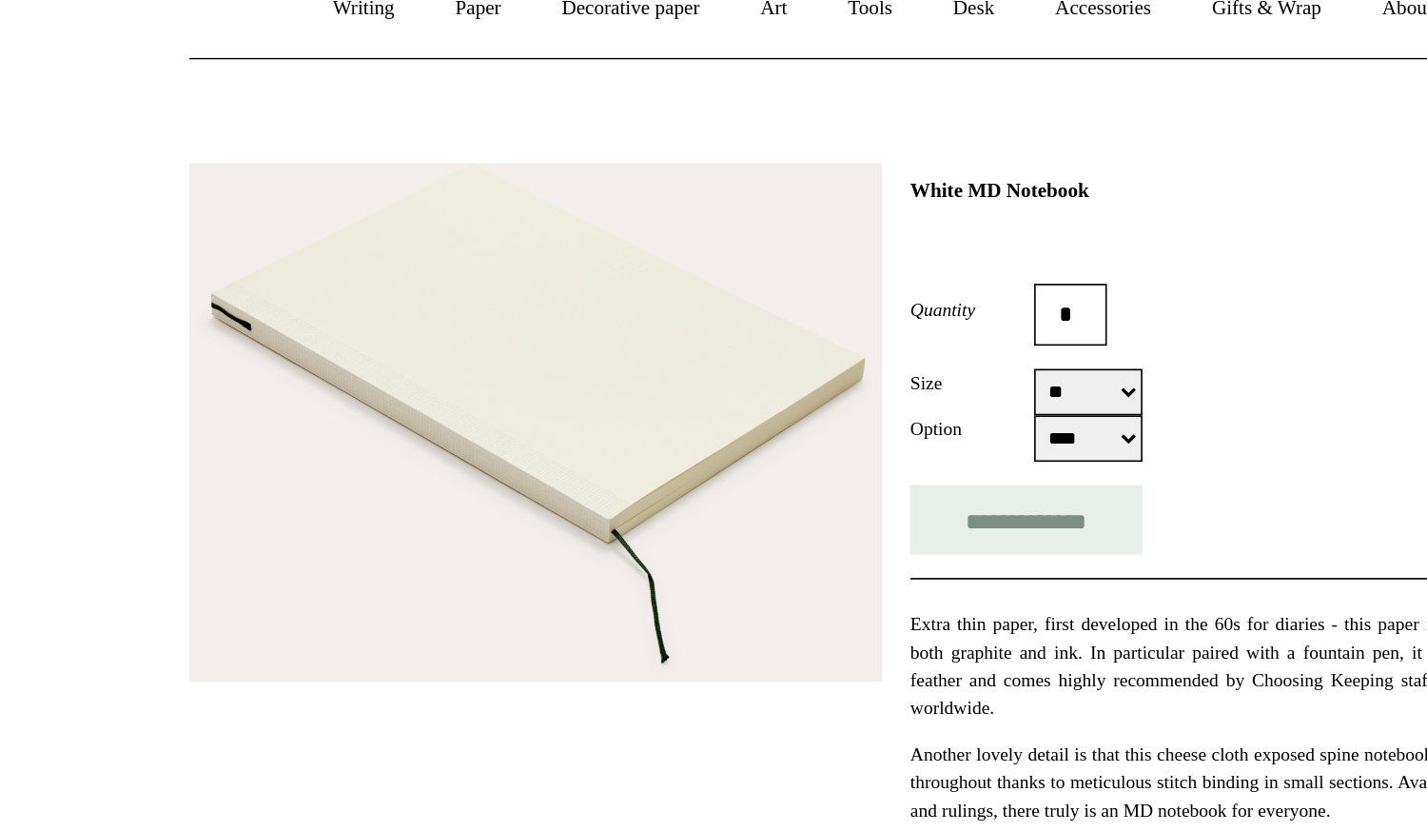
click at [834, 410] on form "**********" at bounding box center [935, 382] width 409 height 167
click at [807, 380] on select "**** ***** ***** ***" at bounding box center [840, 394] width 67 height 29
select select "***"
click option "***" at bounding box center [0, 0] width 0 height 0
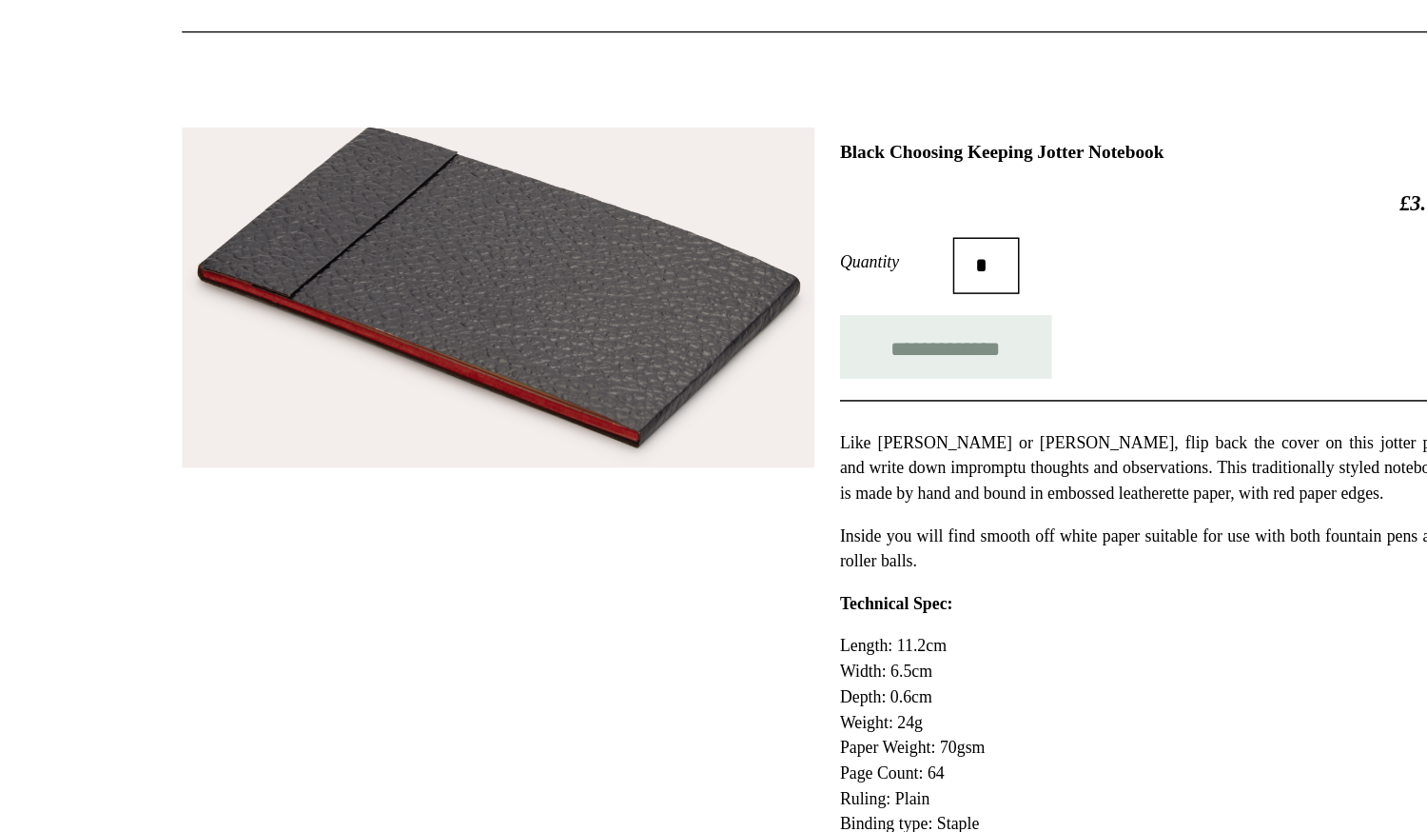
scroll to position [101, 0]
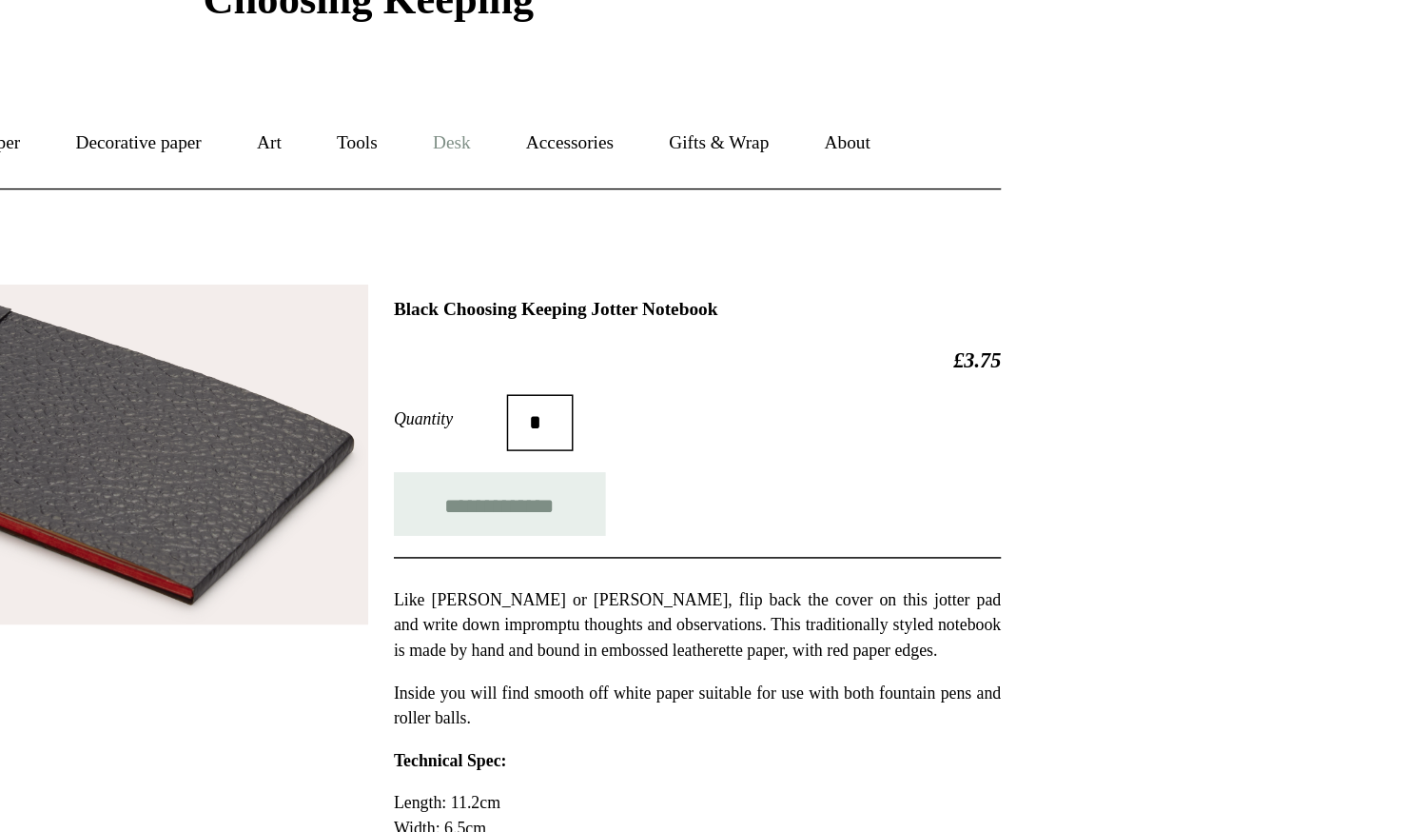
click at [764, 100] on link "Desk +" at bounding box center [770, 96] width 60 height 50
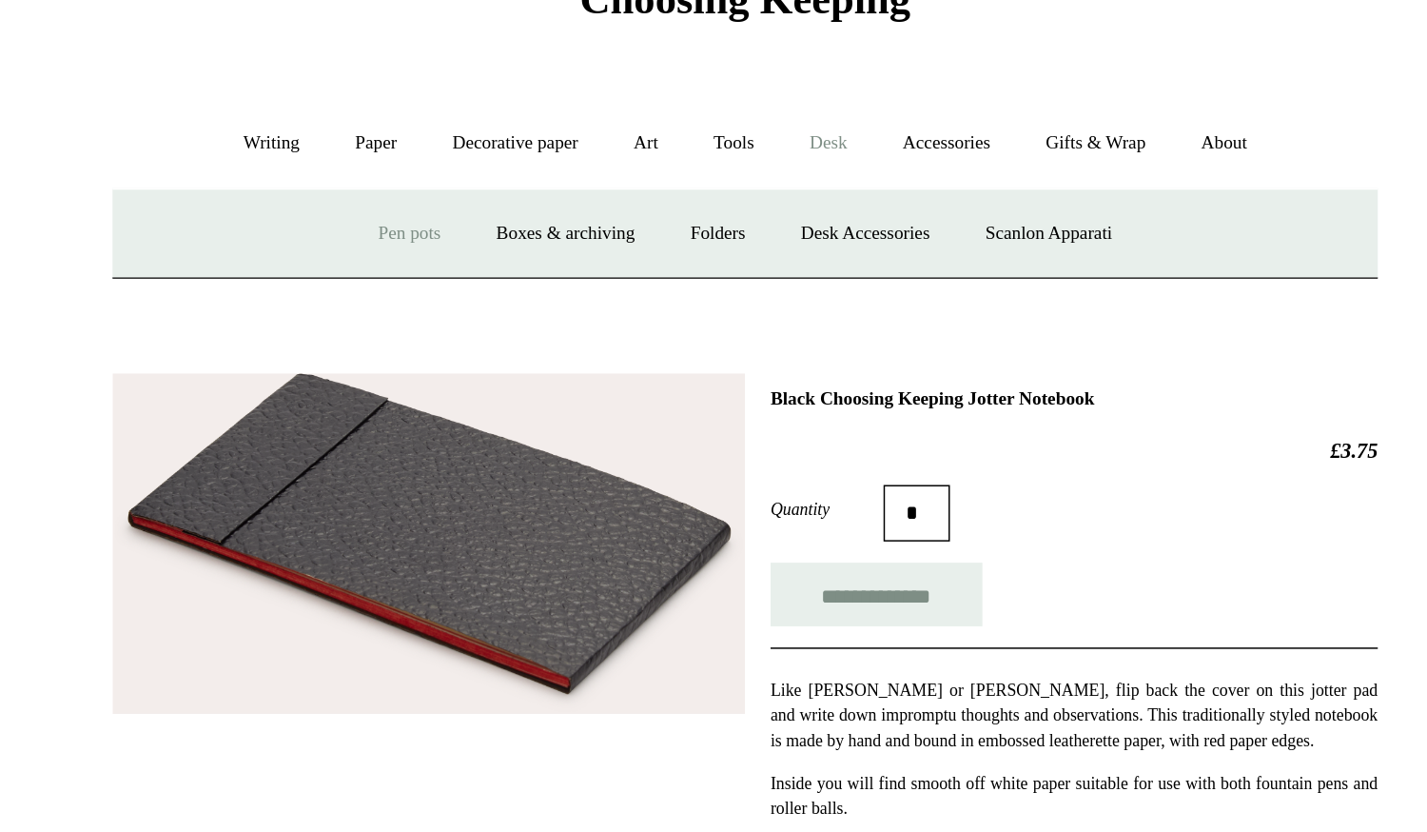
click at [508, 159] on link "Pen pots" at bounding box center [487, 157] width 76 height 50
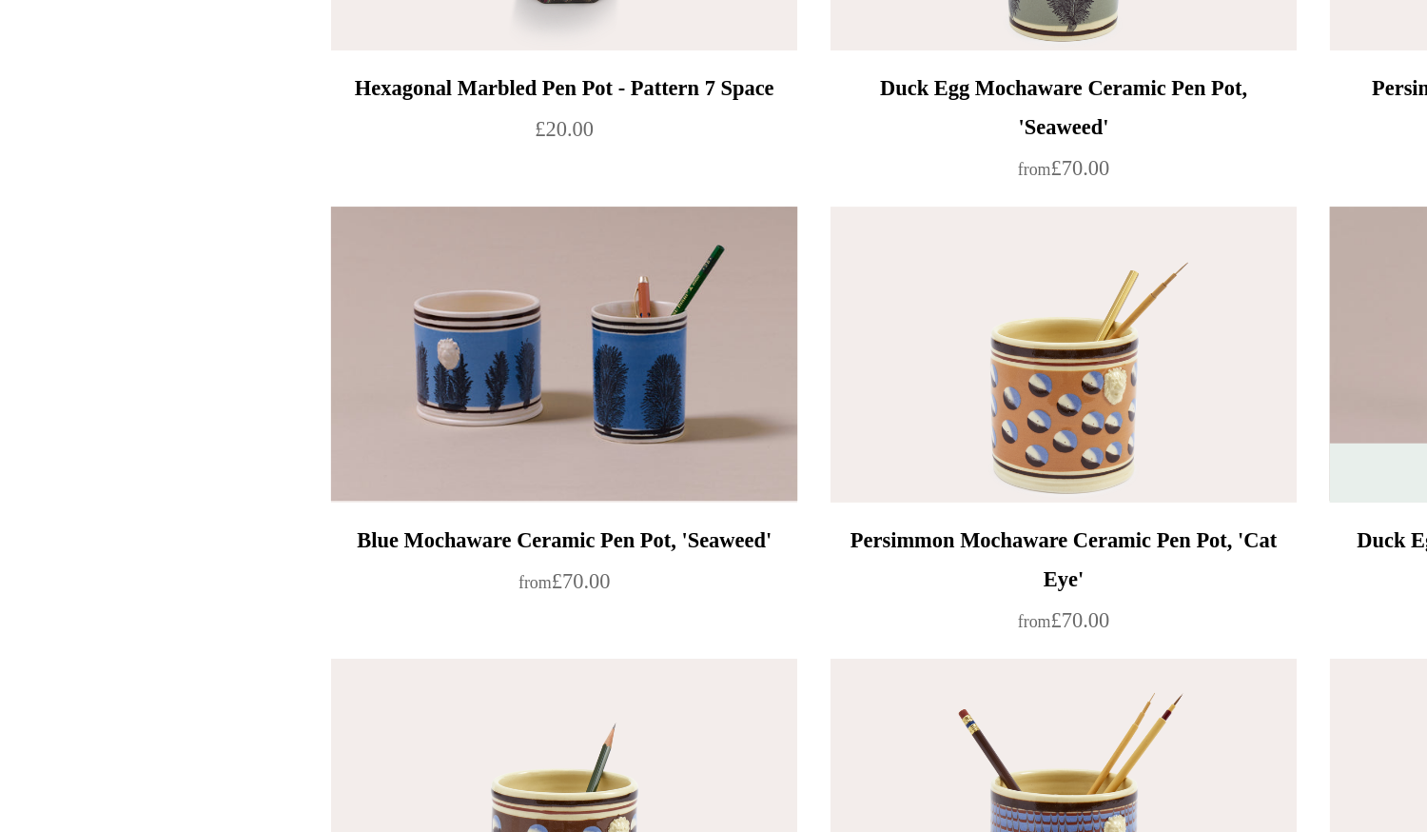
scroll to position [876, 0]
